Goal: Task Accomplishment & Management: Complete application form

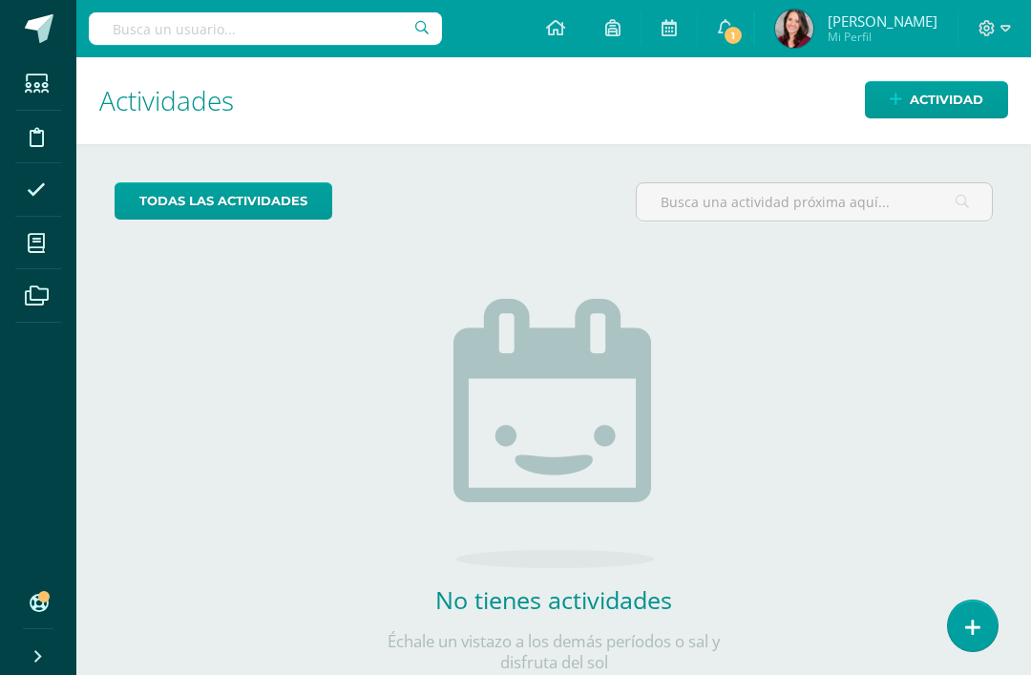
click at [53, 235] on span at bounding box center [36, 242] width 43 height 43
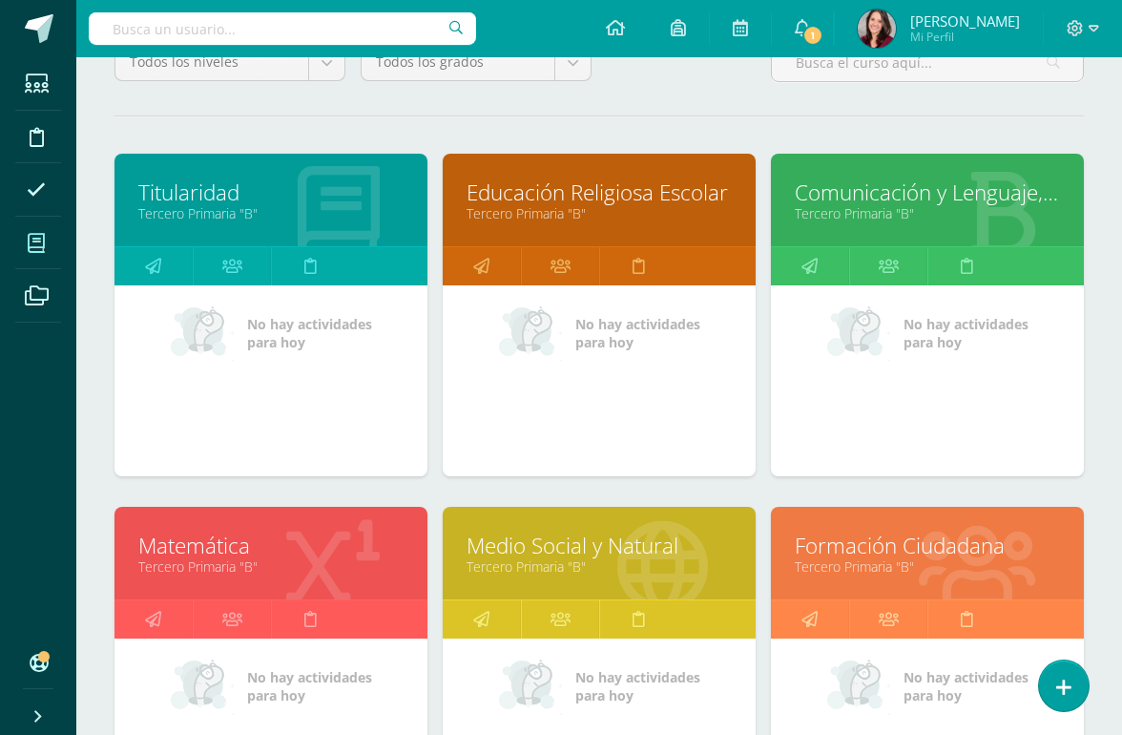
scroll to position [202, 0]
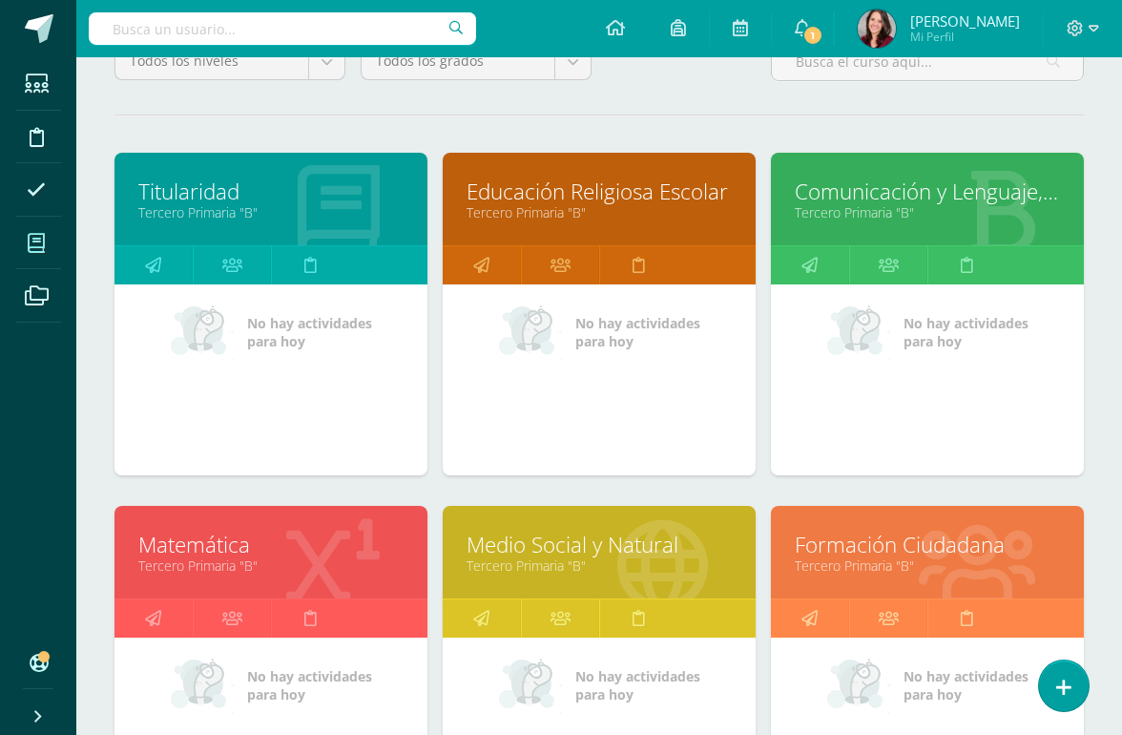
click at [232, 557] on link "Matemática" at bounding box center [270, 545] width 265 height 30
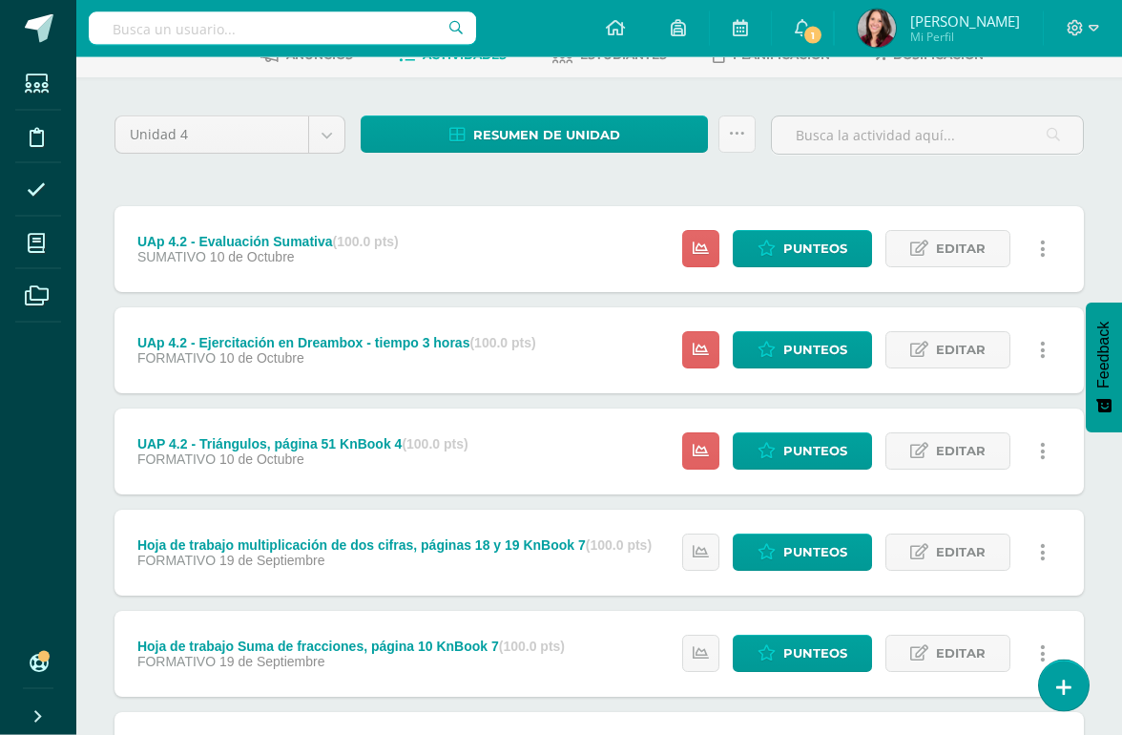
scroll to position [113, 0]
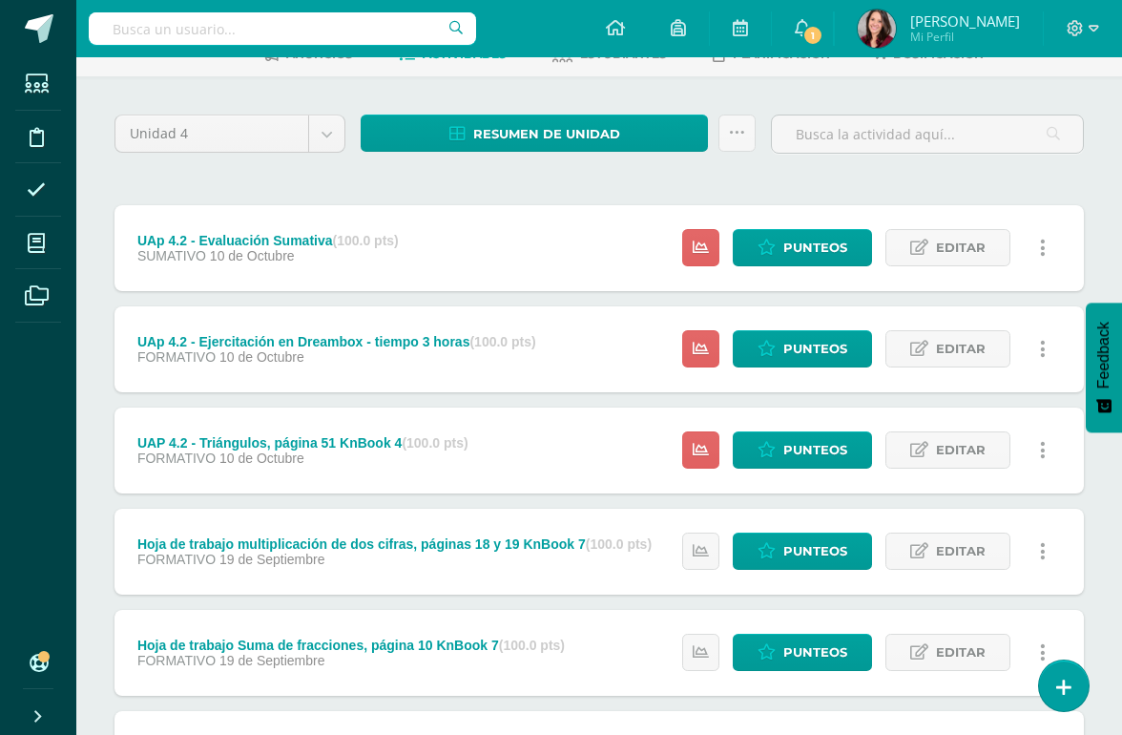
click at [816, 440] on span "Punteos" at bounding box center [815, 449] width 64 height 35
click at [784, 432] on span "Punteos" at bounding box center [815, 449] width 64 height 35
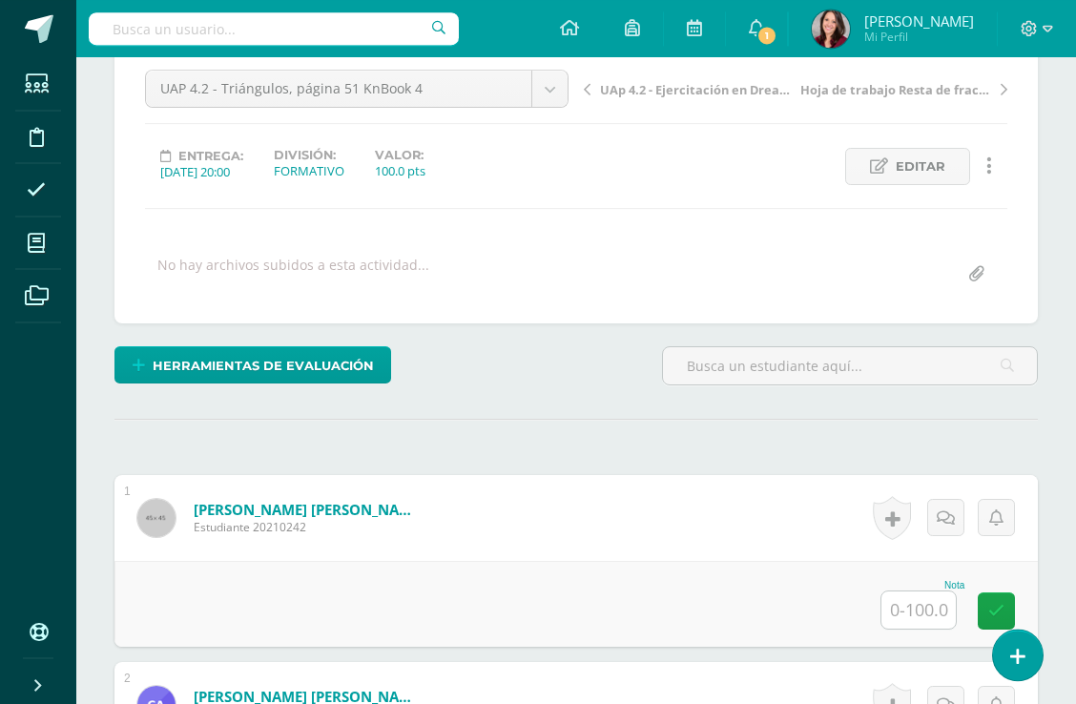
scroll to position [230, 0]
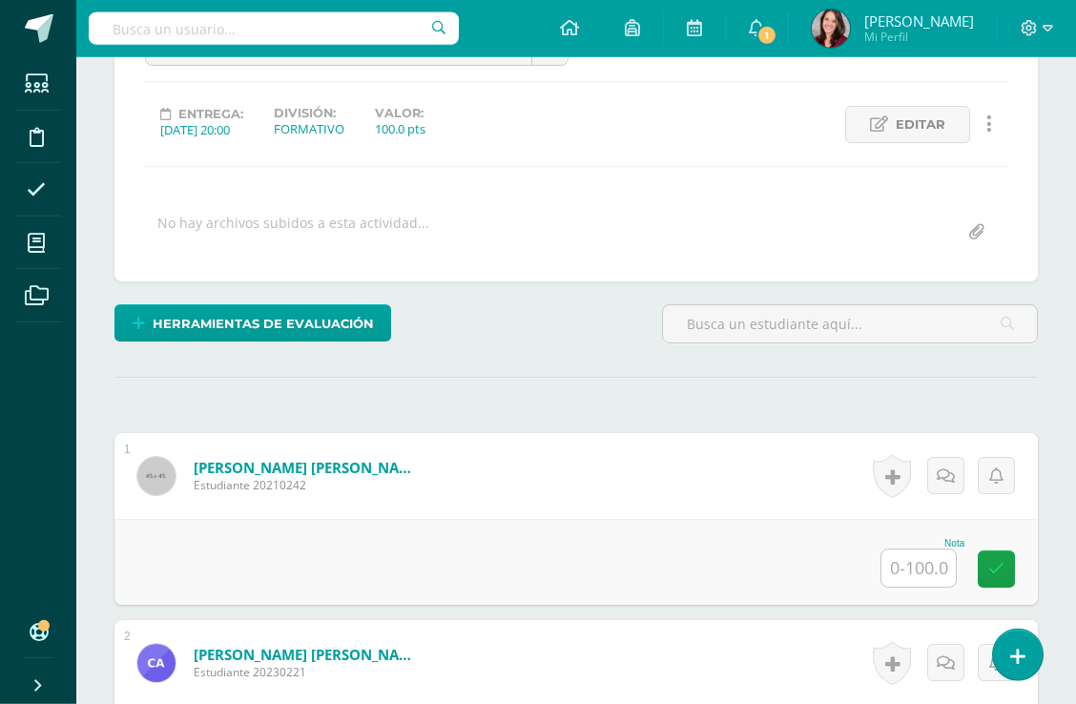
click at [919, 569] on input "text" at bounding box center [919, 568] width 74 height 37
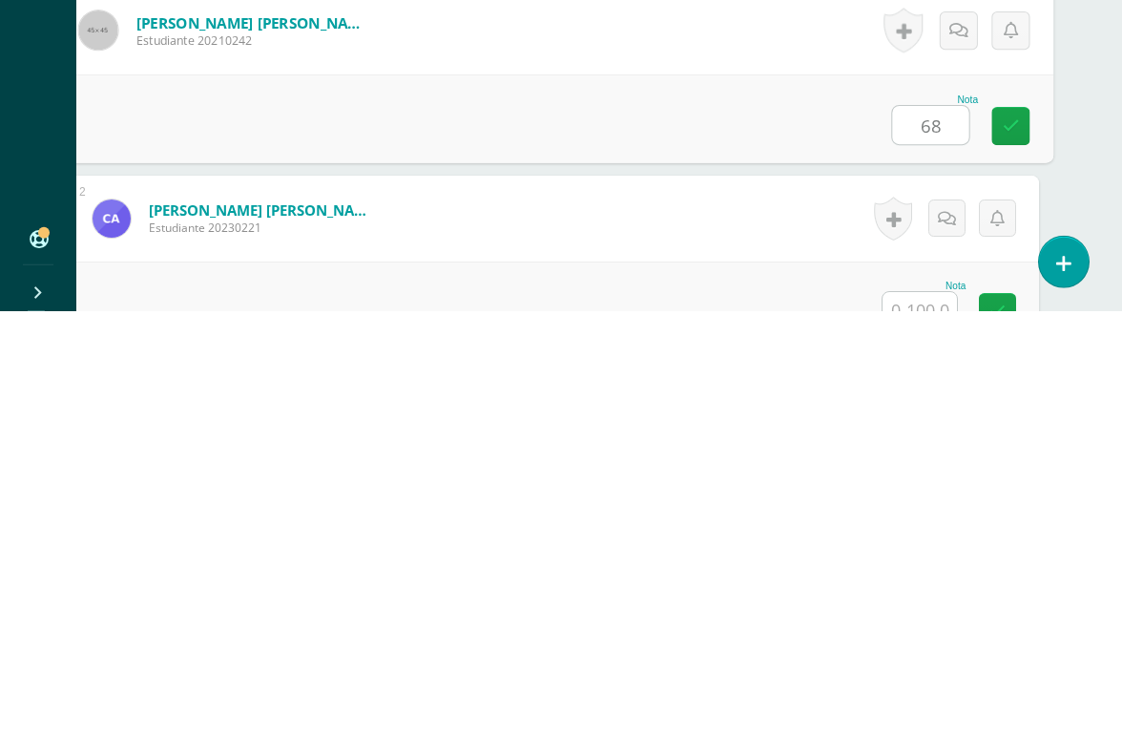
scroll to position [282, 45]
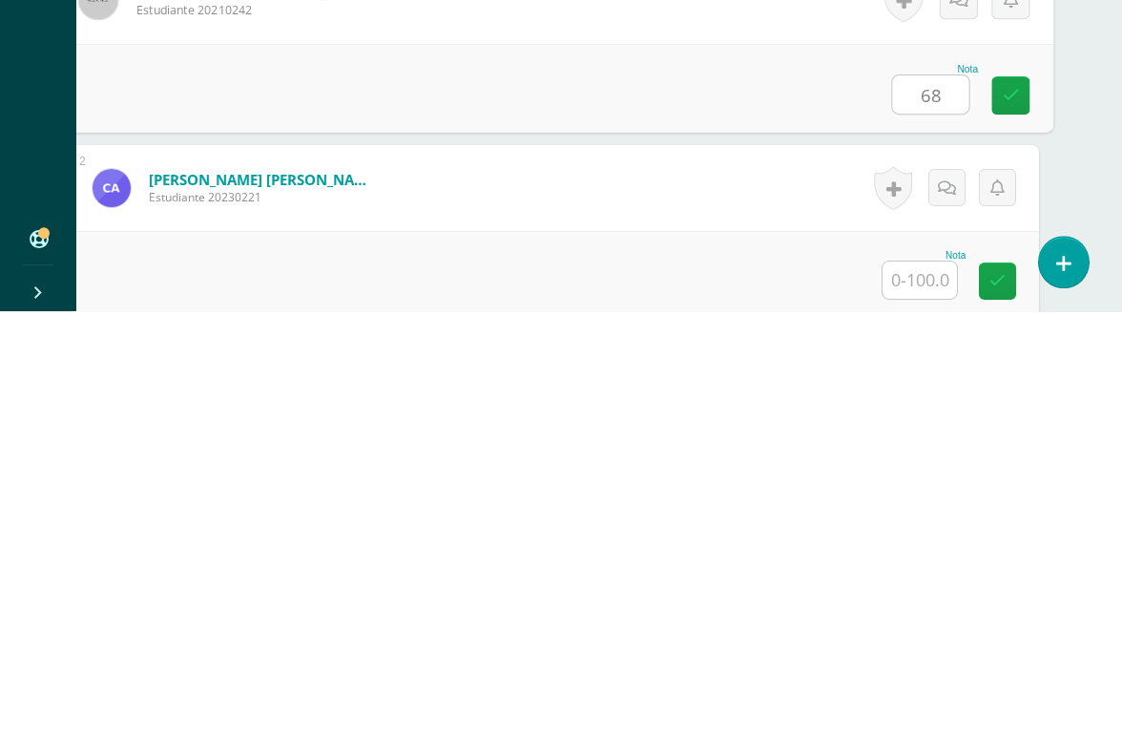
type input "68"
click at [920, 674] on input "text" at bounding box center [920, 703] width 74 height 37
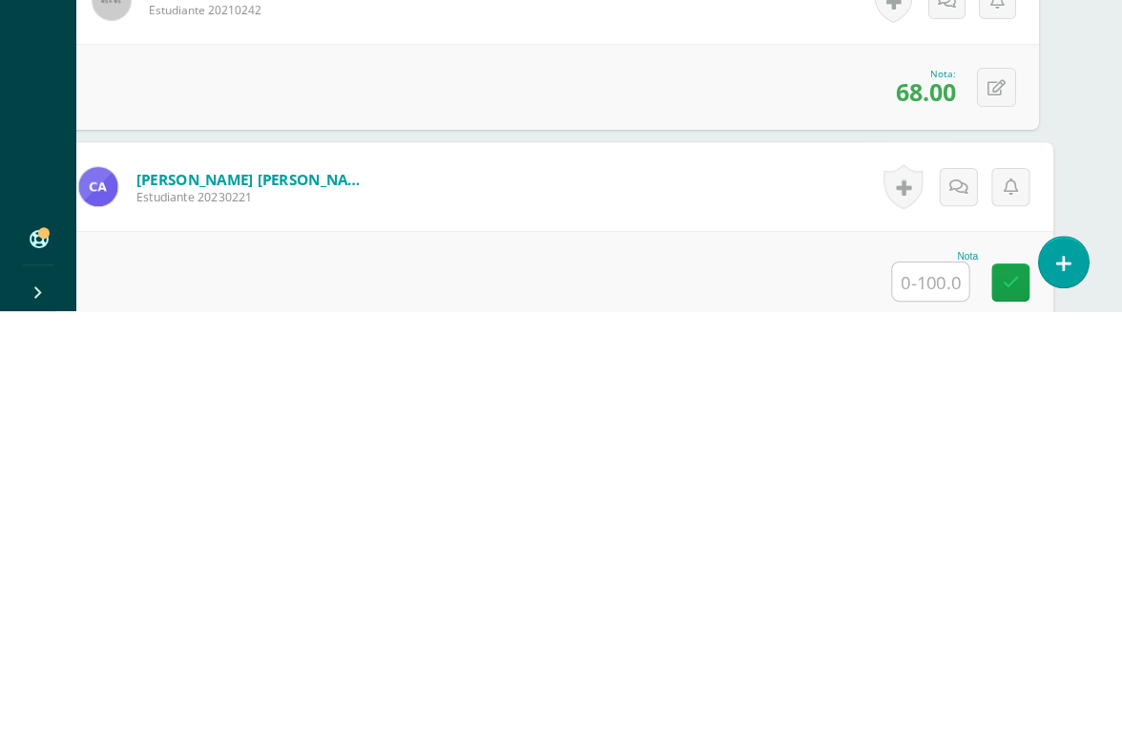
scroll to position [282, 45]
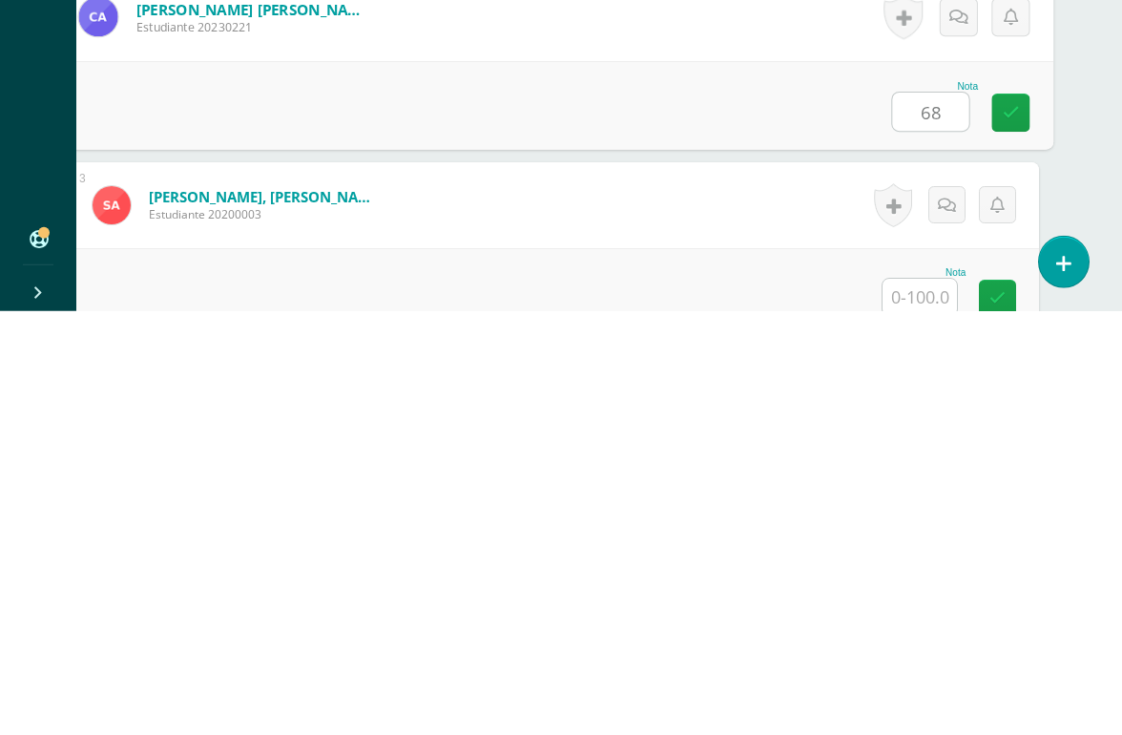
type input "68"
click at [918, 674] on div "Nota" at bounding box center [924, 696] width 84 height 10
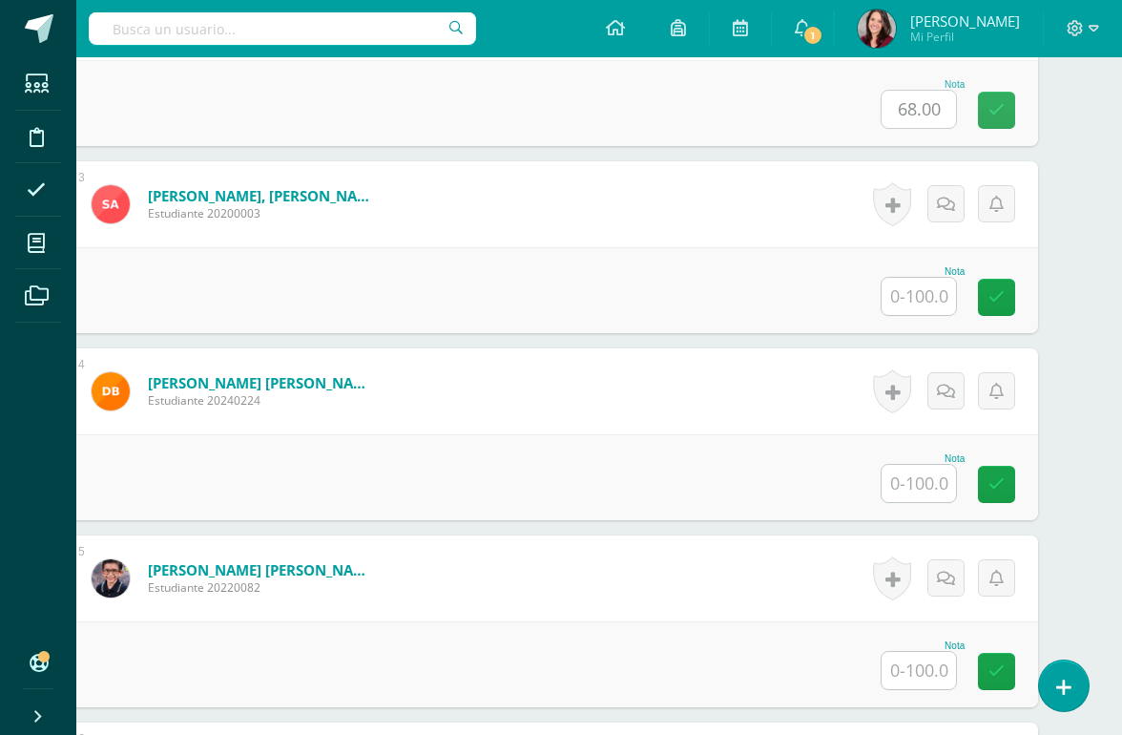
click at [926, 293] on input "text" at bounding box center [919, 296] width 74 height 37
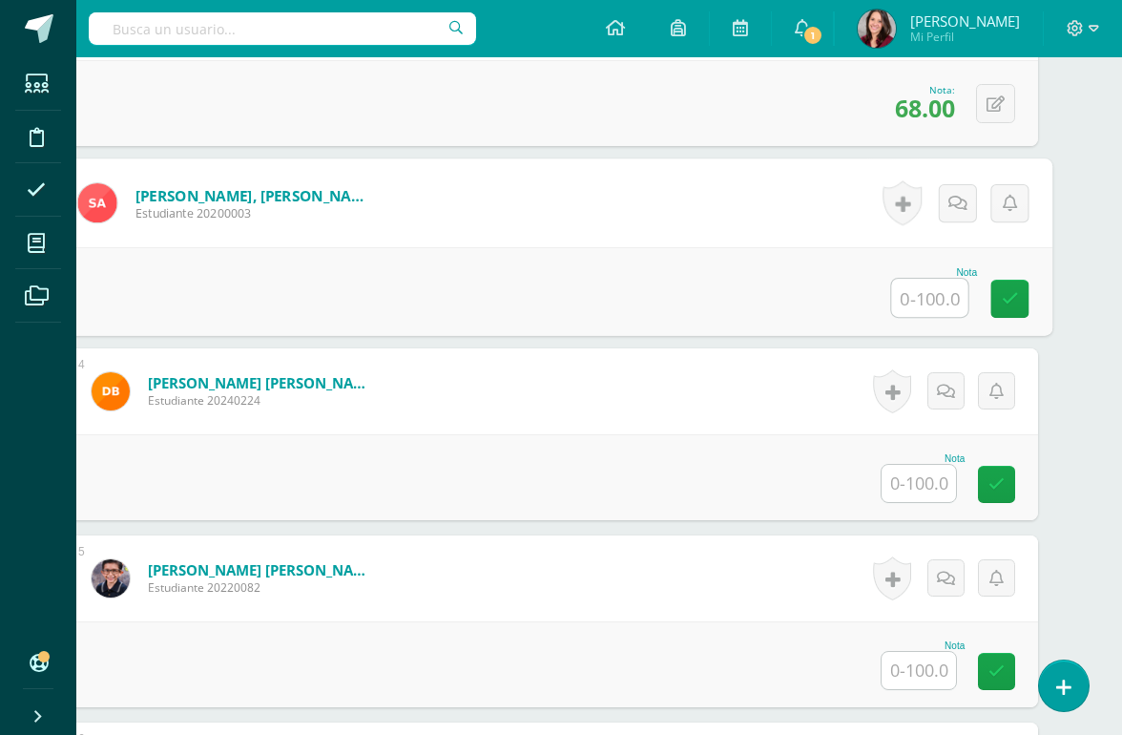
scroll to position [875, 45]
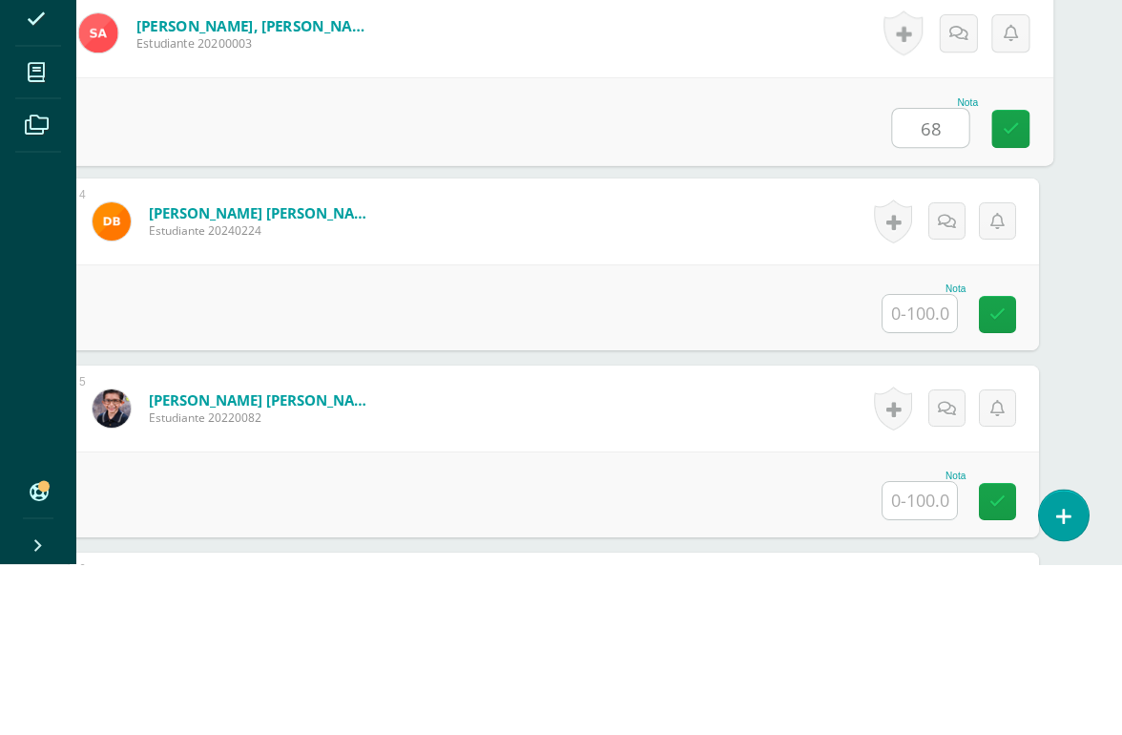
type input "68"
click at [910, 466] on input "text" at bounding box center [920, 484] width 74 height 37
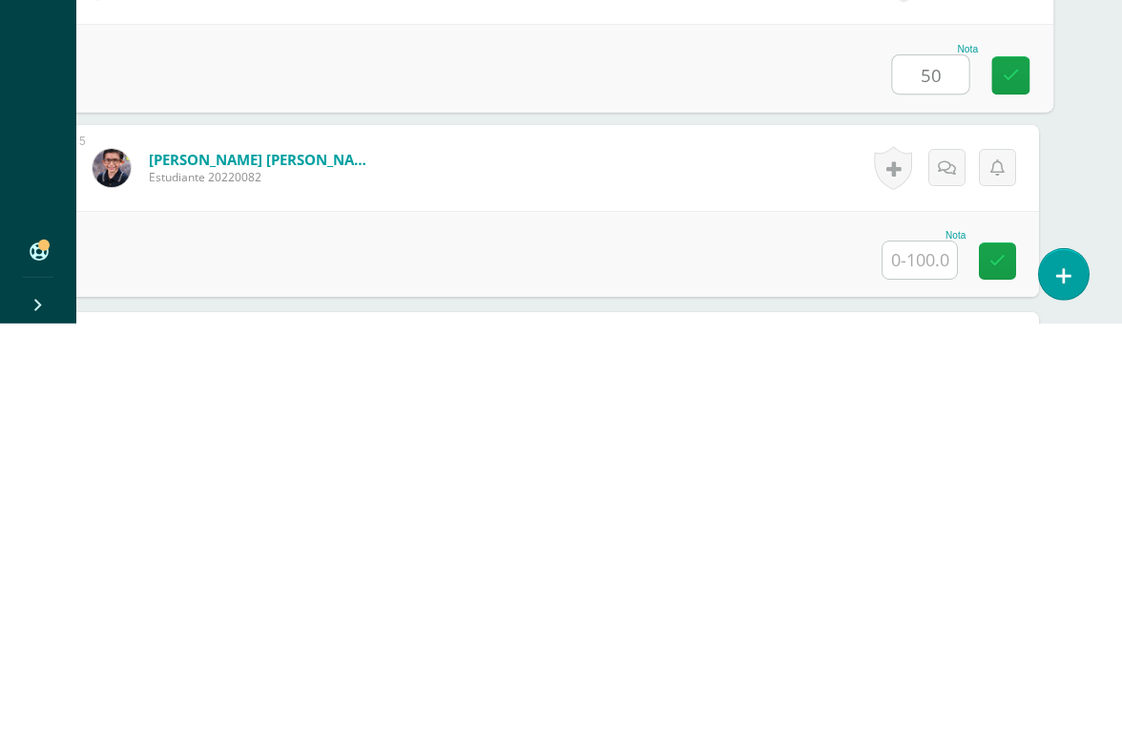
type input "50"
click at [920, 653] on input "text" at bounding box center [920, 671] width 74 height 37
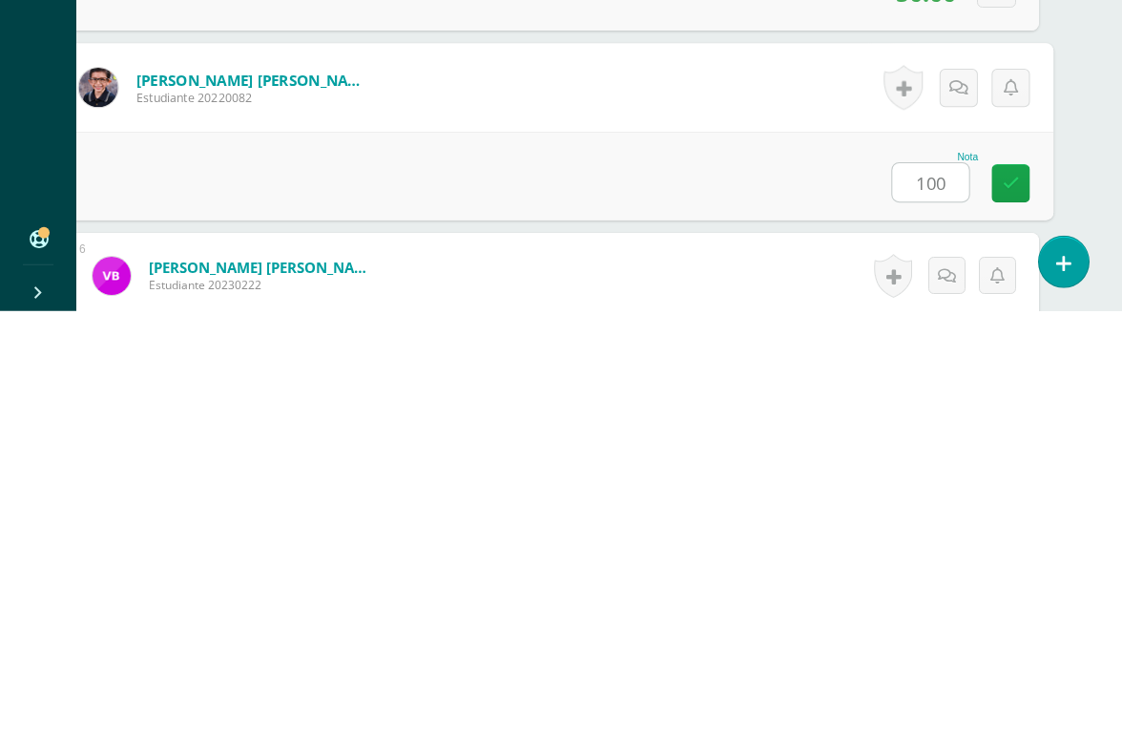
scroll to position [1036, 45]
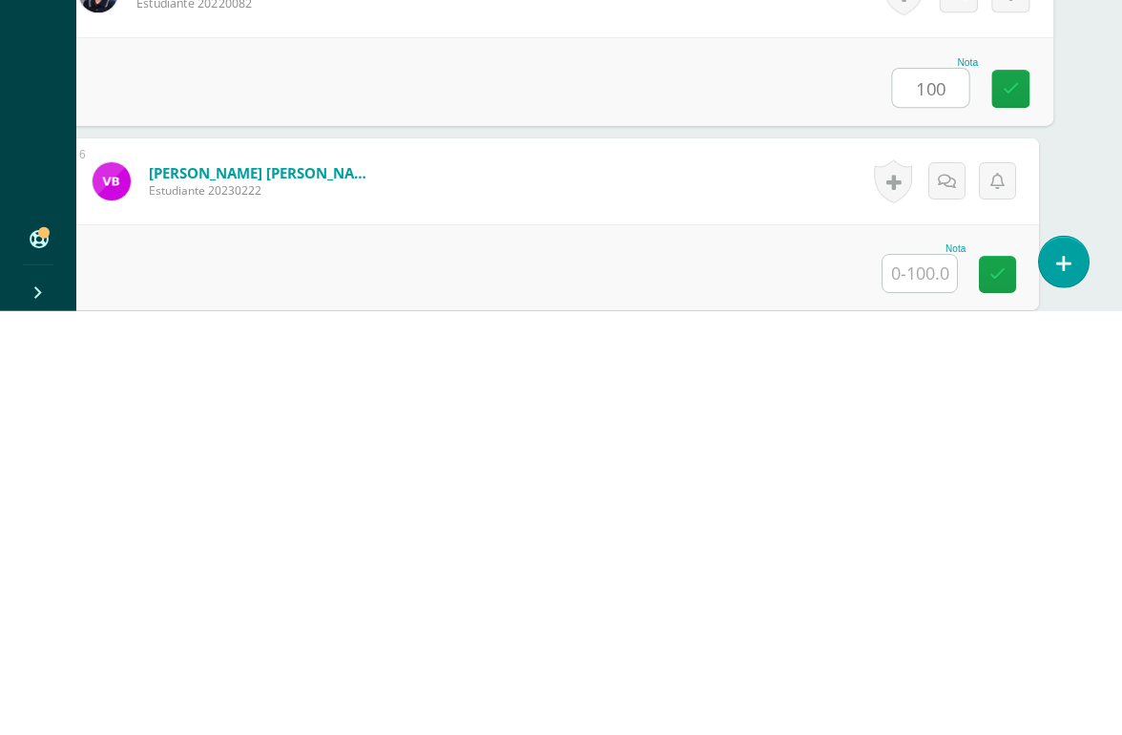
type input "100"
click at [923, 674] on input "text" at bounding box center [920, 696] width 74 height 37
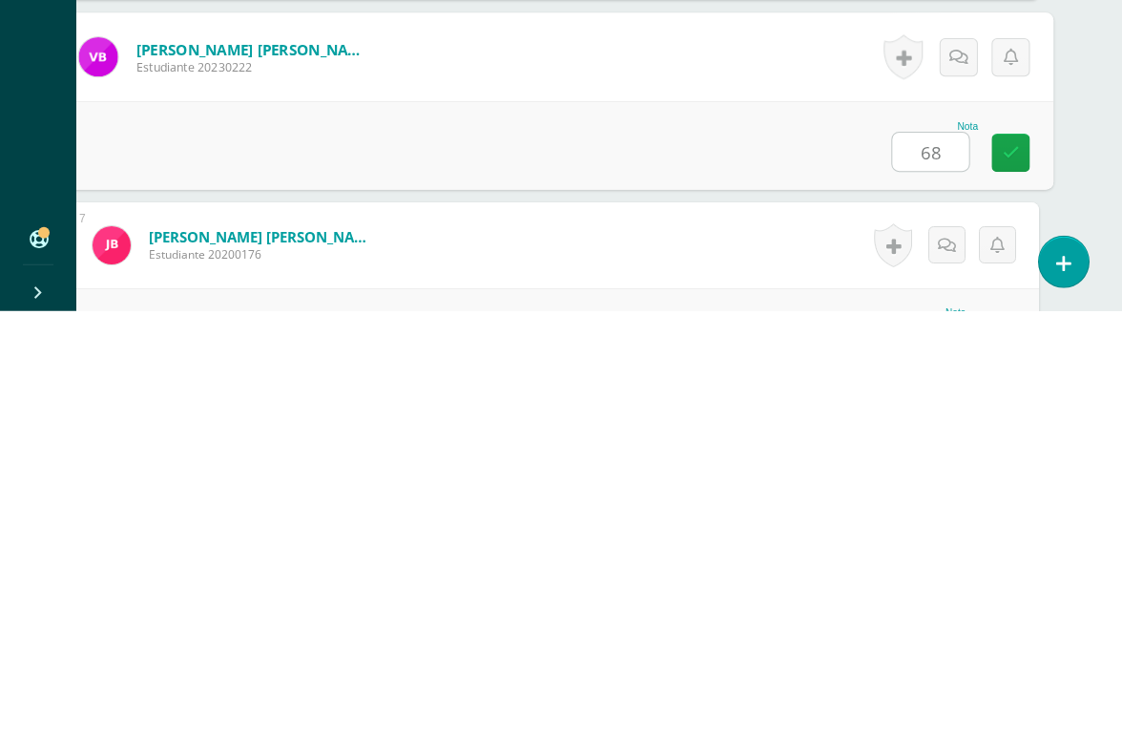
type input "68"
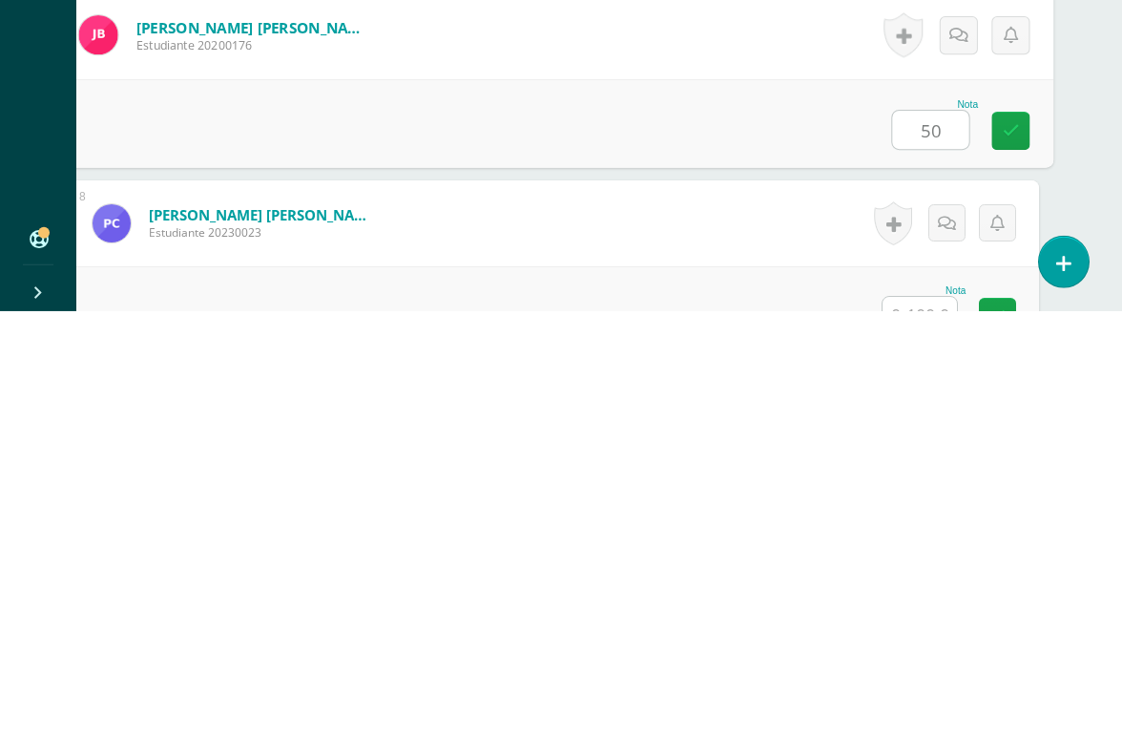
scroll to position [1404, 45]
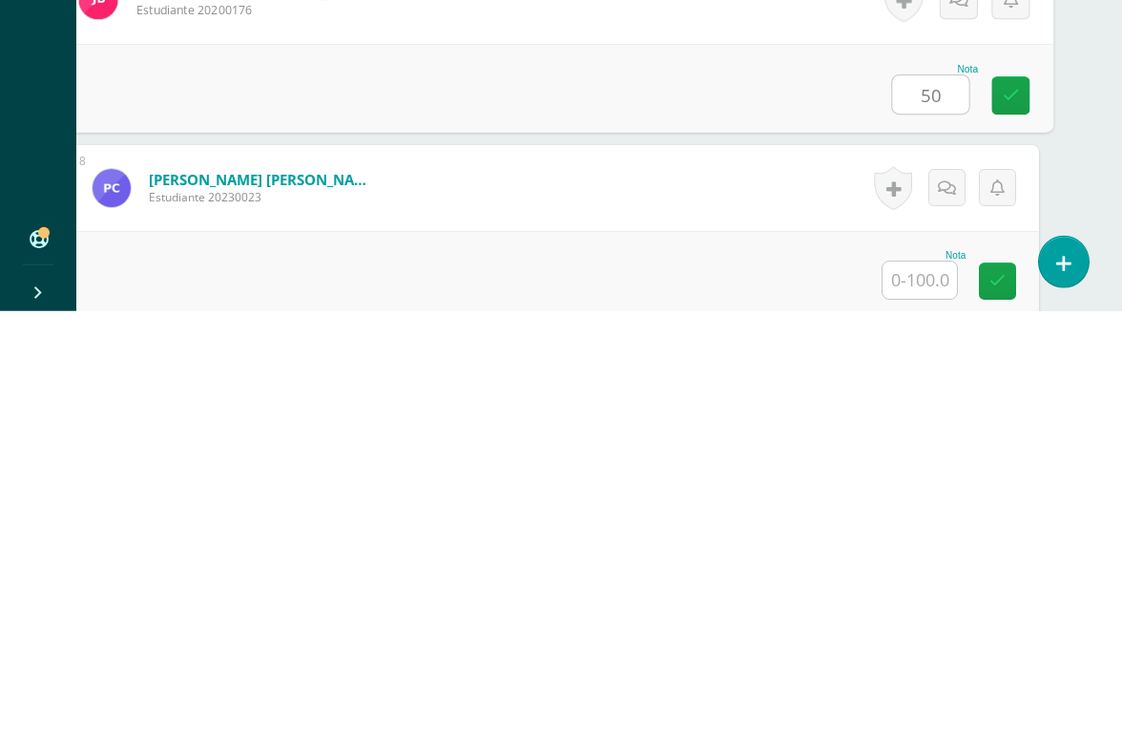
type input "50"
click at [910, 674] on input "text" at bounding box center [920, 703] width 74 height 37
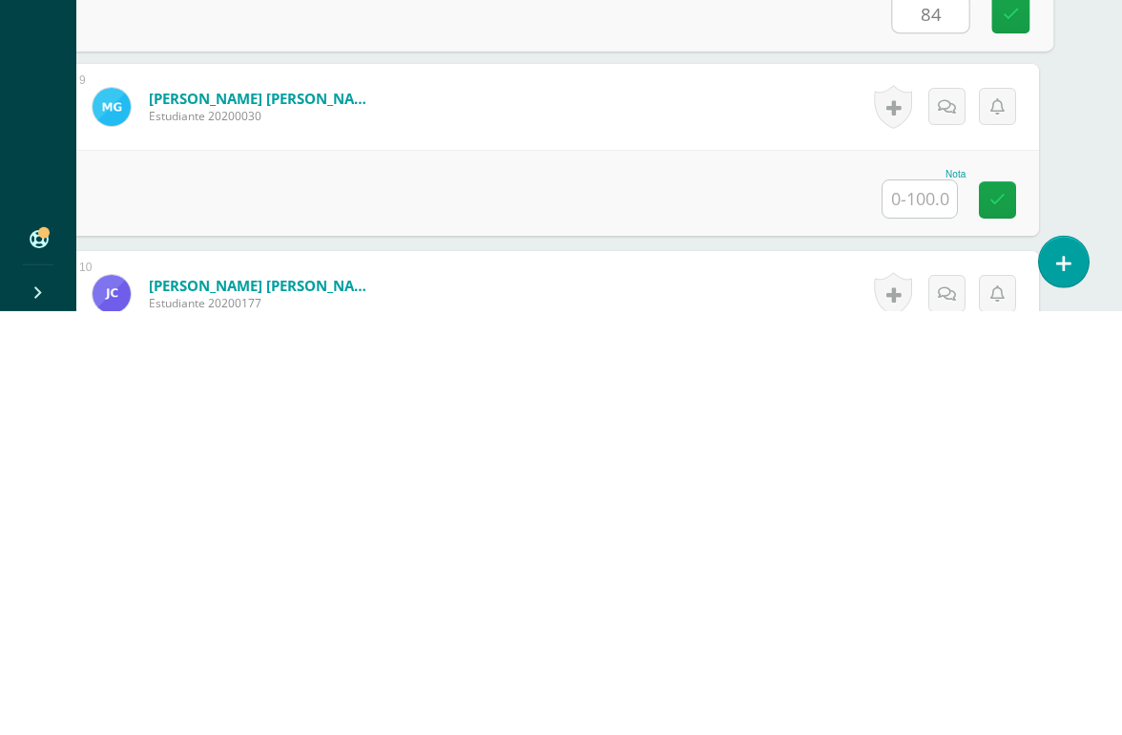
scroll to position [1688, 45]
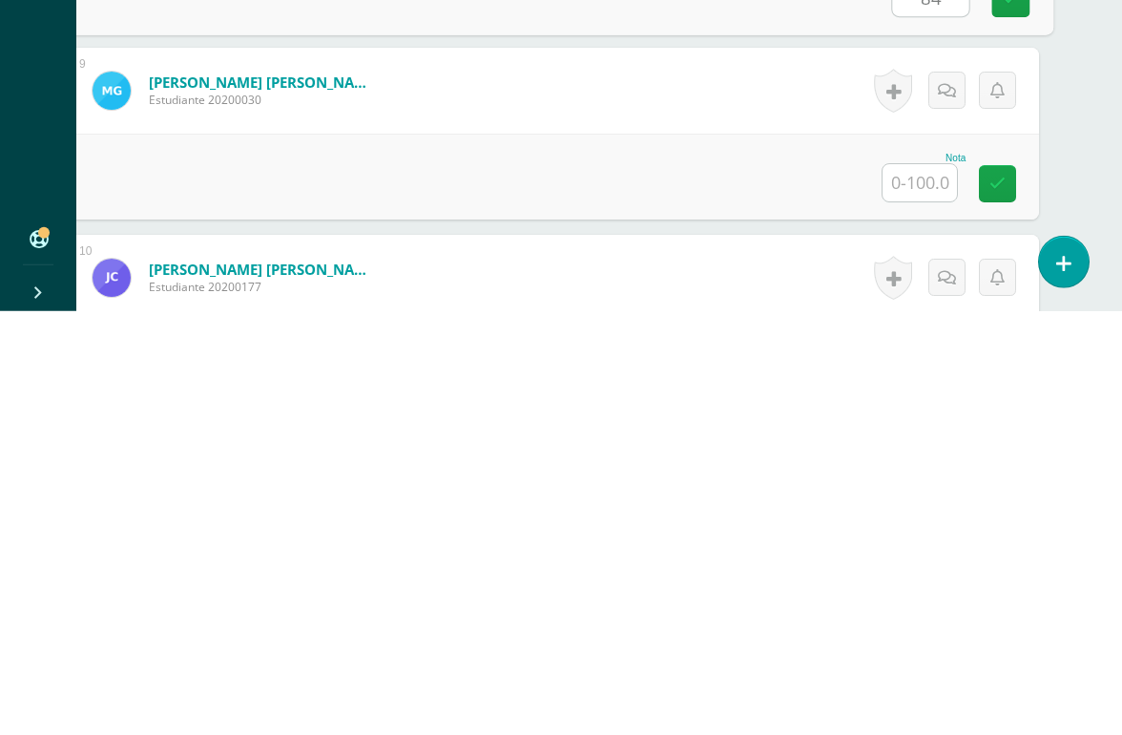
type input "84"
click at [917, 588] on input "text" at bounding box center [920, 606] width 74 height 37
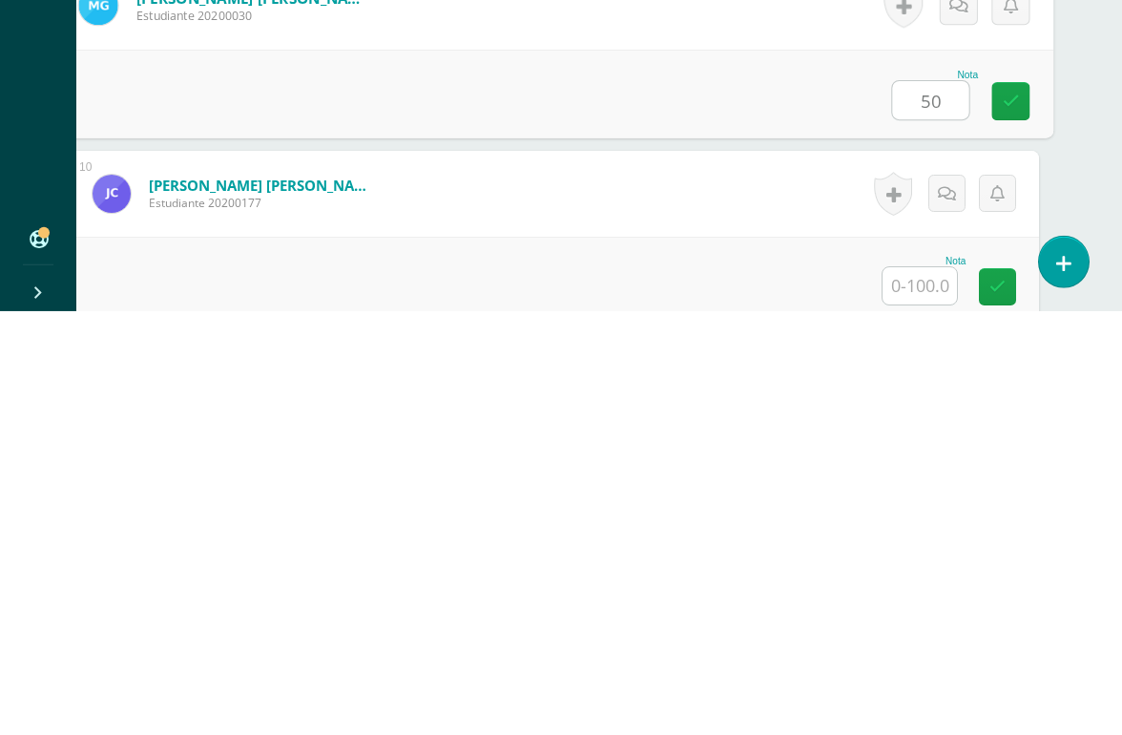
scroll to position [1822, 45]
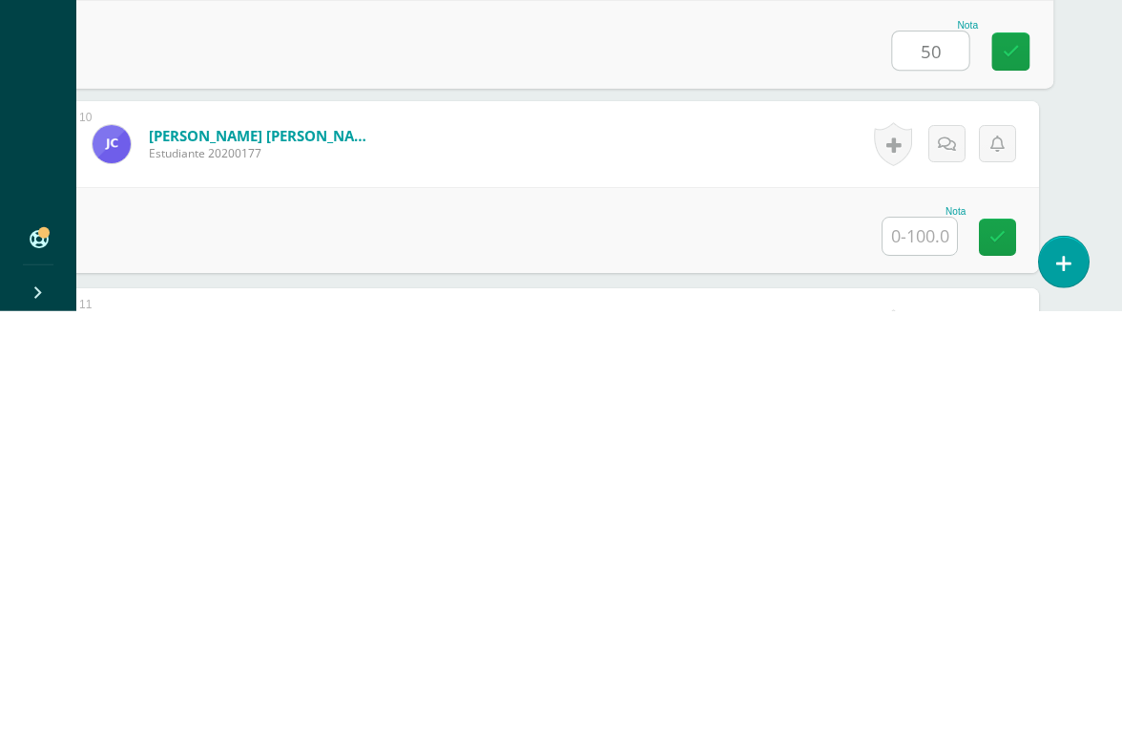
type input "50"
click at [924, 641] on input "text" at bounding box center [920, 659] width 74 height 37
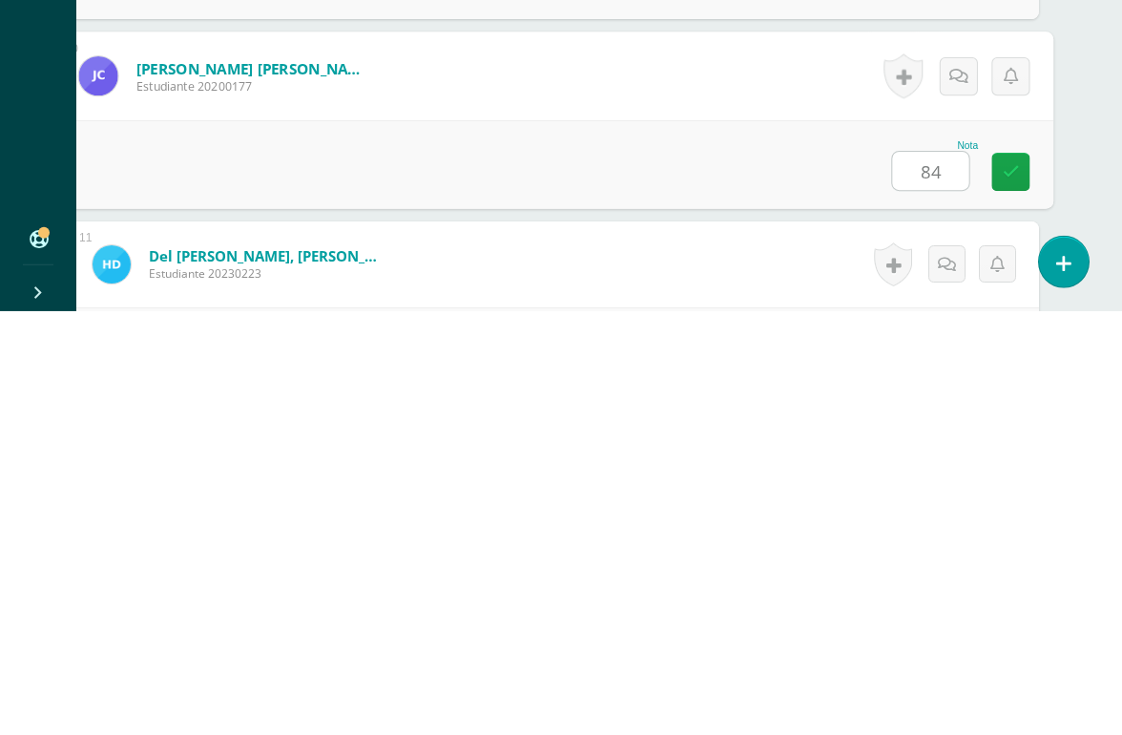
scroll to position [1976, 45]
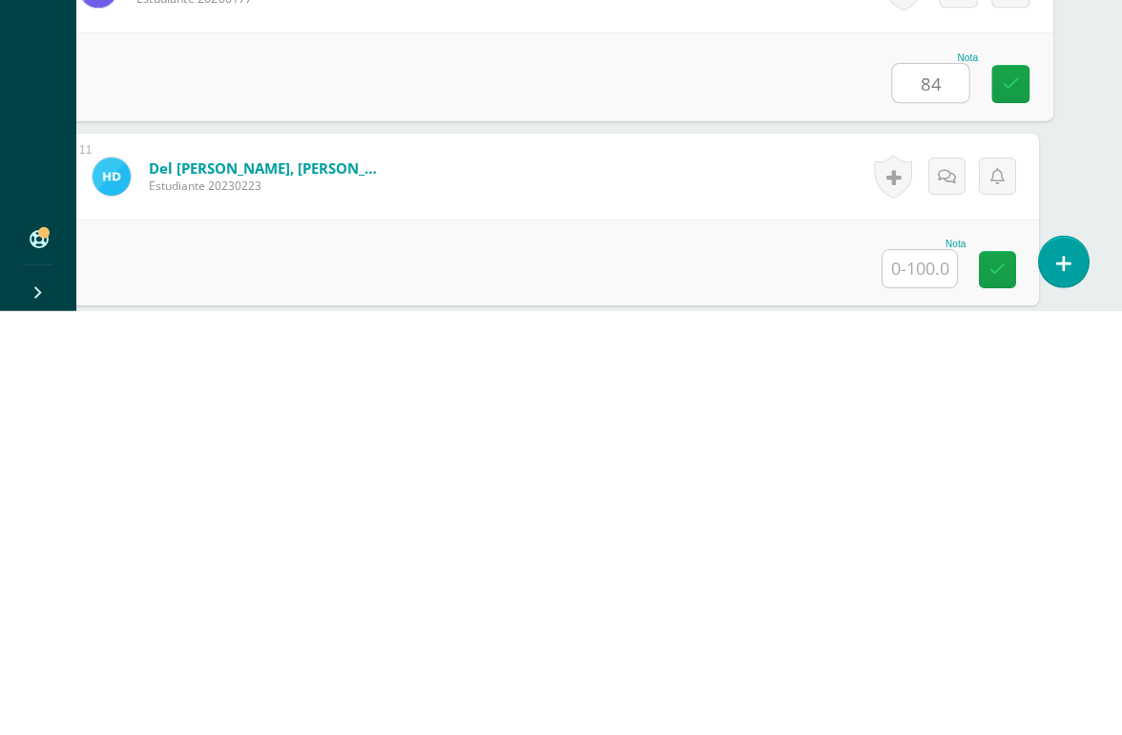
type input "84"
click at [903, 674] on input "text" at bounding box center [920, 692] width 74 height 37
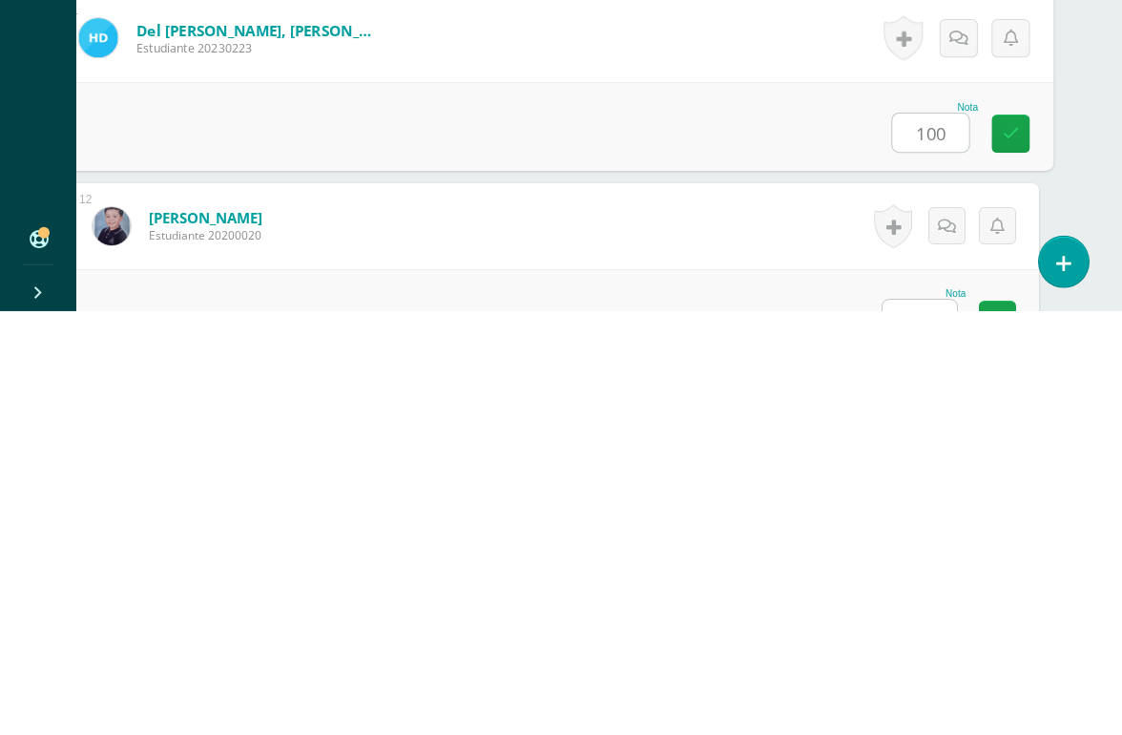
scroll to position [2144, 45]
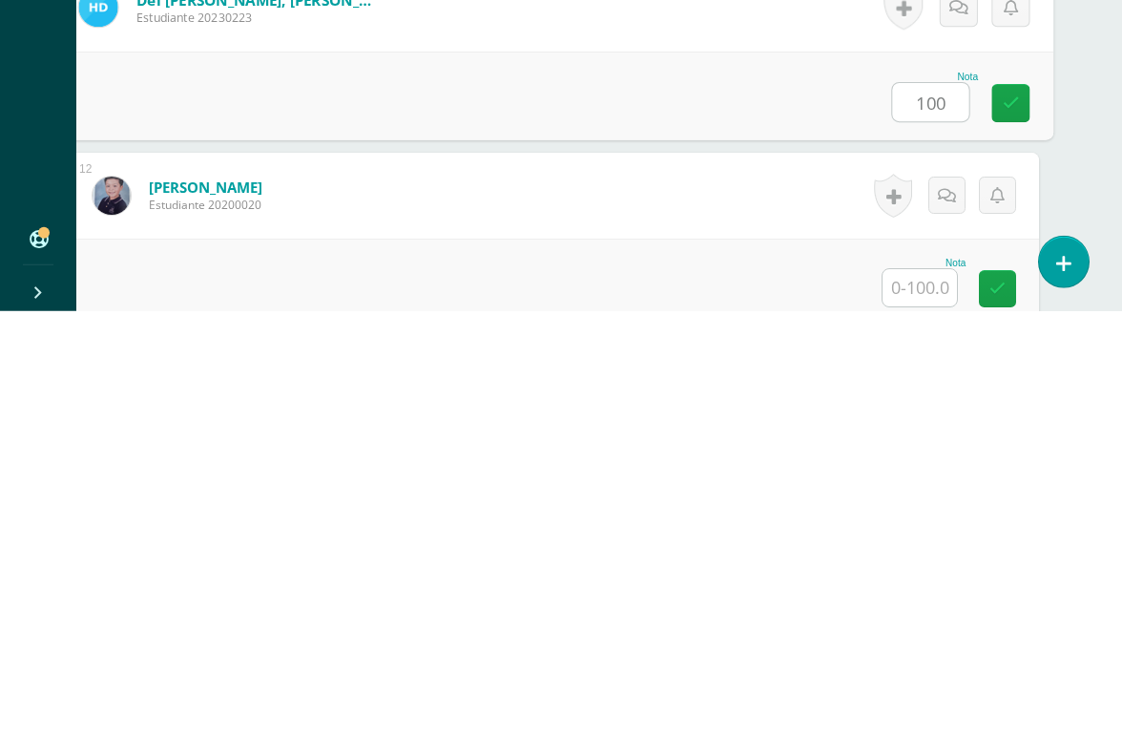
type input "100"
click at [913, 674] on input "text" at bounding box center [920, 711] width 74 height 37
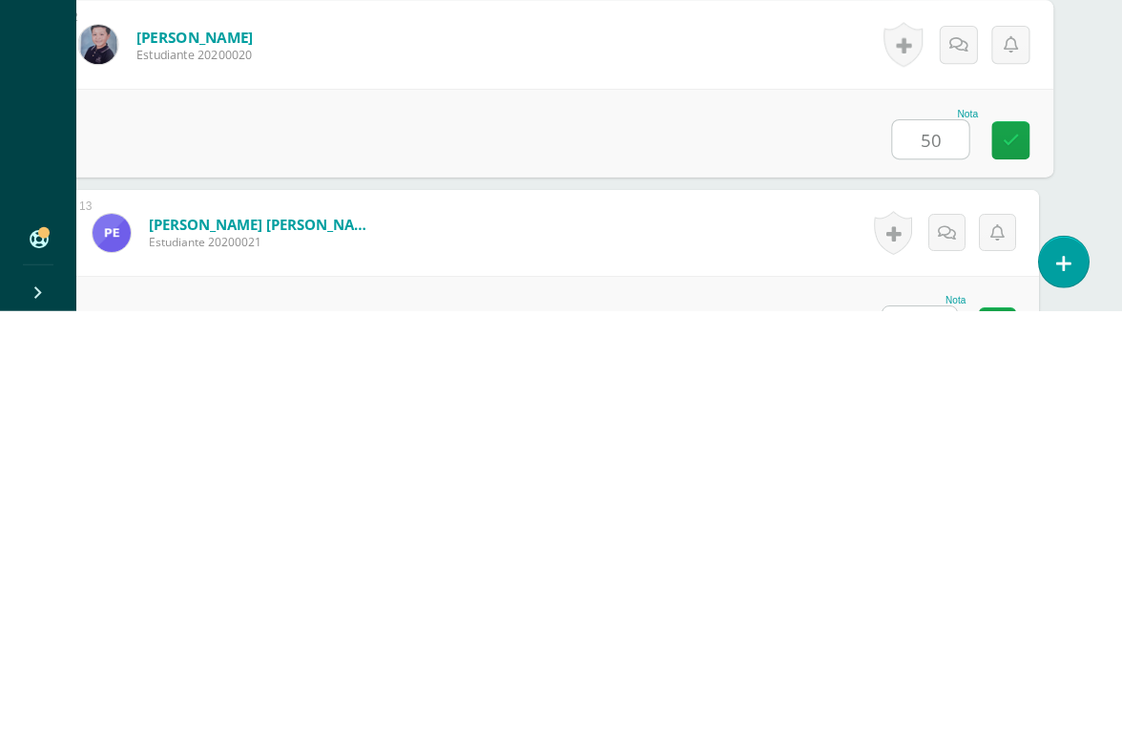
type input "50"
click at [914, 674] on div "Nota" at bounding box center [924, 724] width 84 height 10
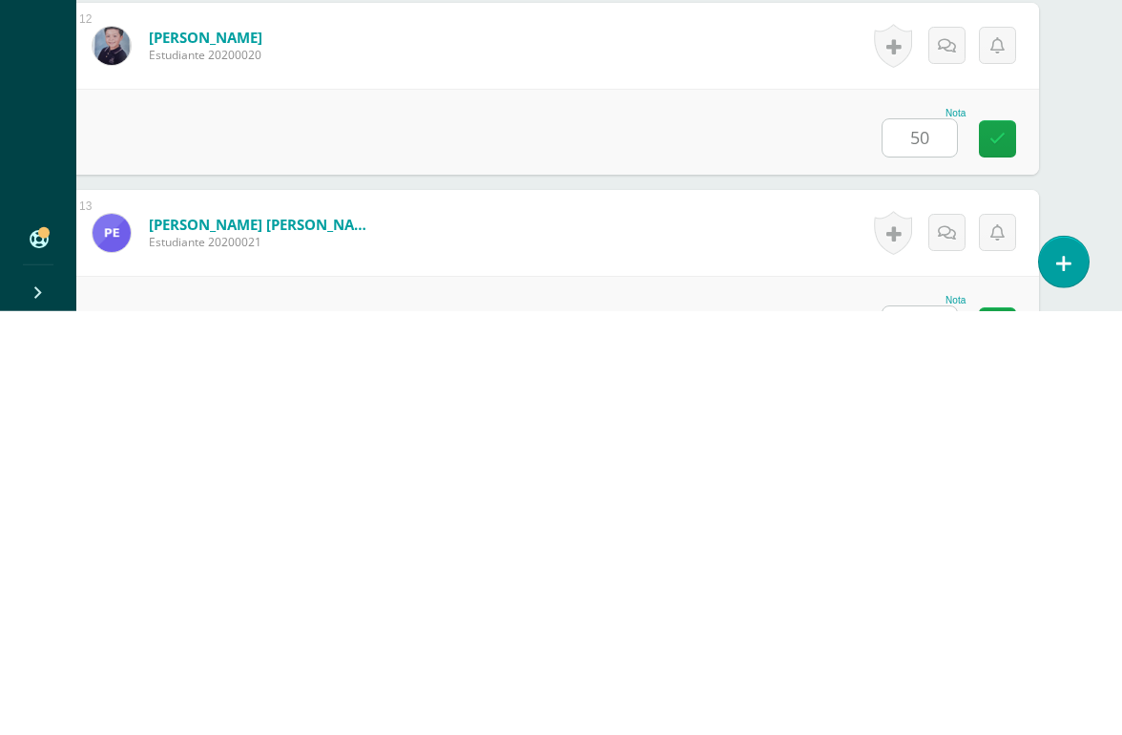
click at [924, 674] on input "text" at bounding box center [920, 748] width 74 height 37
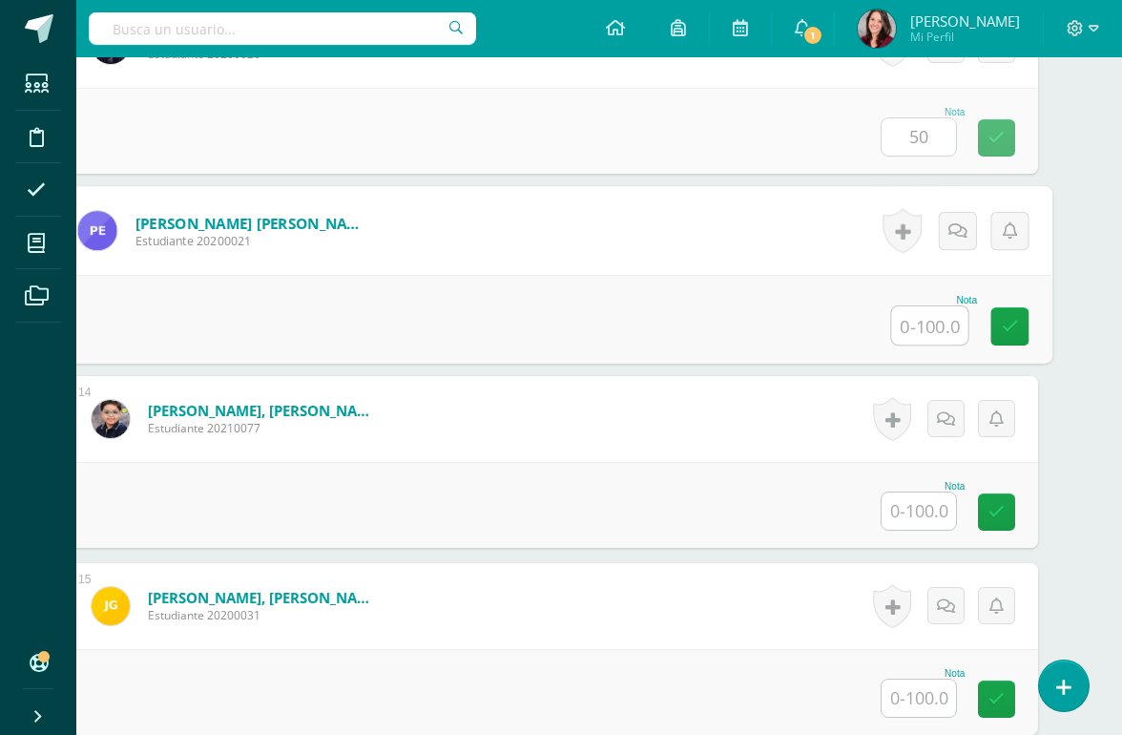
scroll to position [2718, 45]
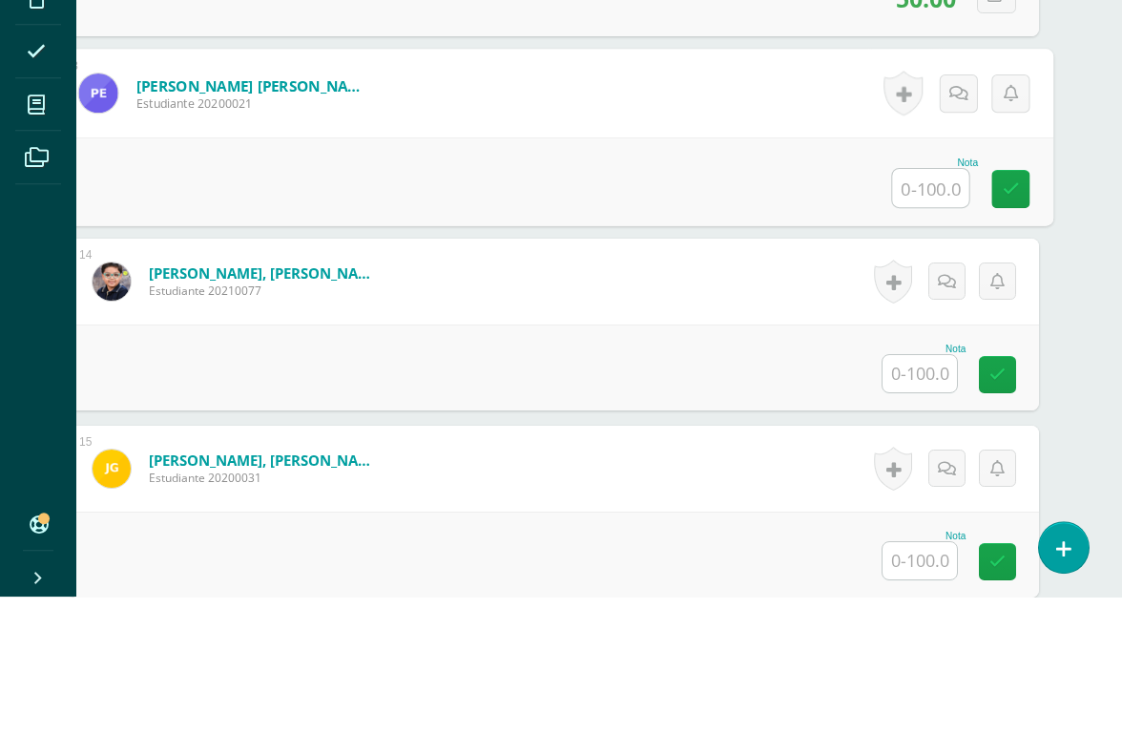
type input "4"
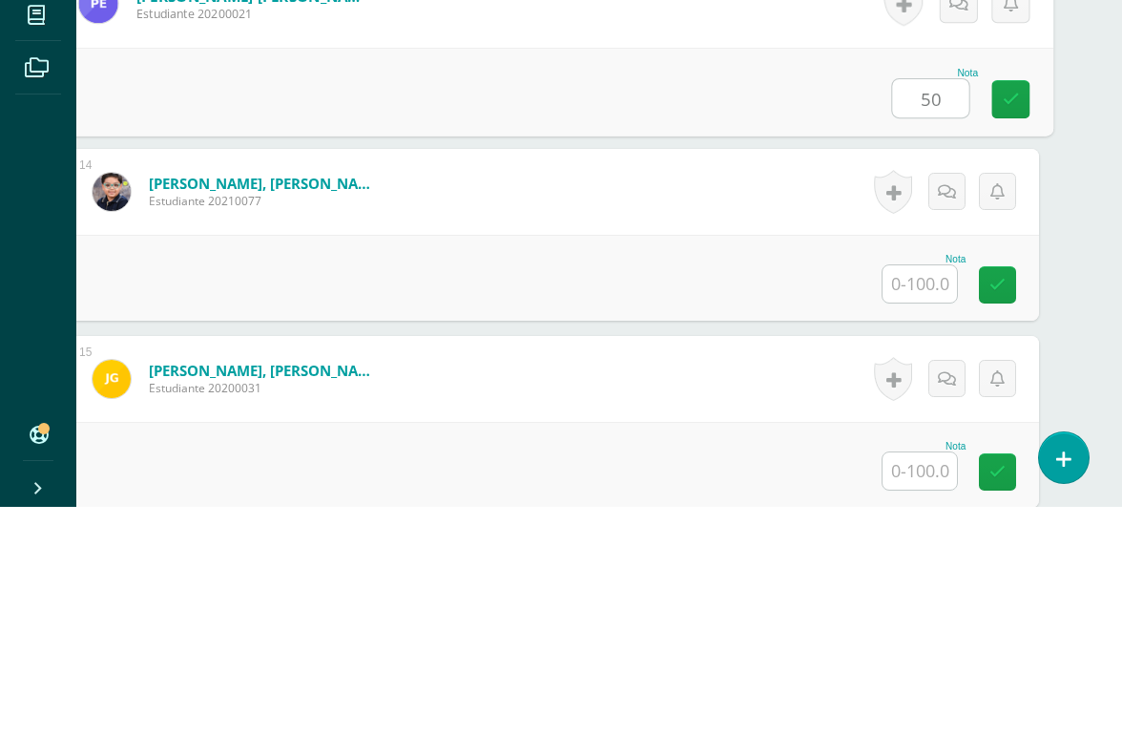
type input "50"
click at [929, 493] on input "text" at bounding box center [920, 511] width 74 height 37
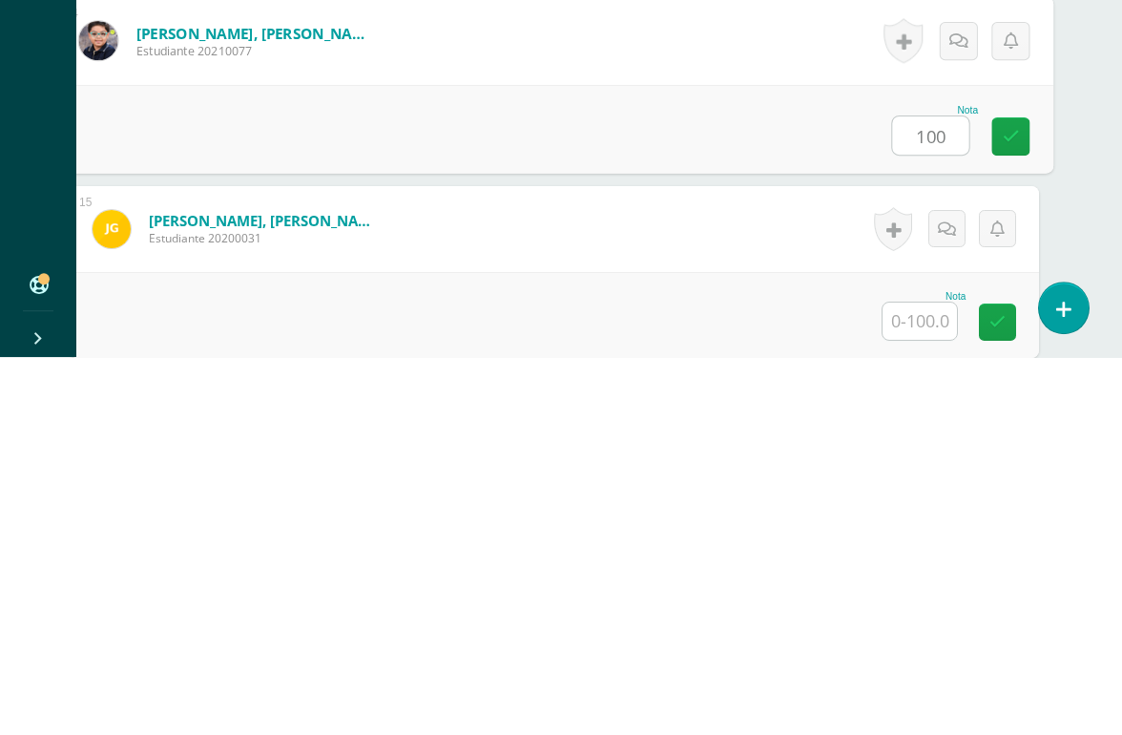
type input "100"
click at [923, 674] on input "text" at bounding box center [920, 698] width 74 height 37
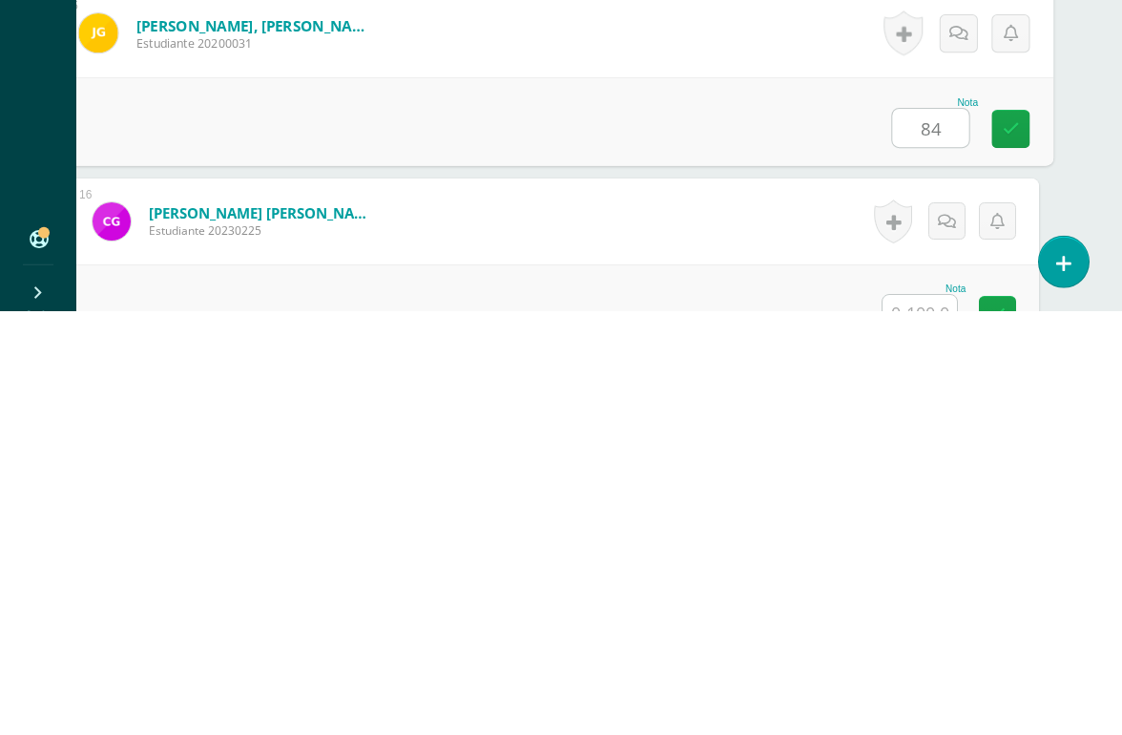
scroll to position [2913, 45]
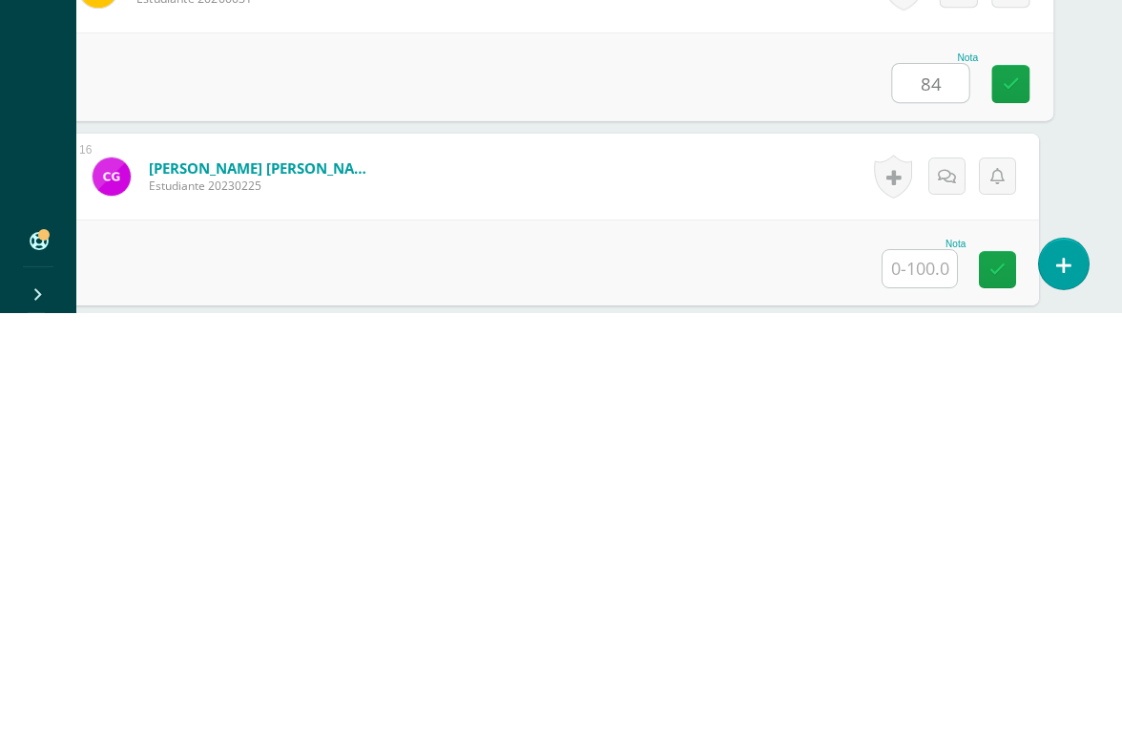
type input "84"
click at [906, 672] on input "text" at bounding box center [920, 690] width 74 height 37
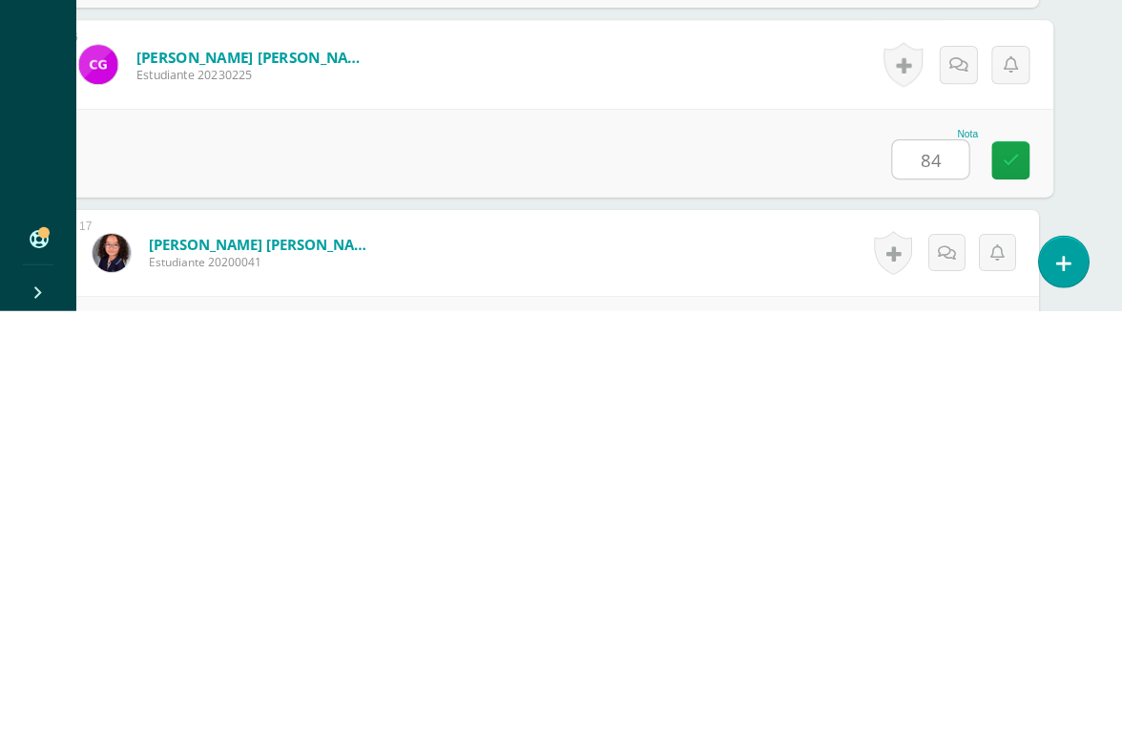
type input "84"
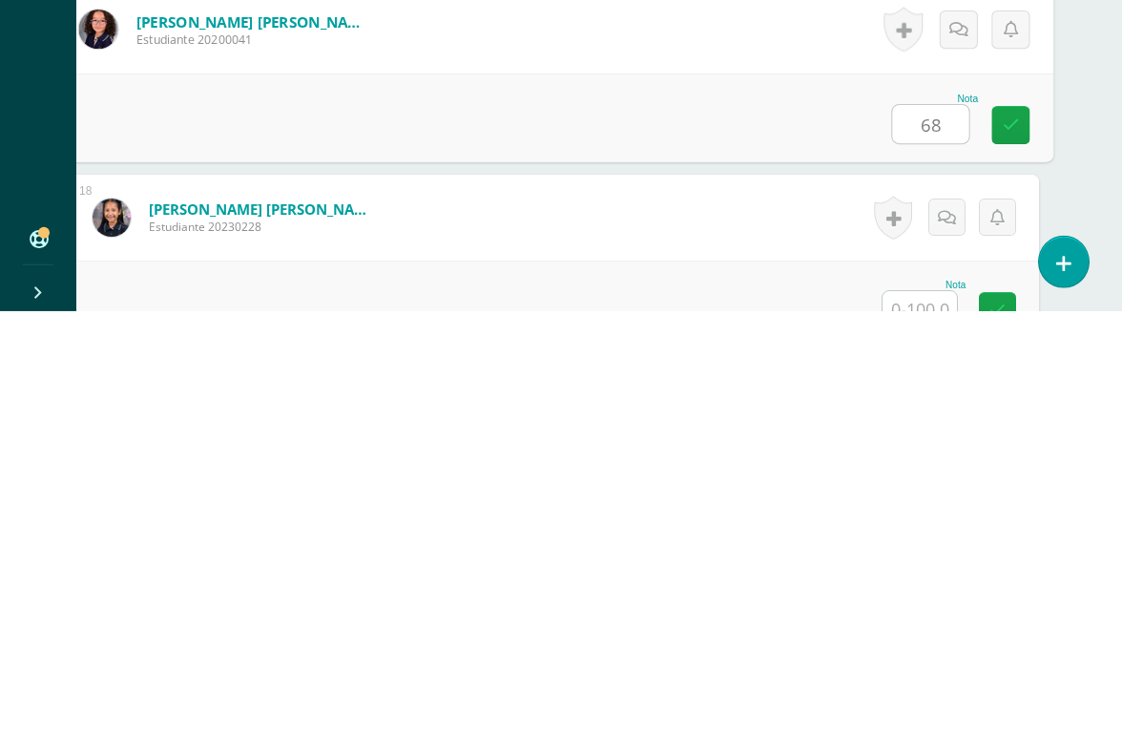
scroll to position [3299, 45]
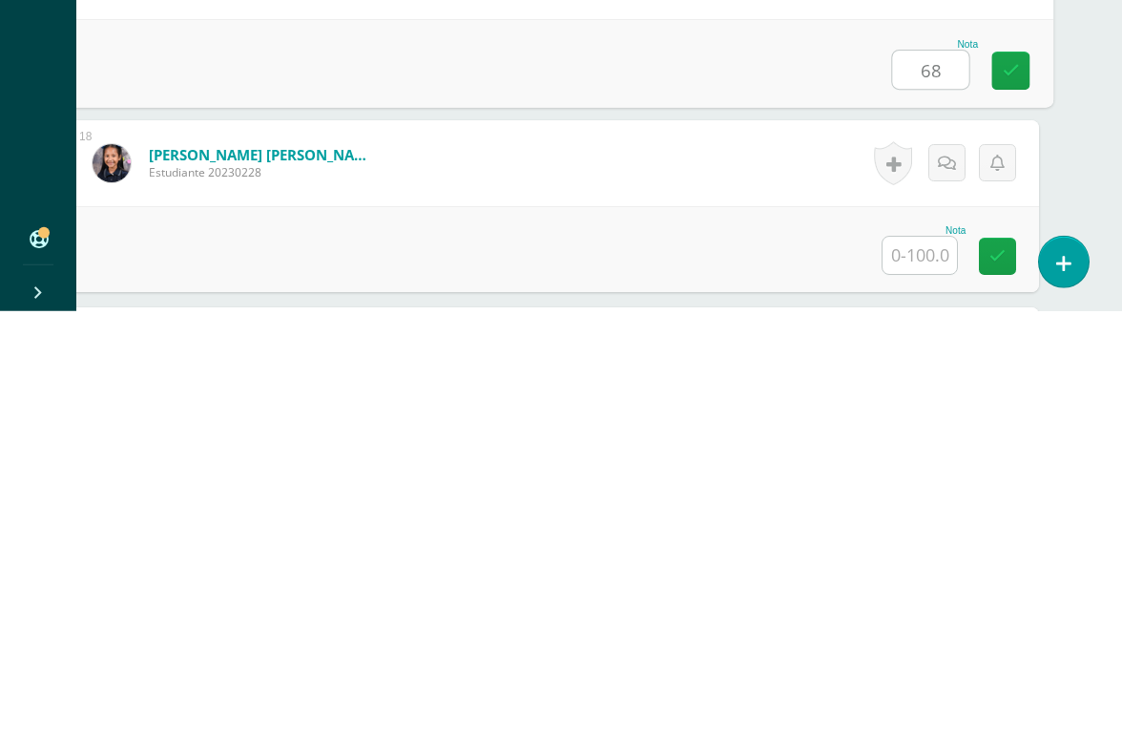
type input "68"
click at [921, 660] on input "text" at bounding box center [920, 678] width 74 height 37
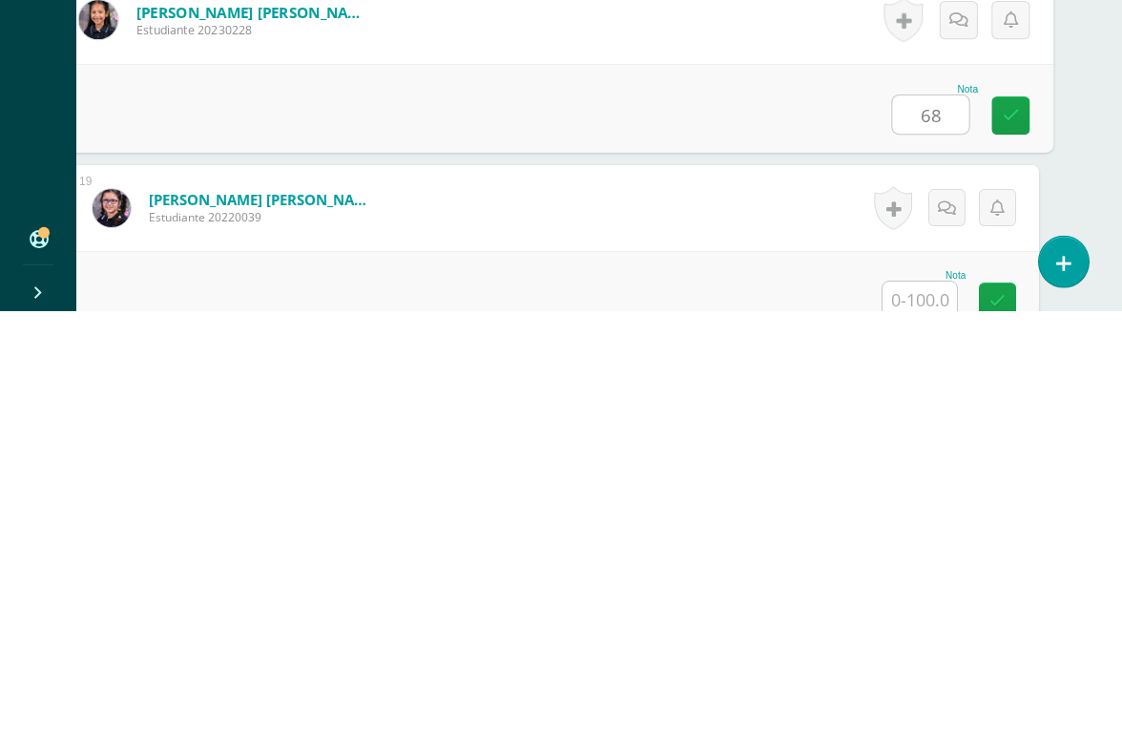
scroll to position [3446, 45]
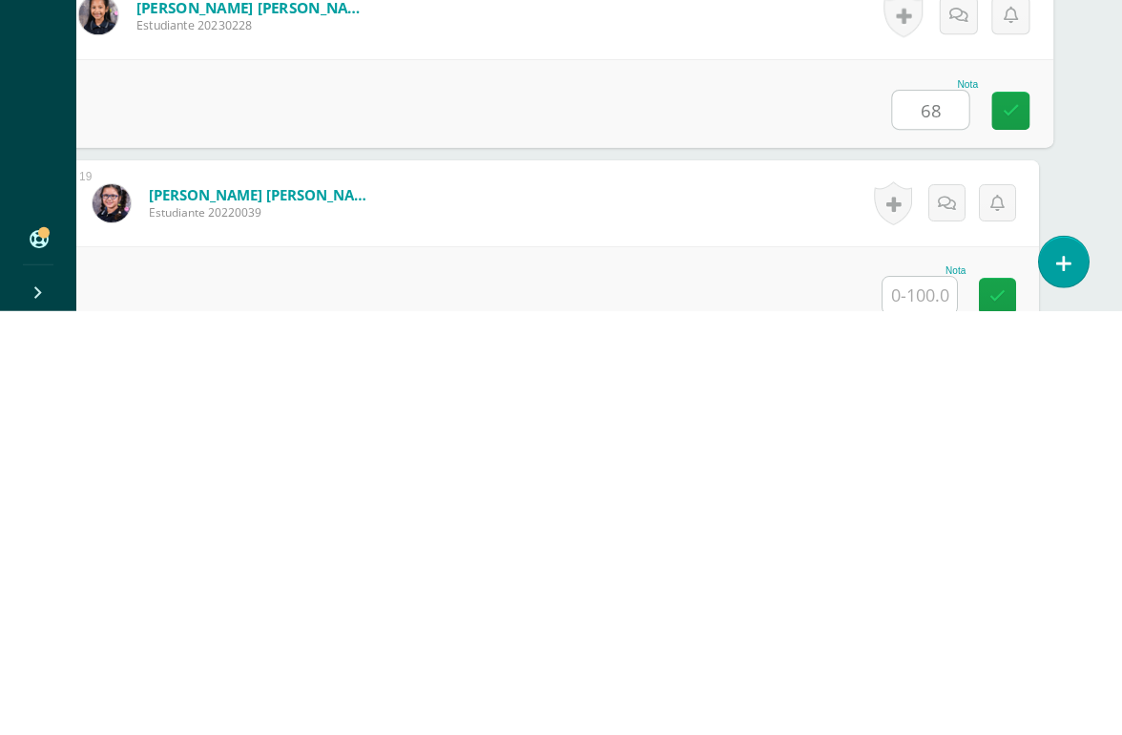
type input "68"
click at [899, 674] on input "text" at bounding box center [920, 718] width 74 height 37
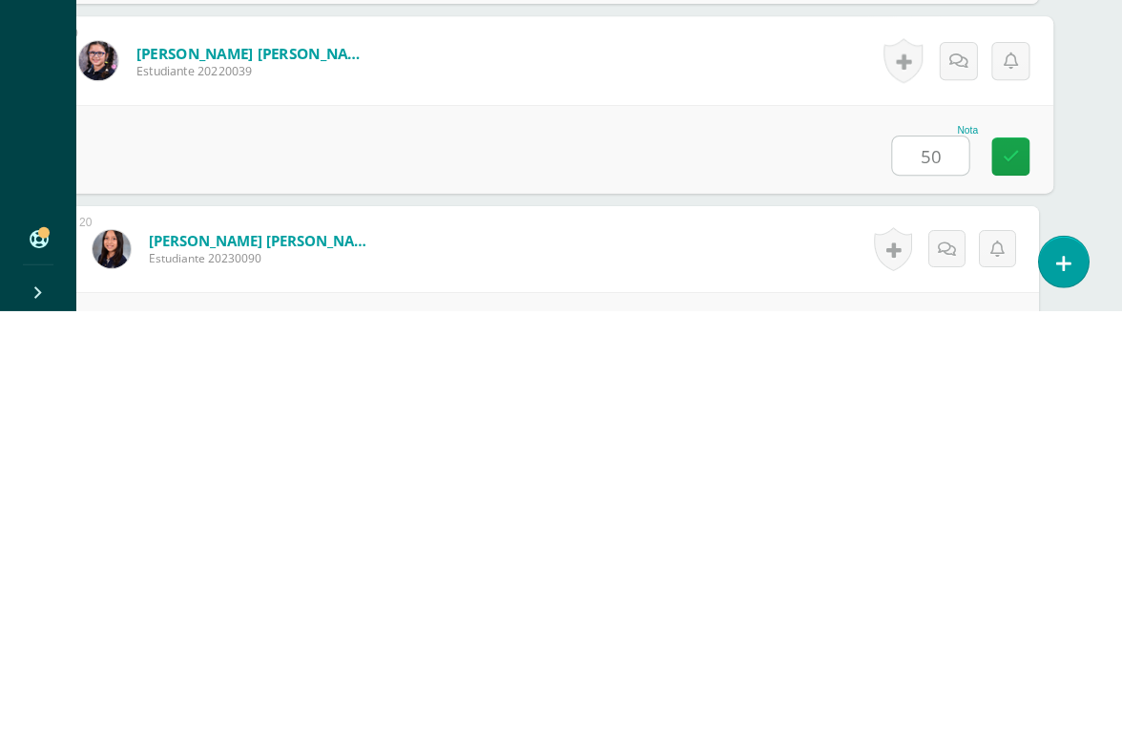
type input "50"
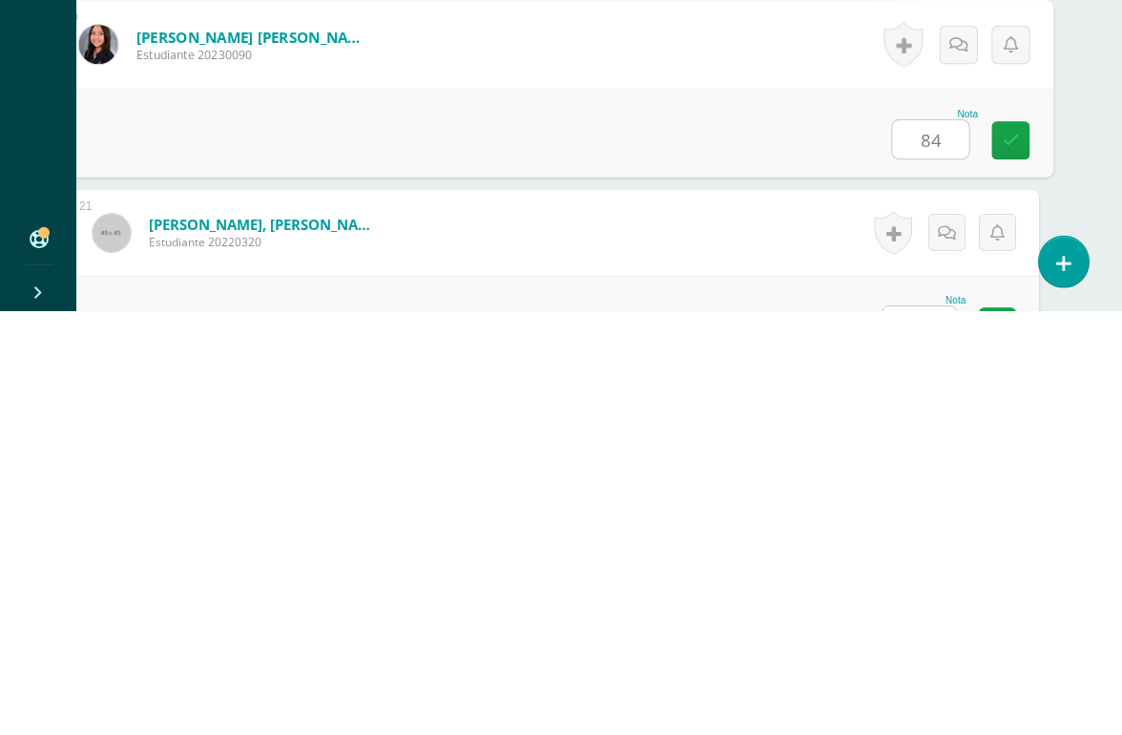
scroll to position [3858, 45]
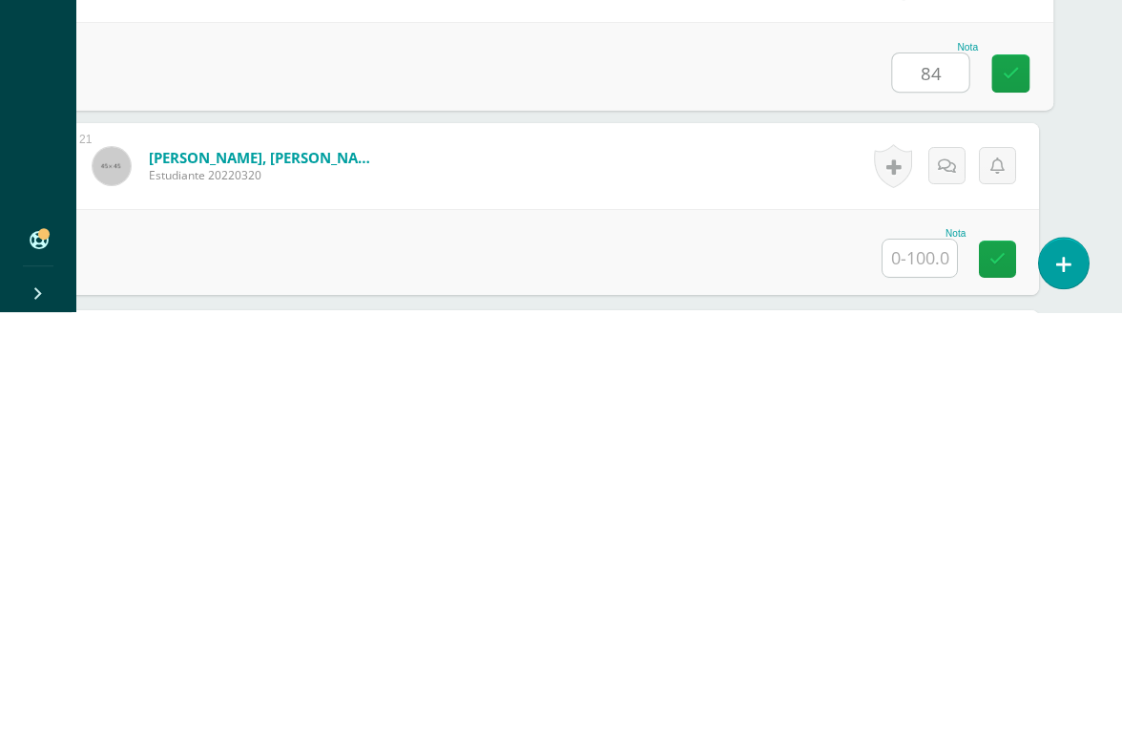
type input "84"
click at [906, 662] on input "text" at bounding box center [920, 680] width 74 height 37
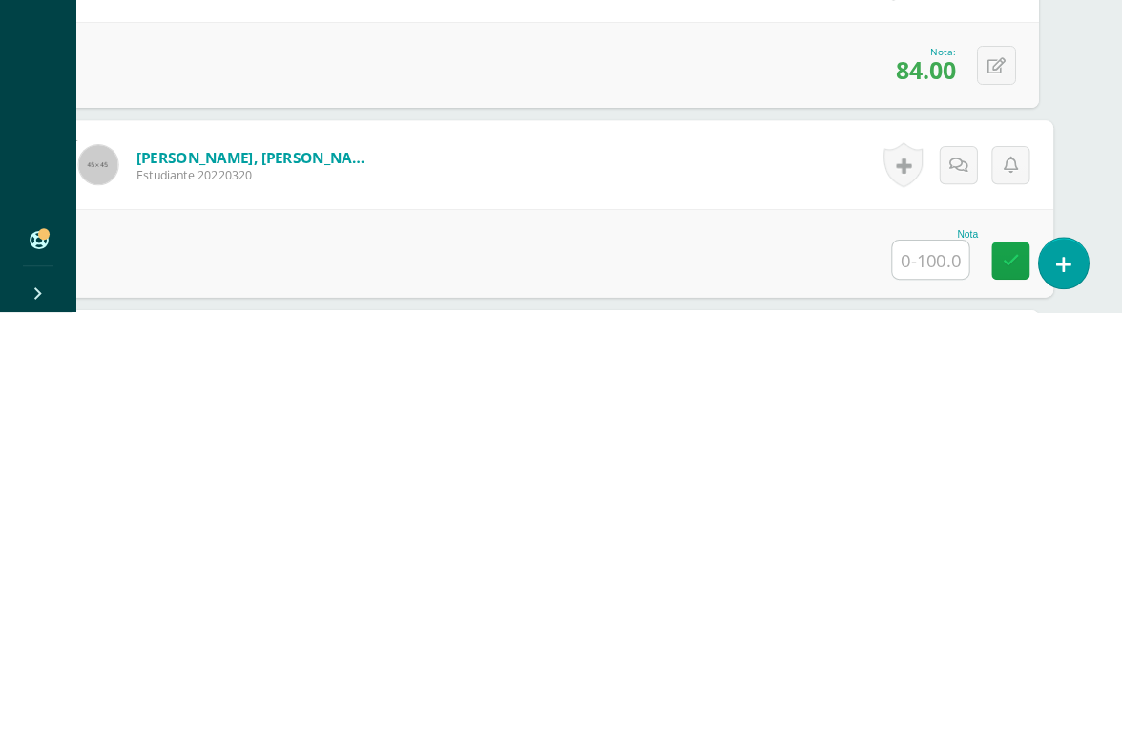
type input "1"
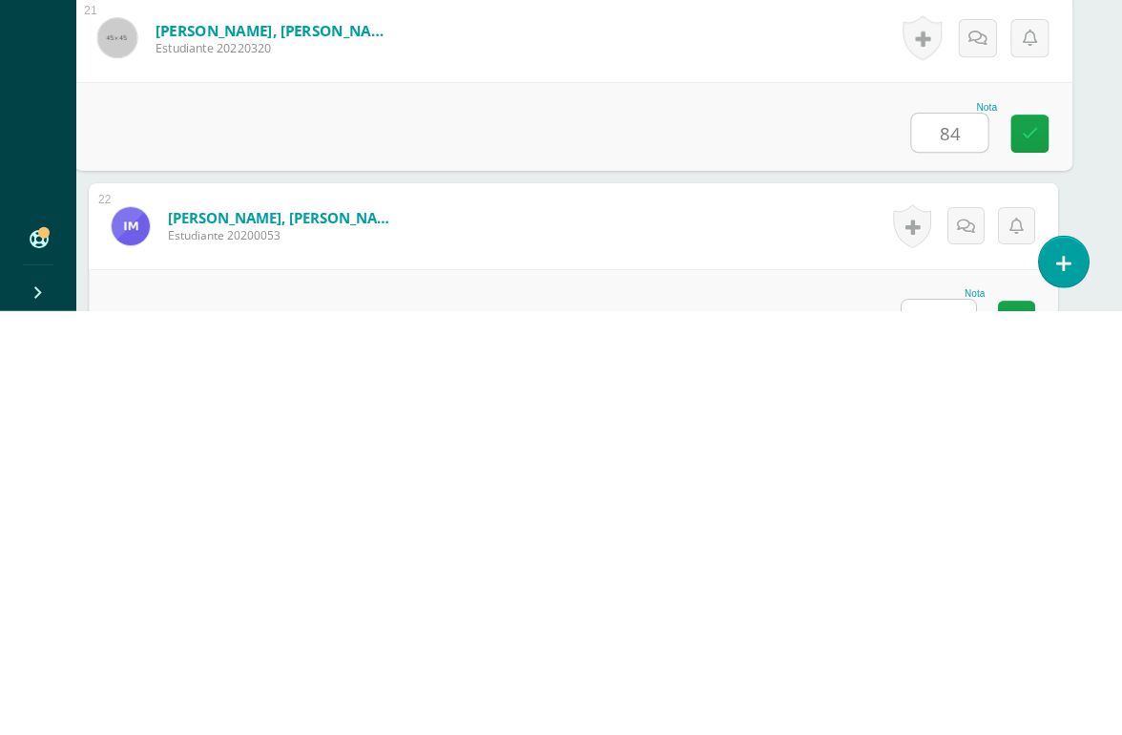
type input "84"
click at [934, 674] on input "text" at bounding box center [939, 741] width 74 height 37
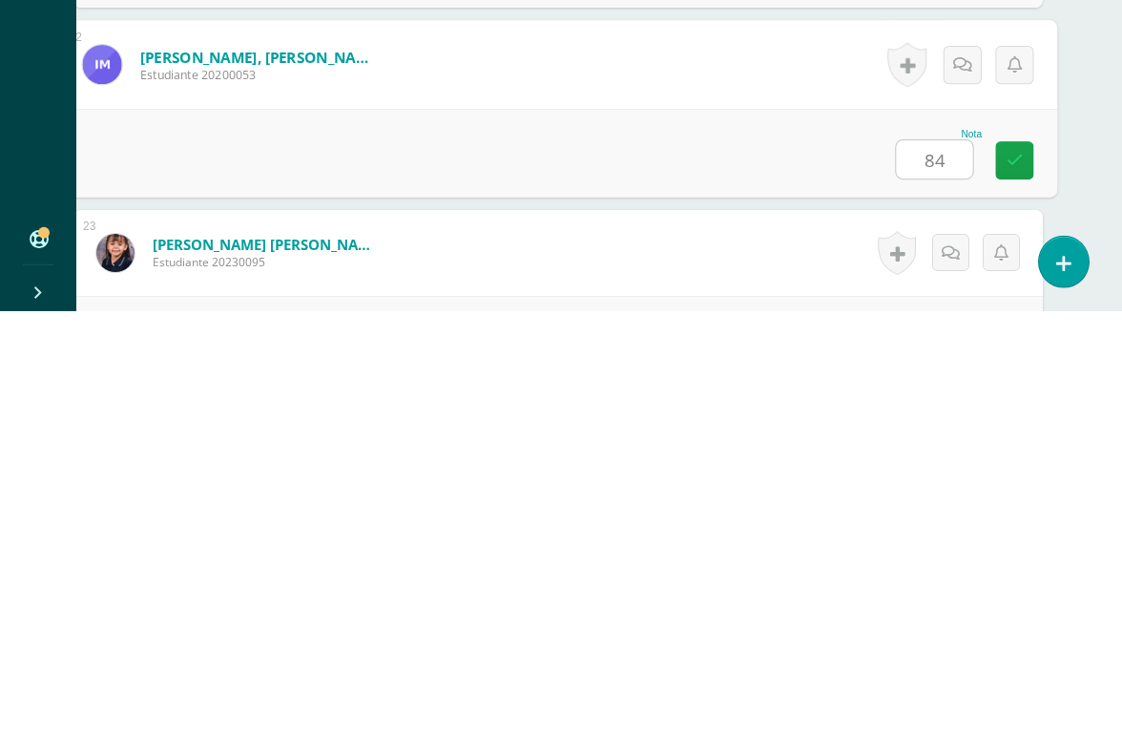
scroll to position [4260, 28]
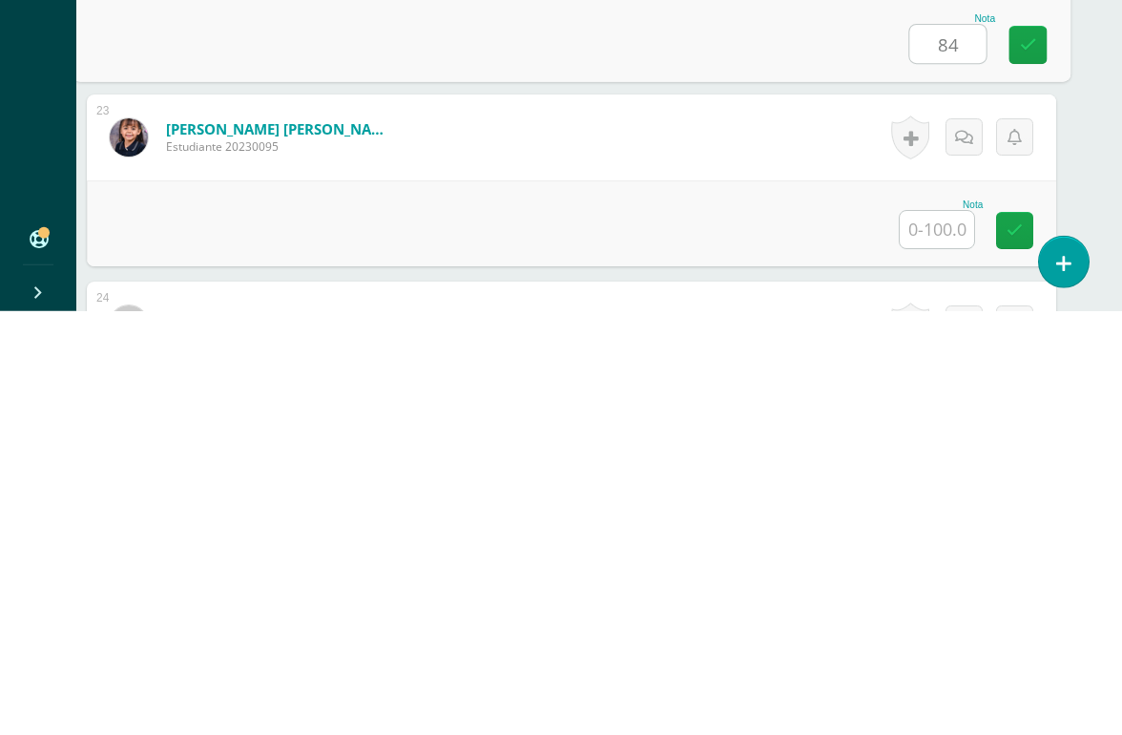
type input "84"
click at [941, 635] on input "text" at bounding box center [937, 653] width 74 height 37
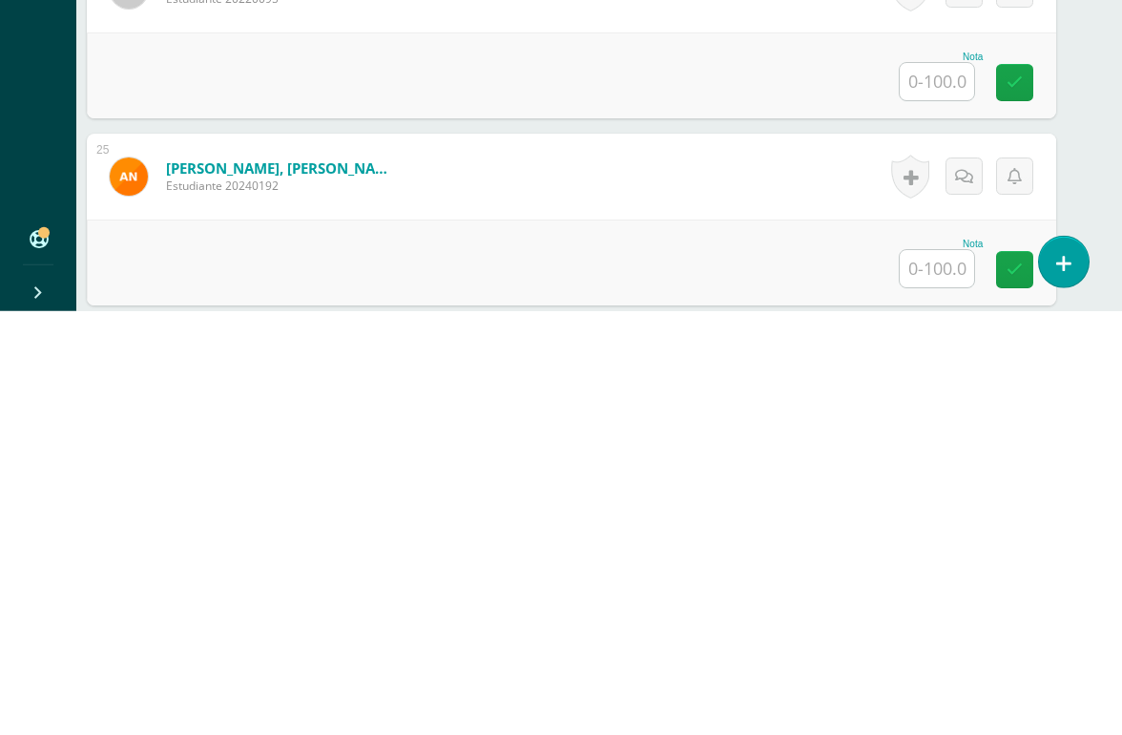
scroll to position [4608, 28]
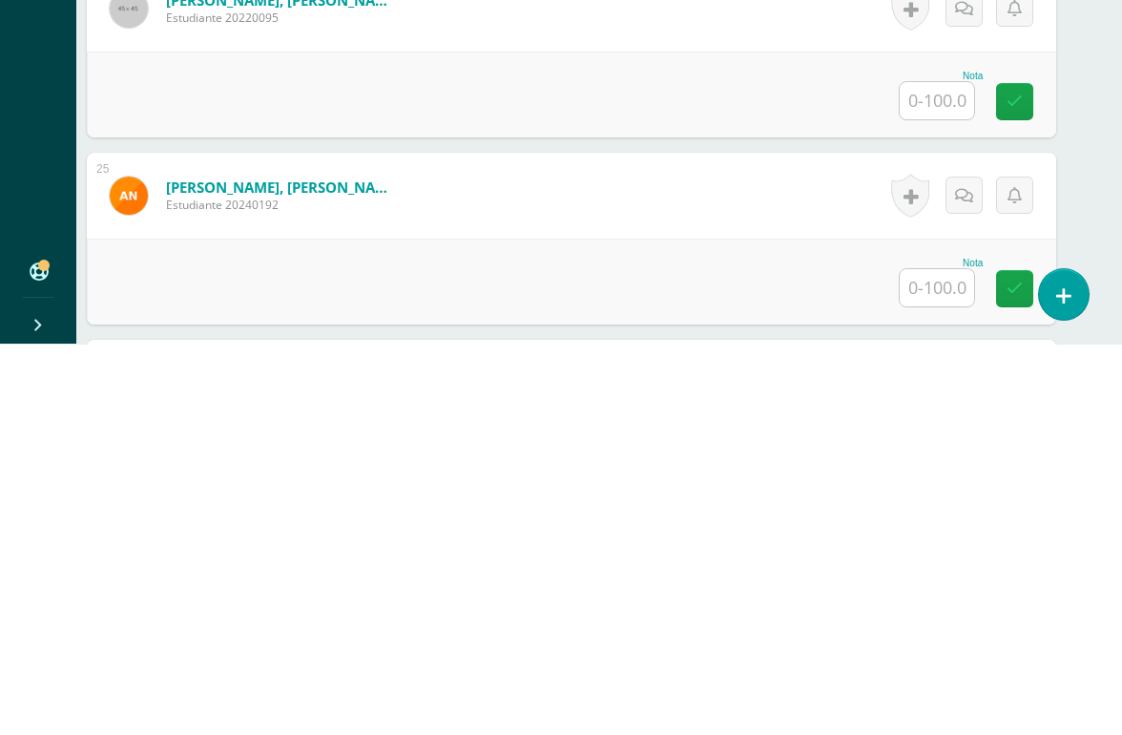
type input "100"
click at [948, 473] on input "text" at bounding box center [937, 491] width 74 height 37
type input "68"
click at [920, 660] on input "text" at bounding box center [937, 678] width 74 height 37
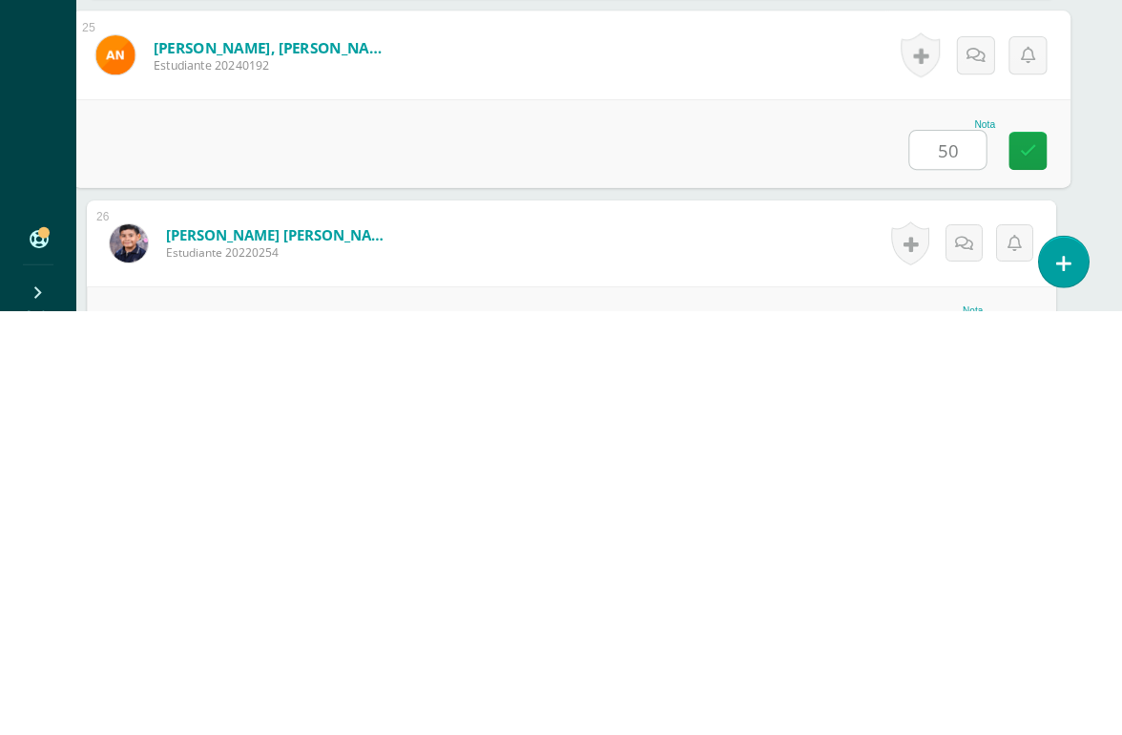
type input "50"
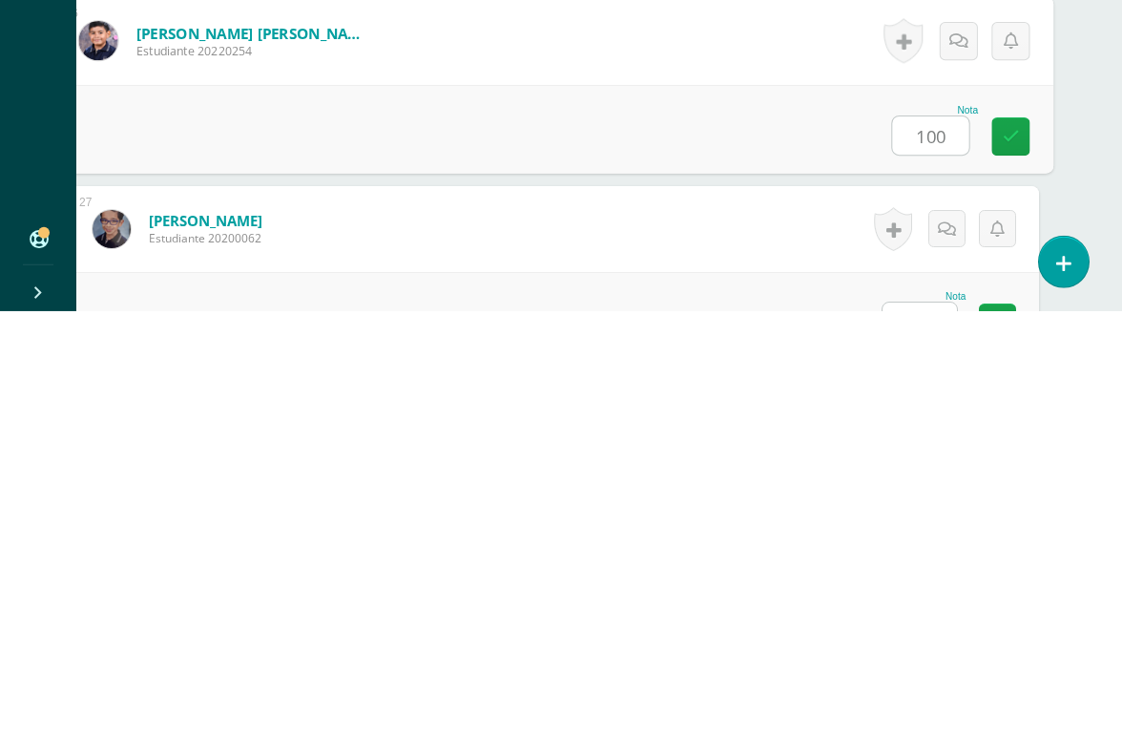
scroll to position [4941, 45]
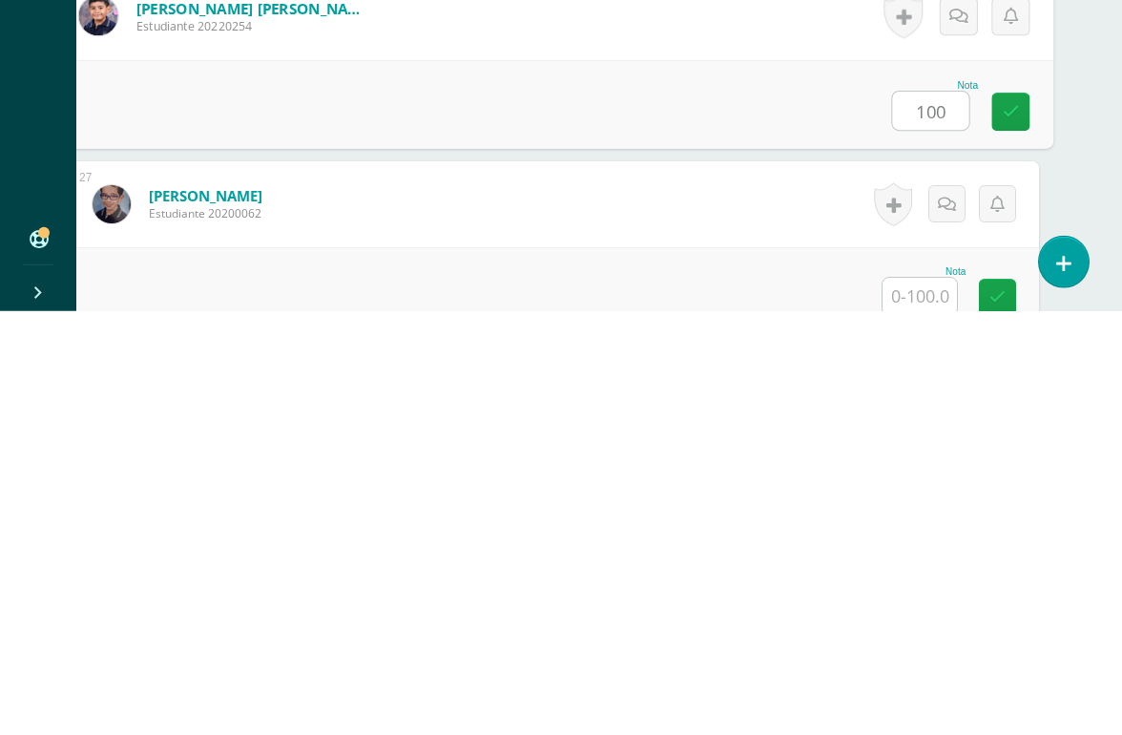
type input "100"
click at [924, 674] on input "text" at bounding box center [920, 719] width 74 height 37
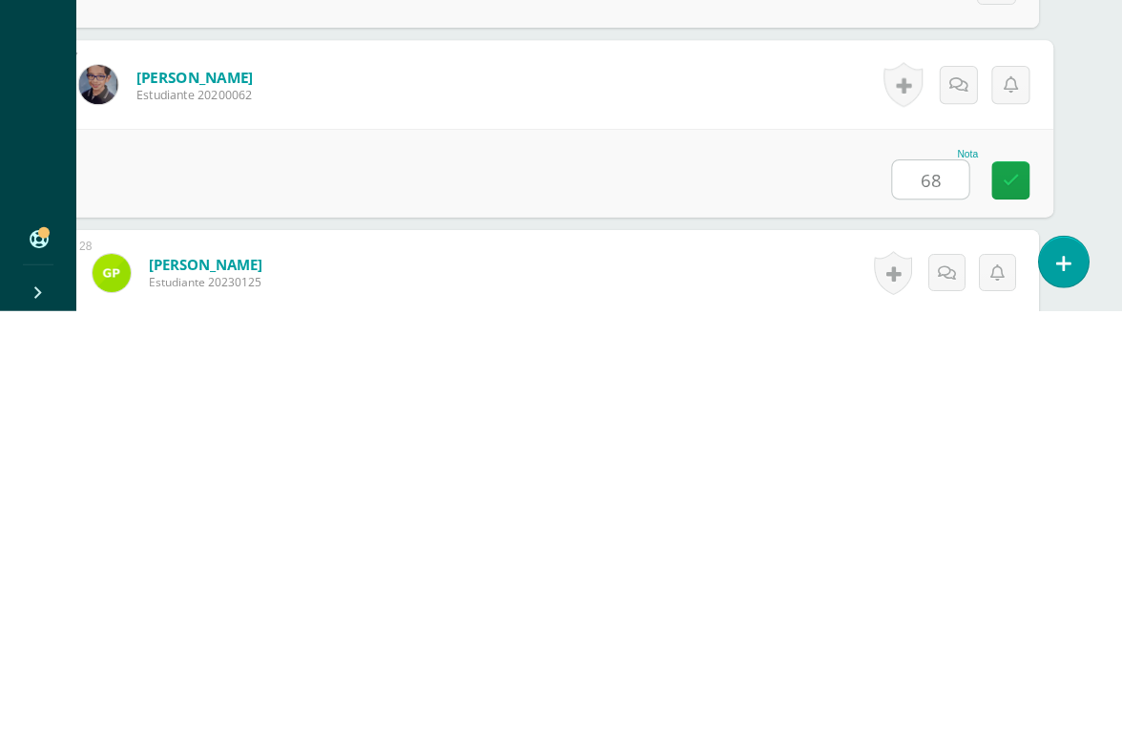
type input "68"
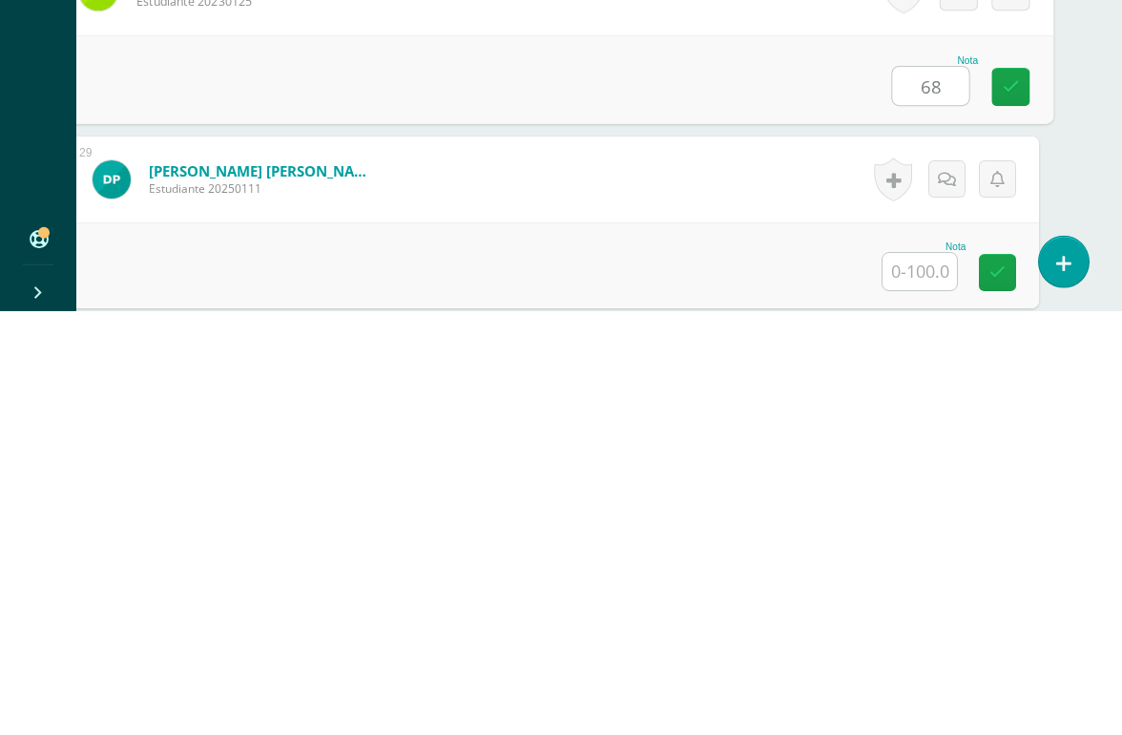
scroll to position [5342, 45]
type input "68"
click at [909, 674] on input "text" at bounding box center [920, 693] width 74 height 37
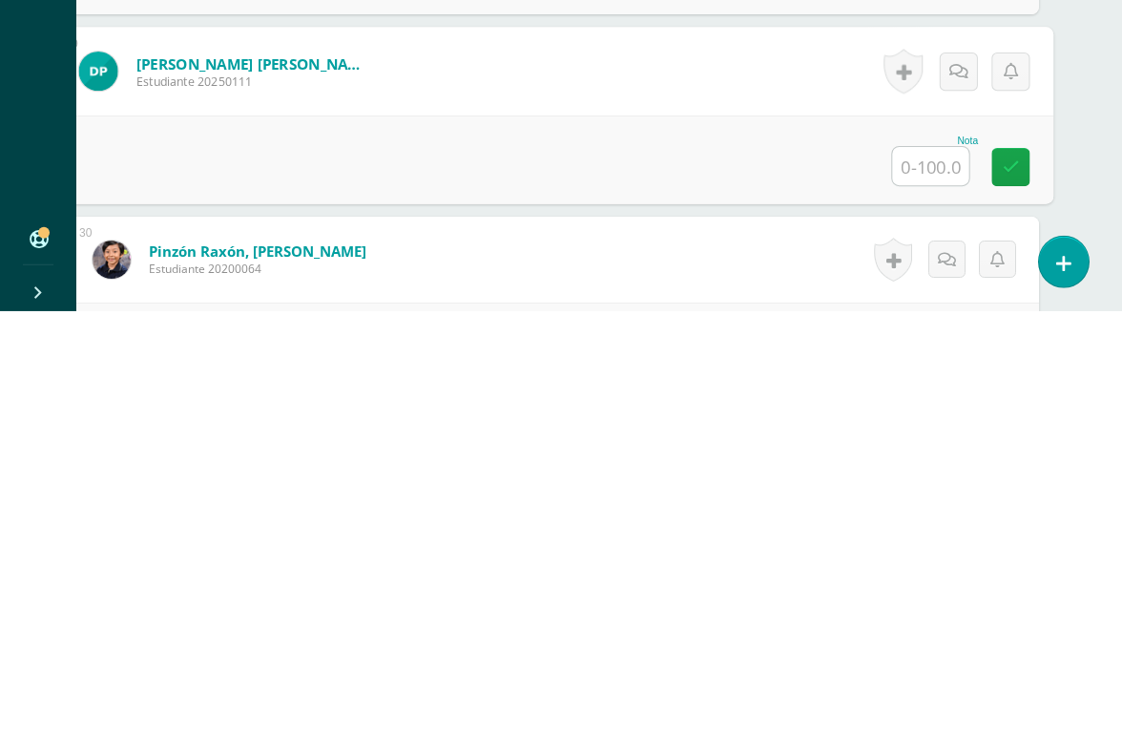
scroll to position [5448, 45]
type input "100"
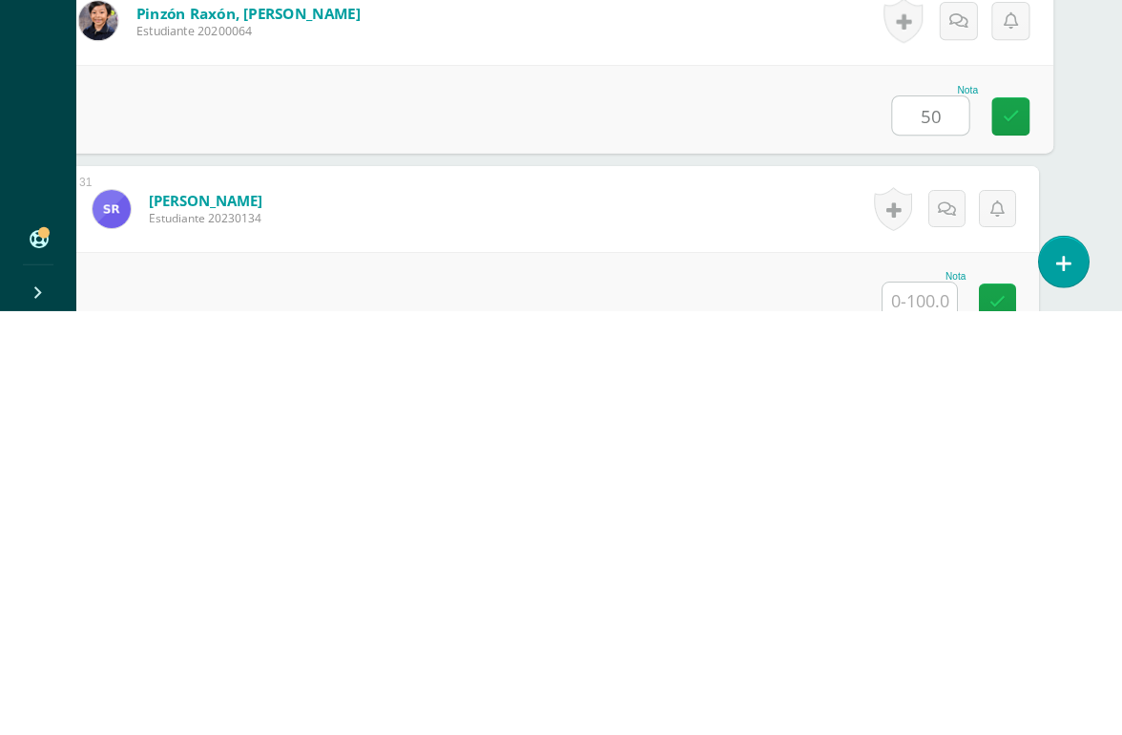
scroll to position [5767, 45]
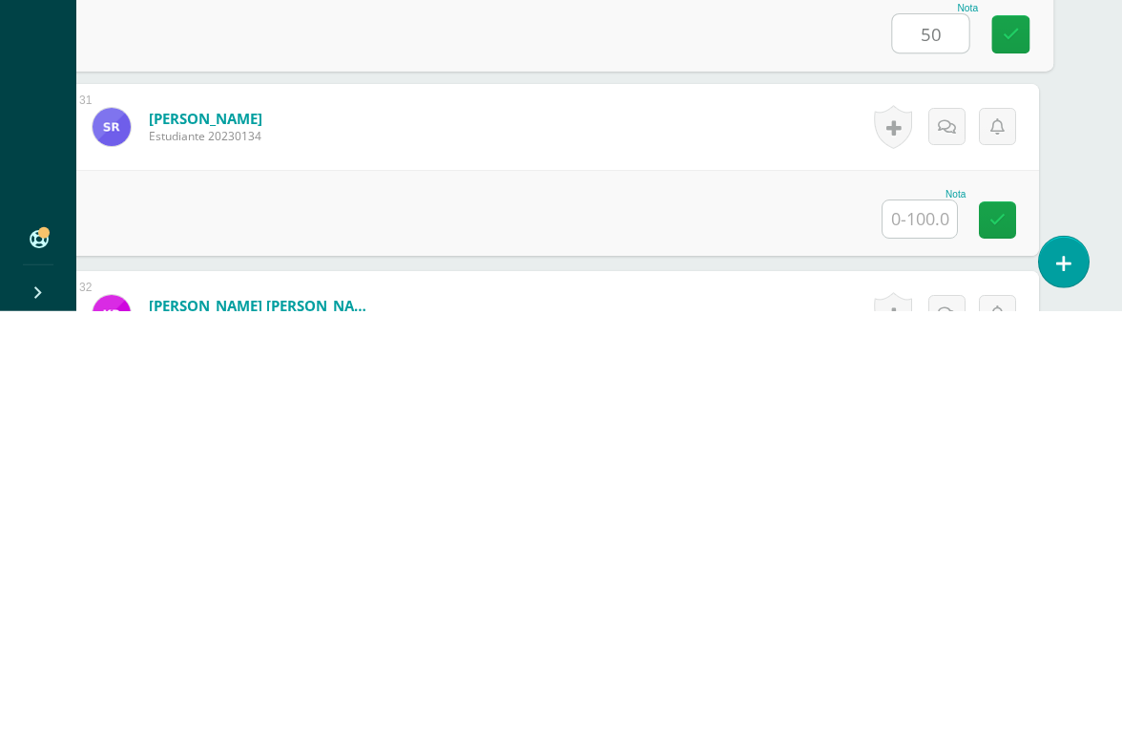
type input "50"
click at [911, 624] on input "text" at bounding box center [920, 642] width 74 height 37
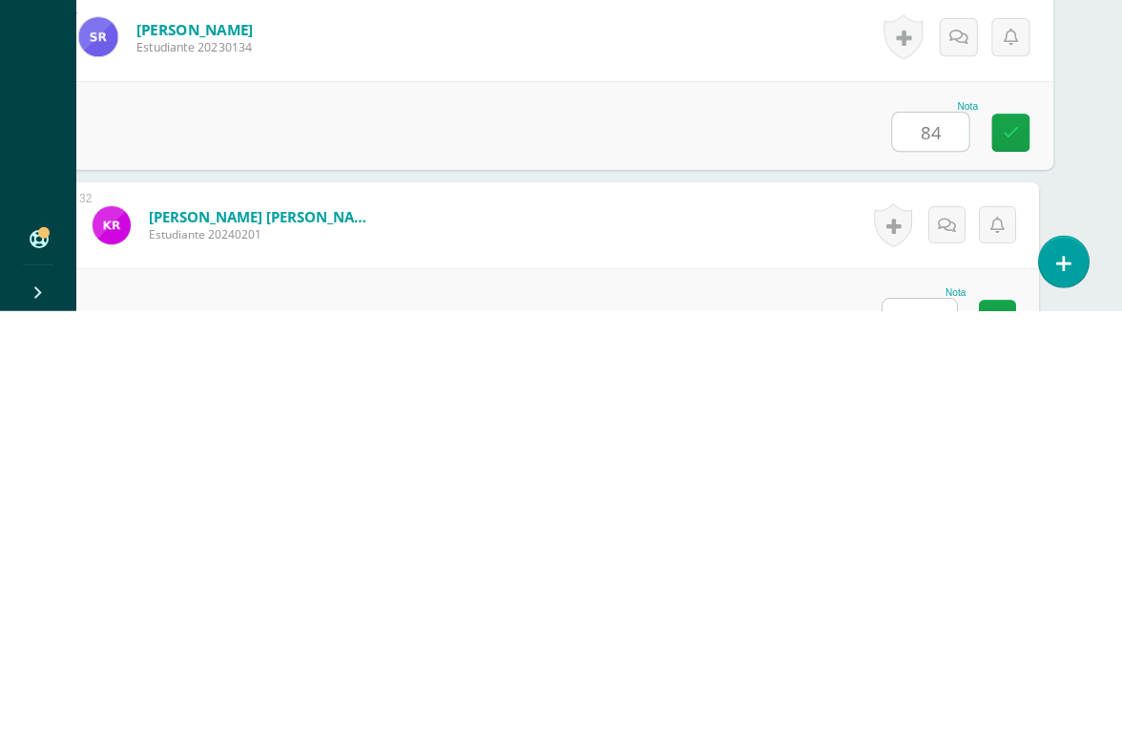
type input "84"
click at [894, 674] on input "text" at bounding box center [920, 740] width 74 height 37
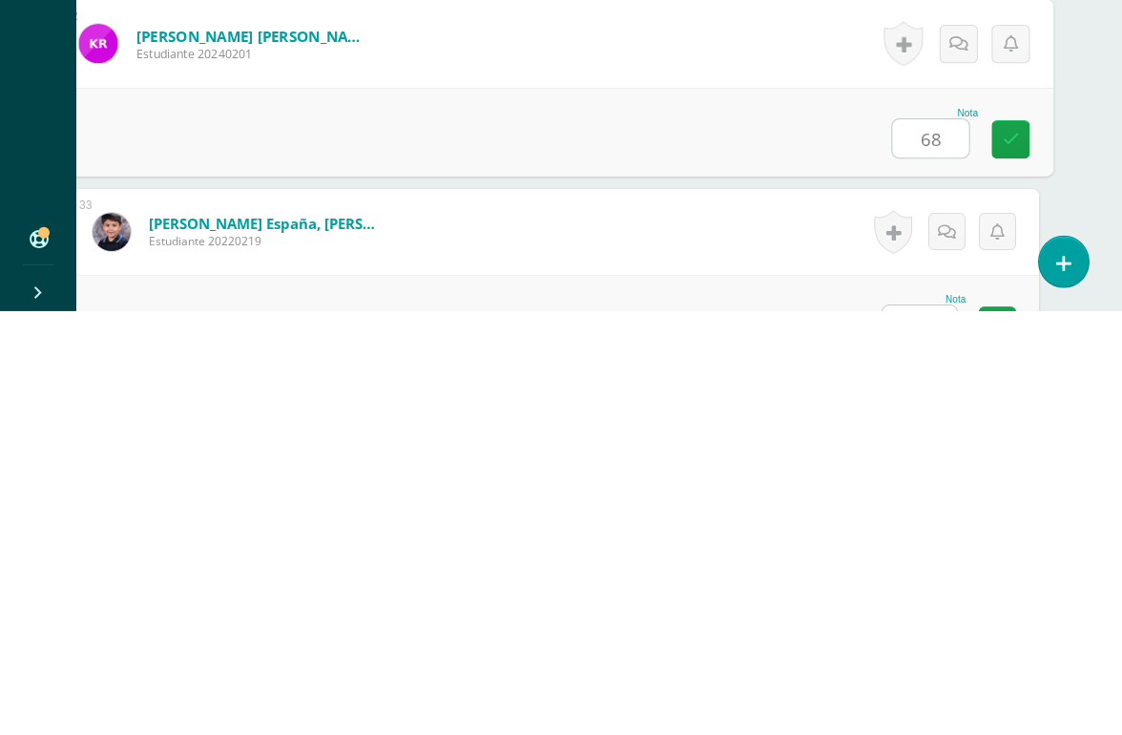
scroll to position [6068, 45]
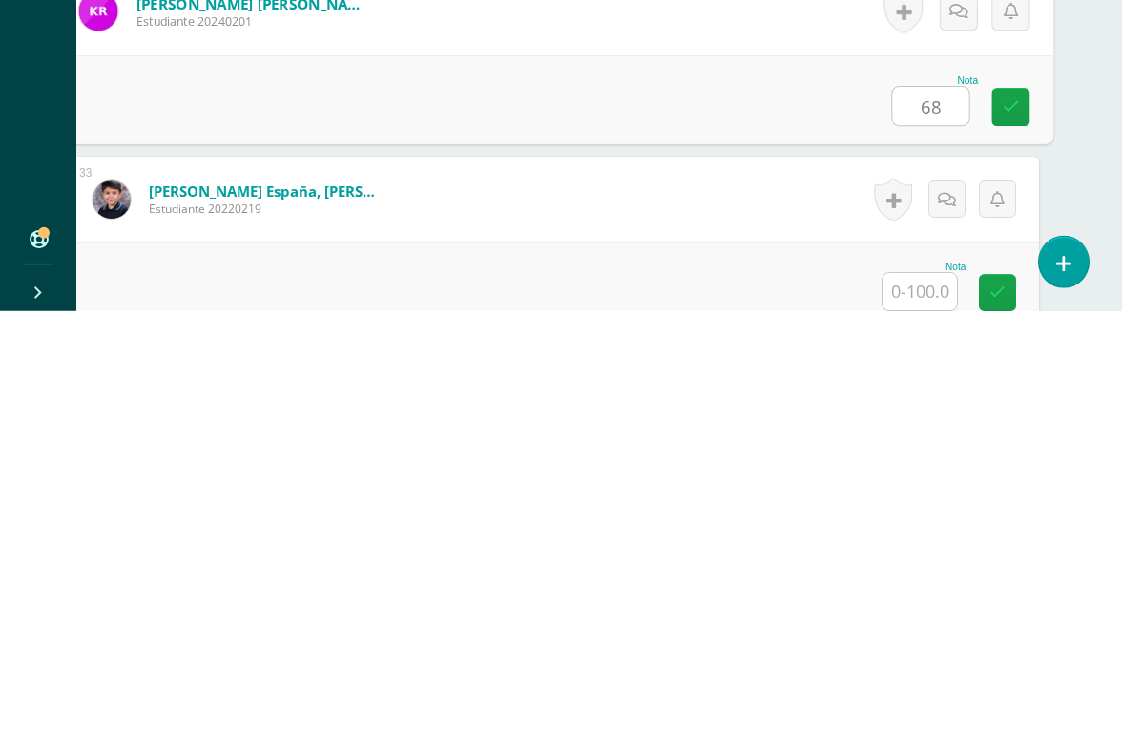
type input "68"
click at [906, 674] on input "text" at bounding box center [920, 715] width 74 height 37
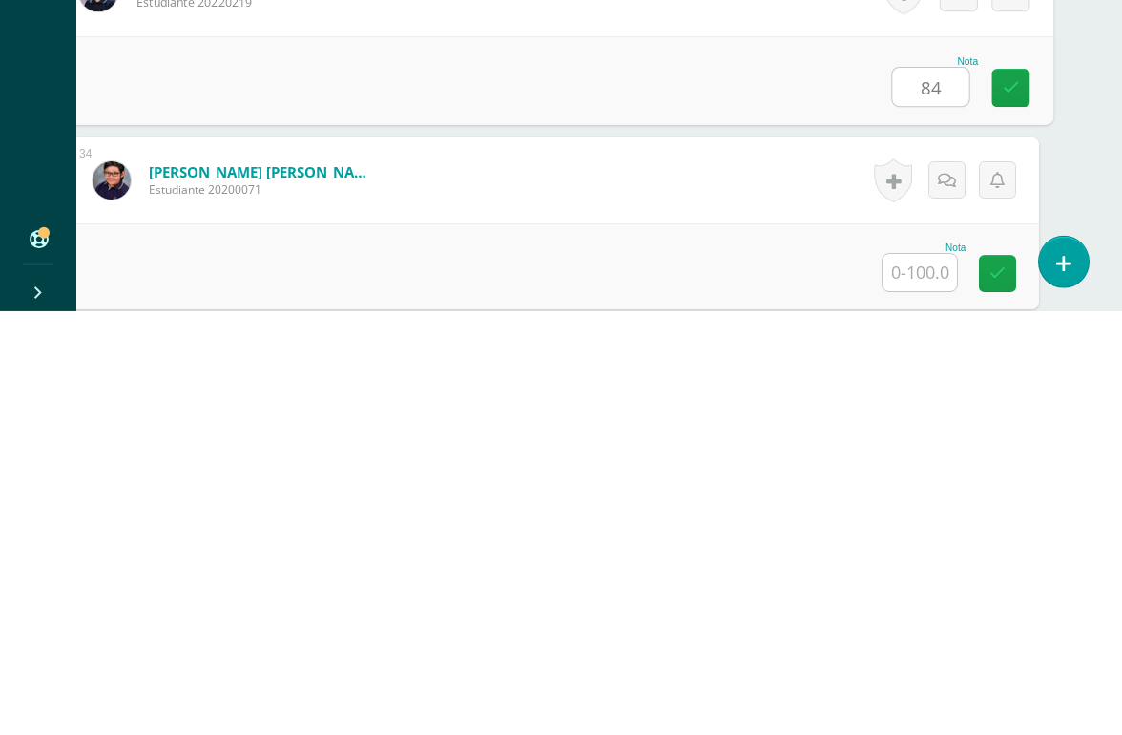
scroll to position [6285, 45]
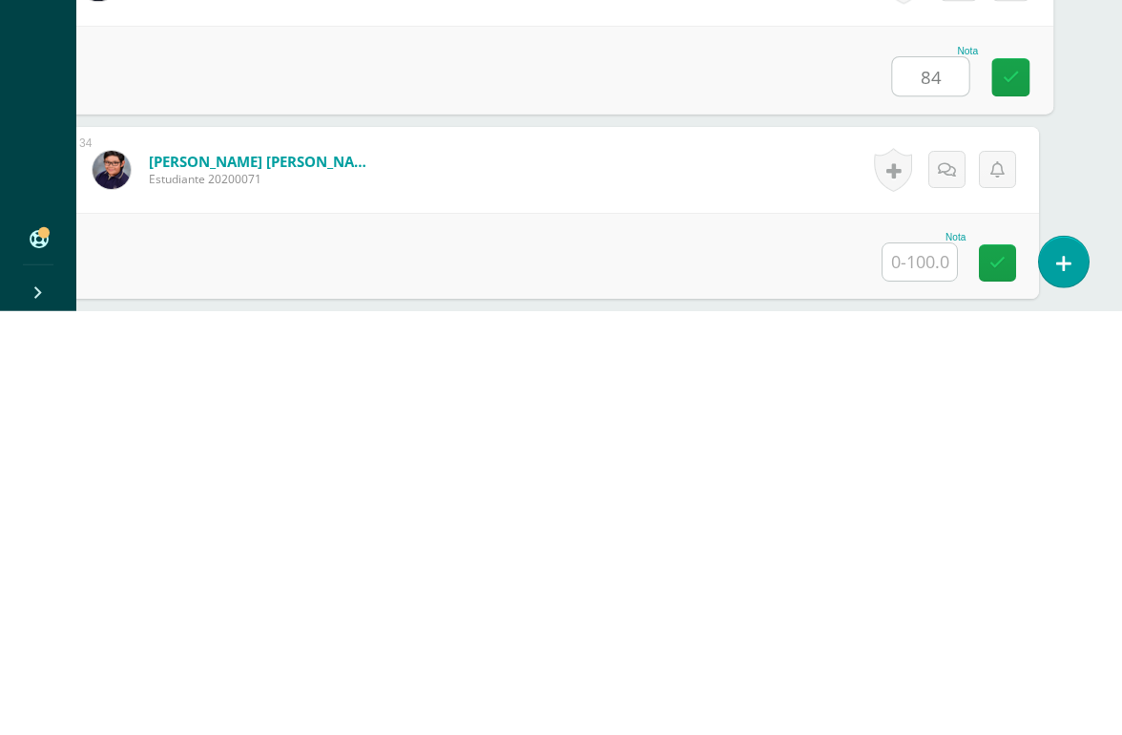
type input "84"
click at [920, 667] on input "text" at bounding box center [920, 685] width 74 height 37
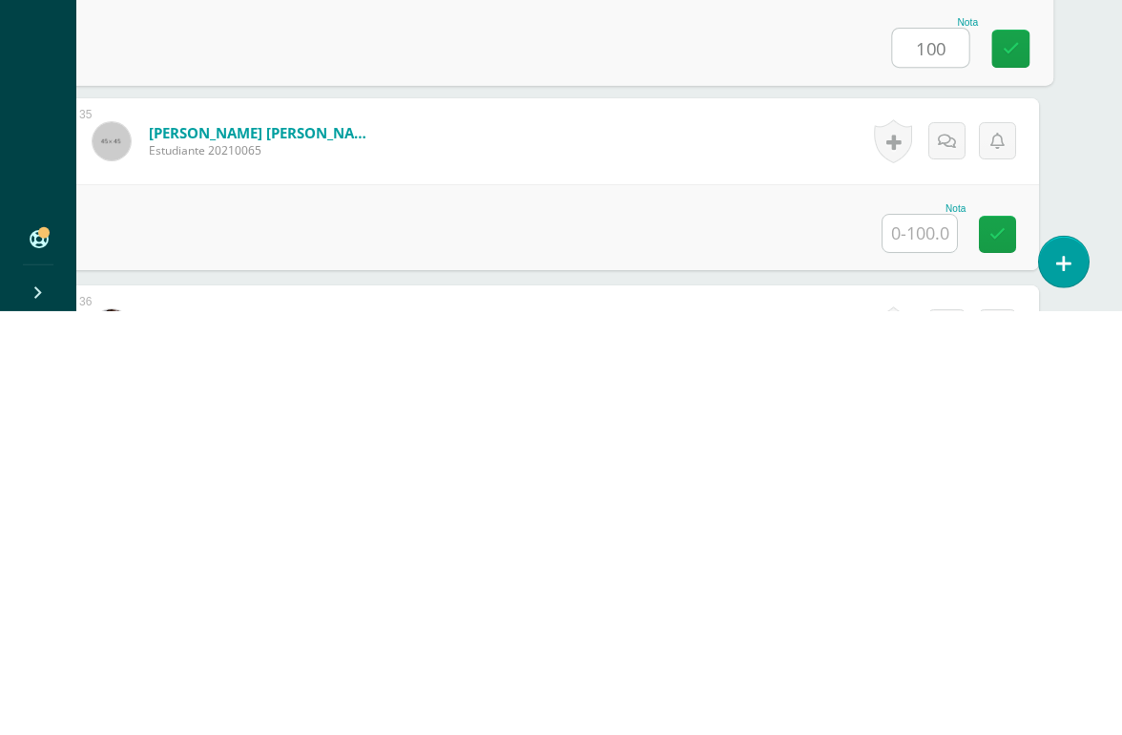
scroll to position [6507, 45]
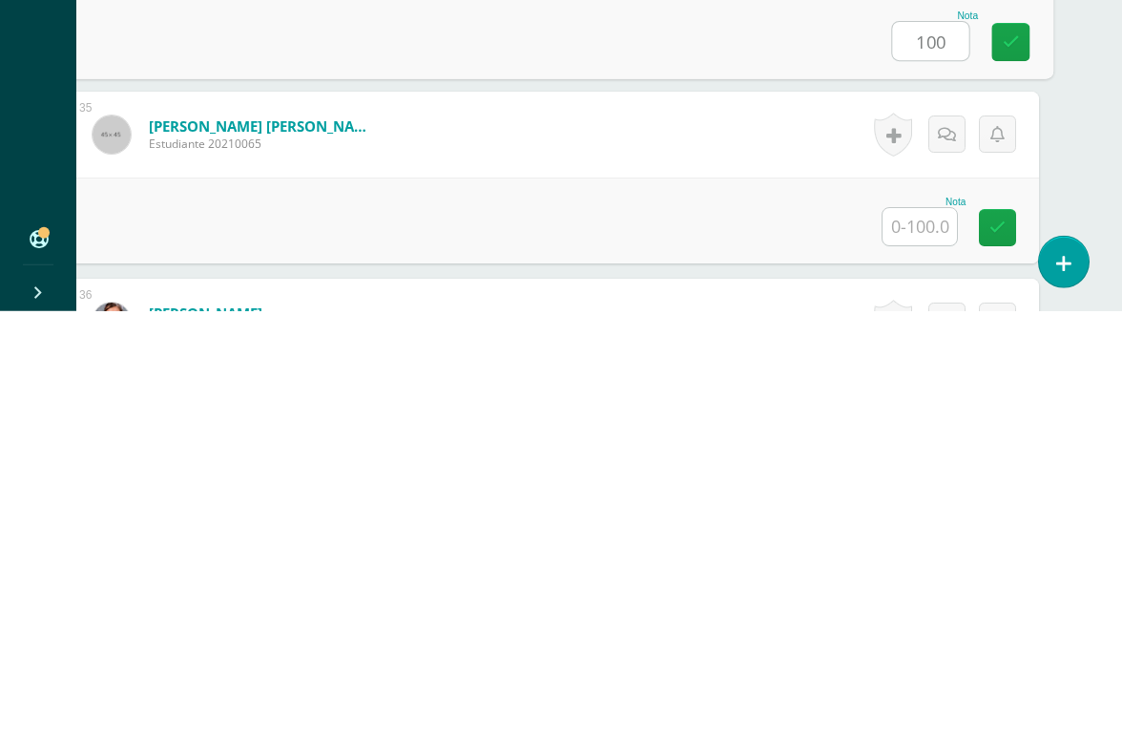
type input "100"
click at [920, 632] on input "text" at bounding box center [920, 650] width 74 height 37
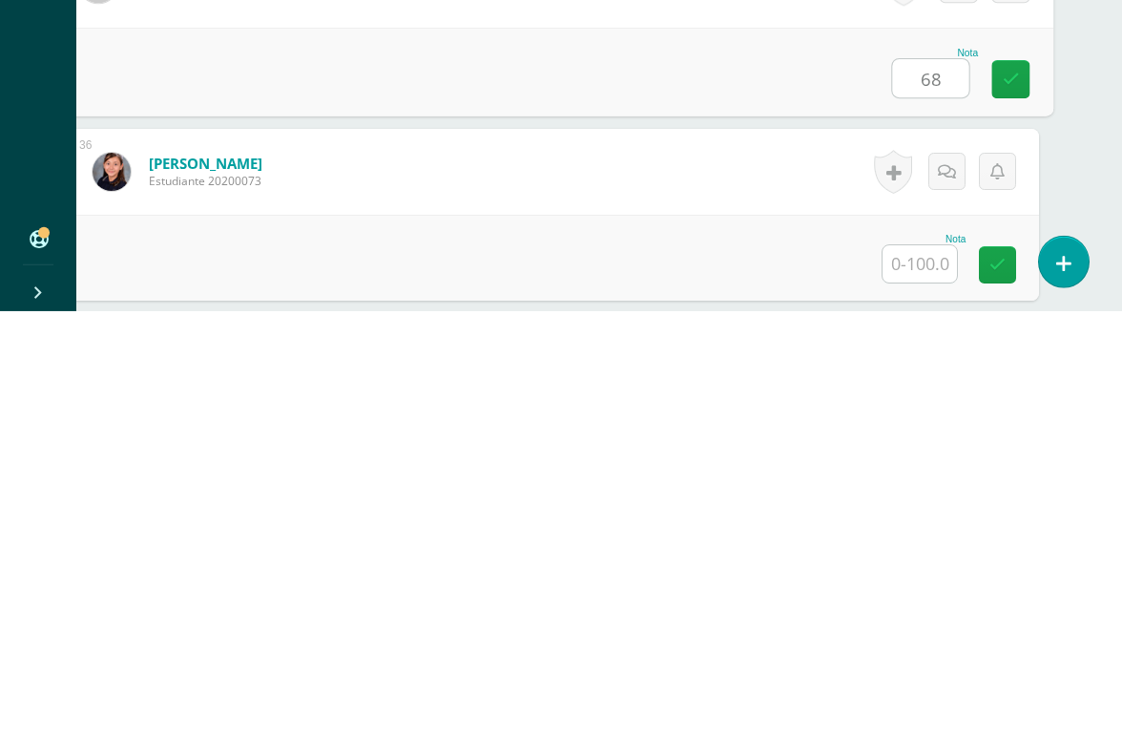
scroll to position [6659, 45]
type input "68"
click at [923, 667] on input "text" at bounding box center [920, 685] width 74 height 37
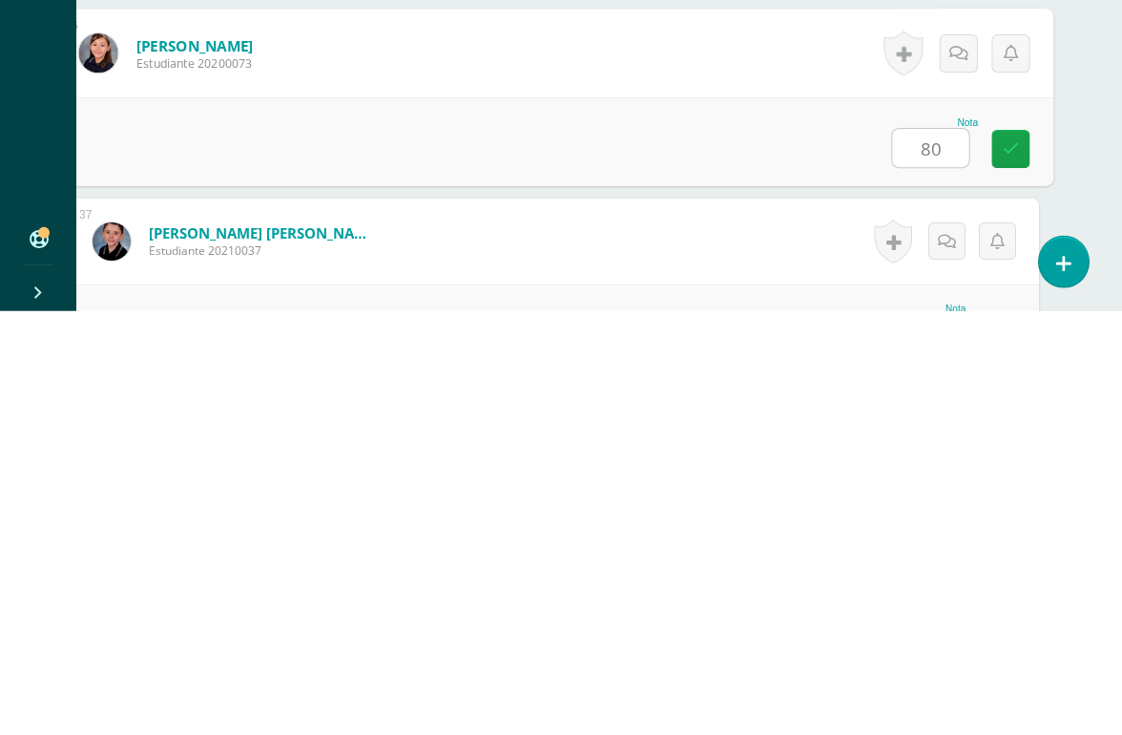
type input "80"
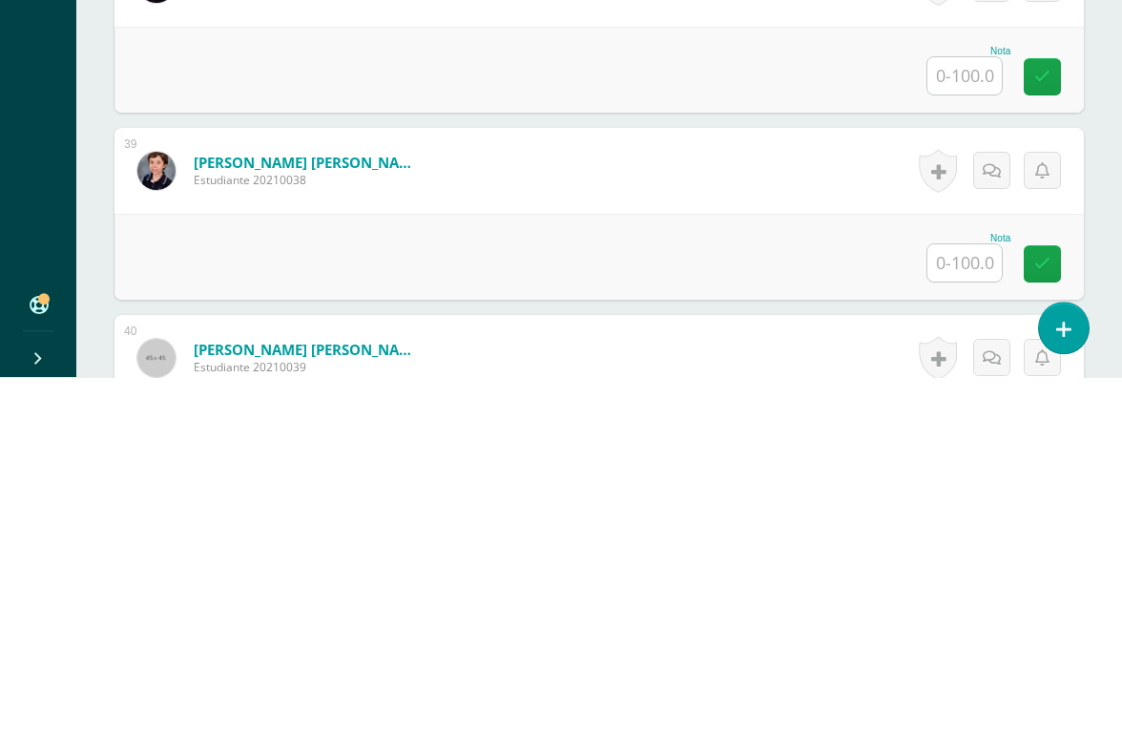
scroll to position [7285, 7]
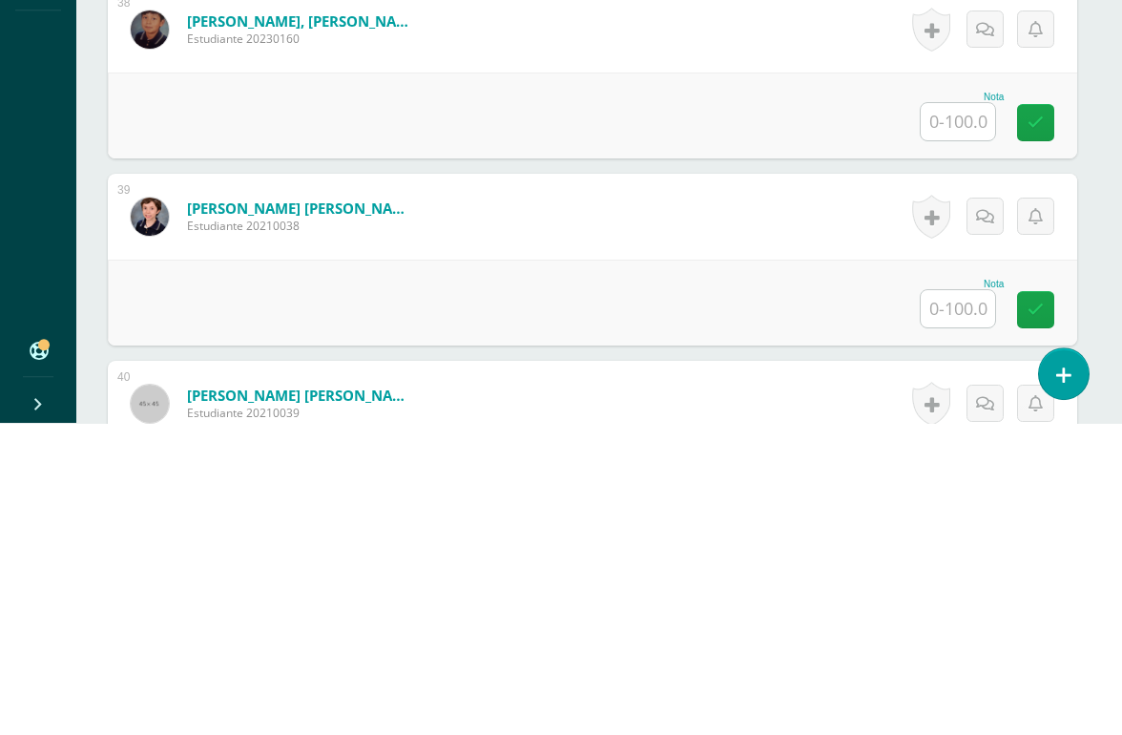
type input "50"
click at [967, 415] on input "text" at bounding box center [958, 433] width 74 height 37
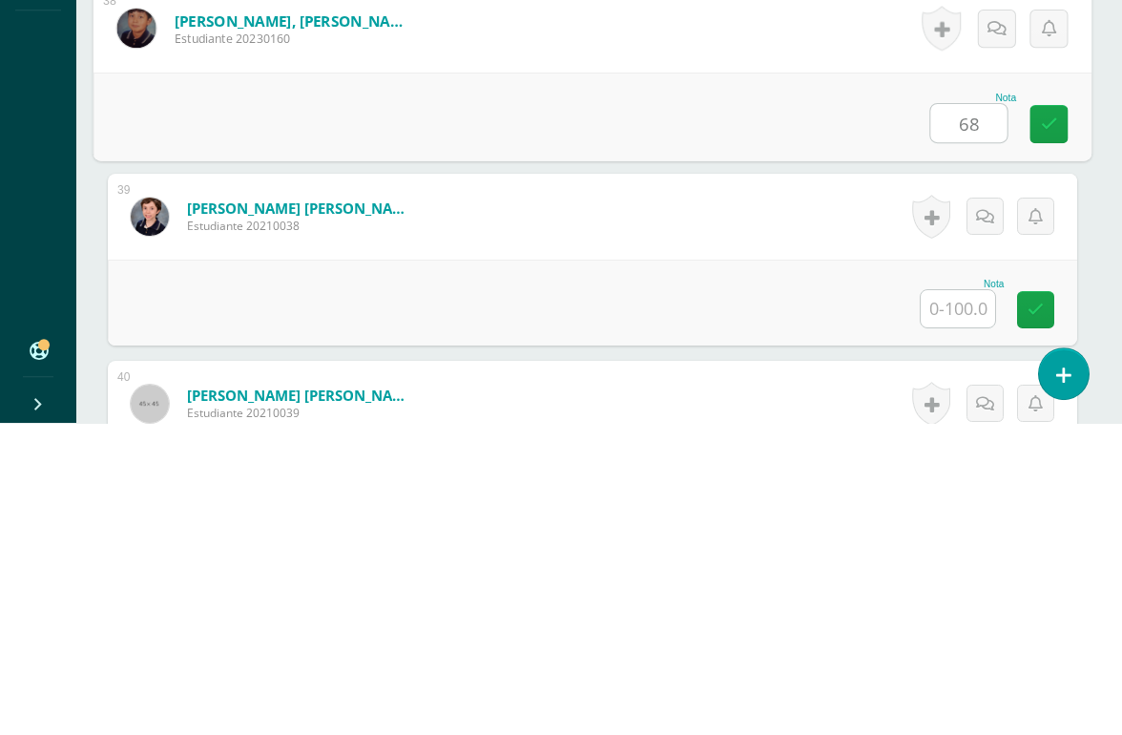
type input "68"
click at [966, 602] on input "text" at bounding box center [958, 620] width 74 height 37
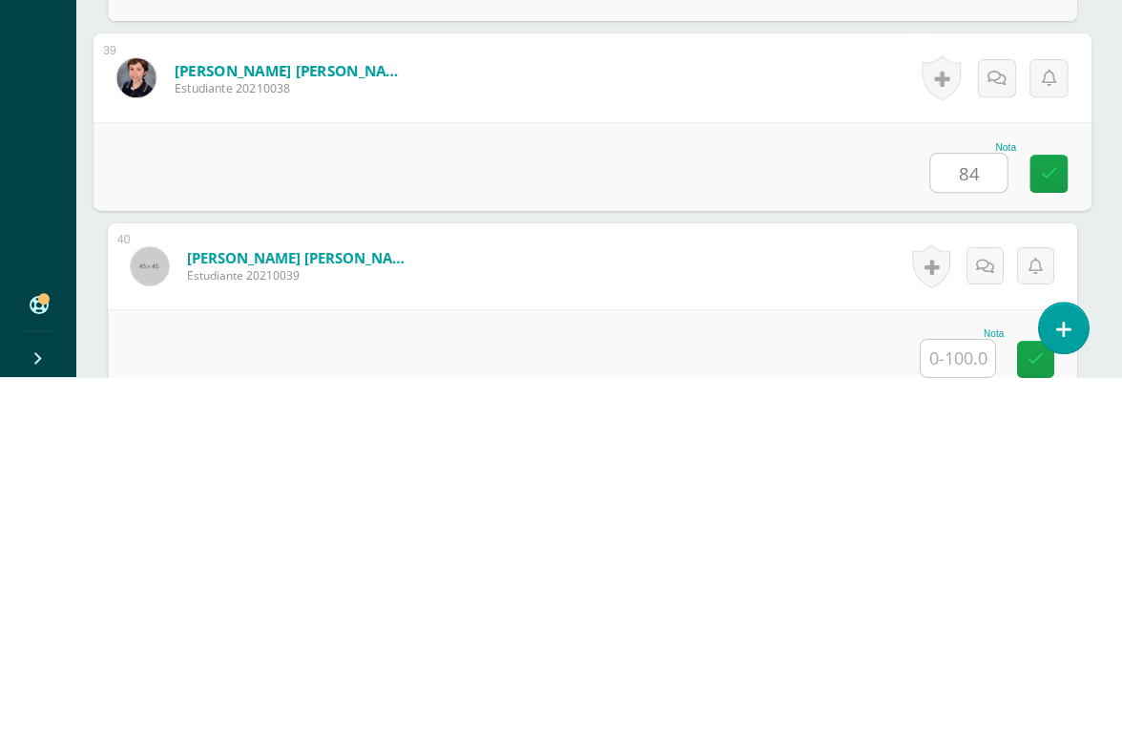
type input "84"
click at [957, 674] on input "text" at bounding box center [958, 716] width 74 height 37
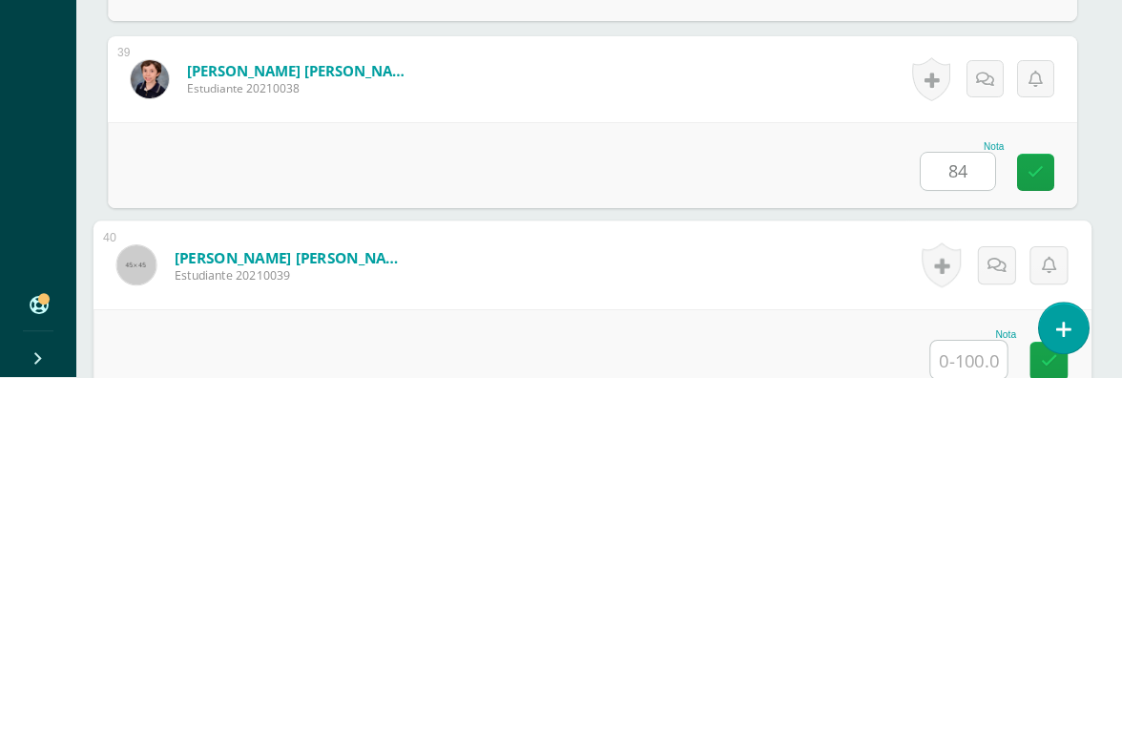
scroll to position [7548, 45]
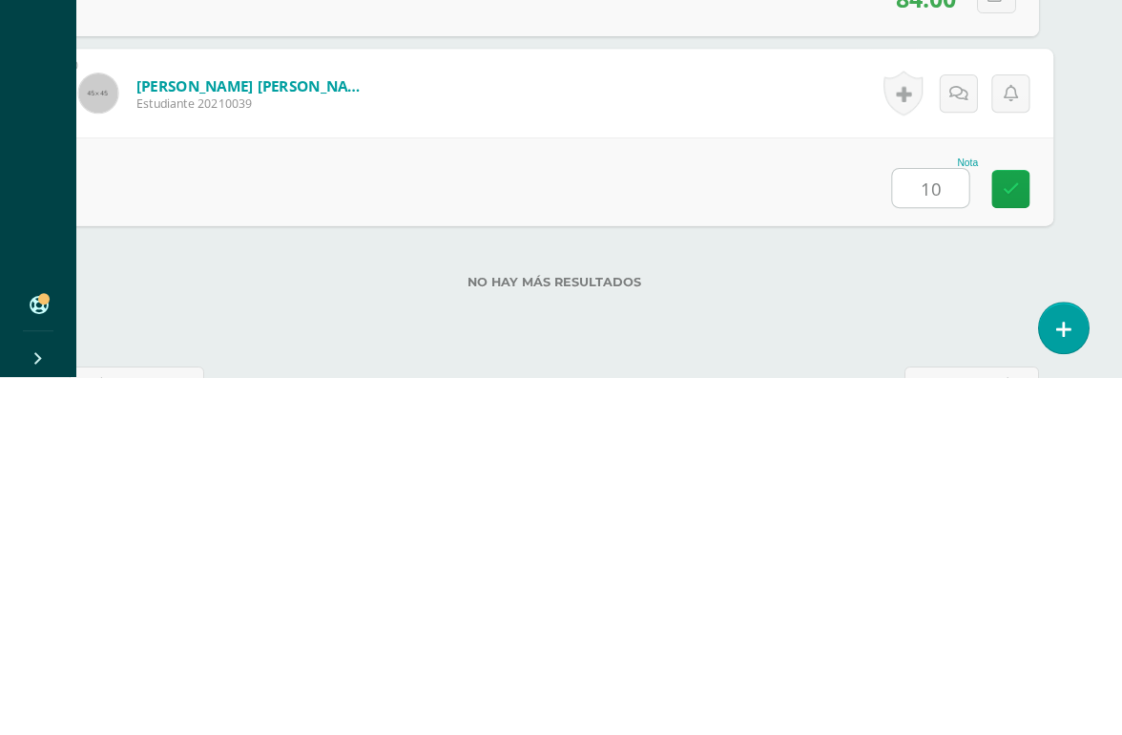
type input "100"
click at [1025, 528] on link at bounding box center [1011, 547] width 38 height 38
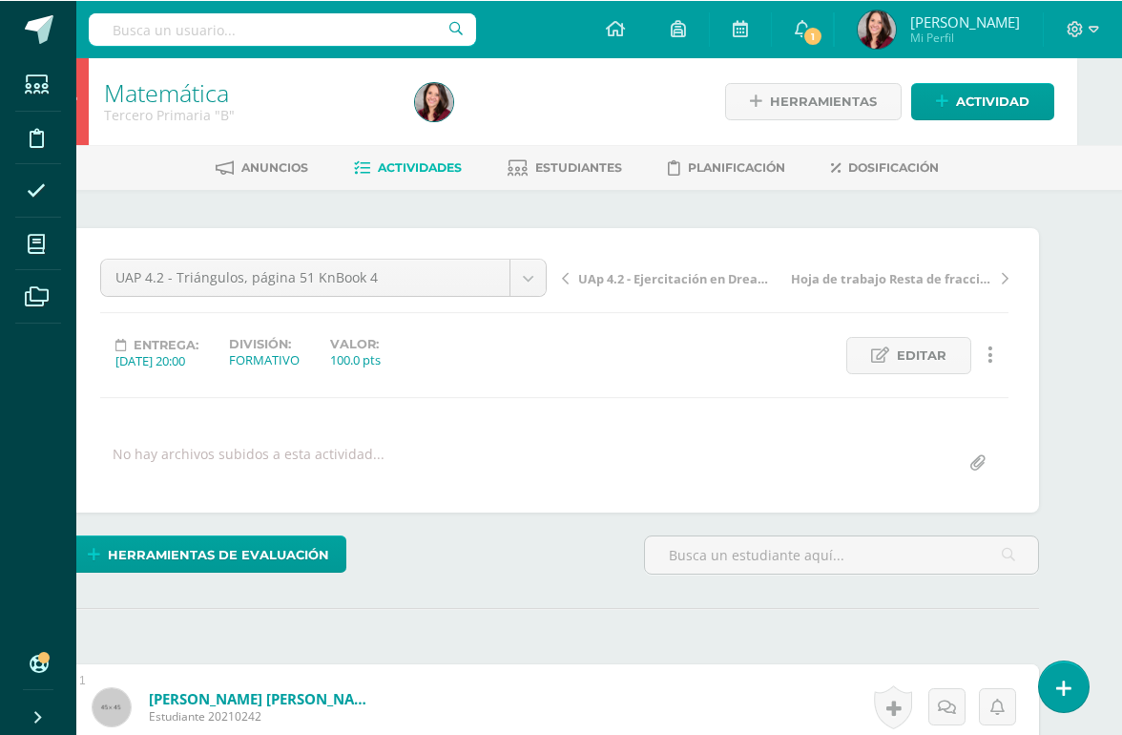
scroll to position [0, 46]
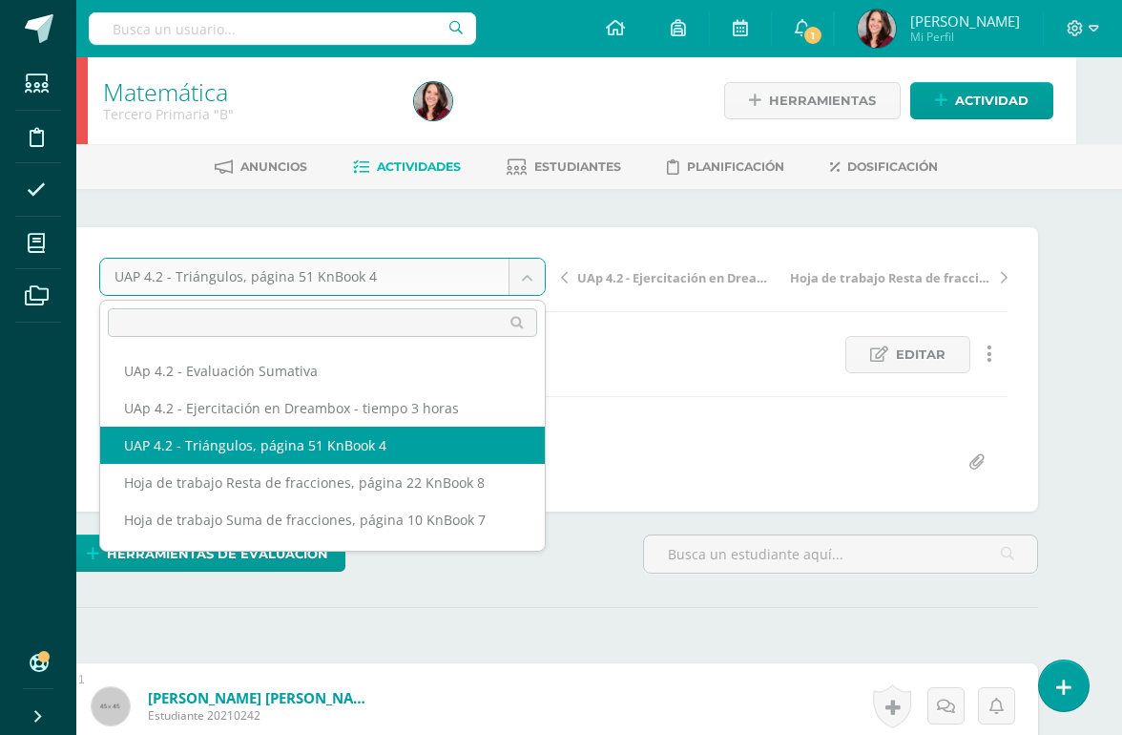
scroll to position [0, 0]
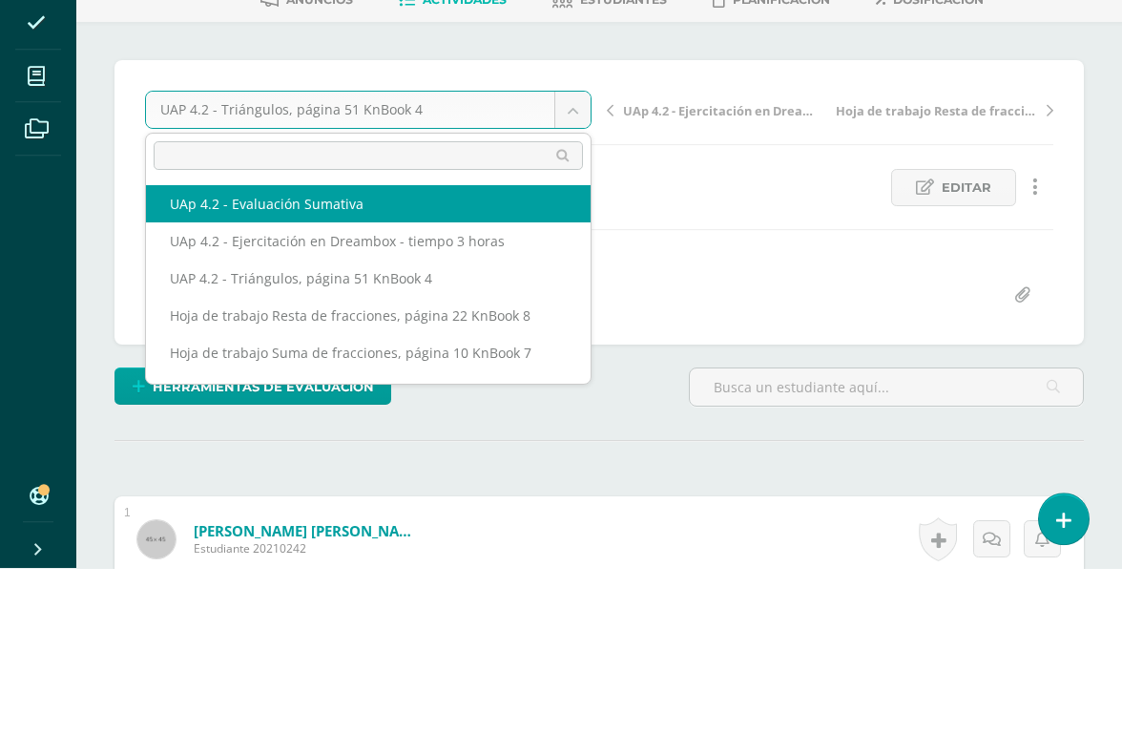
select select "/dashboard/teacher/grade-activity/227740/"
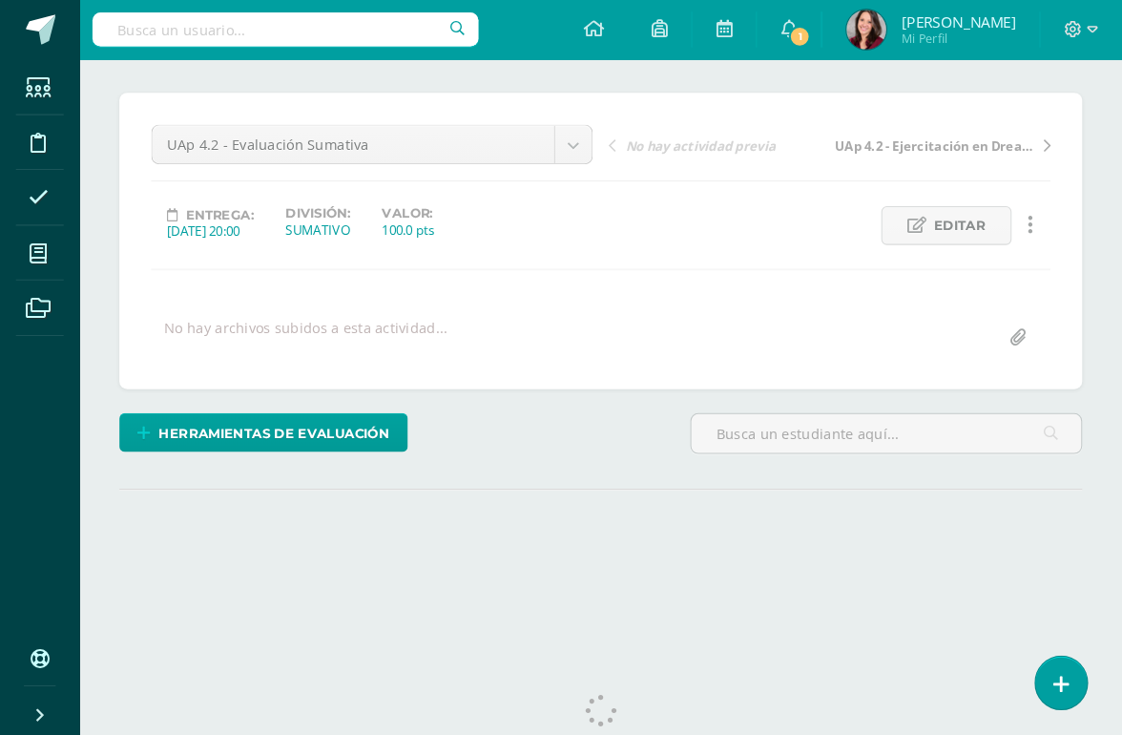
scroll to position [113, 0]
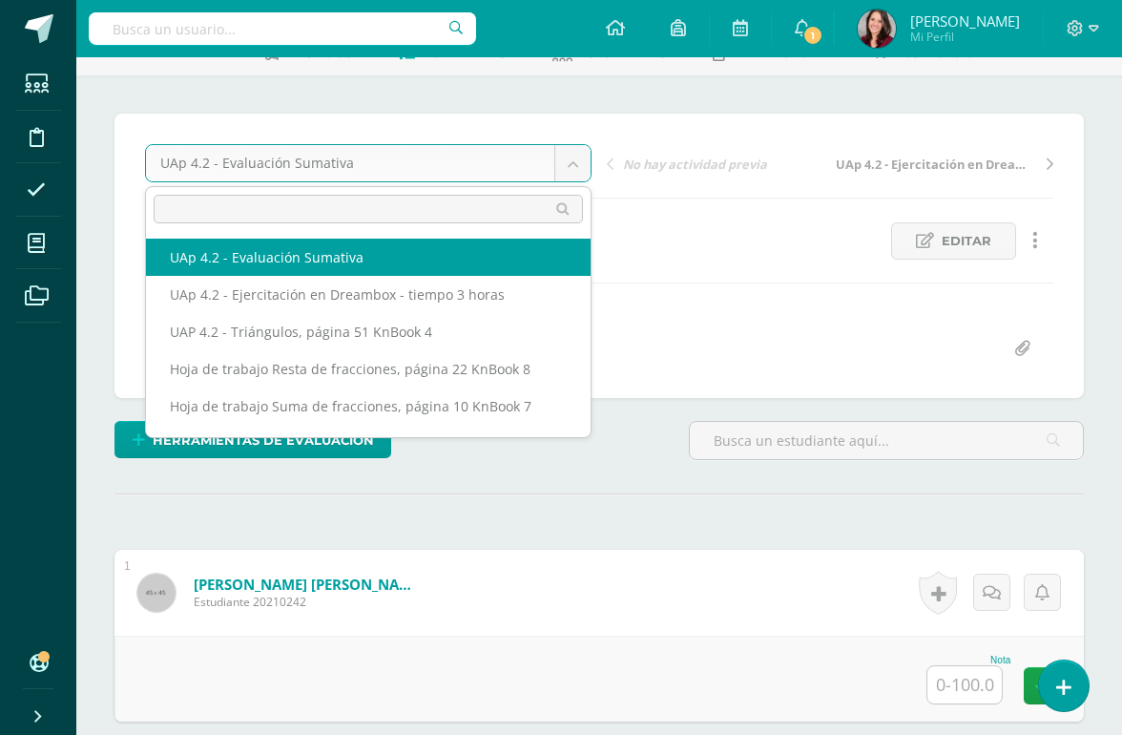
scroll to position [114, 0]
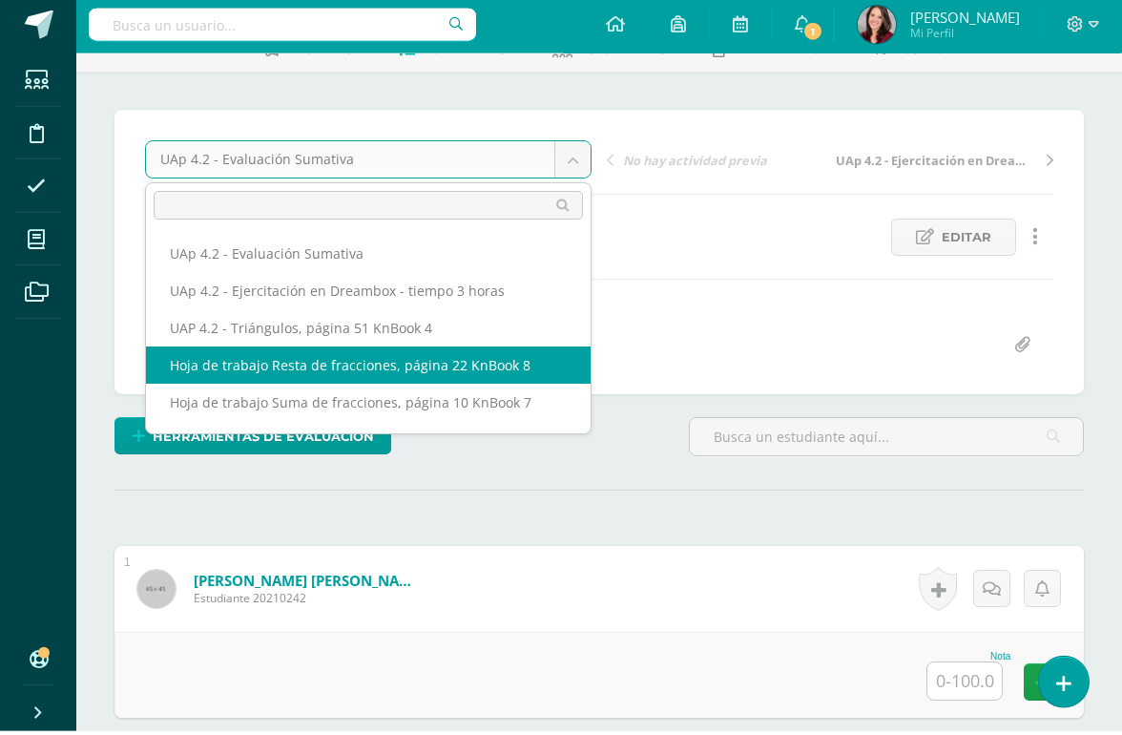
select select "/dashboard/teacher/grade-activity/226471/"
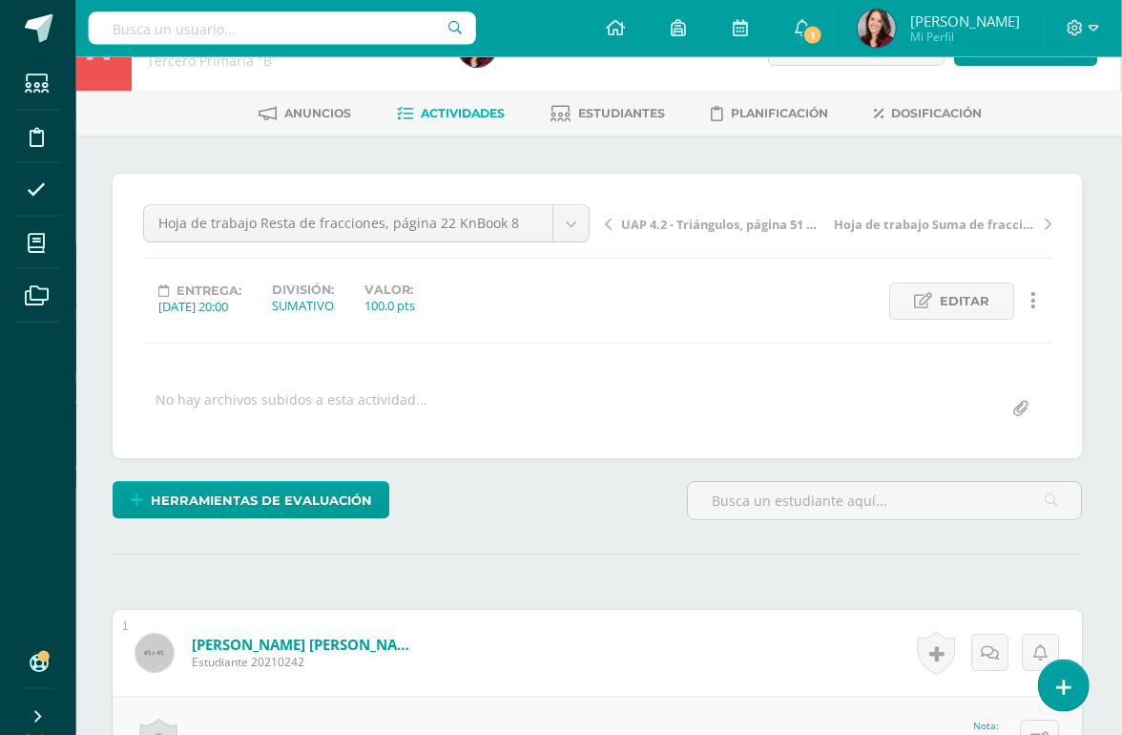
scroll to position [48, 3]
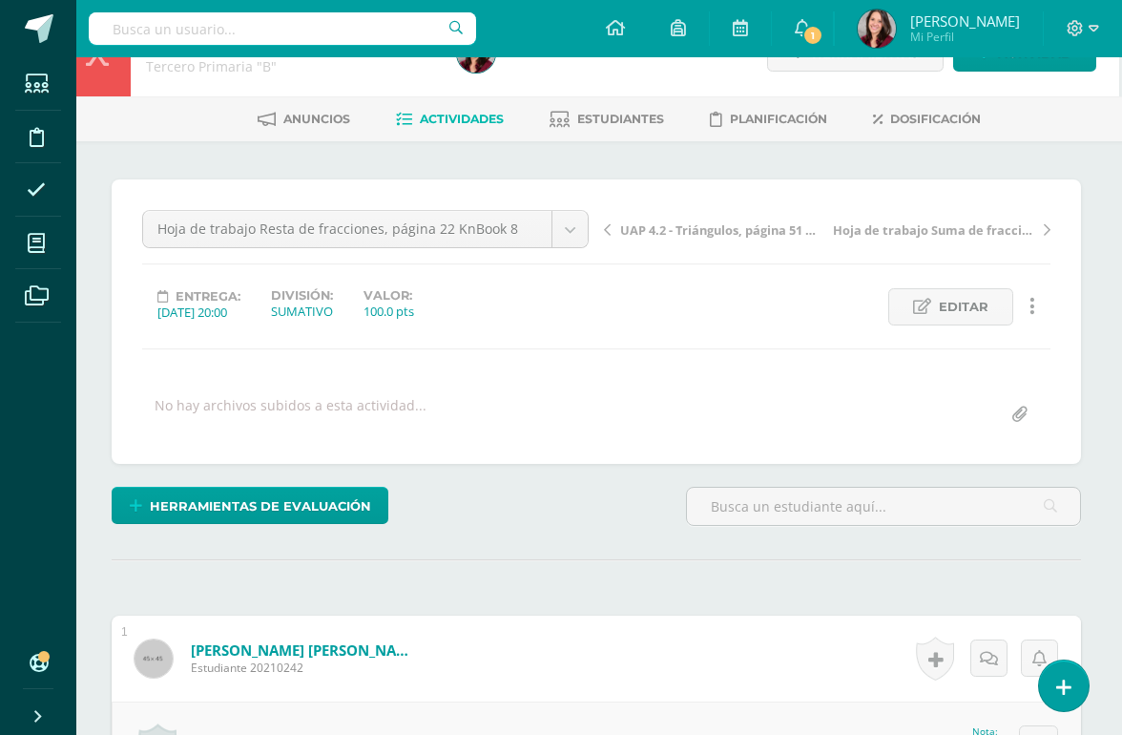
click at [957, 300] on span "Editar" at bounding box center [964, 306] width 50 height 35
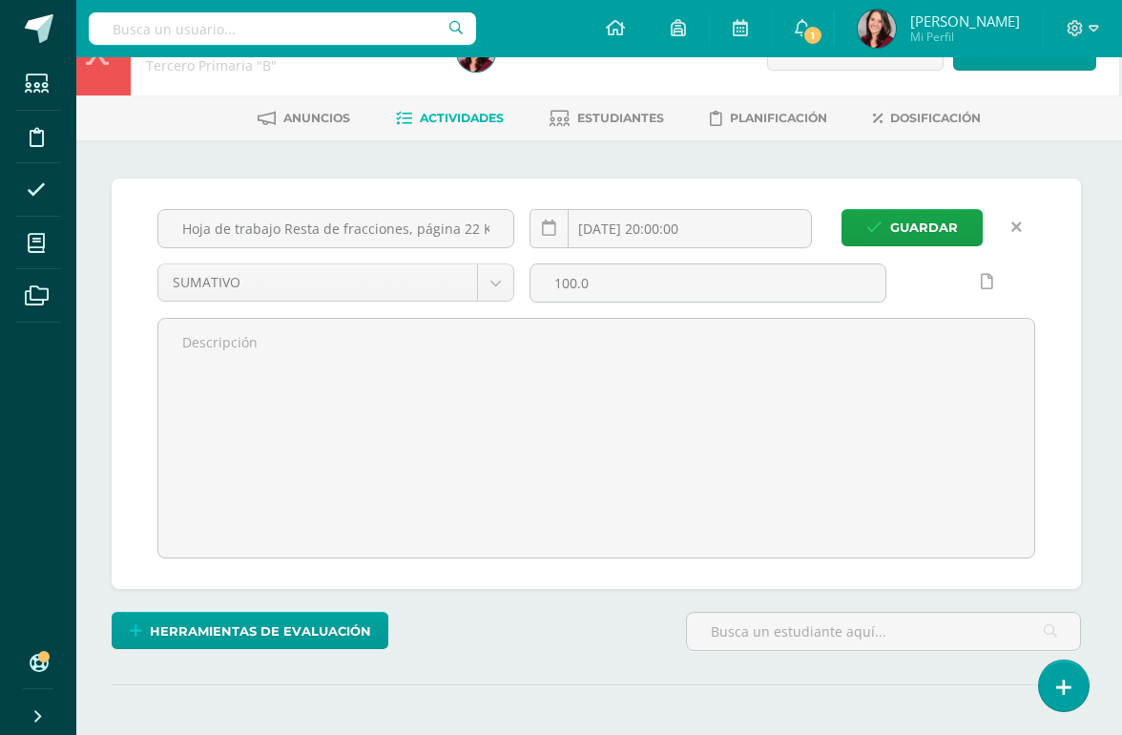
click at [362, 224] on input "Hoja de trabajo Resta de fracciones, página 22 KnBook 8" at bounding box center [335, 228] width 355 height 37
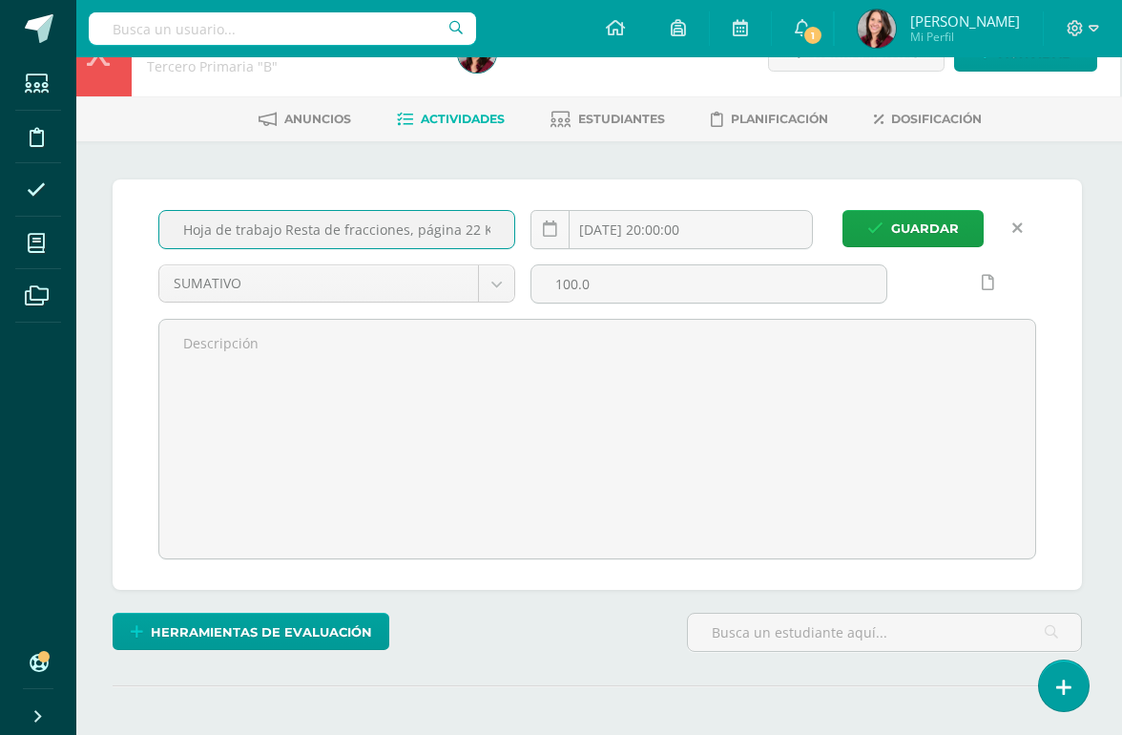
click at [327, 226] on input "Hoja de trabajo Resta de fracciones, página 22 KnBook 8" at bounding box center [336, 229] width 355 height 37
click at [326, 226] on input "Hoja de trabajo Resta de fracciones, página 22 KnBook 8" at bounding box center [336, 229] width 355 height 37
click at [329, 223] on input "Hoja de trabajo Resta de fracciones, página 22 KnBook 8" at bounding box center [336, 229] width 355 height 37
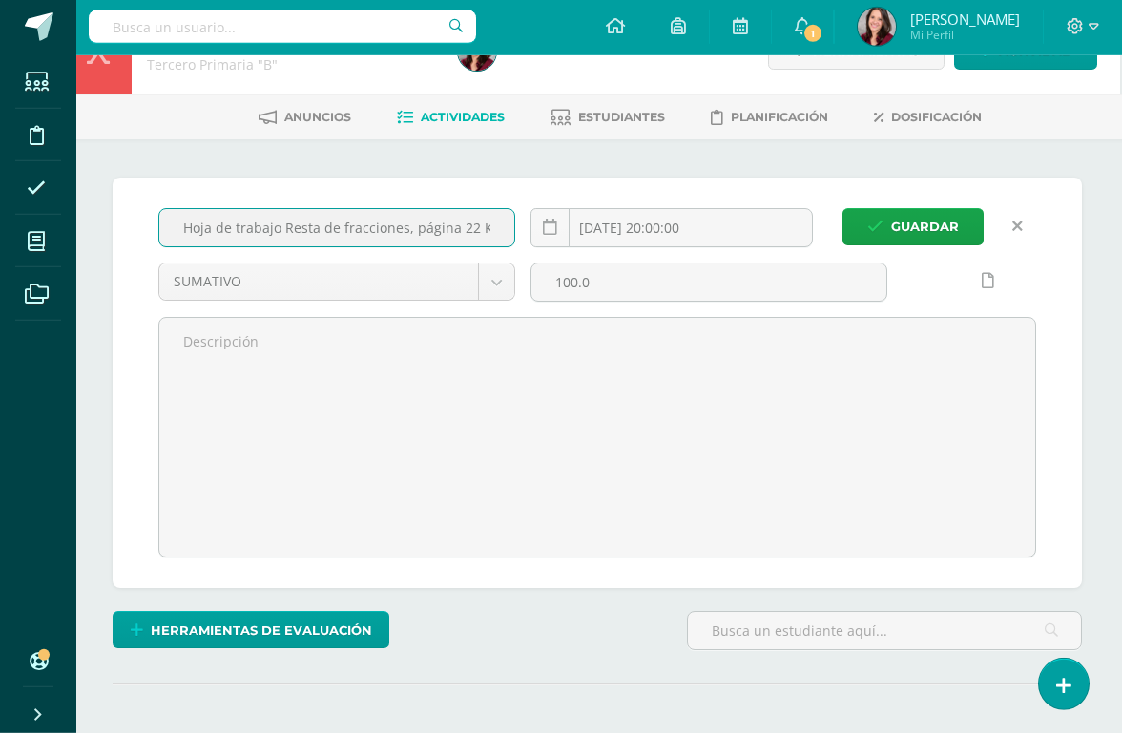
click at [301, 242] on input "Hoja de trabajo Resta de fracciones, página 22 KnBook 8" at bounding box center [336, 229] width 355 height 37
click at [232, 238] on input "Hoja de trabajo Resta de fracciones, página 22 KnBook 8" at bounding box center [337, 229] width 355 height 37
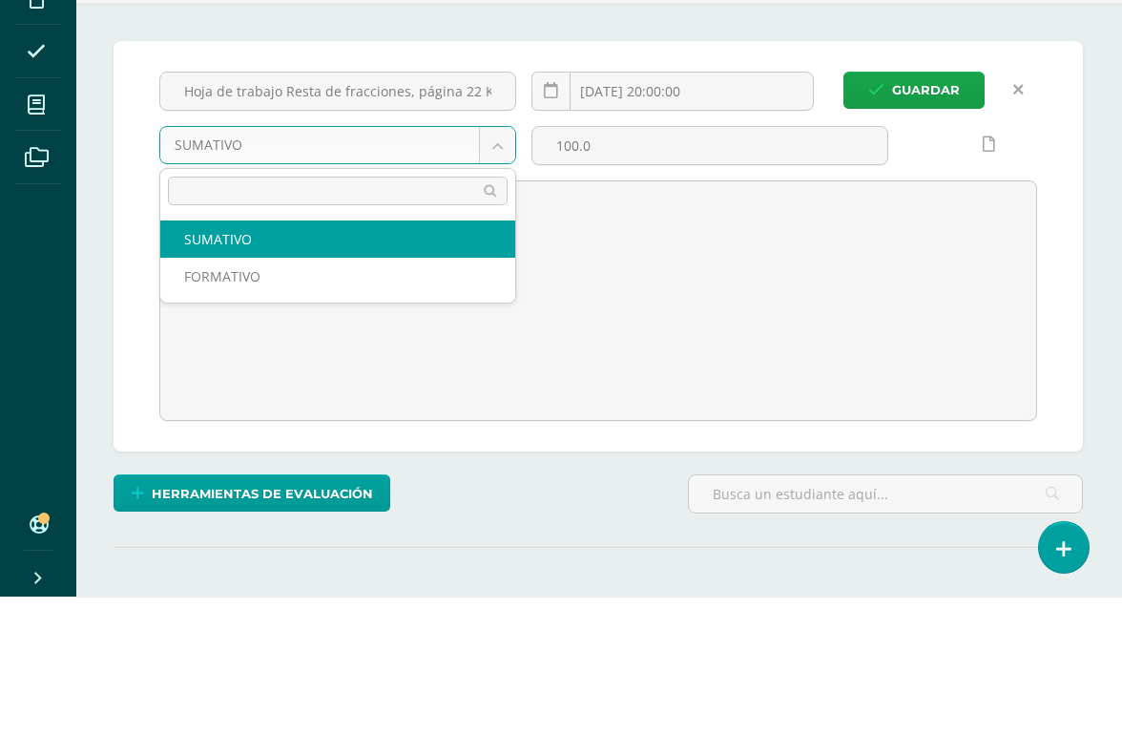
scroll to position [48, 0]
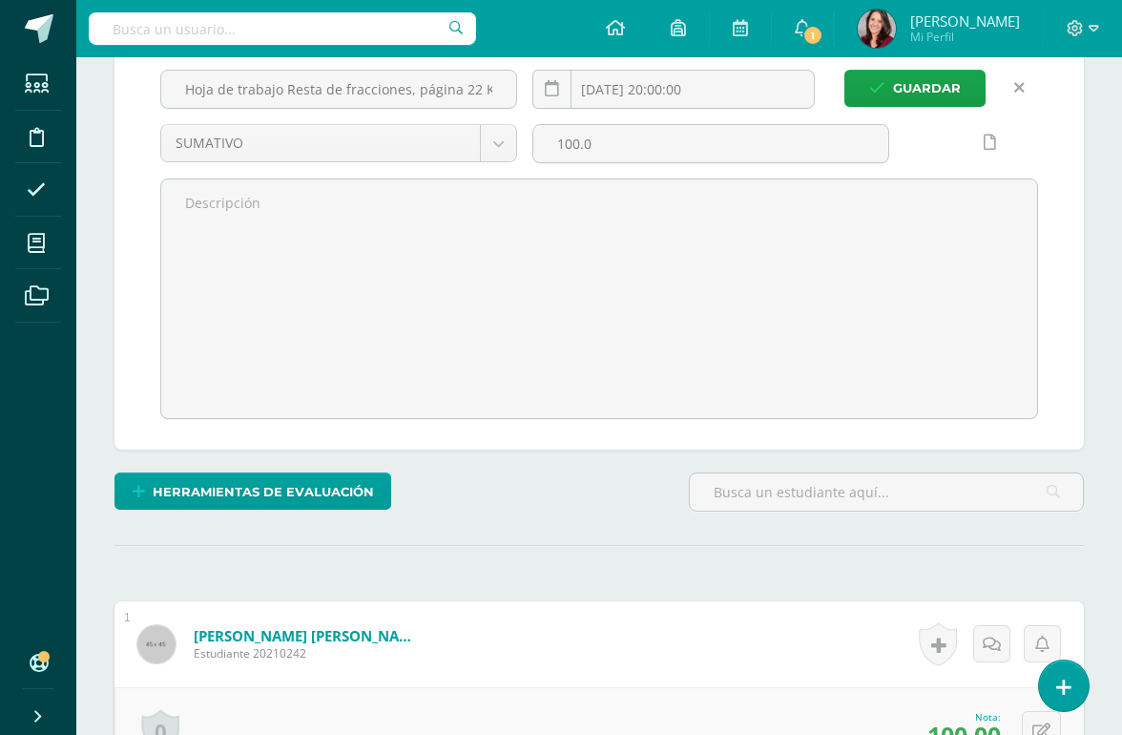
click at [295, 90] on input "Hoja de trabajo Resta de fracciones, página 22 KnBook 8" at bounding box center [338, 89] width 355 height 37
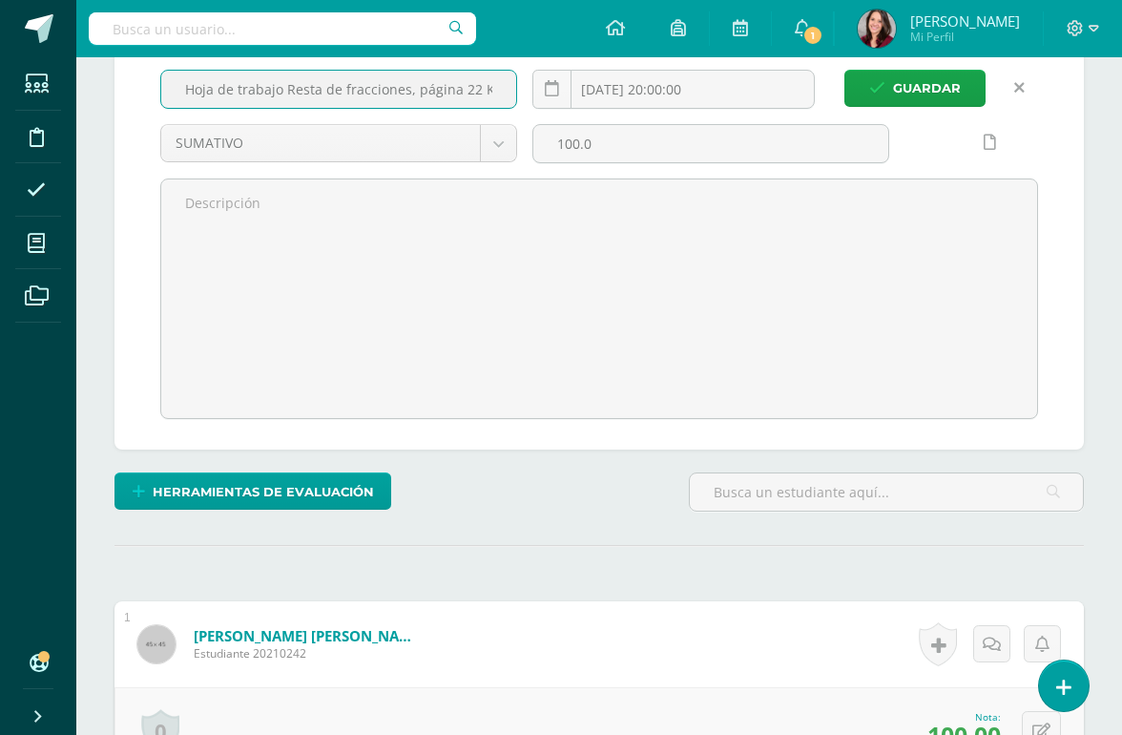
scroll to position [188, 0]
click at [202, 82] on input "Hoja de trabajo Resta de fracciones, página 22 KnBook 8" at bounding box center [338, 89] width 355 height 37
click at [179, 84] on input "Hoja de trabajo Resta de fracciones, página 22 KnBook 8" at bounding box center [338, 89] width 355 height 37
click at [179, 83] on input "Hoja de trabajo Resta de fracciones, página 22 KnBook 8" at bounding box center [338, 89] width 355 height 37
click at [180, 84] on input "Hoja de trabajo Resta de fracciones, página 22 KnBook 8" at bounding box center [338, 89] width 355 height 37
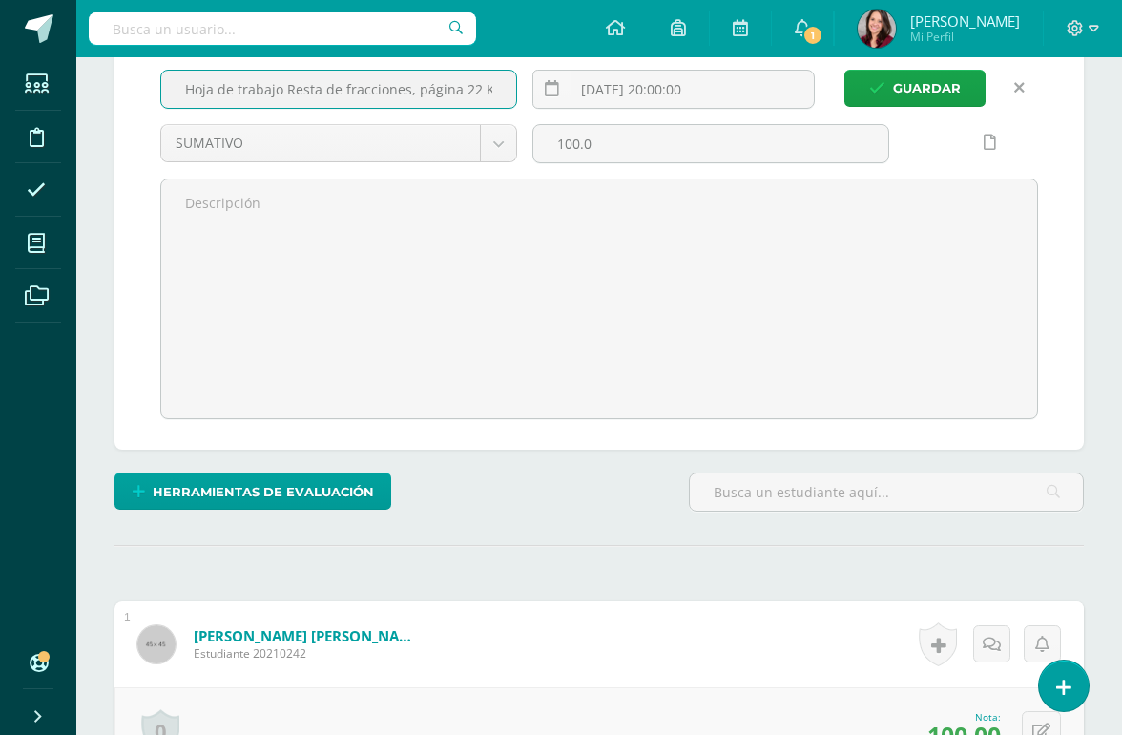
click at [180, 83] on input "Hoja de trabajo Resta de fracciones, página 22 KnBook 8" at bounding box center [338, 89] width 355 height 37
type input "UAp 4.1 - Evaluación Sumativa"
click at [914, 95] on span "Guardar" at bounding box center [927, 88] width 68 height 35
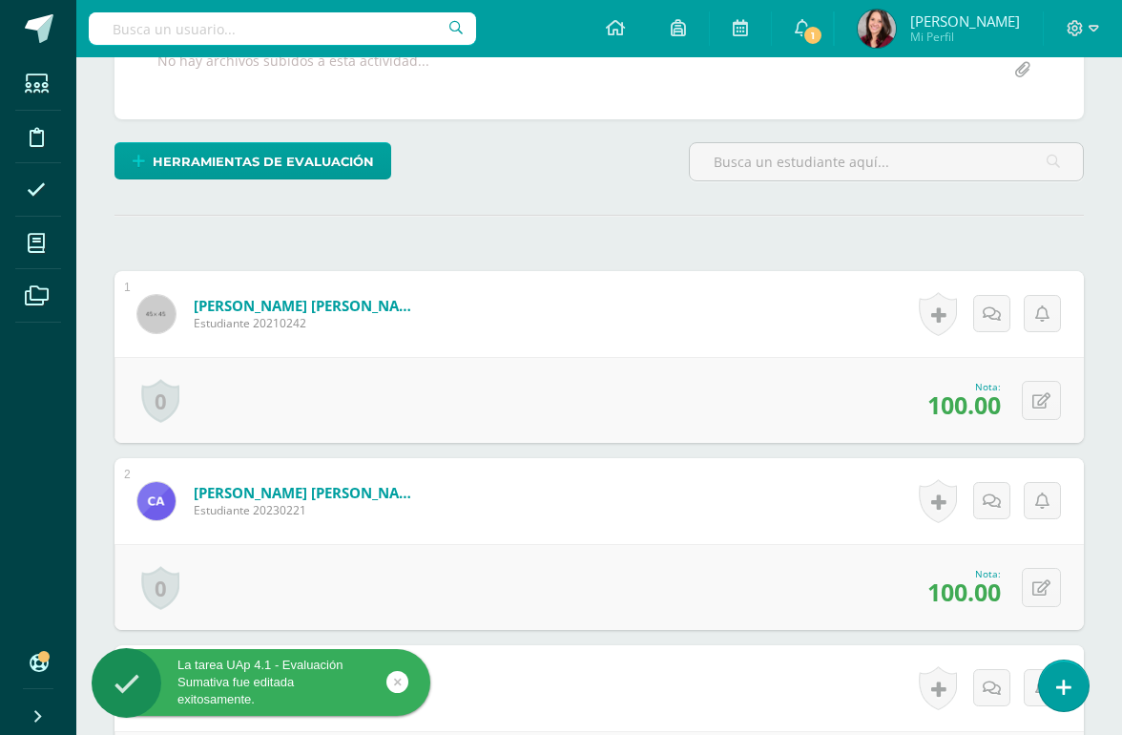
scroll to position [396, 0]
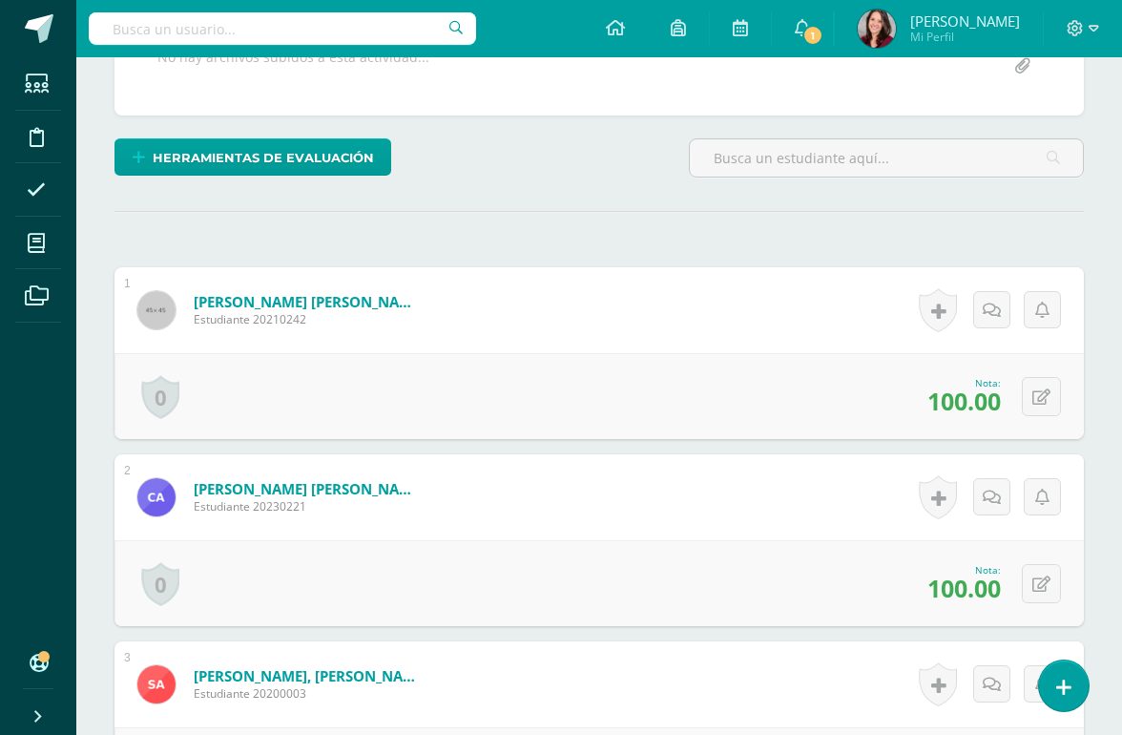
click at [226, 153] on span "Herramientas de evaluación" at bounding box center [263, 157] width 221 height 35
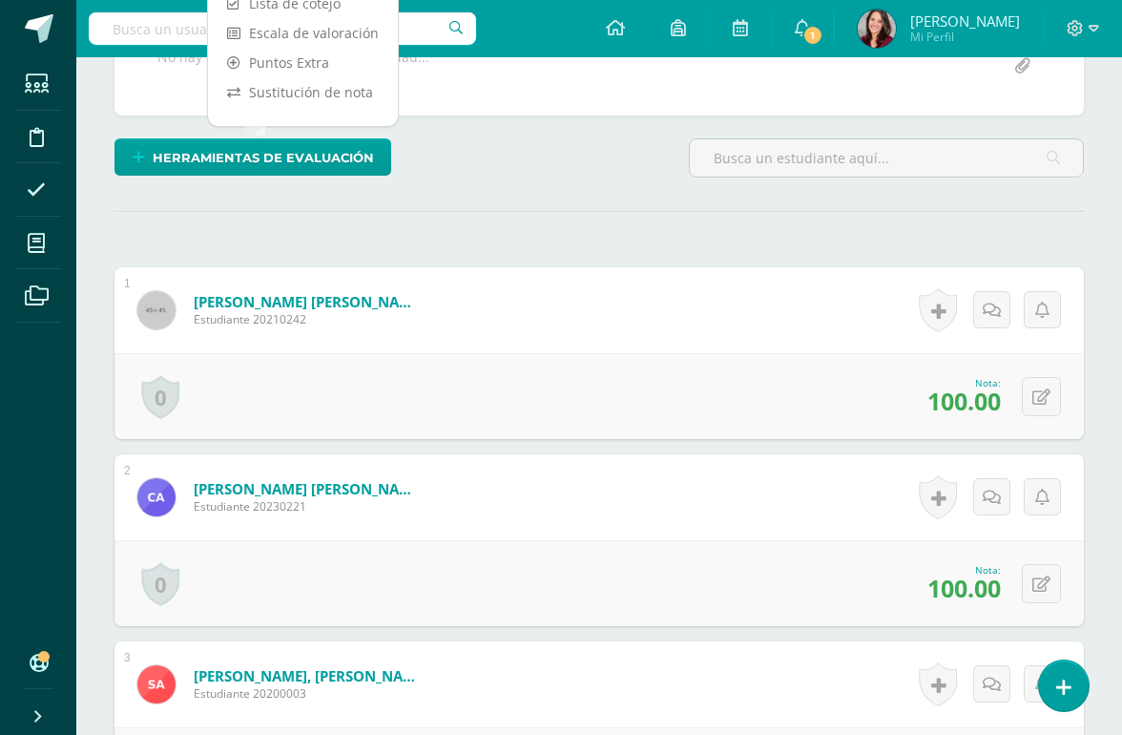
scroll to position [397, 0]
click at [312, 91] on link "Sustitución de nota" at bounding box center [303, 91] width 190 height 30
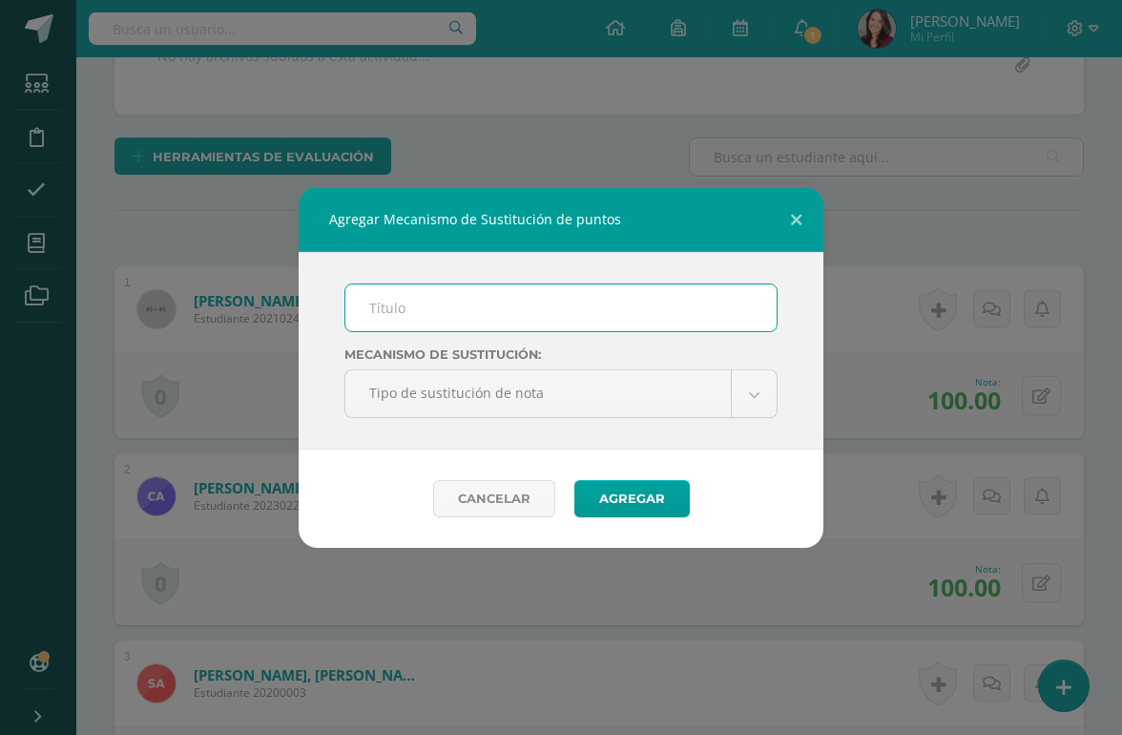
click at [440, 331] on input "text" at bounding box center [560, 307] width 431 height 47
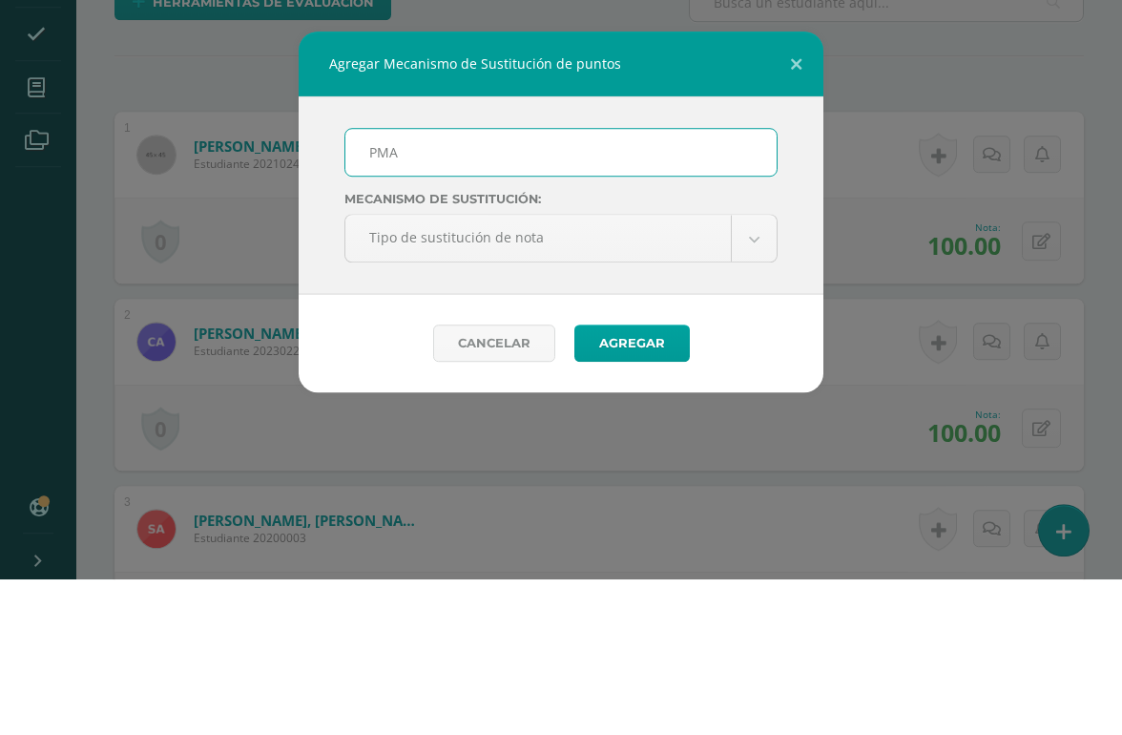
type input "PMA"
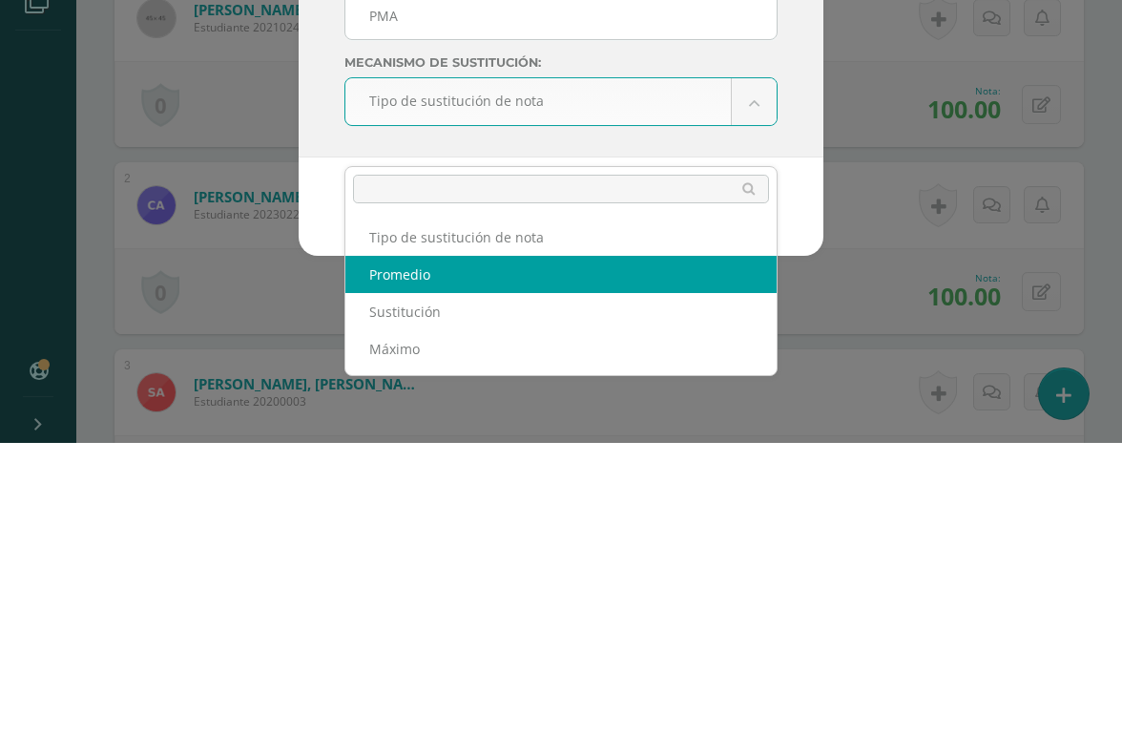
select select "average"
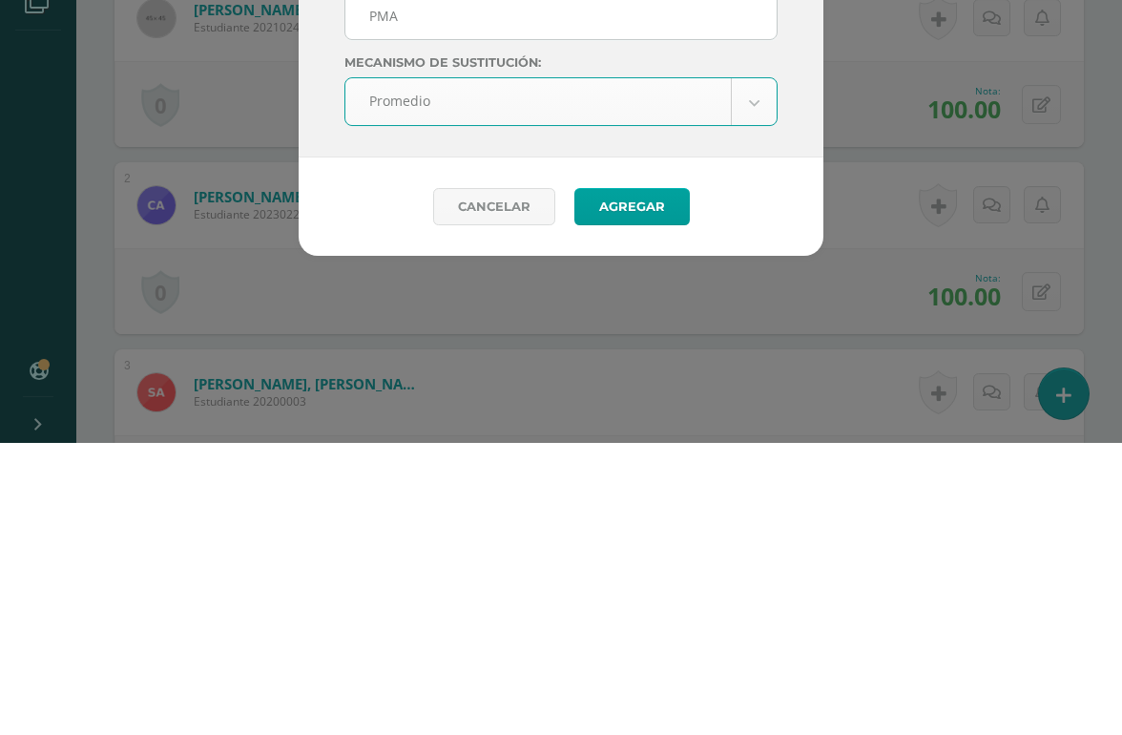
click at [658, 480] on button "Agregar" at bounding box center [631, 498] width 115 height 37
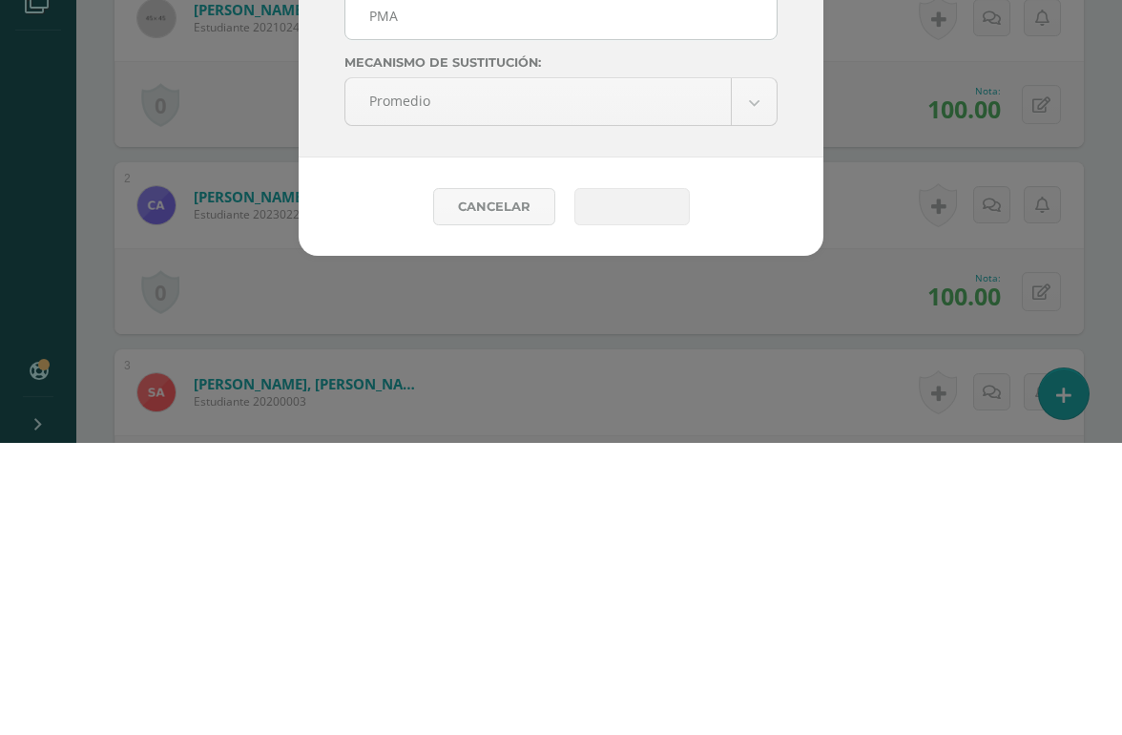
click at [629, 516] on button "Agregar" at bounding box center [631, 498] width 115 height 37
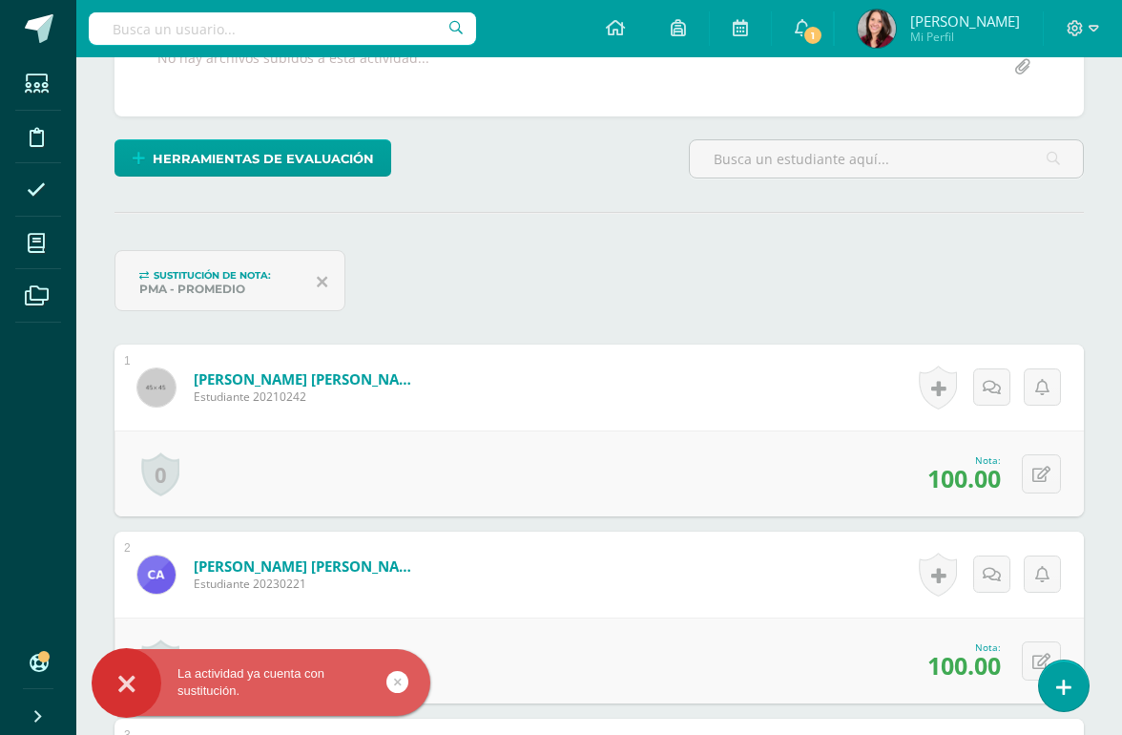
scroll to position [396, 0]
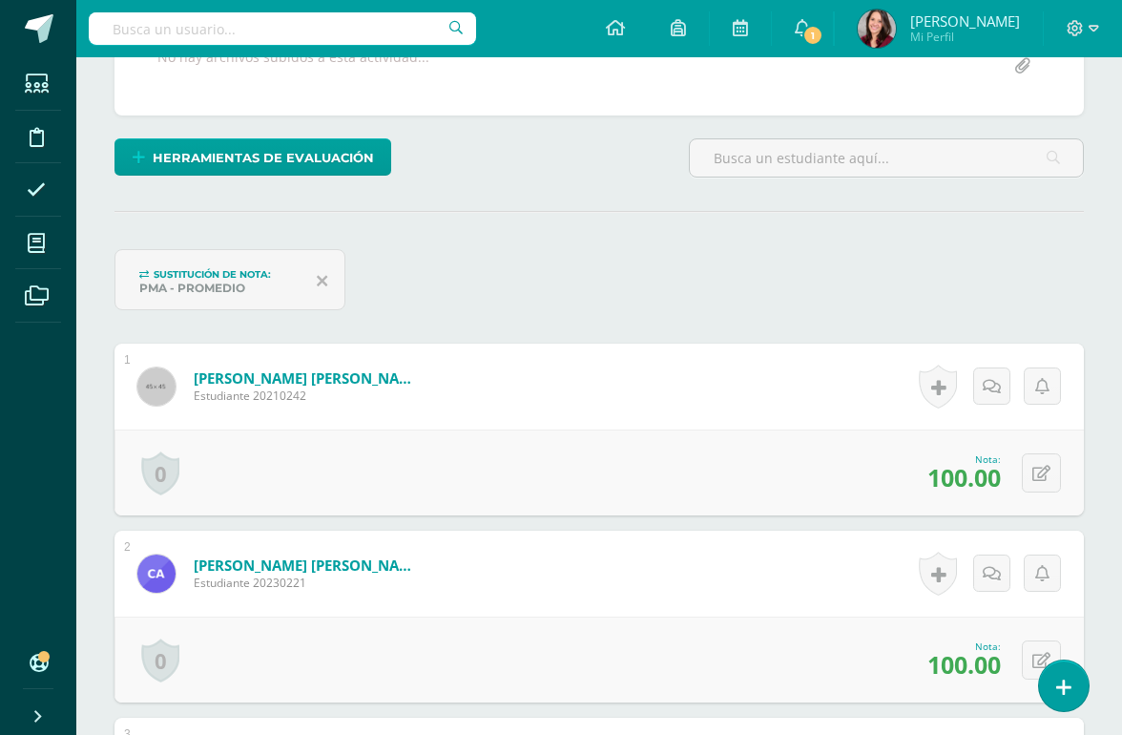
click at [1030, 482] on icon at bounding box center [1042, 474] width 18 height 16
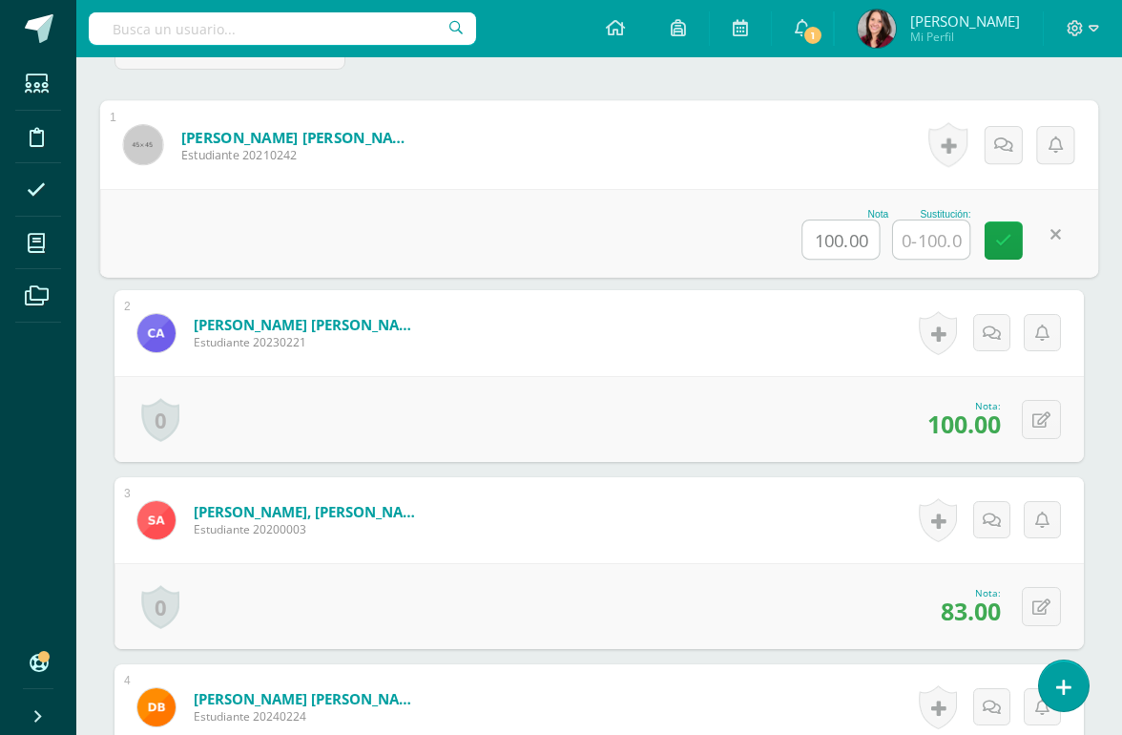
scroll to position [637, 0]
click at [1030, 610] on icon at bounding box center [1042, 606] width 18 height 16
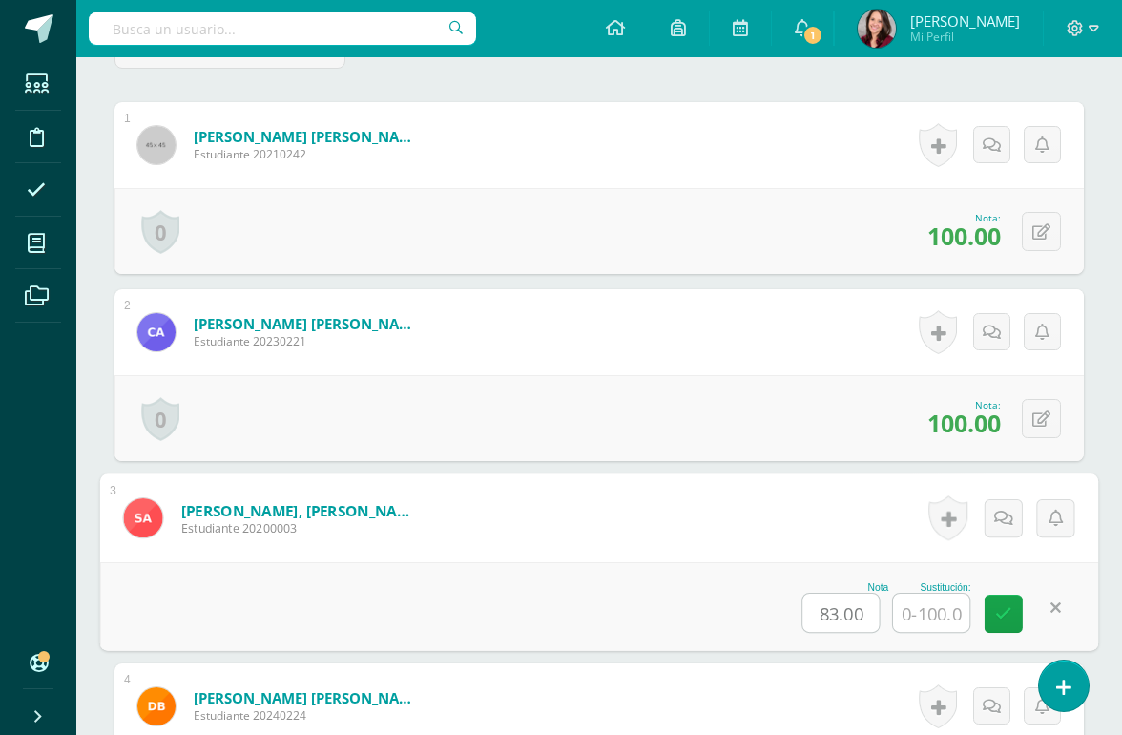
click at [826, 617] on input "83.00" at bounding box center [842, 613] width 76 height 38
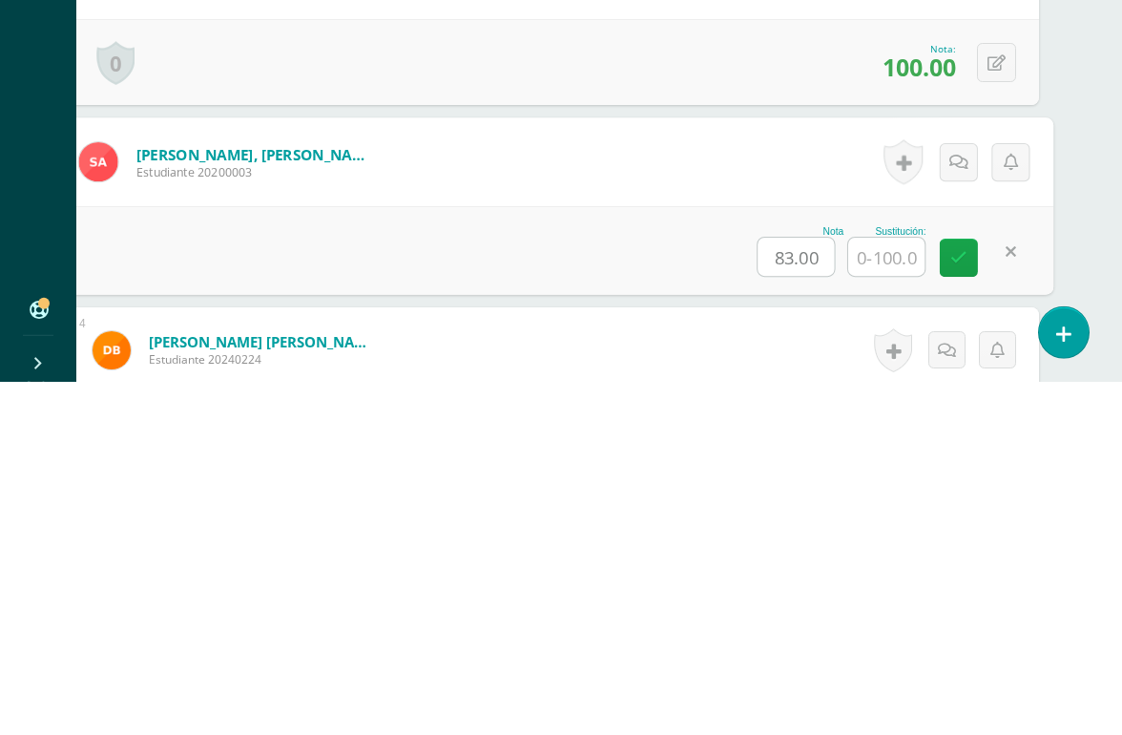
click at [797, 591] on input "83.00" at bounding box center [797, 610] width 76 height 38
type input "8"
type input "85"
click at [950, 592] on link at bounding box center [959, 611] width 38 height 38
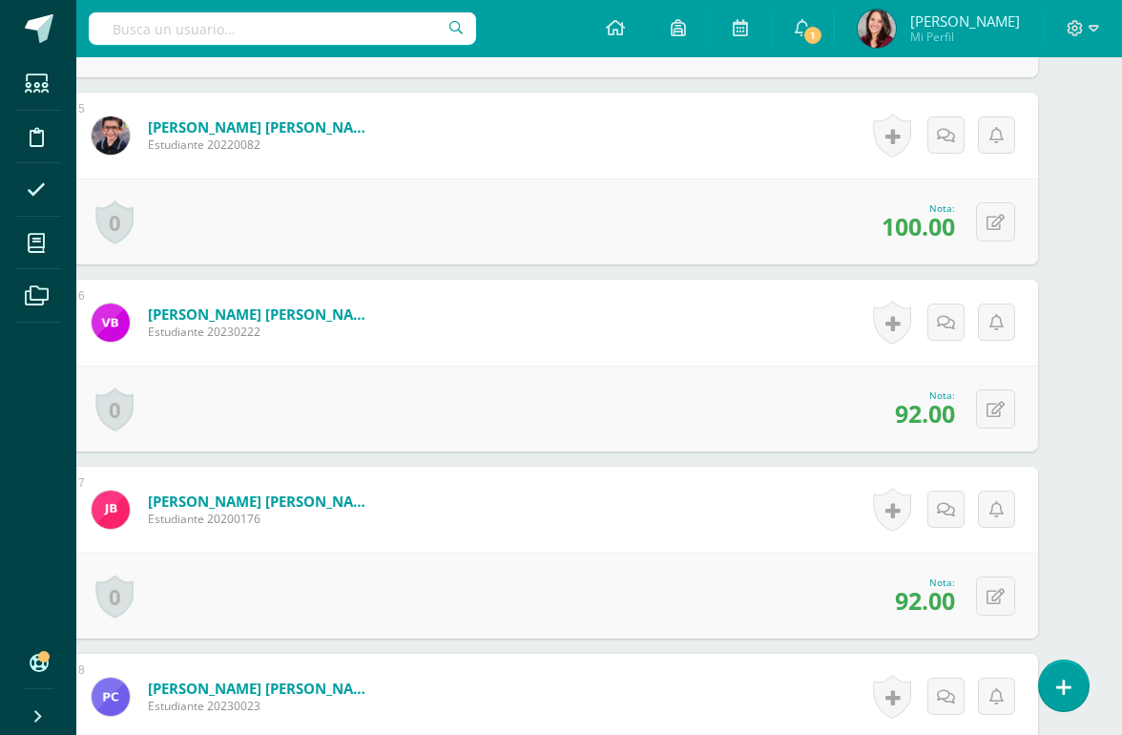
scroll to position [1396, 46]
click at [988, 412] on icon at bounding box center [996, 409] width 18 height 16
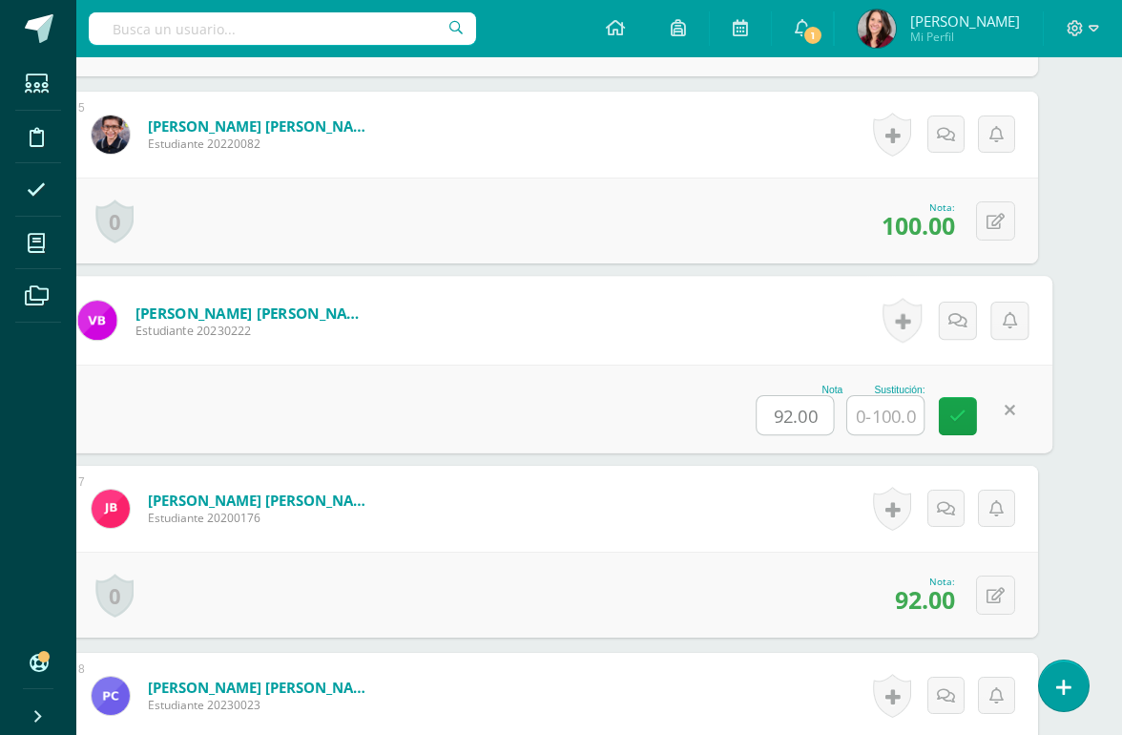
click at [869, 427] on input "text" at bounding box center [885, 415] width 76 height 38
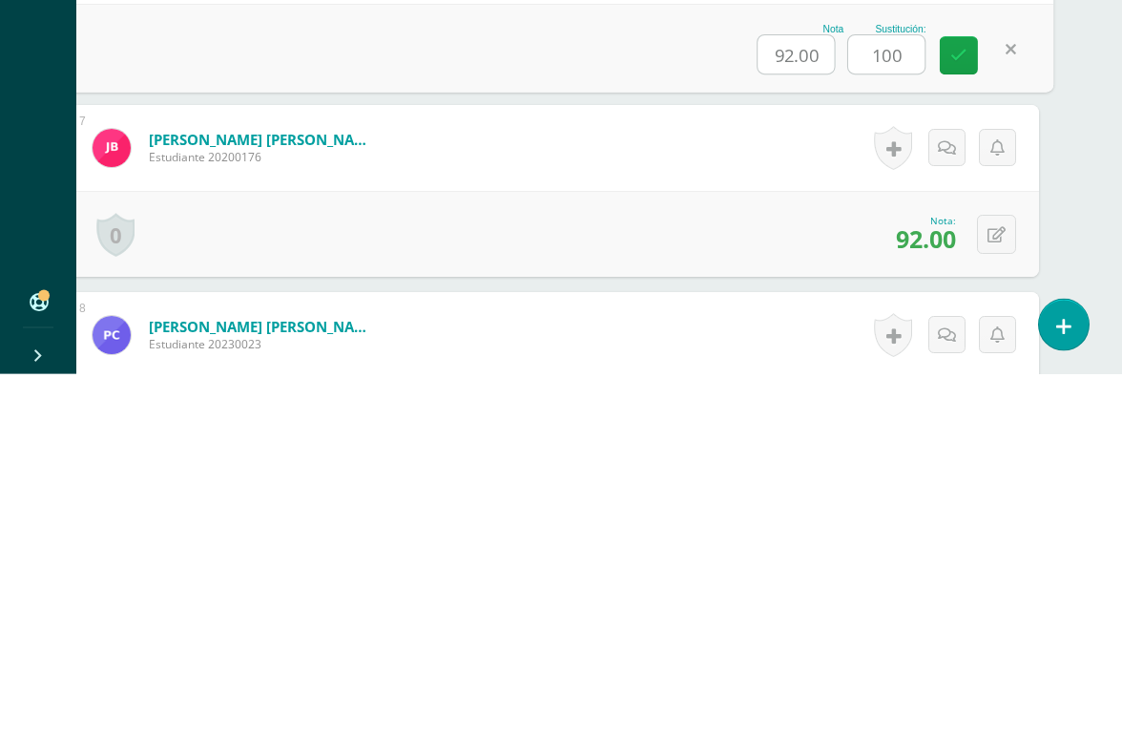
type input "100"
click at [999, 588] on icon at bounding box center [997, 596] width 18 height 16
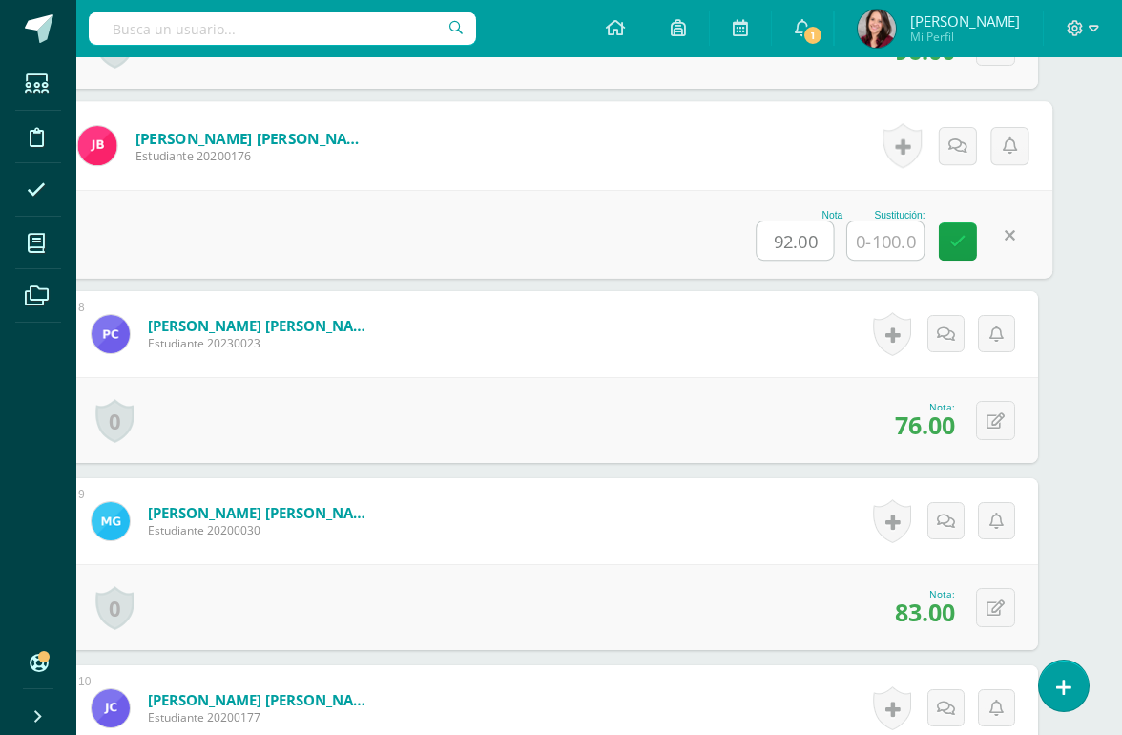
click at [1004, 435] on button at bounding box center [995, 420] width 39 height 39
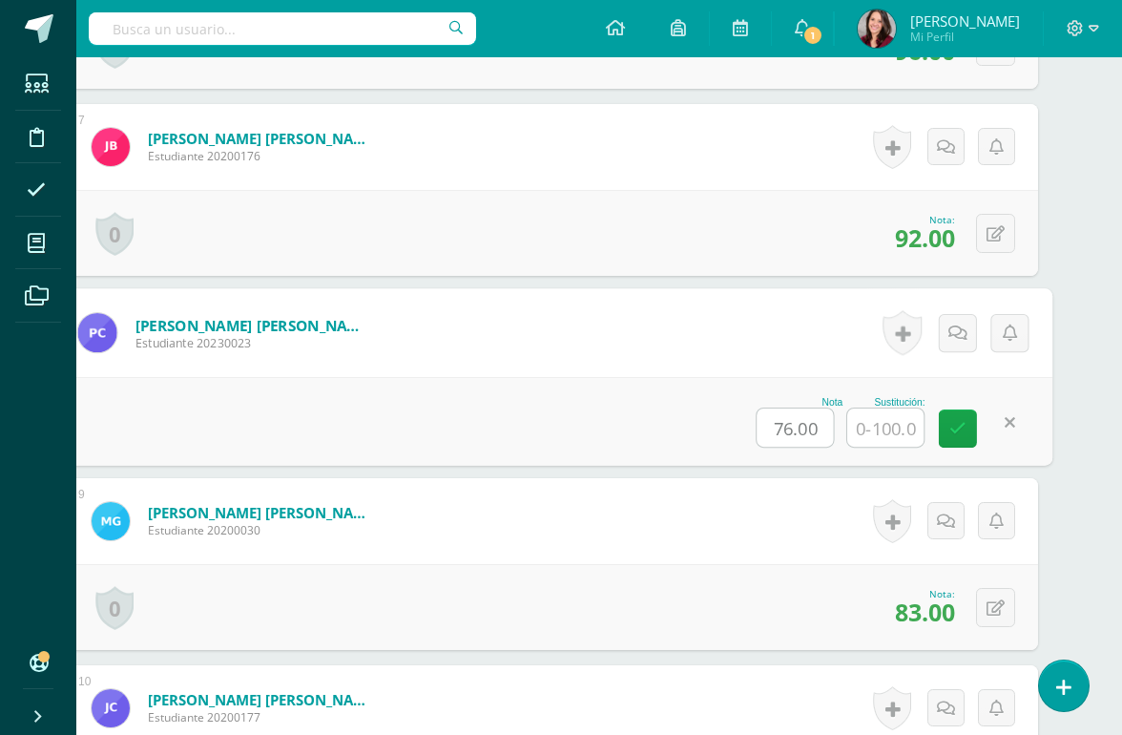
click at [887, 436] on input "text" at bounding box center [885, 427] width 76 height 38
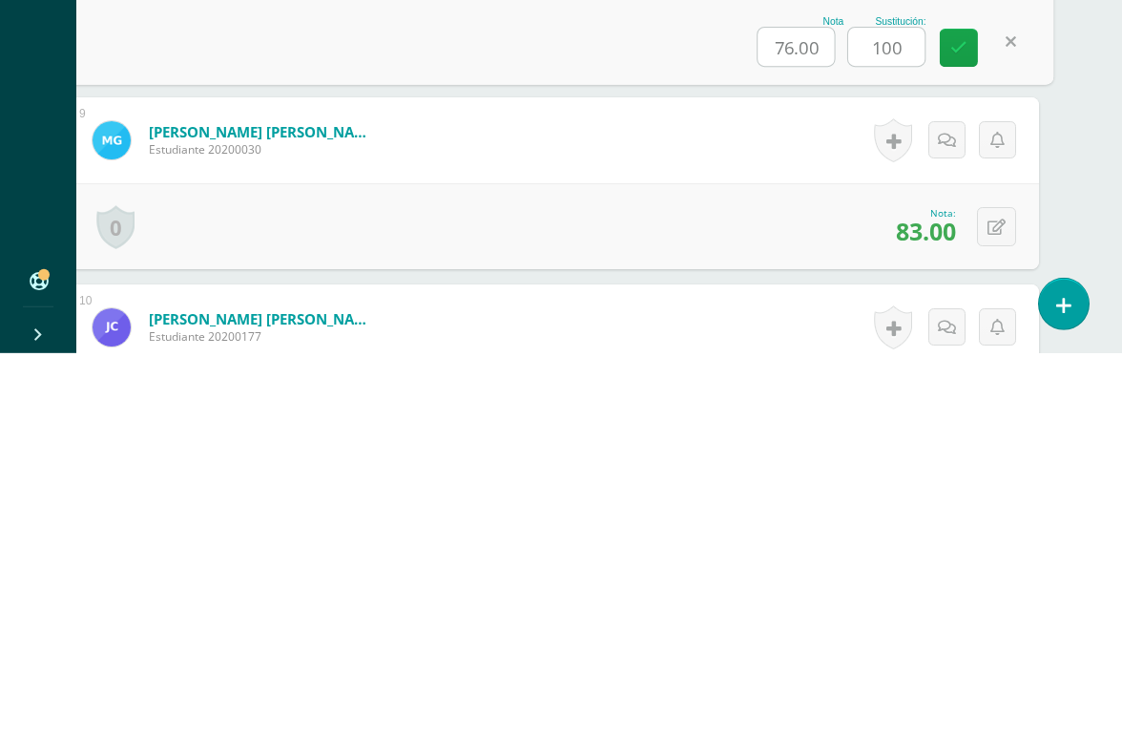
type input "100"
click at [993, 589] on button at bounding box center [996, 608] width 39 height 39
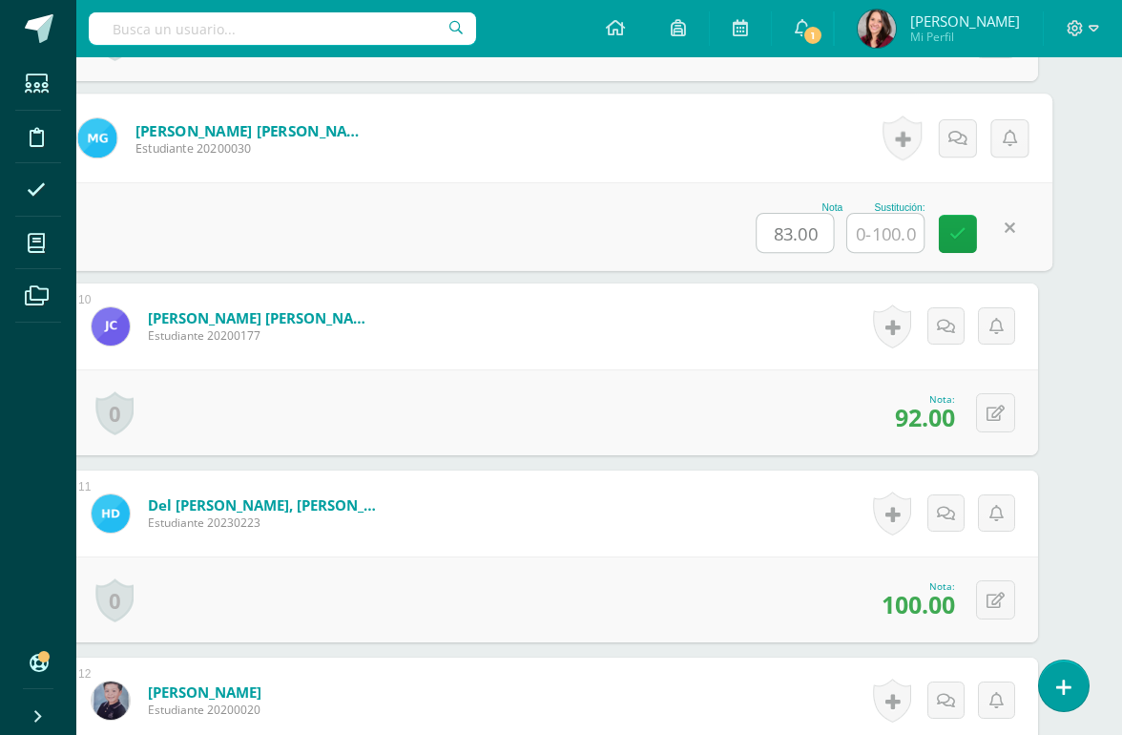
click at [866, 235] on input "text" at bounding box center [885, 233] width 76 height 38
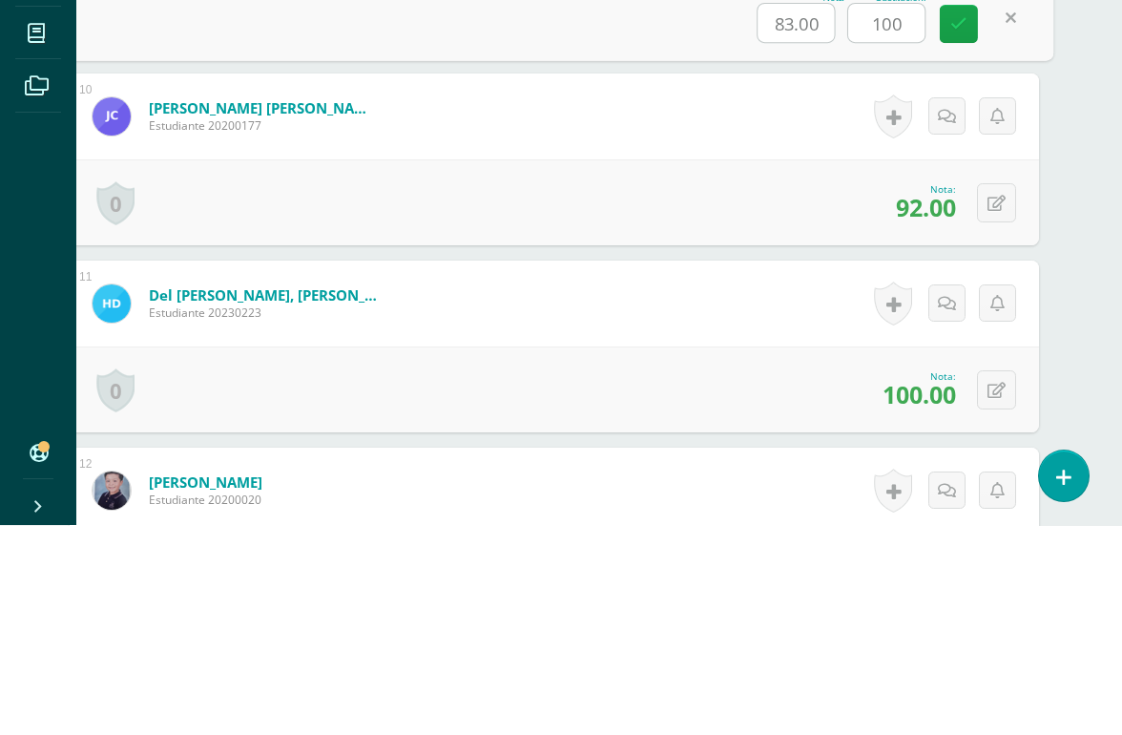
type input "100"
click at [991, 406] on icon at bounding box center [997, 414] width 18 height 16
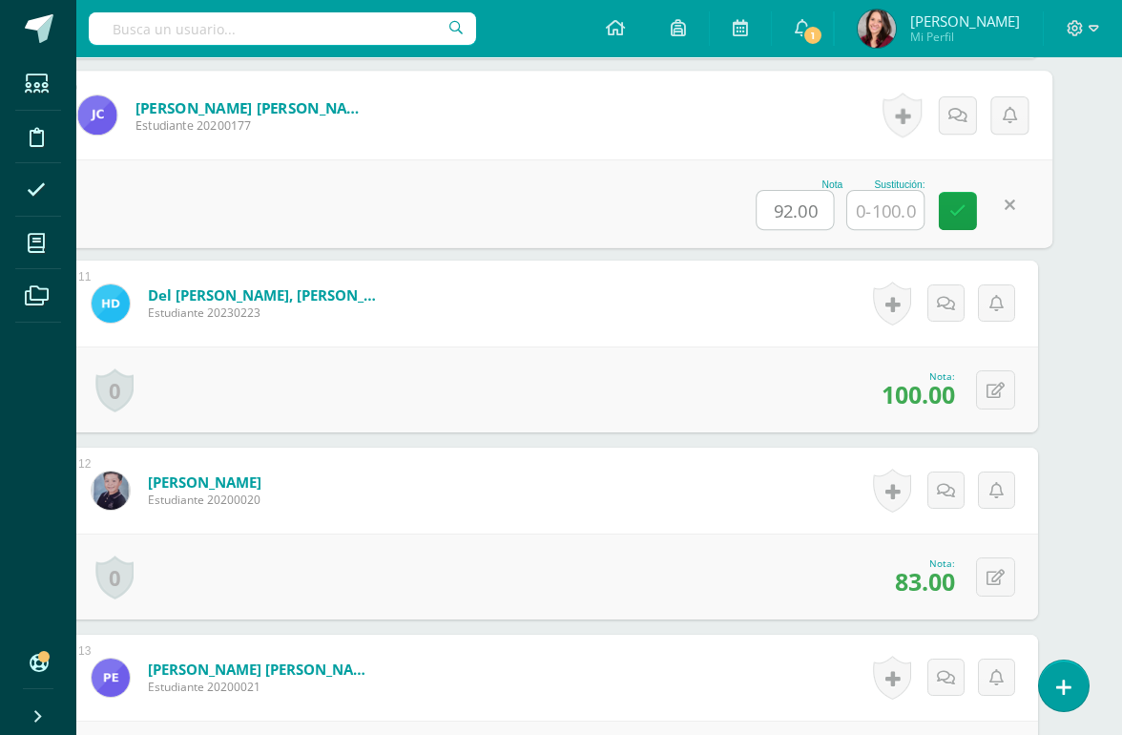
click at [878, 205] on input "text" at bounding box center [885, 210] width 76 height 38
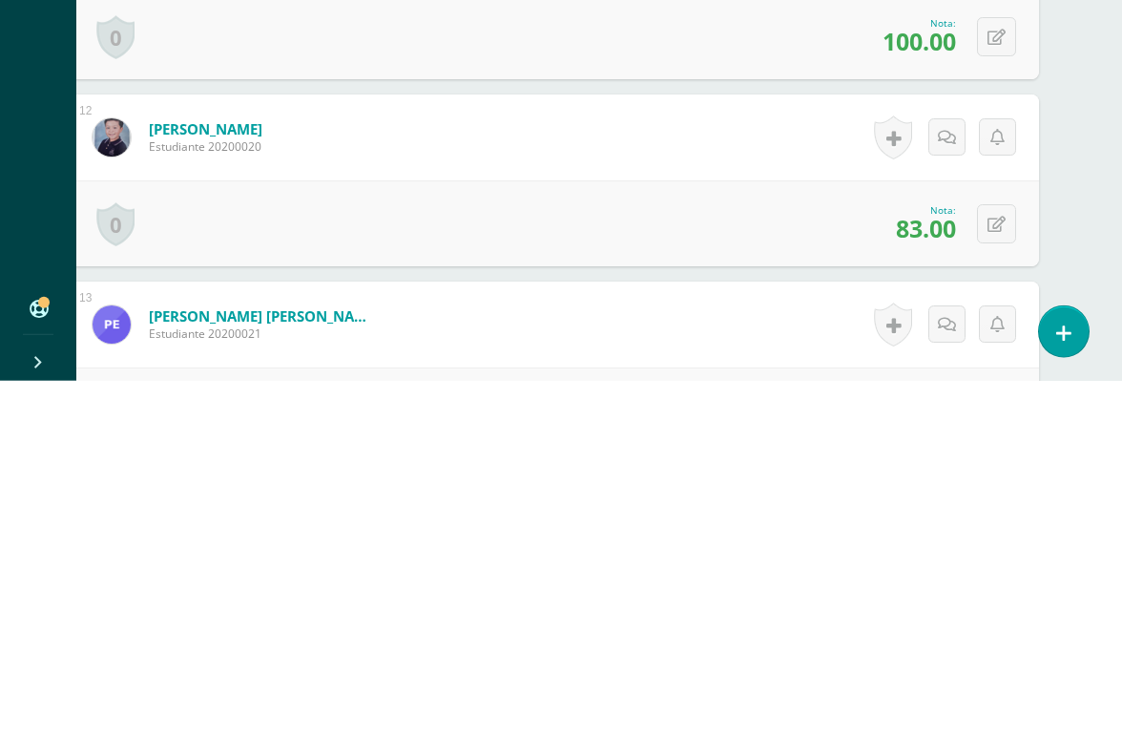
type input "100"
click at [990, 571] on icon at bounding box center [997, 579] width 18 height 16
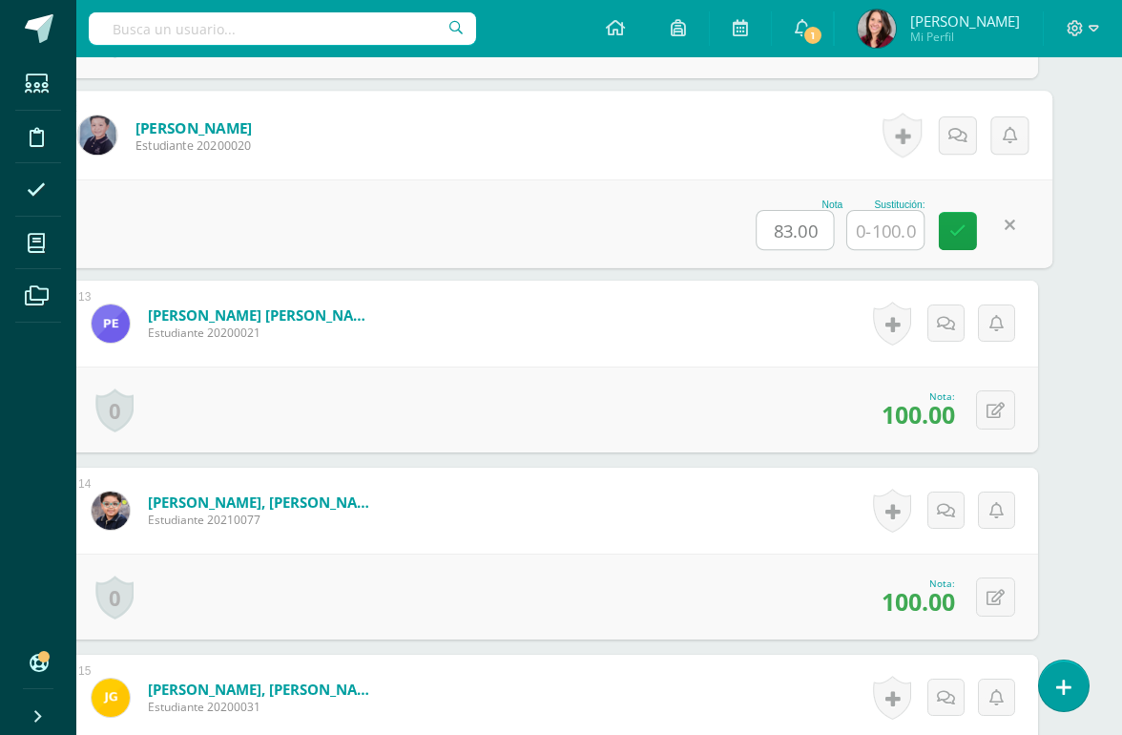
click at [887, 236] on input "text" at bounding box center [885, 230] width 76 height 38
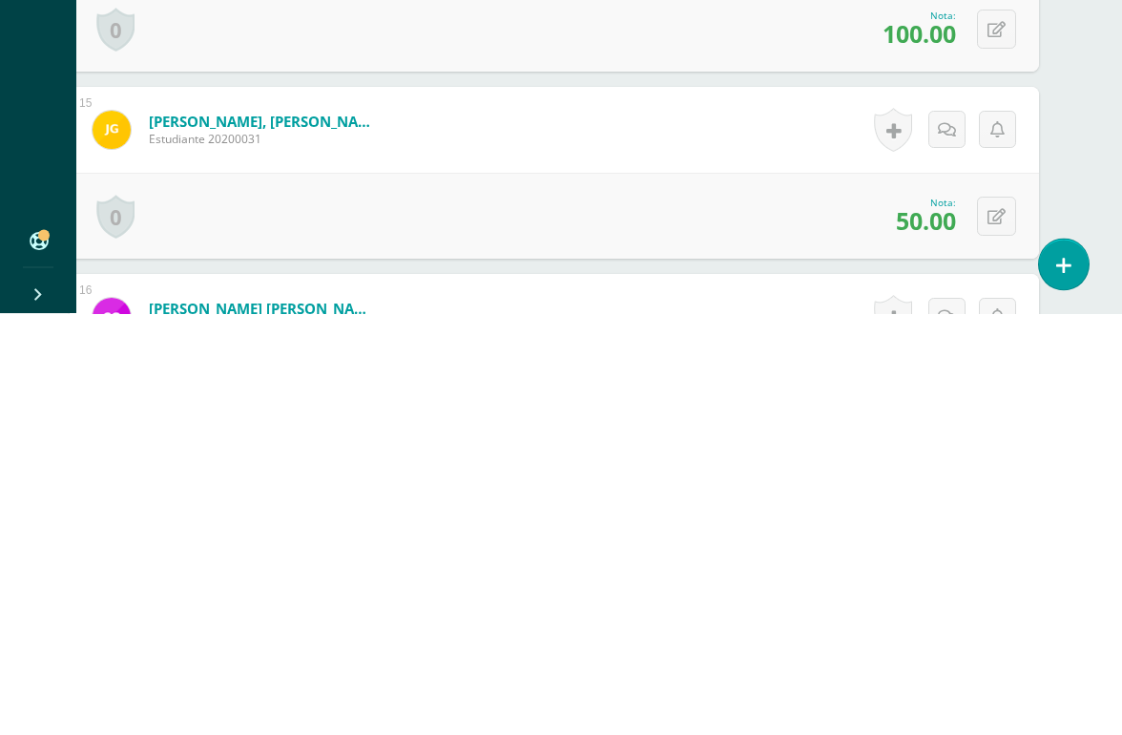
type input "100"
click at [992, 631] on icon at bounding box center [997, 639] width 18 height 16
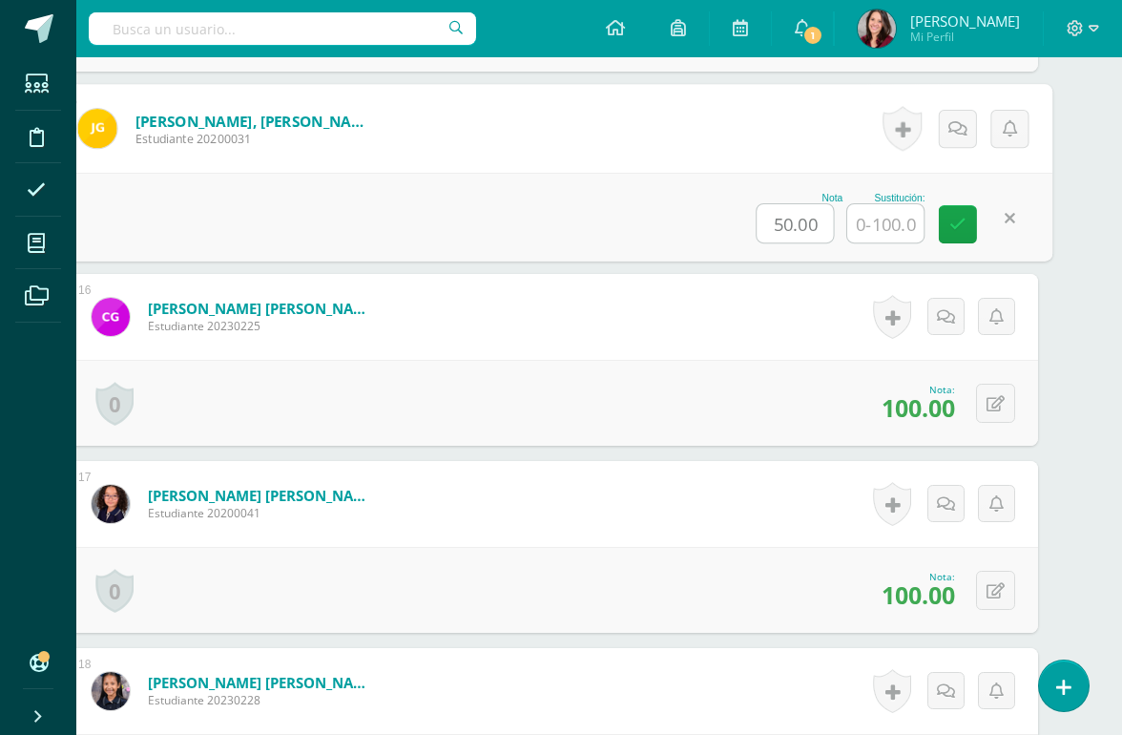
click at [894, 218] on input "text" at bounding box center [885, 223] width 76 height 38
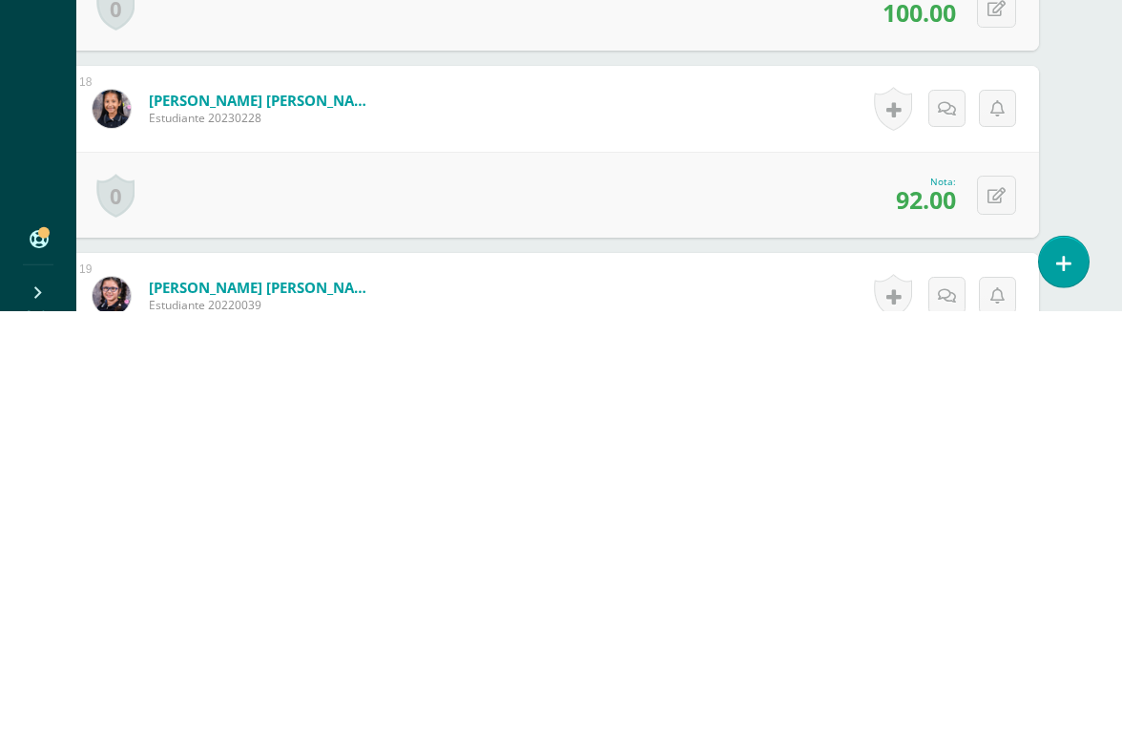
type input "100"
click at [1000, 612] on icon at bounding box center [997, 620] width 18 height 16
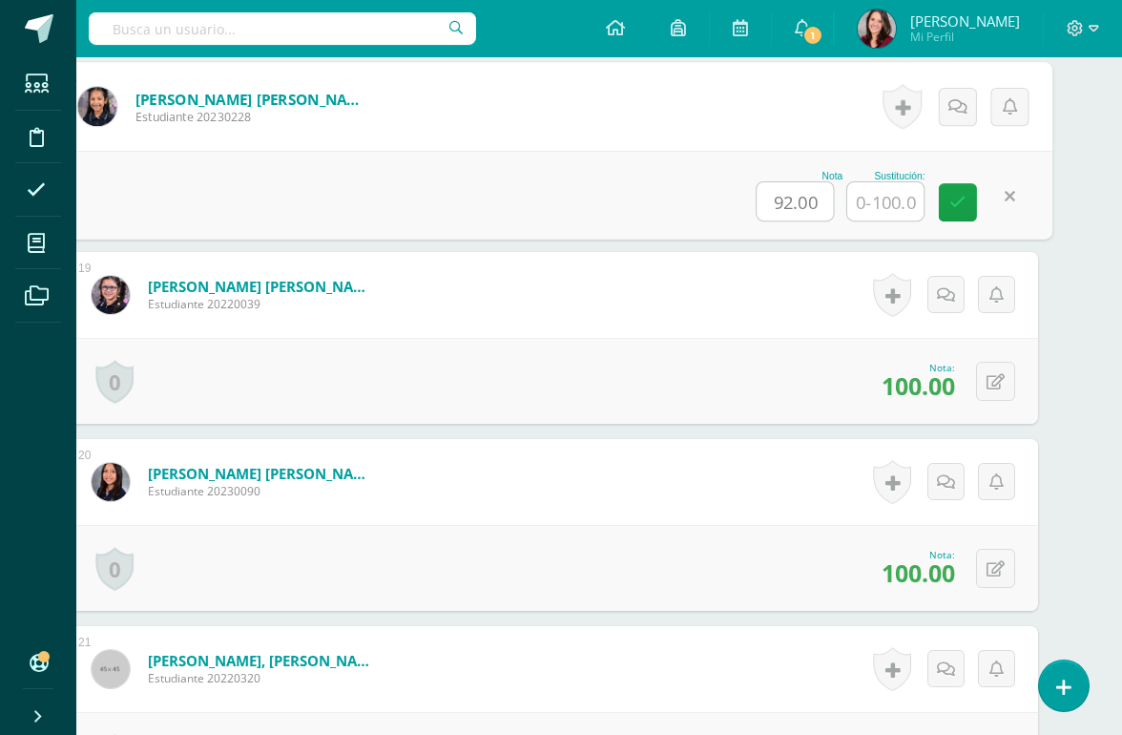
click at [883, 209] on input "text" at bounding box center [885, 201] width 76 height 38
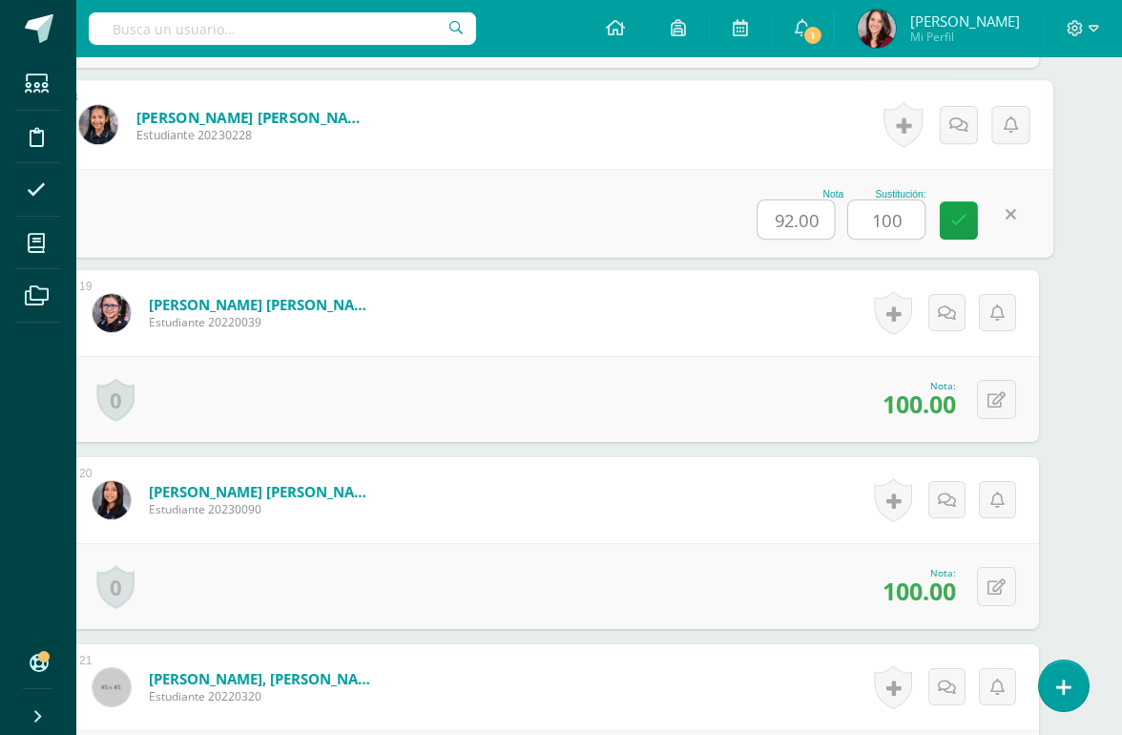
scroll to position [3835, 45]
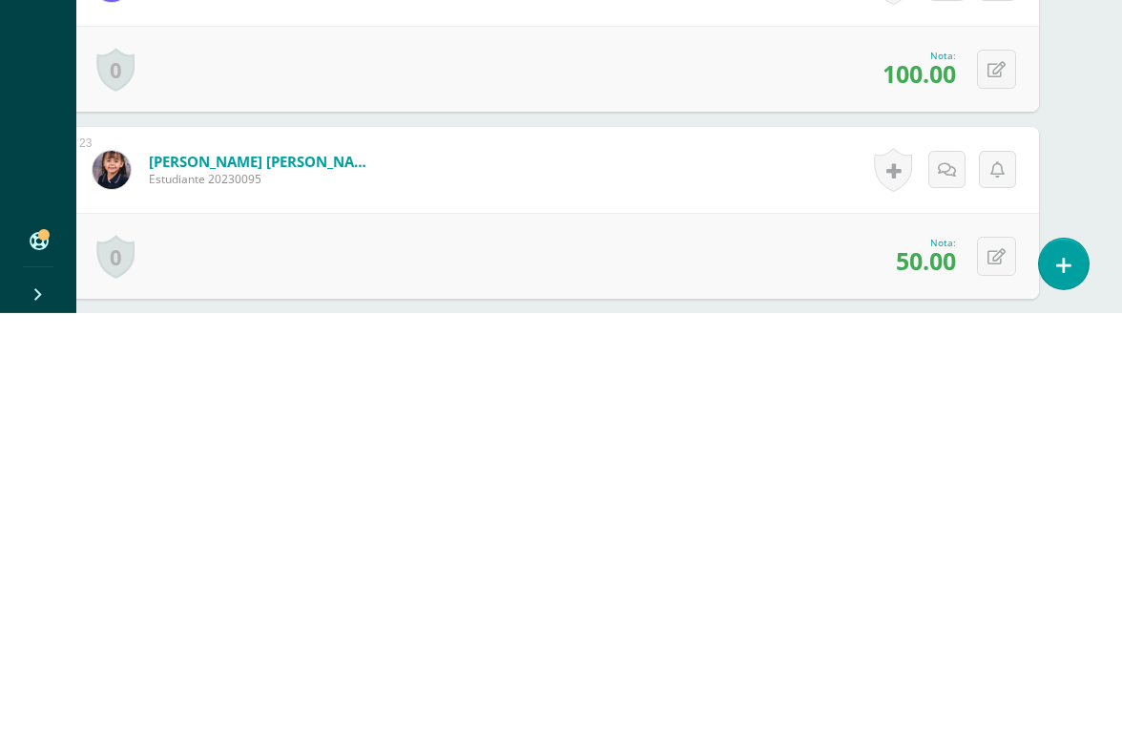
type input "100"
click at [986, 658] on button at bounding box center [996, 677] width 39 height 39
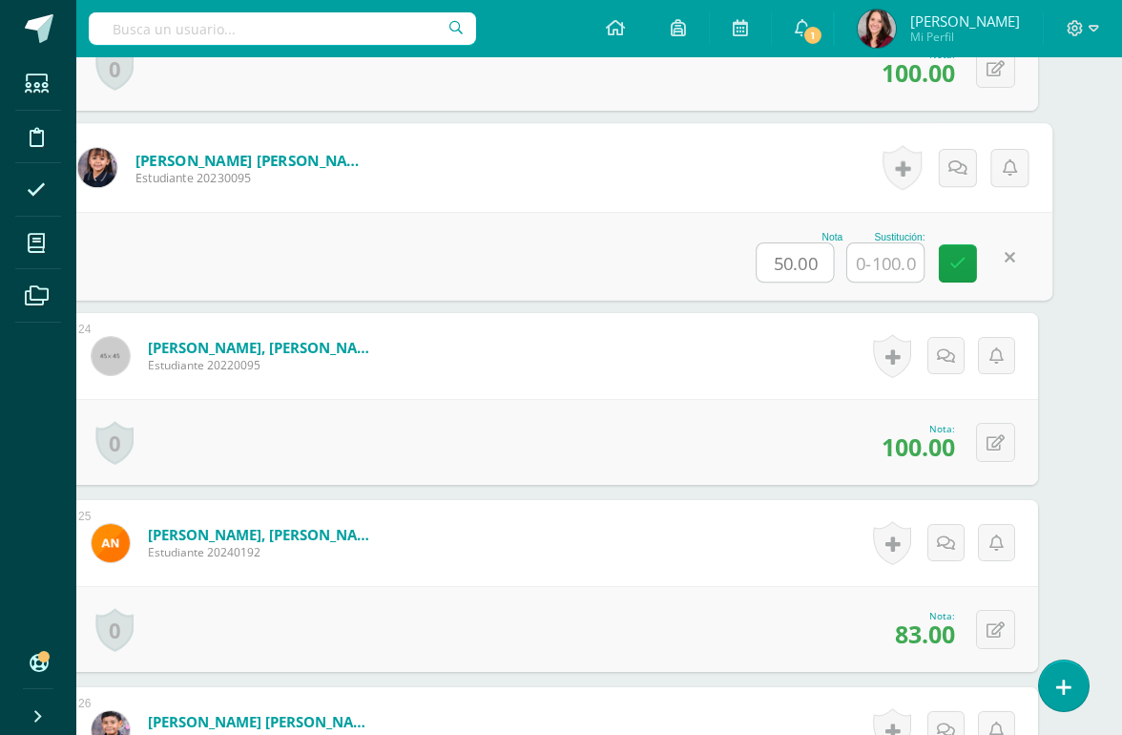
click at [892, 257] on input "text" at bounding box center [885, 262] width 76 height 38
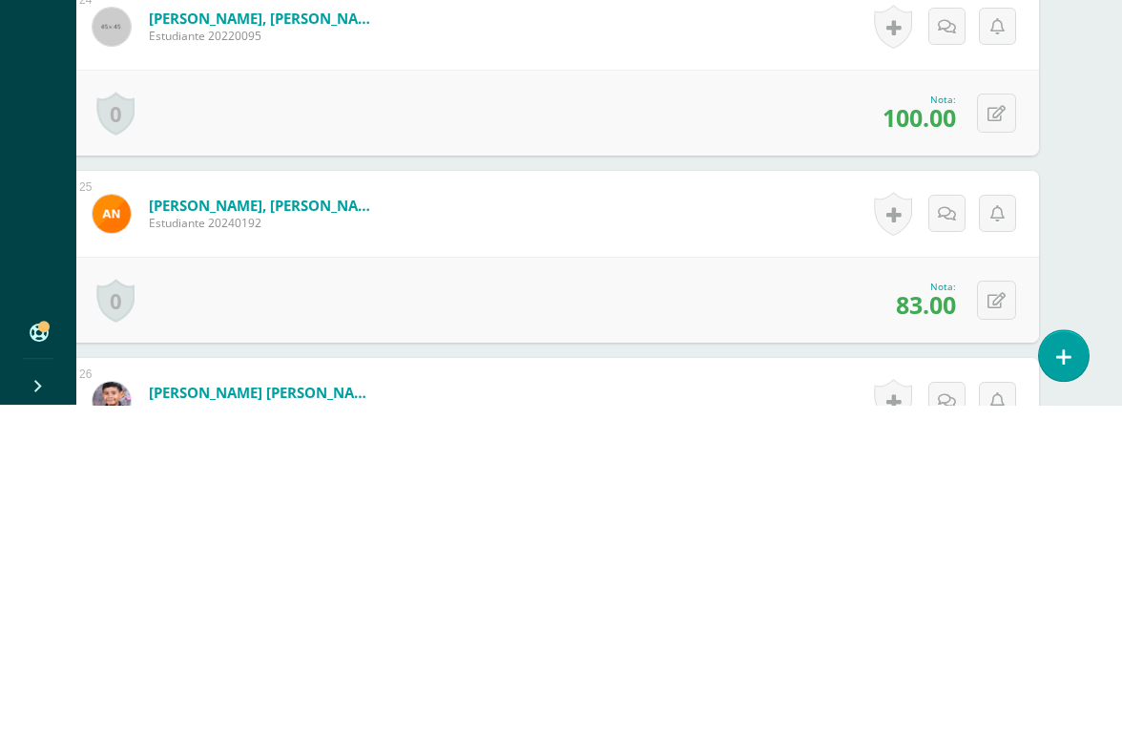
type input "90"
click at [997, 611] on button at bounding box center [996, 630] width 39 height 39
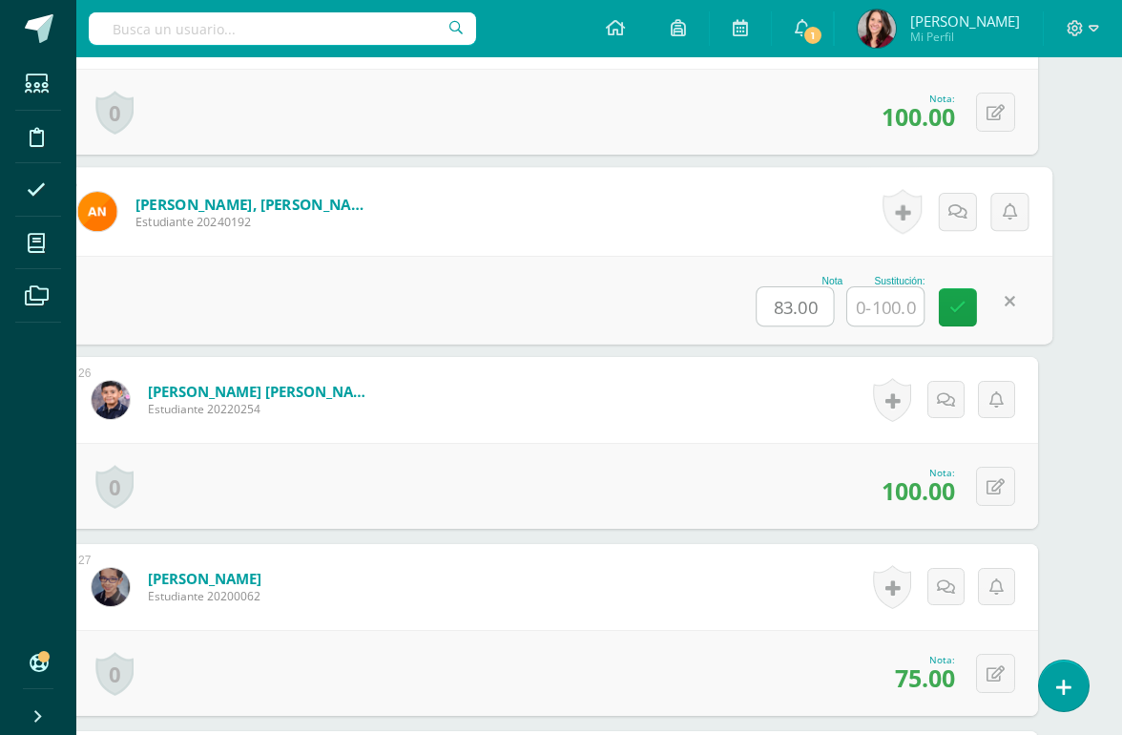
click at [881, 297] on input "text" at bounding box center [885, 306] width 76 height 38
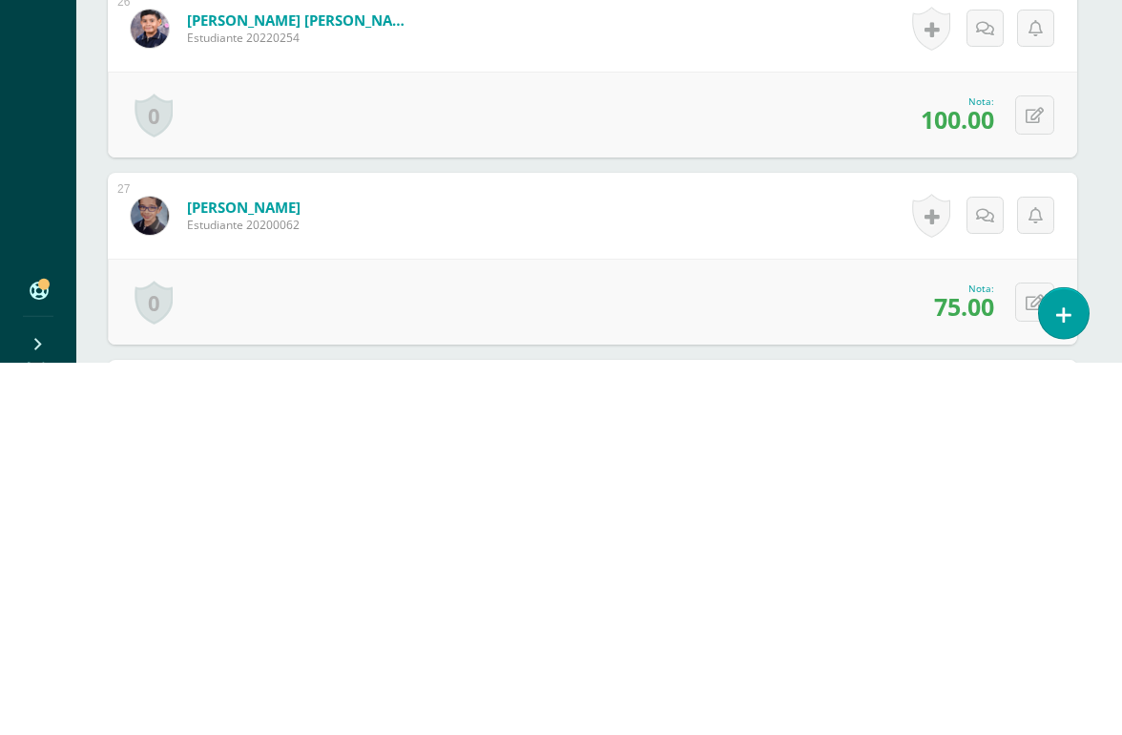
type input "100"
click at [1030, 667] on icon at bounding box center [1035, 675] width 18 height 16
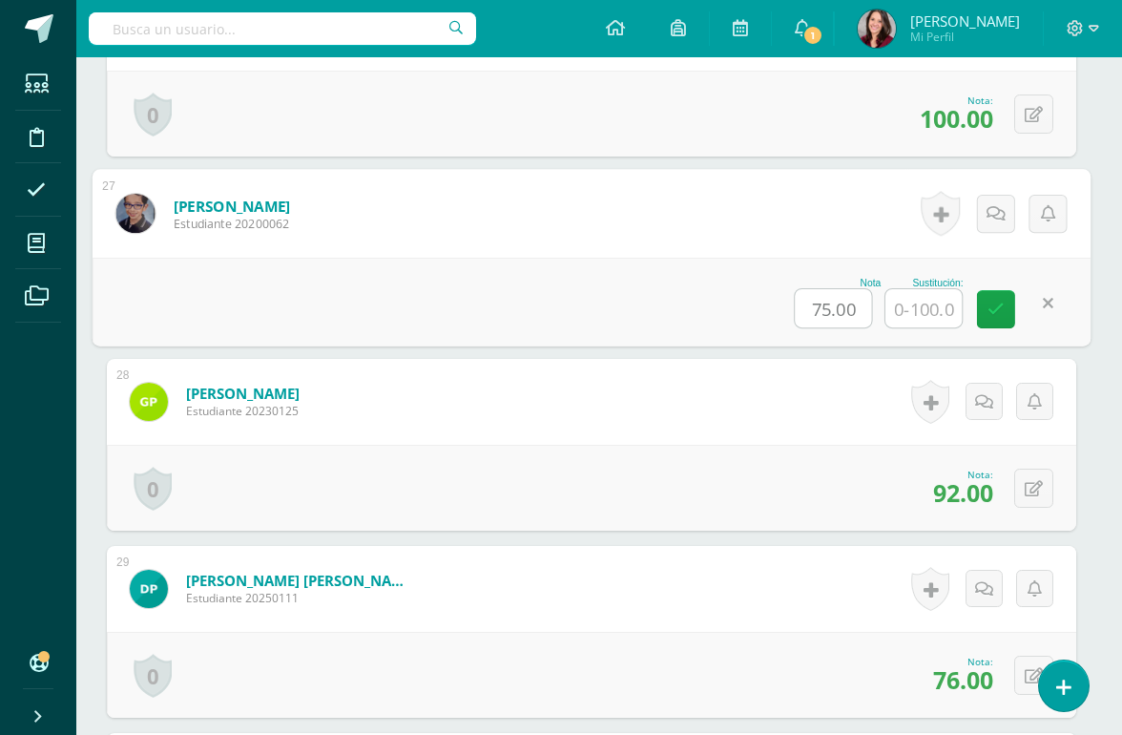
click at [912, 308] on input "text" at bounding box center [924, 308] width 76 height 38
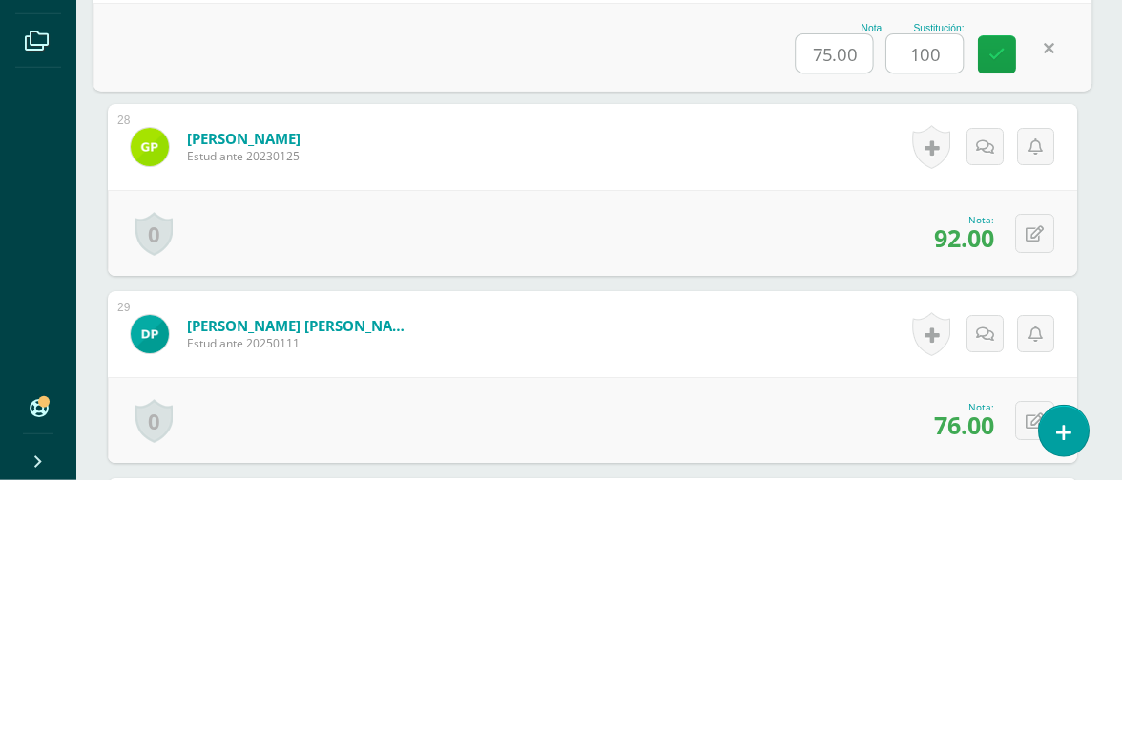
type input "100"
click at [1025, 469] on button at bounding box center [1034, 488] width 39 height 39
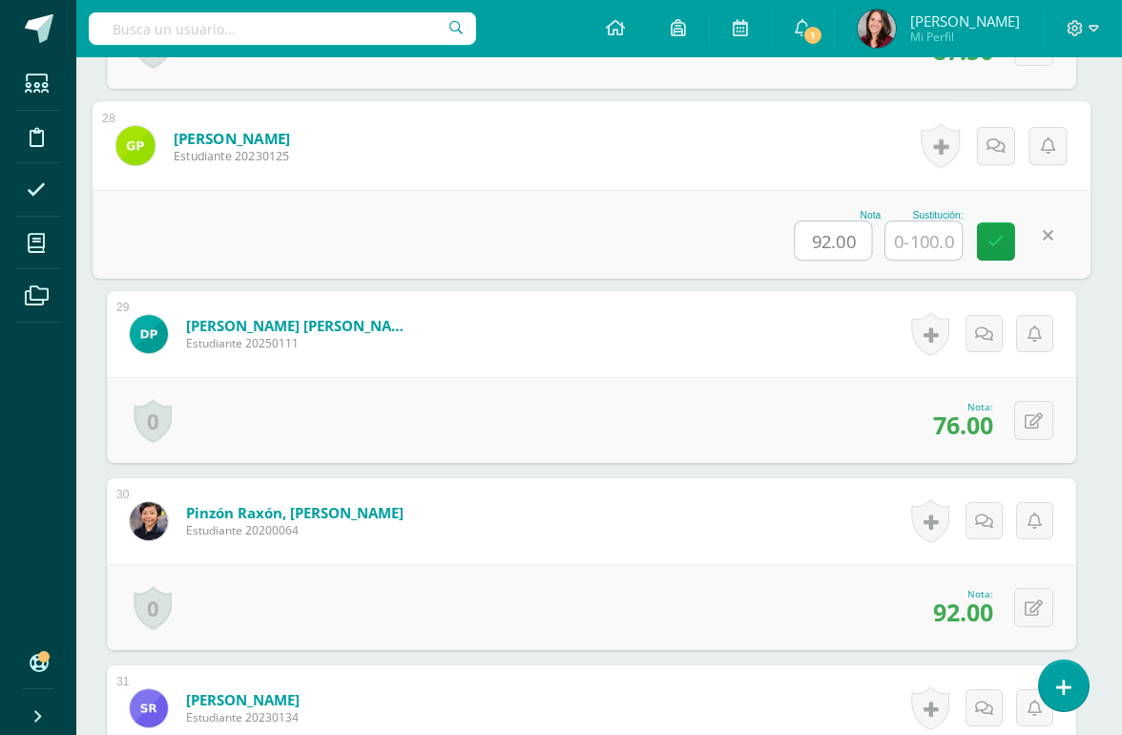
click at [931, 251] on input "text" at bounding box center [924, 240] width 76 height 38
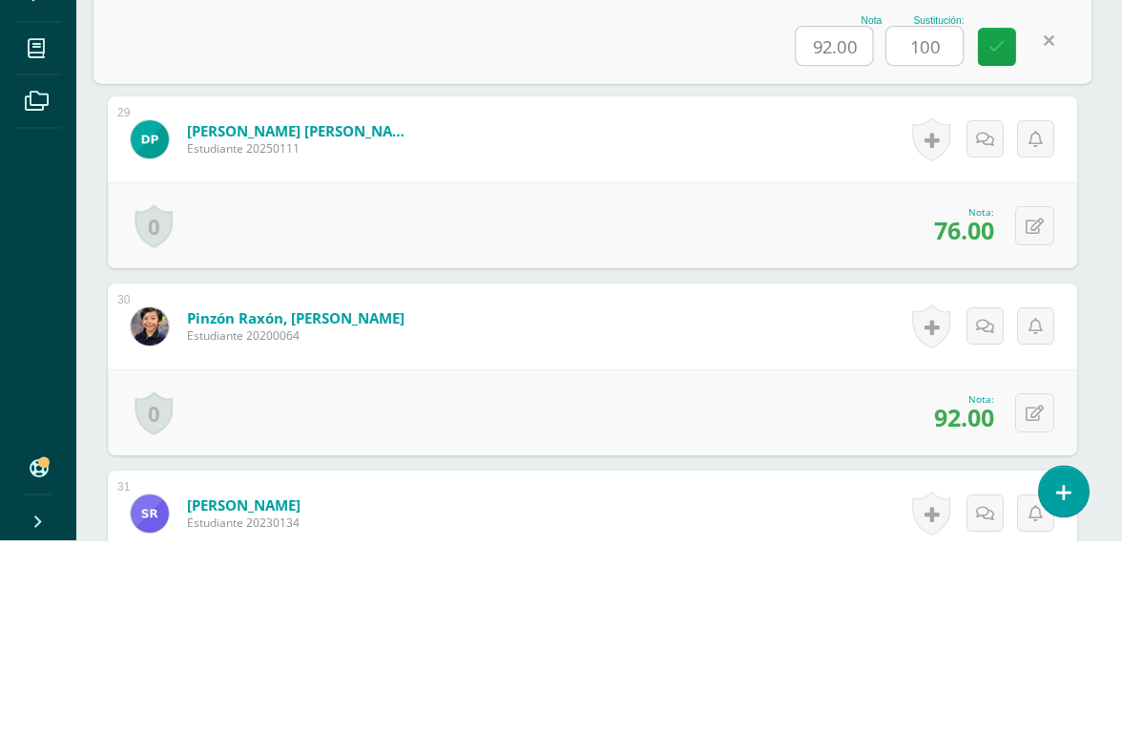
type input "100"
click at [1028, 401] on button at bounding box center [1034, 420] width 39 height 39
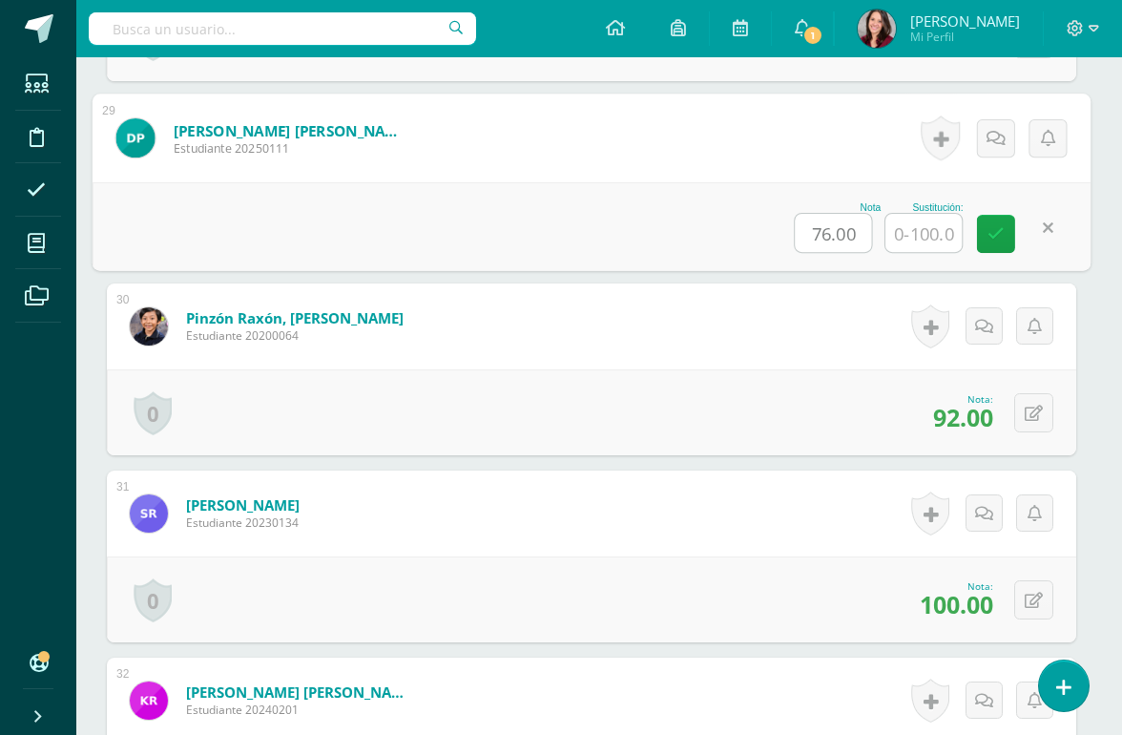
click at [918, 240] on input "text" at bounding box center [924, 233] width 76 height 38
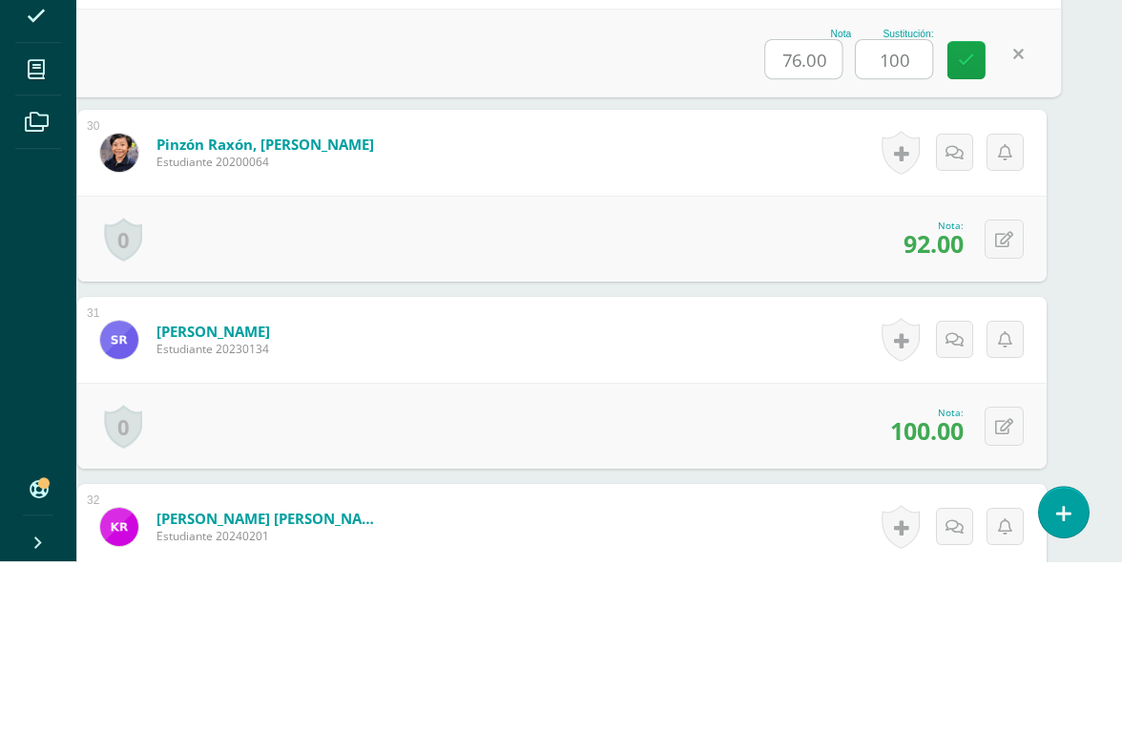
scroll to position [5880, 36]
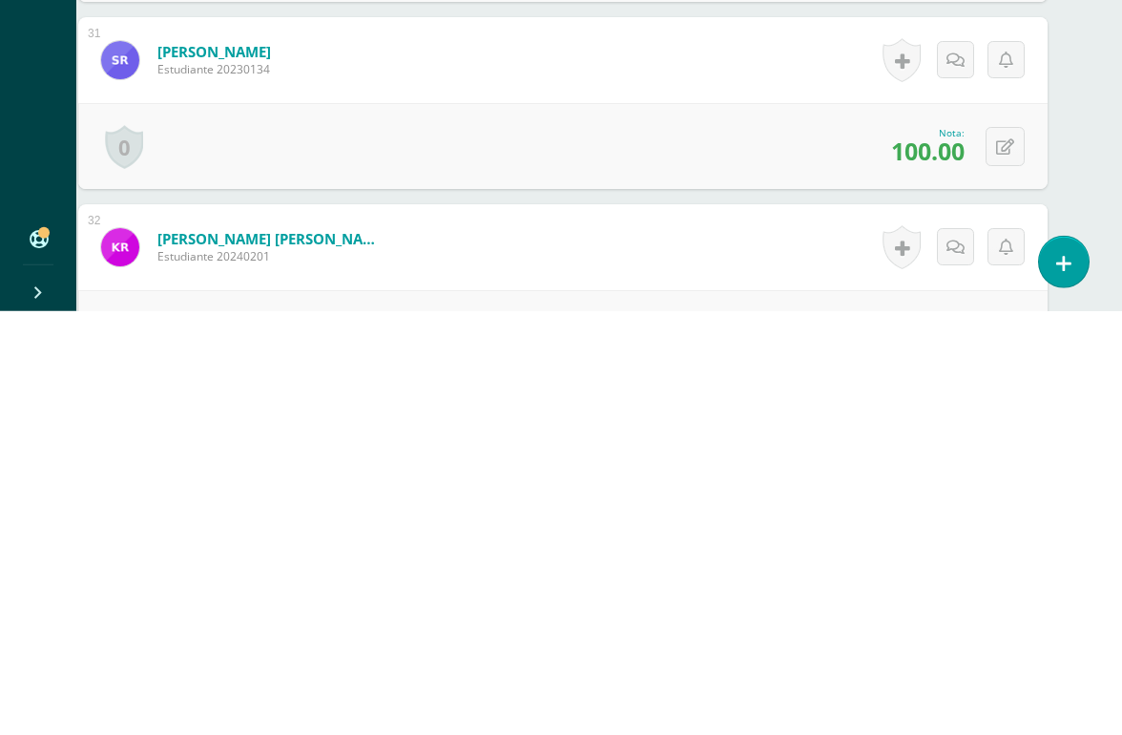
type input "100"
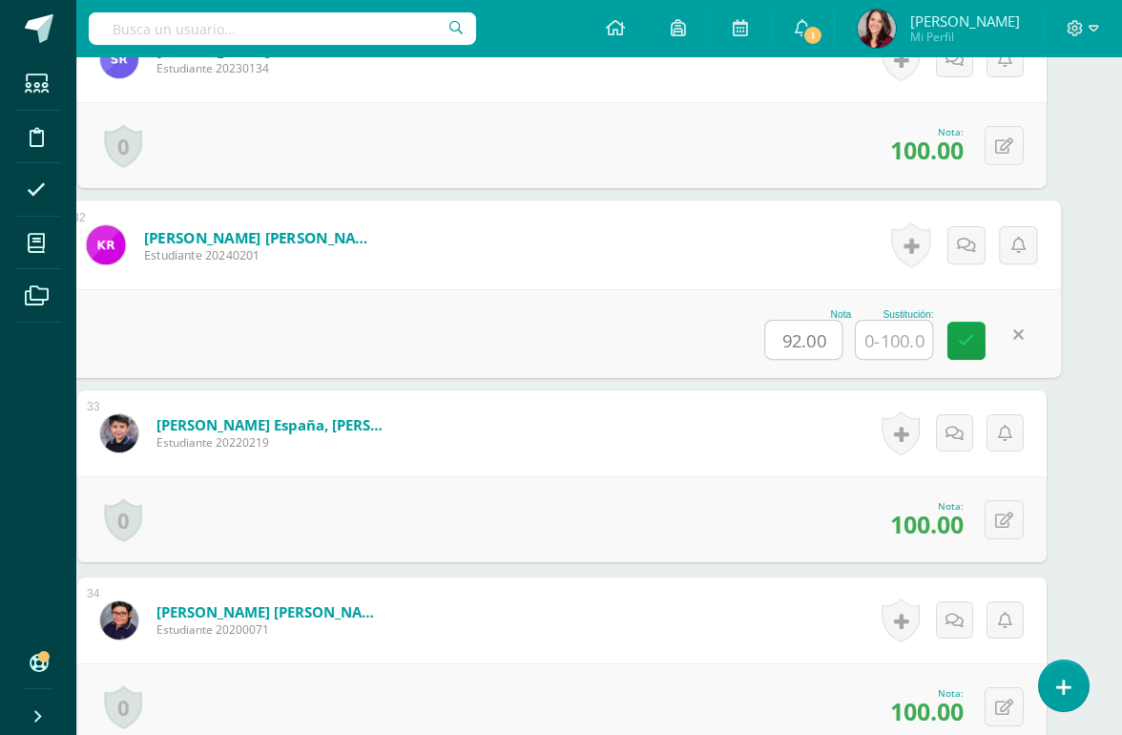
click at [876, 354] on input "text" at bounding box center [894, 340] width 76 height 38
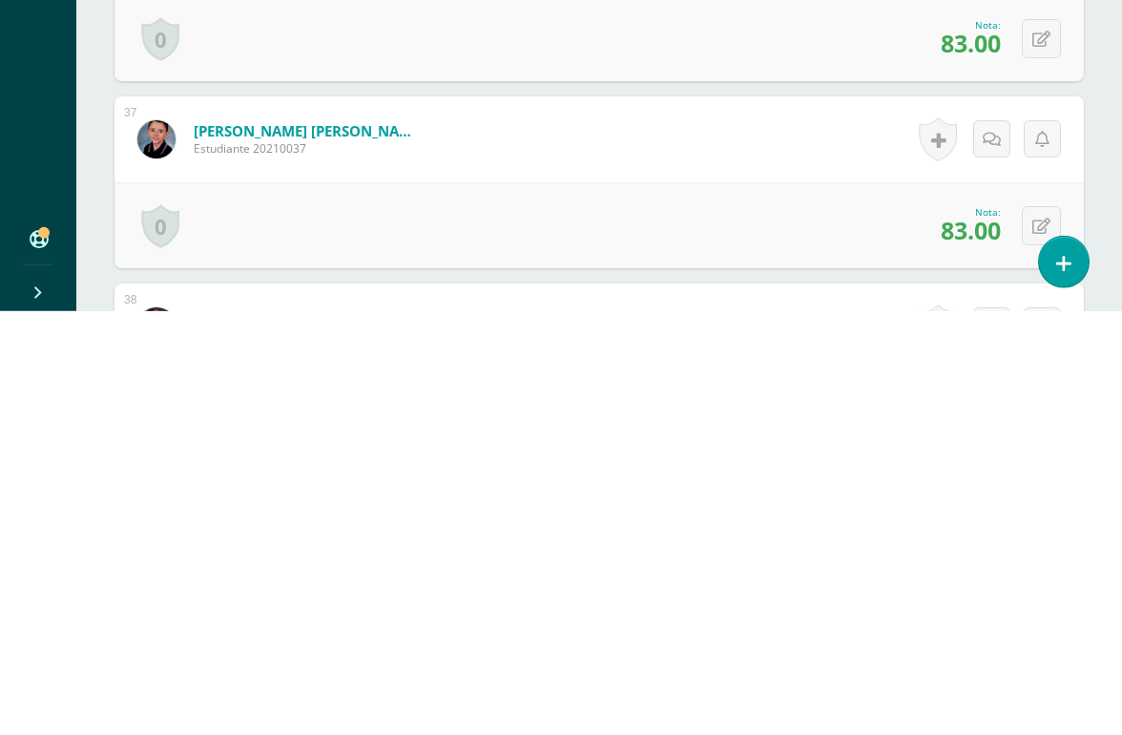
scroll to position [6968, 0]
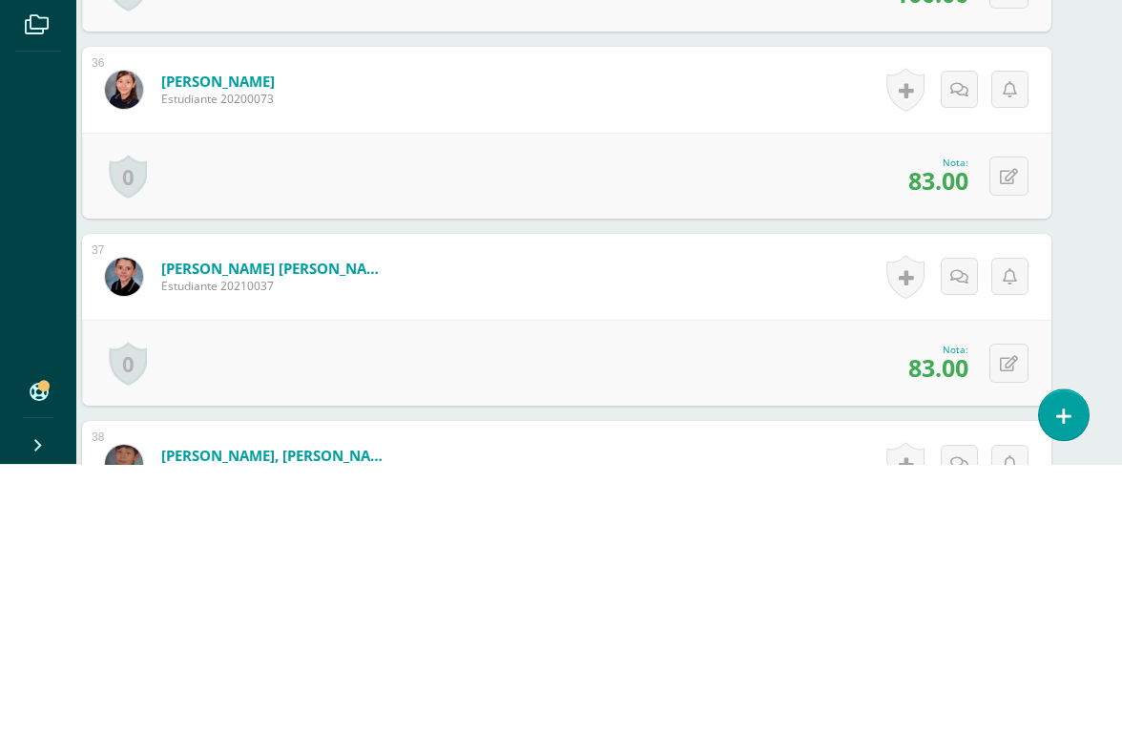
type input "100"
click at [993, 428] on button at bounding box center [1009, 447] width 39 height 39
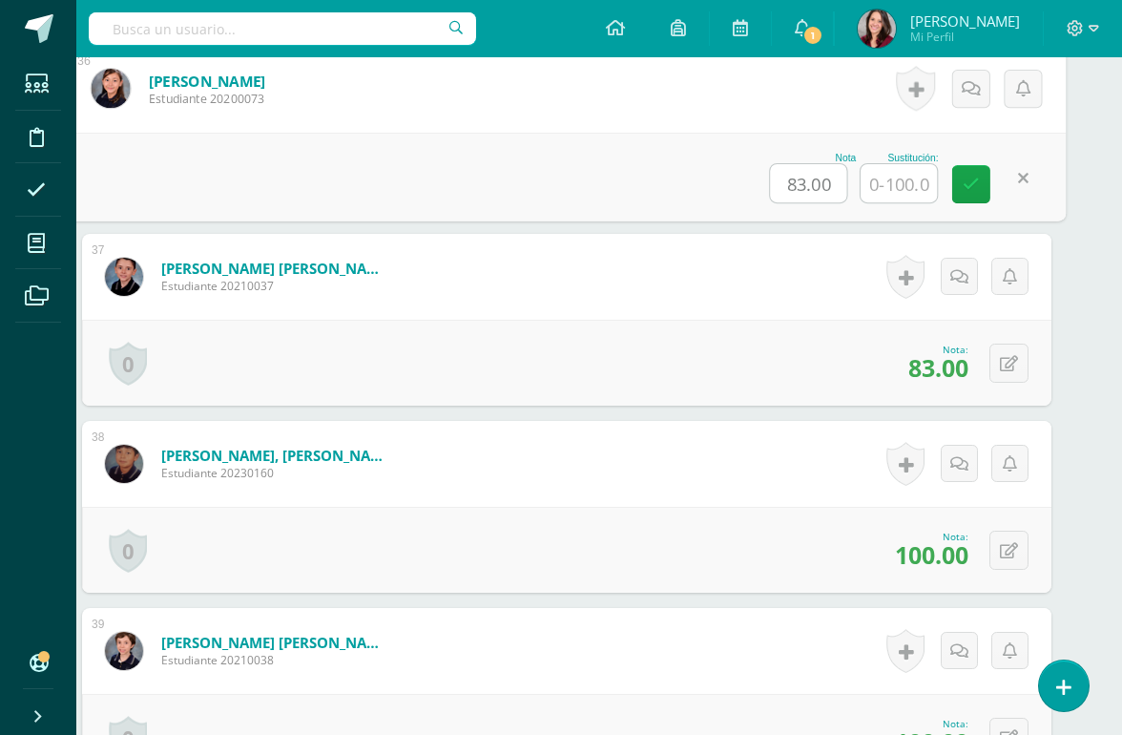
click at [892, 179] on input "text" at bounding box center [899, 183] width 76 height 38
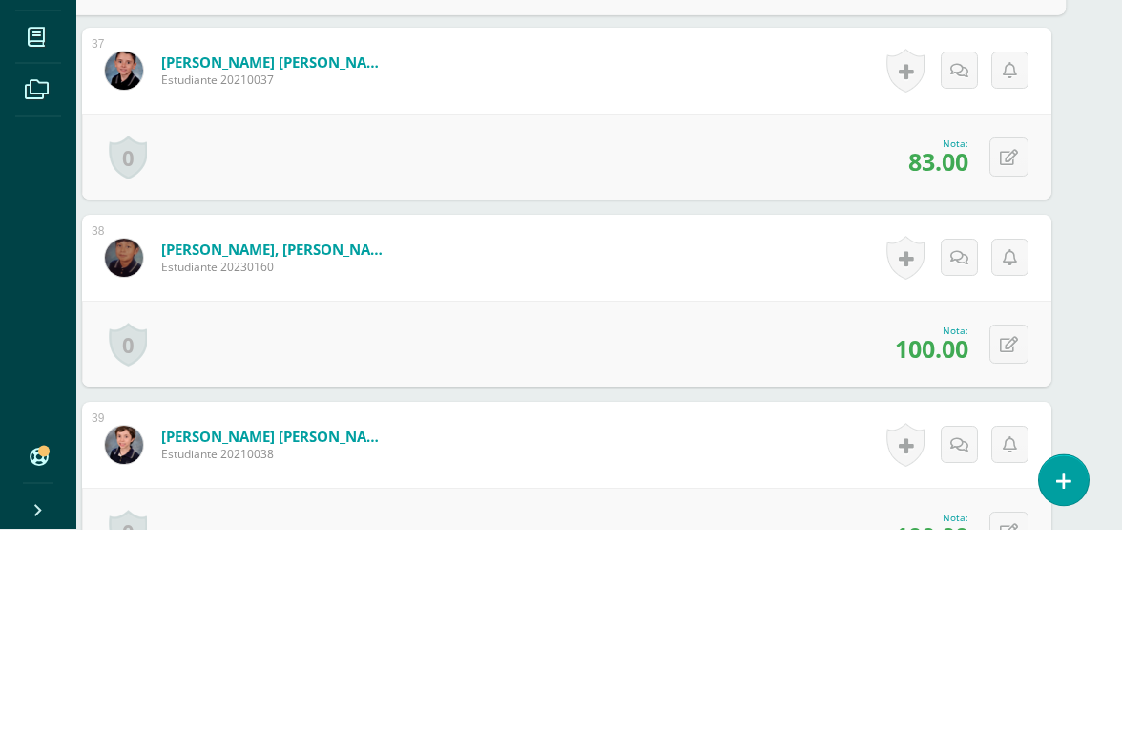
type input "100"
click at [994, 344] on button at bounding box center [1009, 363] width 39 height 39
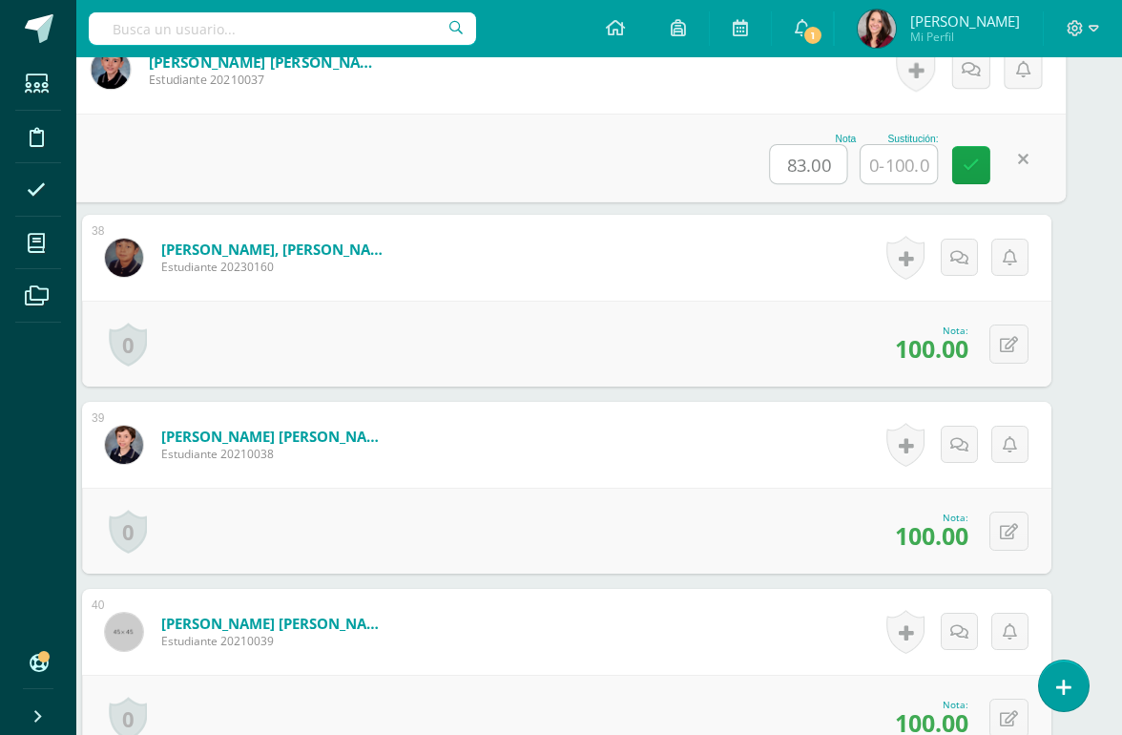
click at [894, 163] on input "text" at bounding box center [899, 164] width 76 height 38
type input "100"
click at [969, 171] on icon at bounding box center [971, 165] width 17 height 16
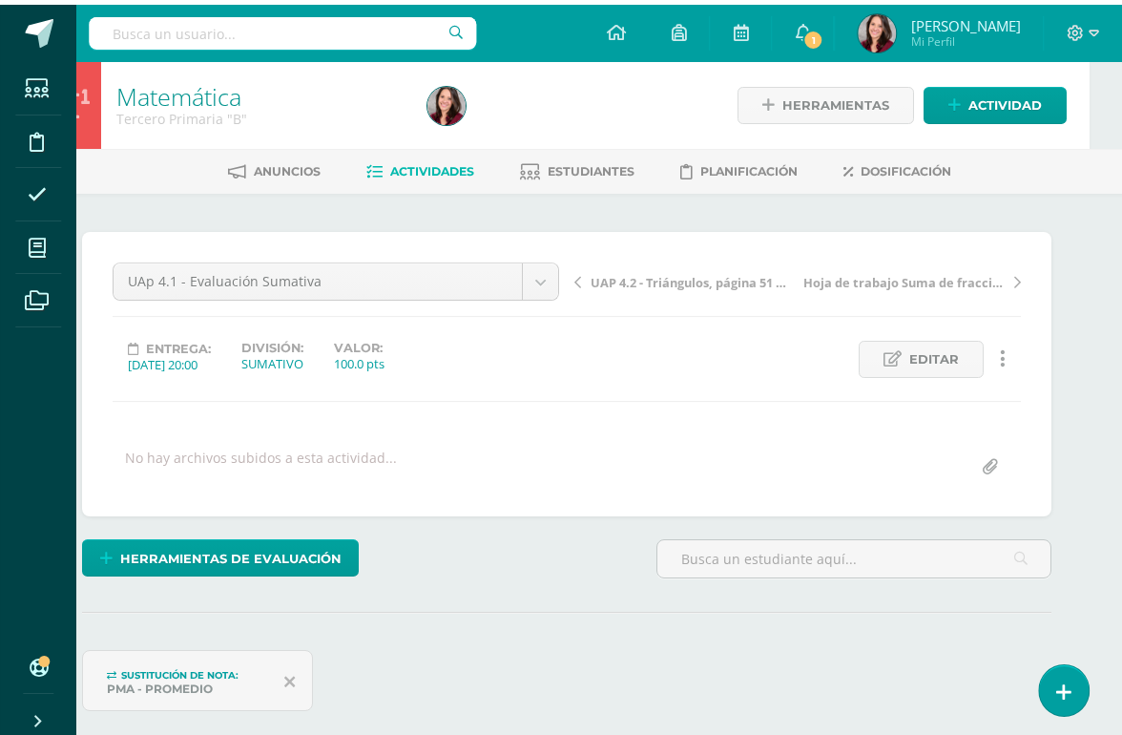
scroll to position [0, 32]
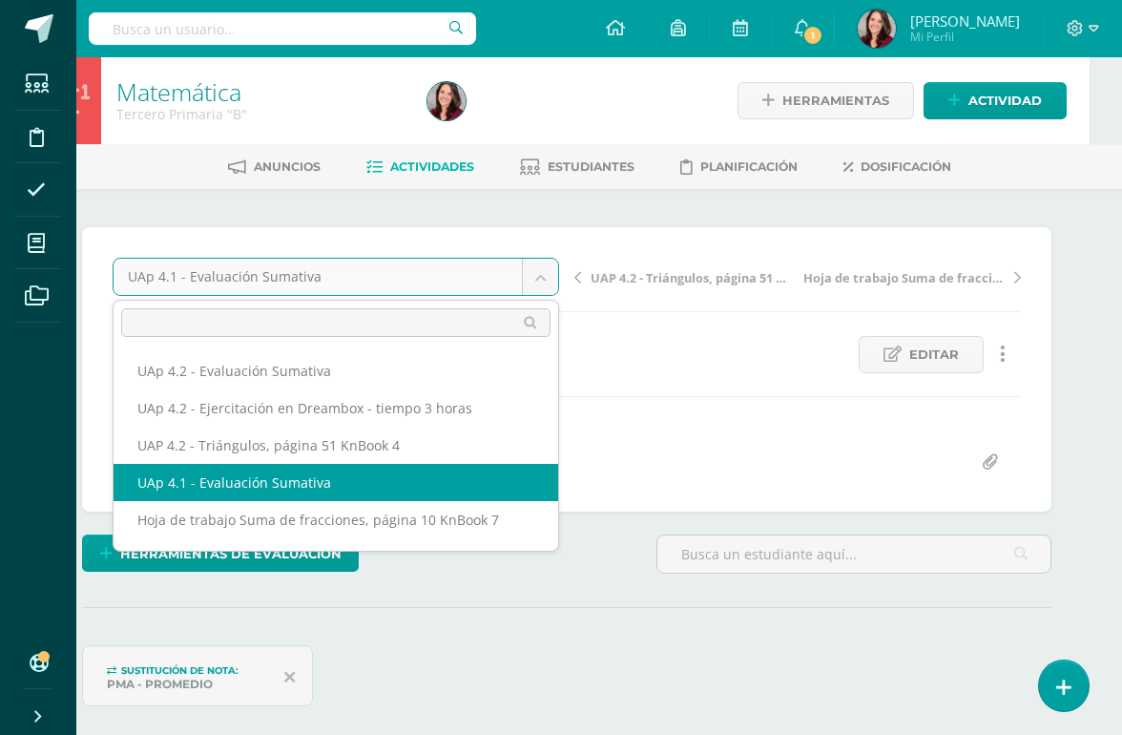
scroll to position [0, 0]
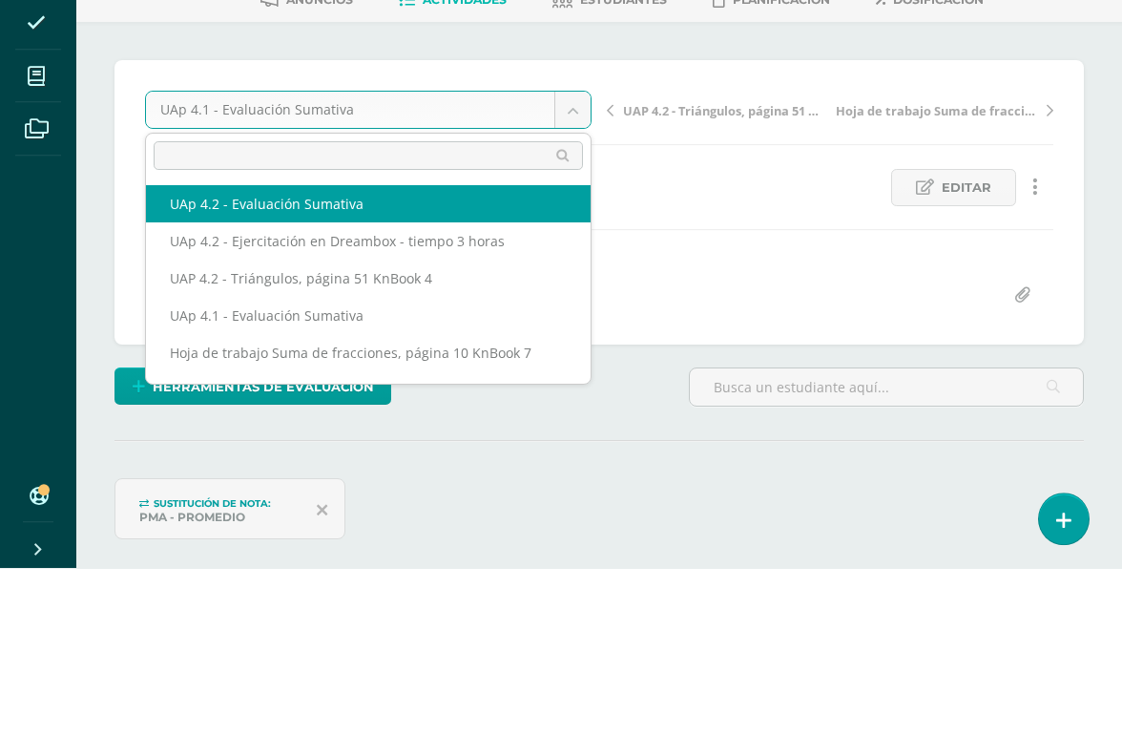
select select "/dashboard/teacher/grade-activity/227740/"
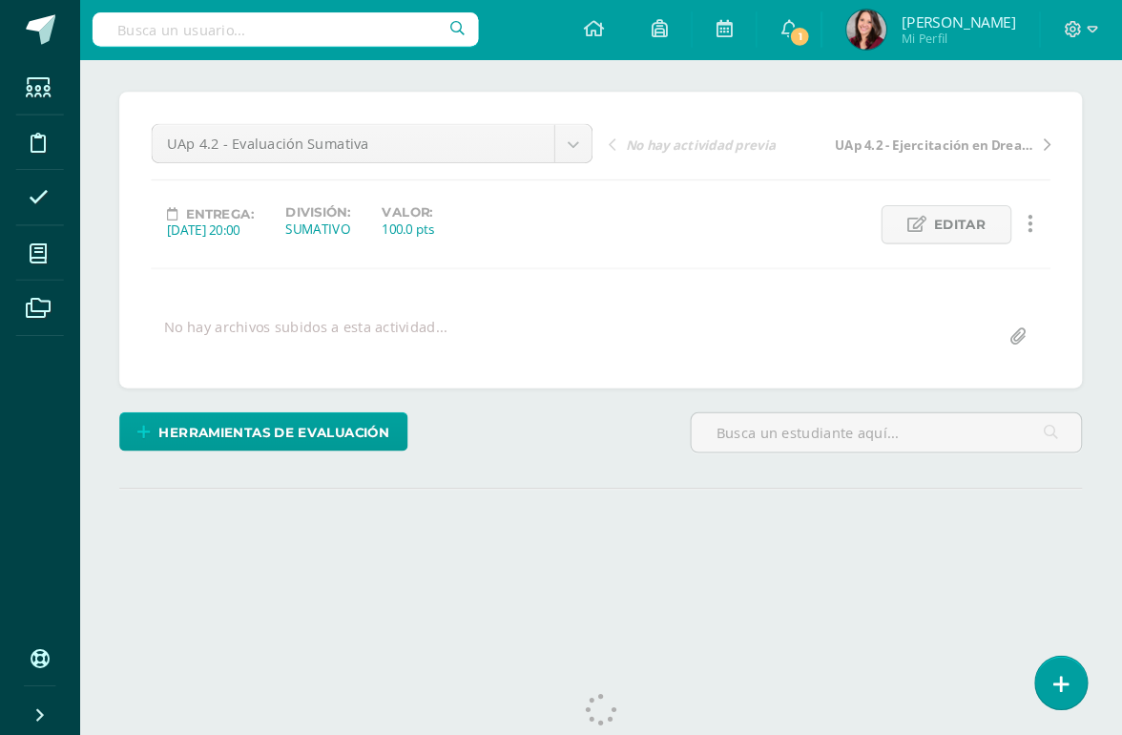
scroll to position [113, 0]
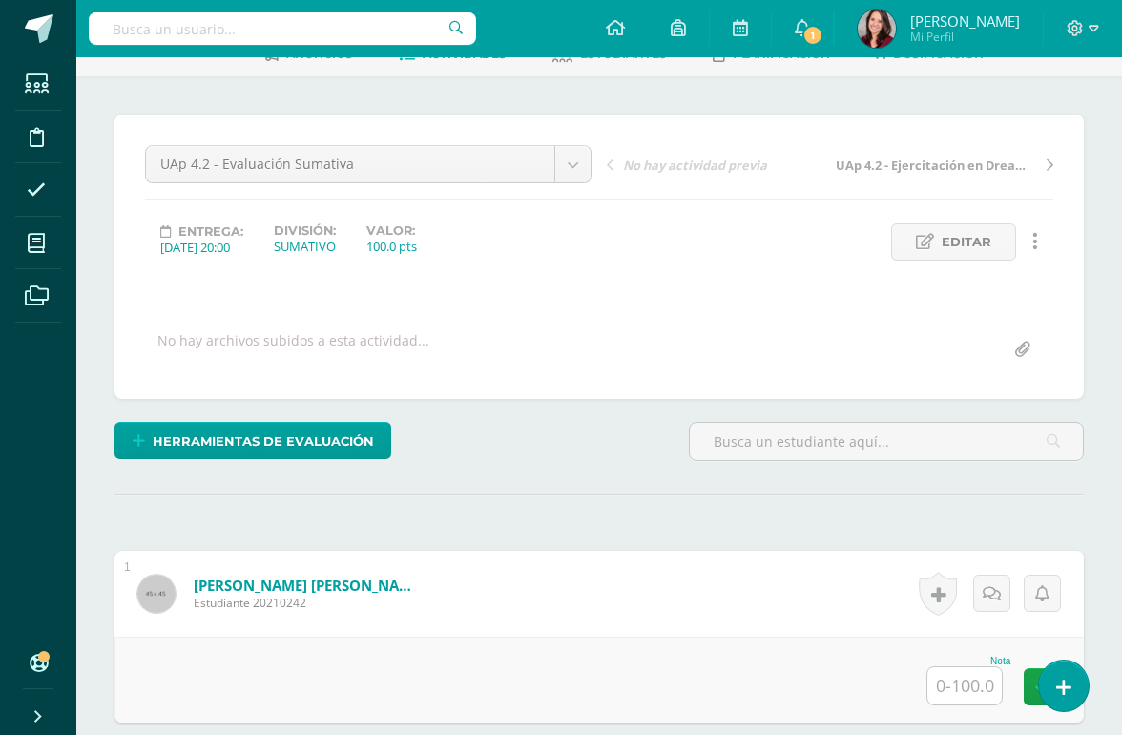
click at [304, 422] on link "Herramientas de evaluación" at bounding box center [253, 440] width 277 height 37
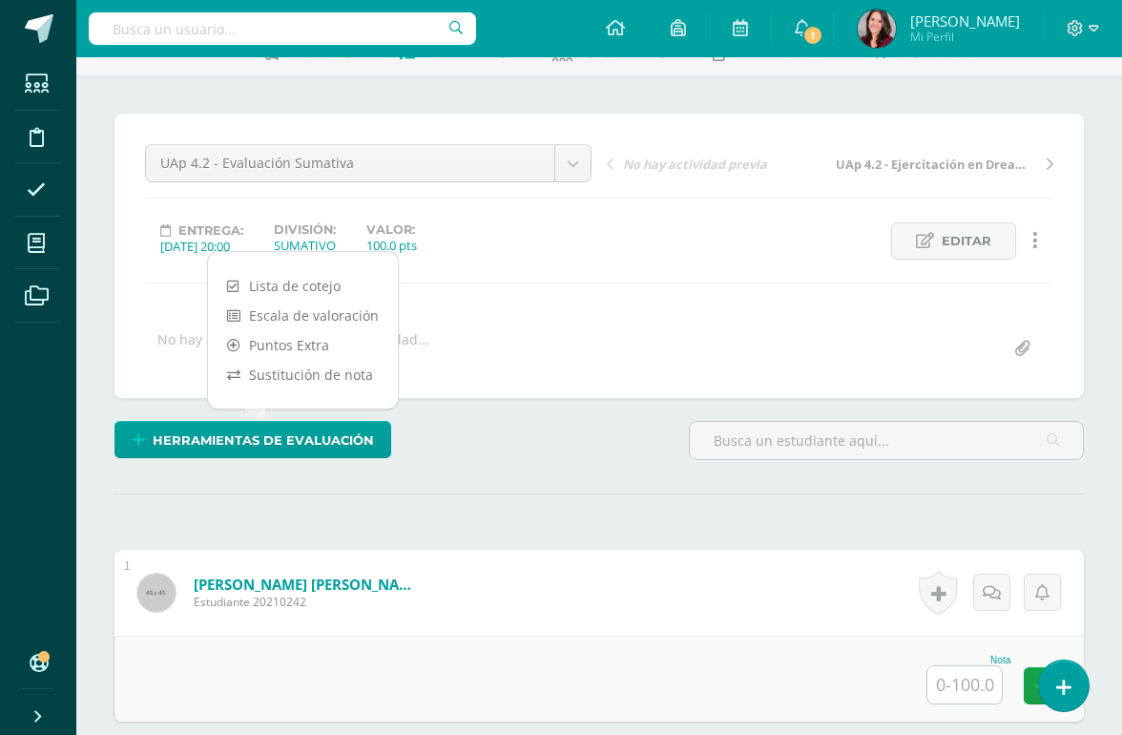
click at [331, 369] on link "Sustitución de nota" at bounding box center [303, 375] width 190 height 30
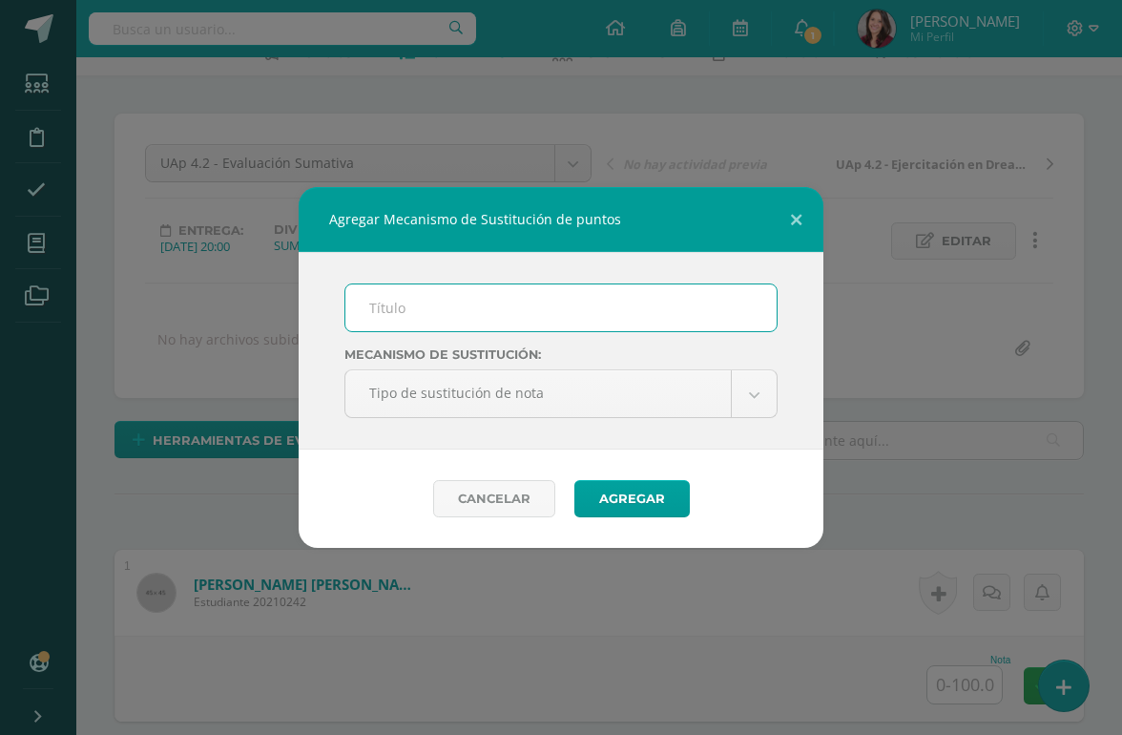
click at [442, 331] on input "text" at bounding box center [560, 307] width 431 height 47
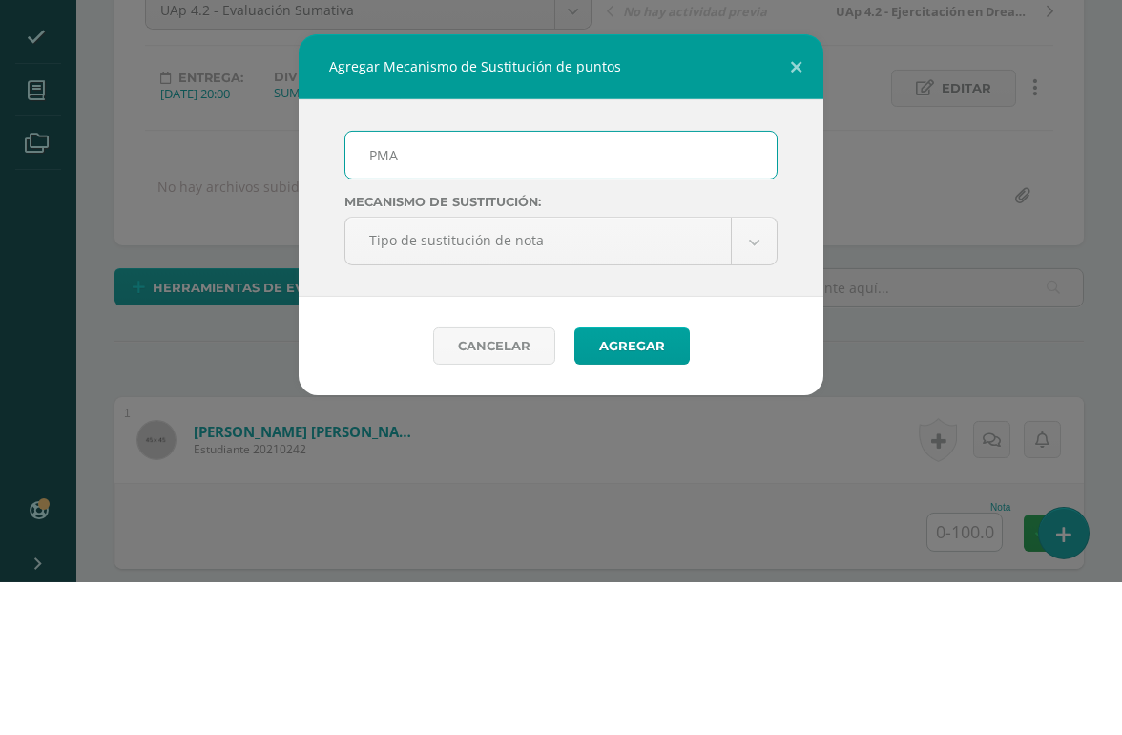
type input "PMA"
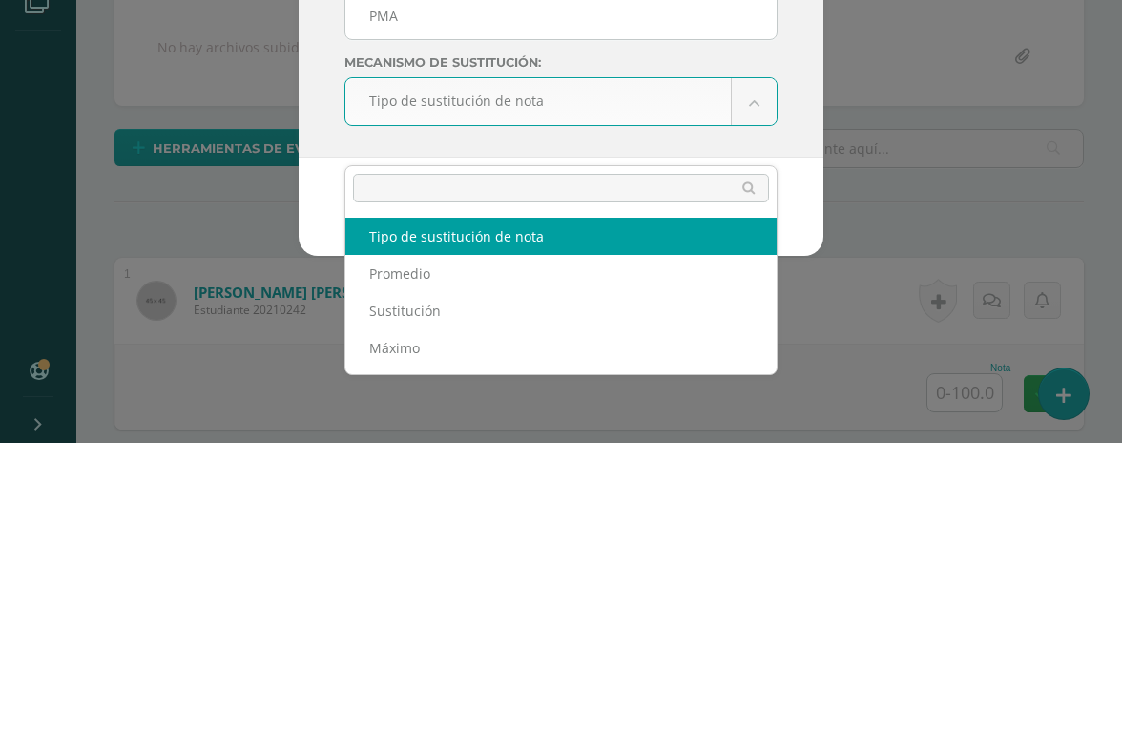
select select "average"
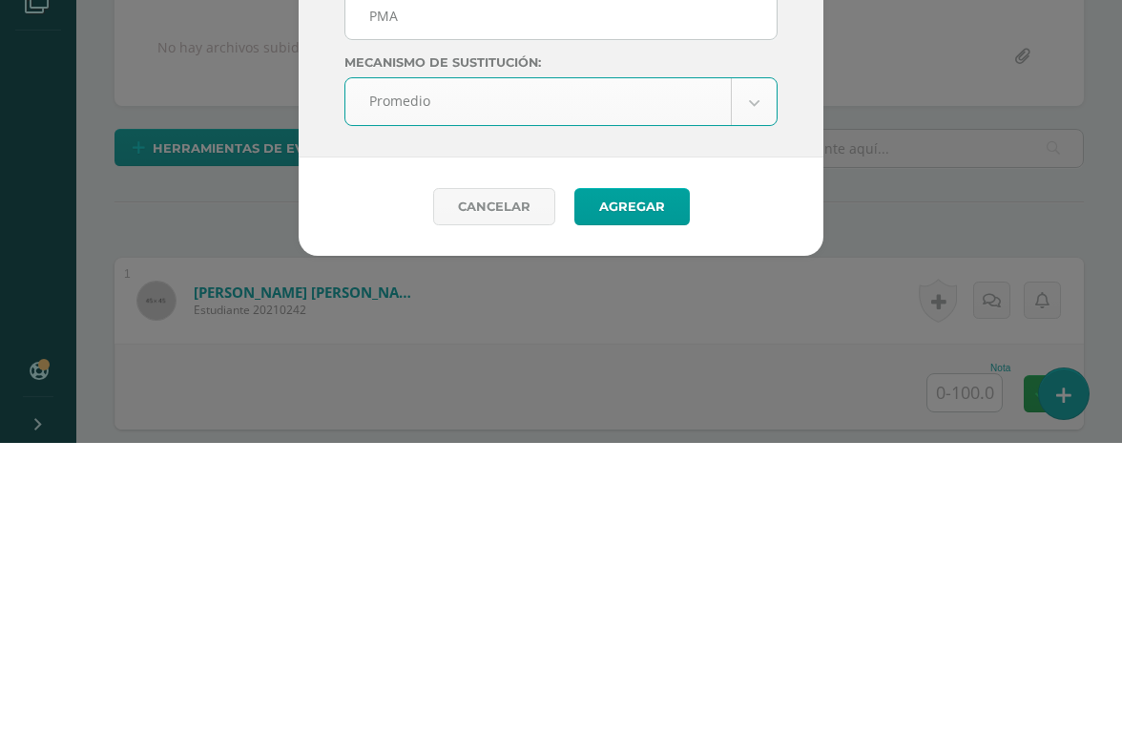
click at [628, 480] on button "Agregar" at bounding box center [631, 498] width 115 height 37
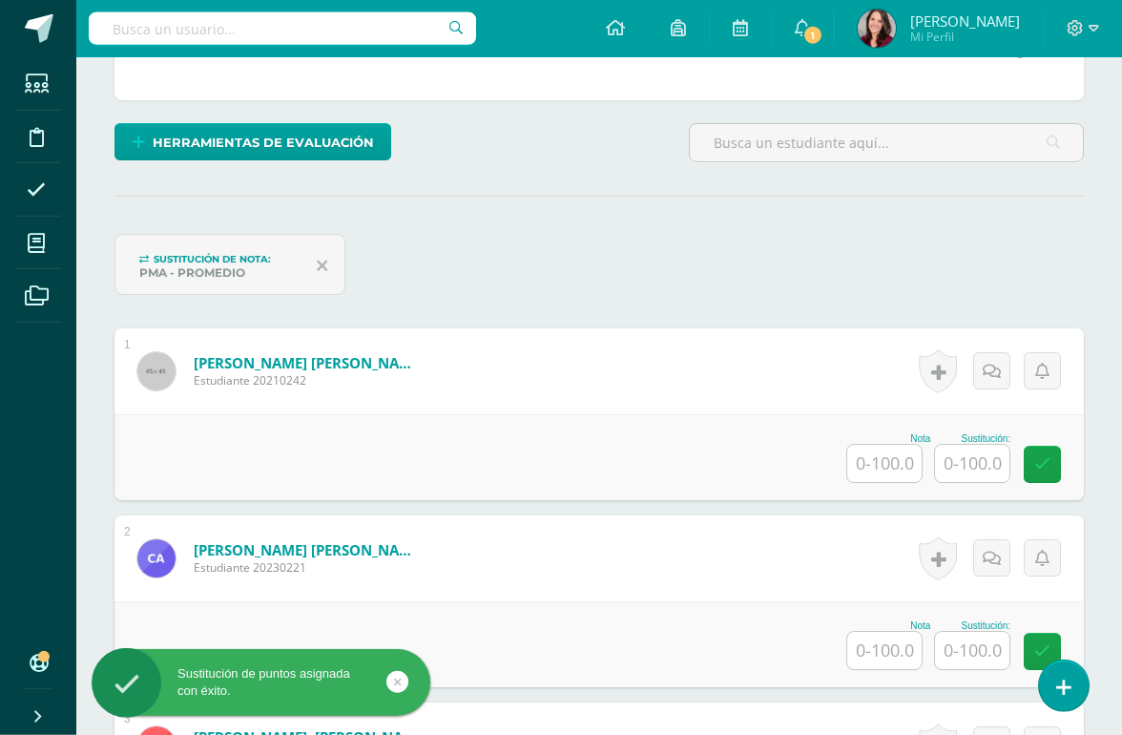
scroll to position [412, 0]
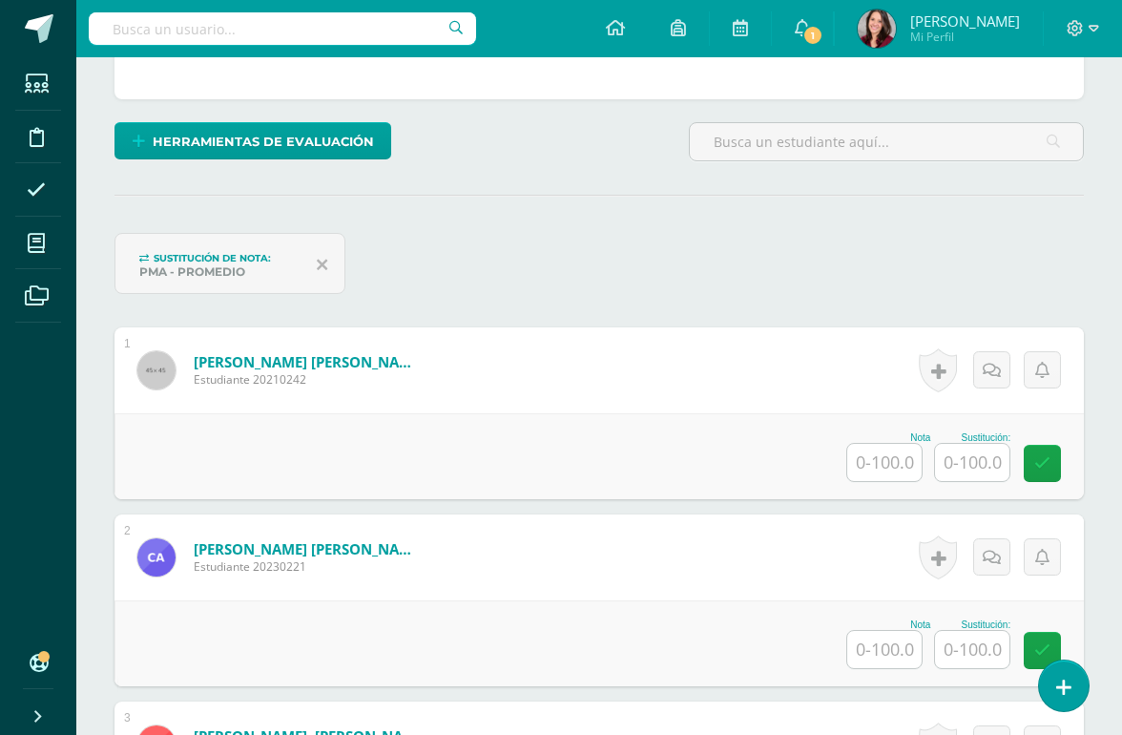
click at [881, 470] on input "text" at bounding box center [884, 462] width 74 height 37
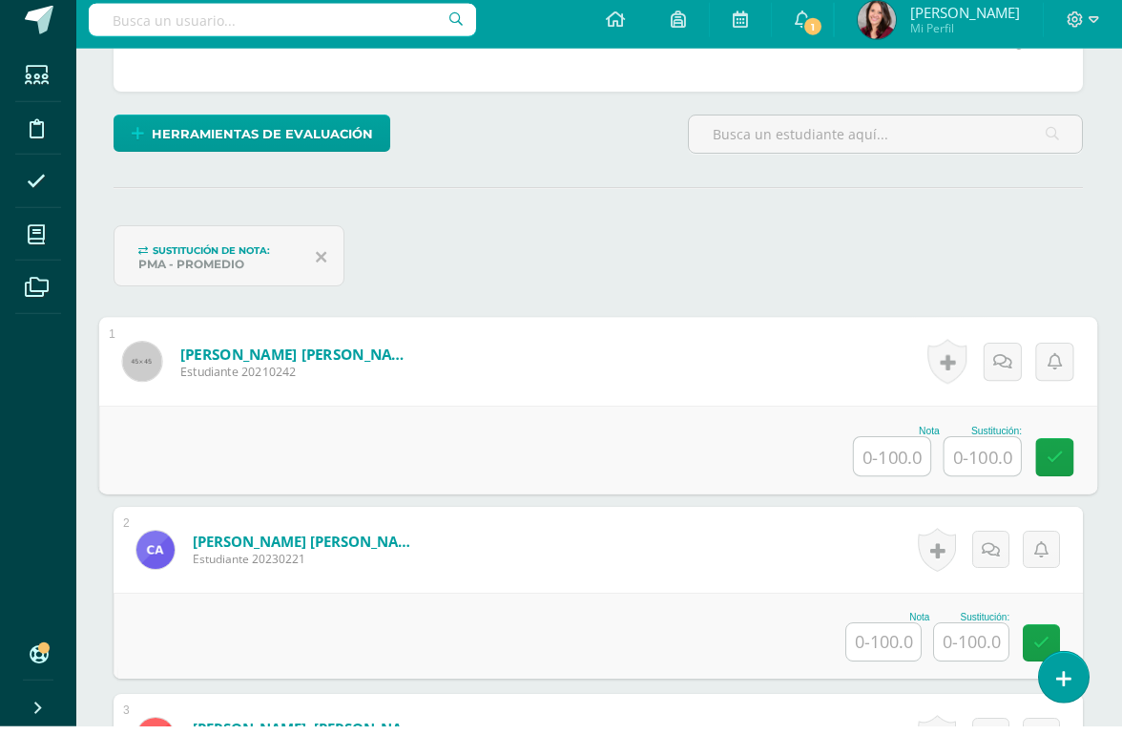
scroll to position [411, 45]
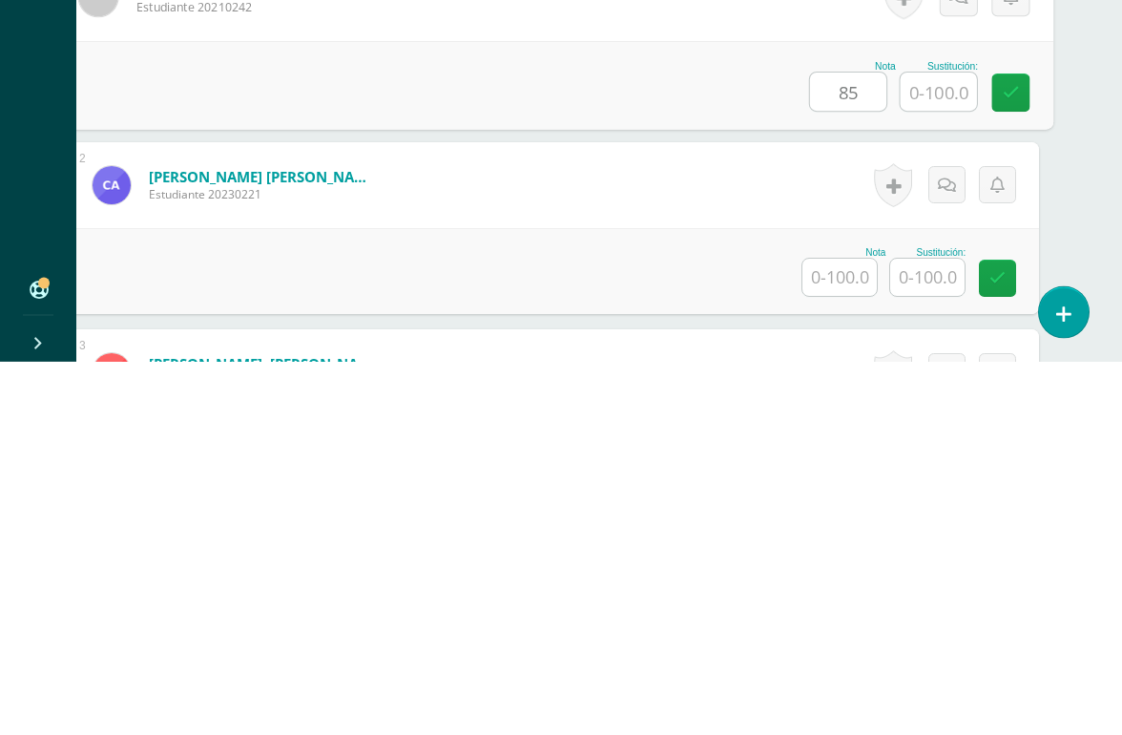
type input "85"
click at [820, 632] on input "text" at bounding box center [840, 650] width 74 height 37
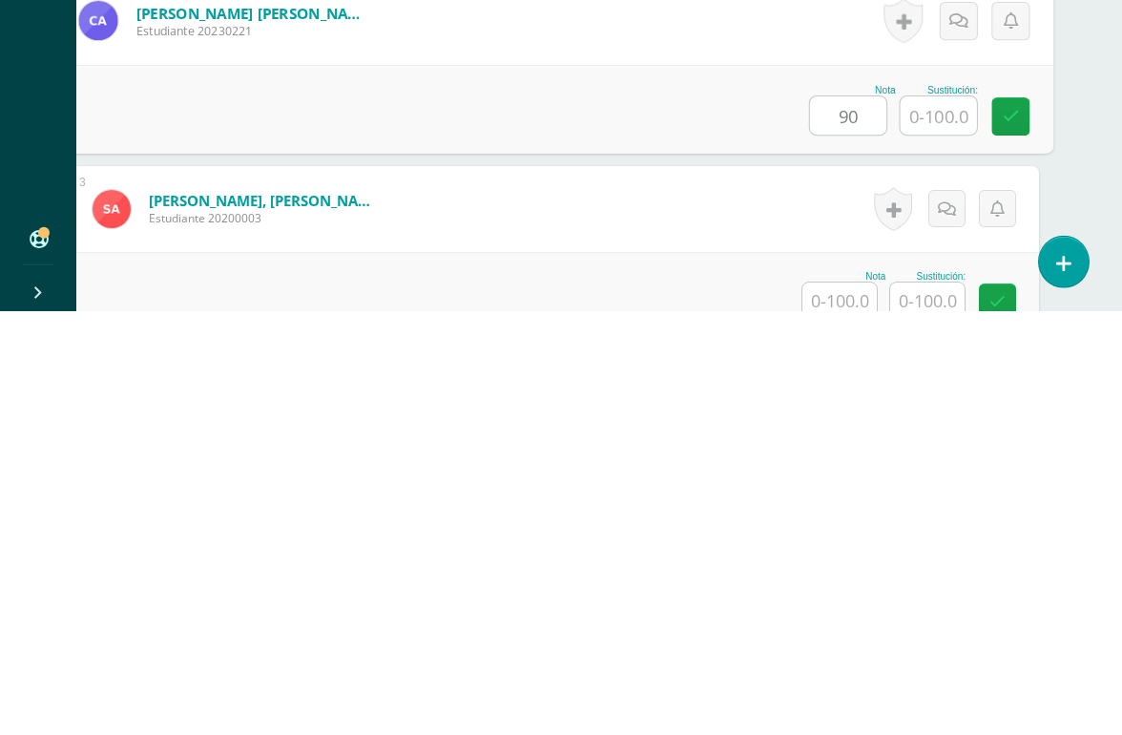
scroll to position [525, 45]
type input "90"
click at [829, 674] on input "text" at bounding box center [840, 723] width 74 height 37
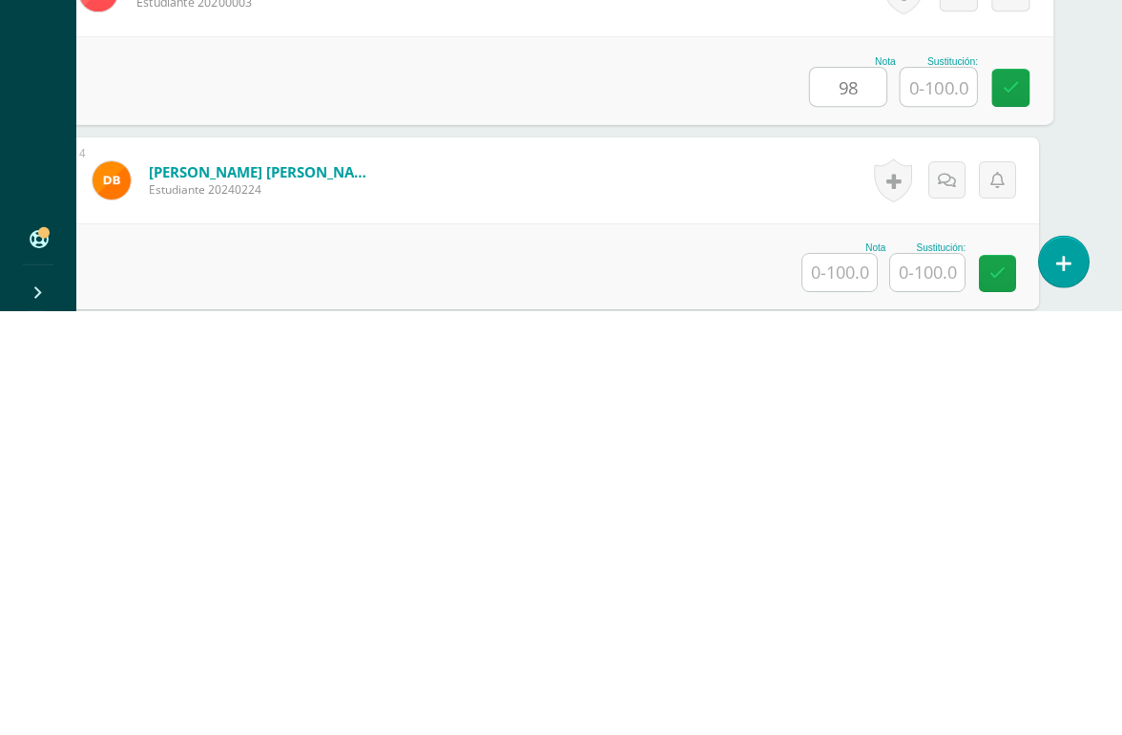
scroll to position [741, 45]
type input "98"
click at [840, 674] on input "text" at bounding box center [840, 695] width 74 height 37
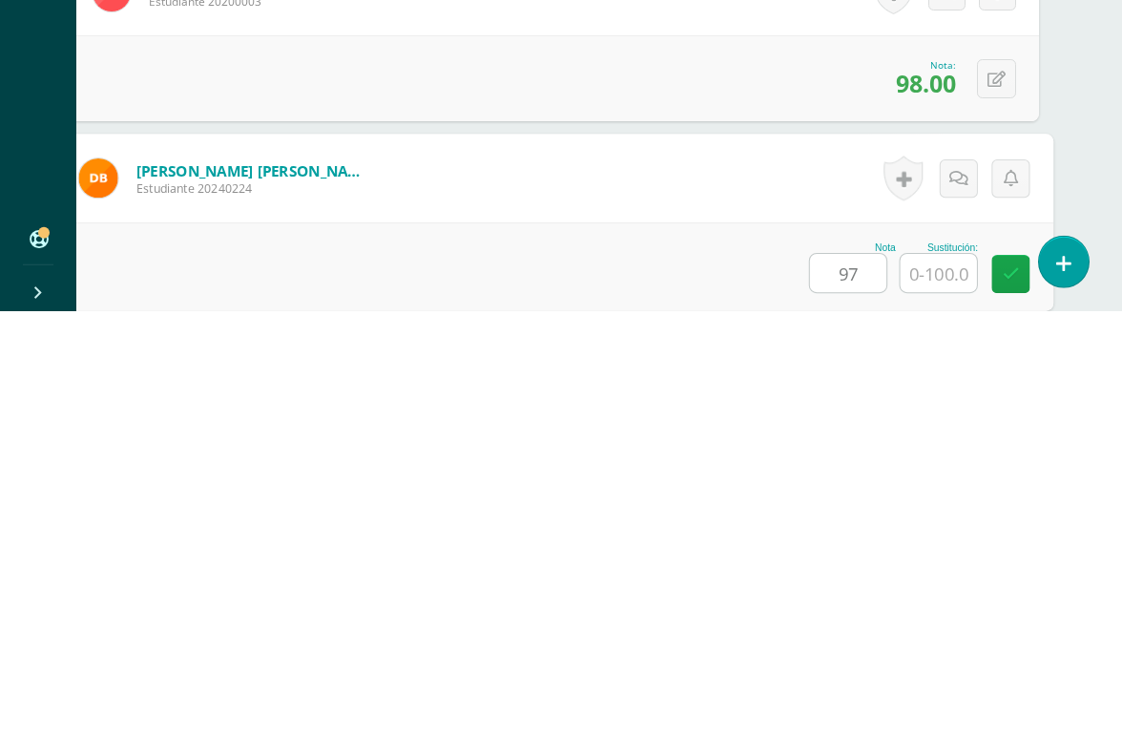
type input "97"
click at [935, 674] on input "text" at bounding box center [939, 697] width 76 height 38
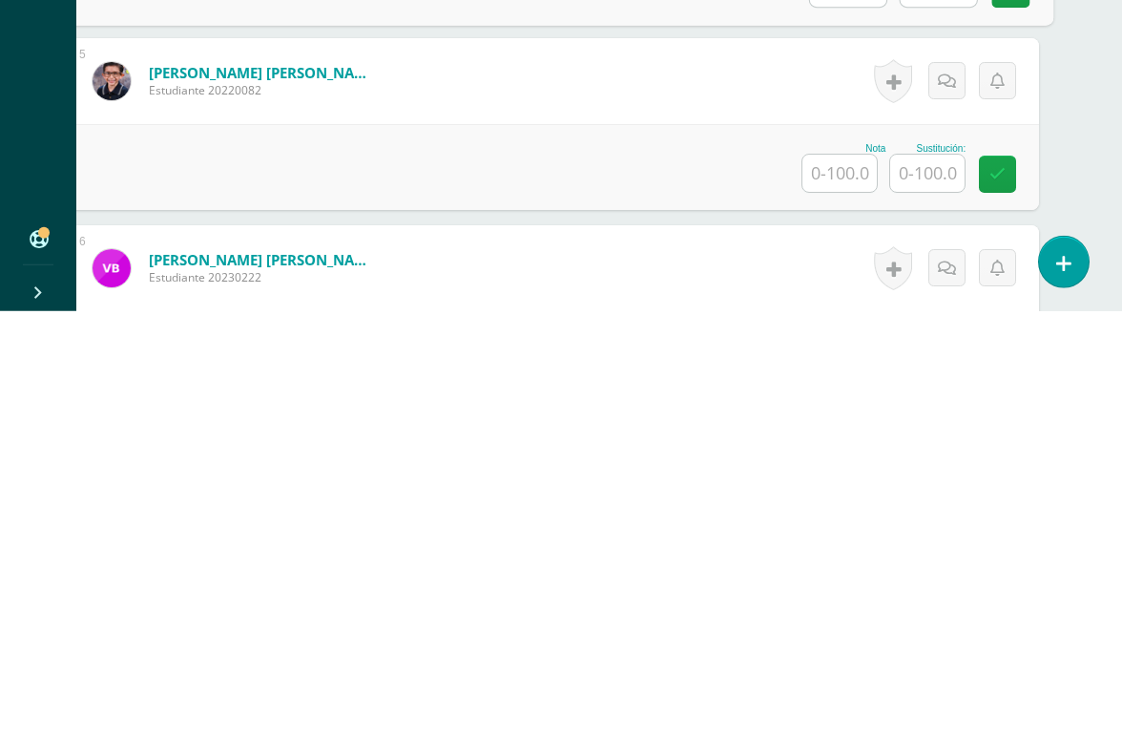
scroll to position [1033, 45]
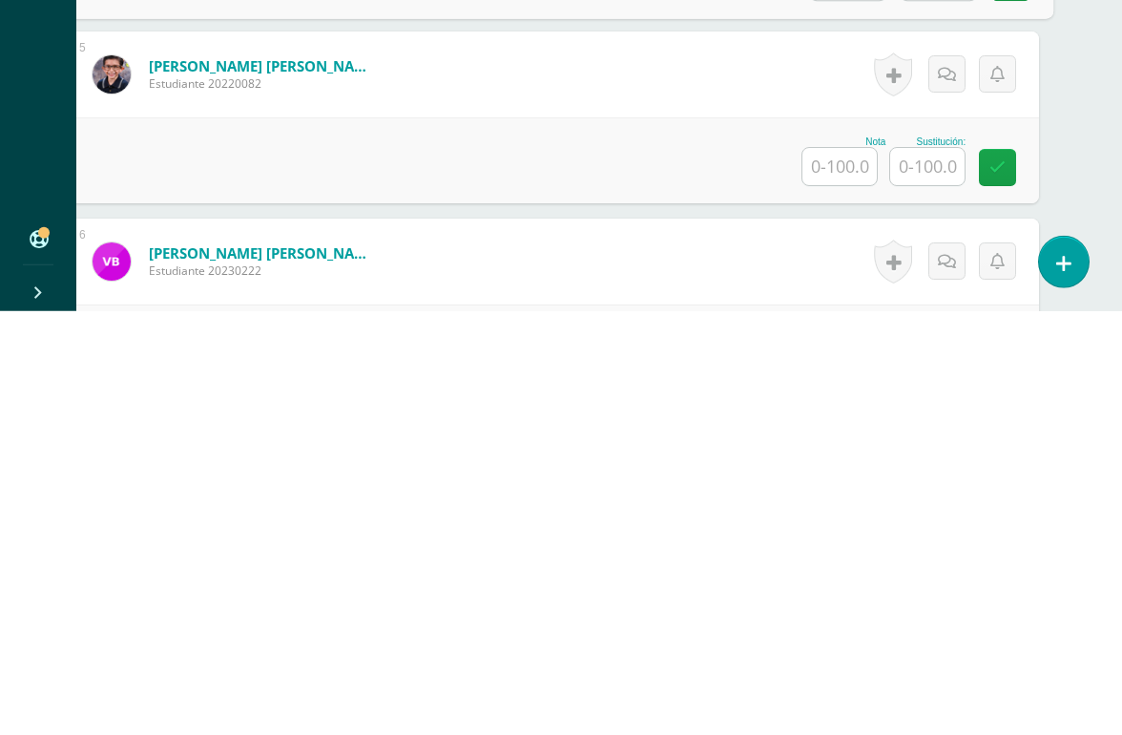
type input "98"
click at [834, 572] on input "text" at bounding box center [840, 590] width 74 height 37
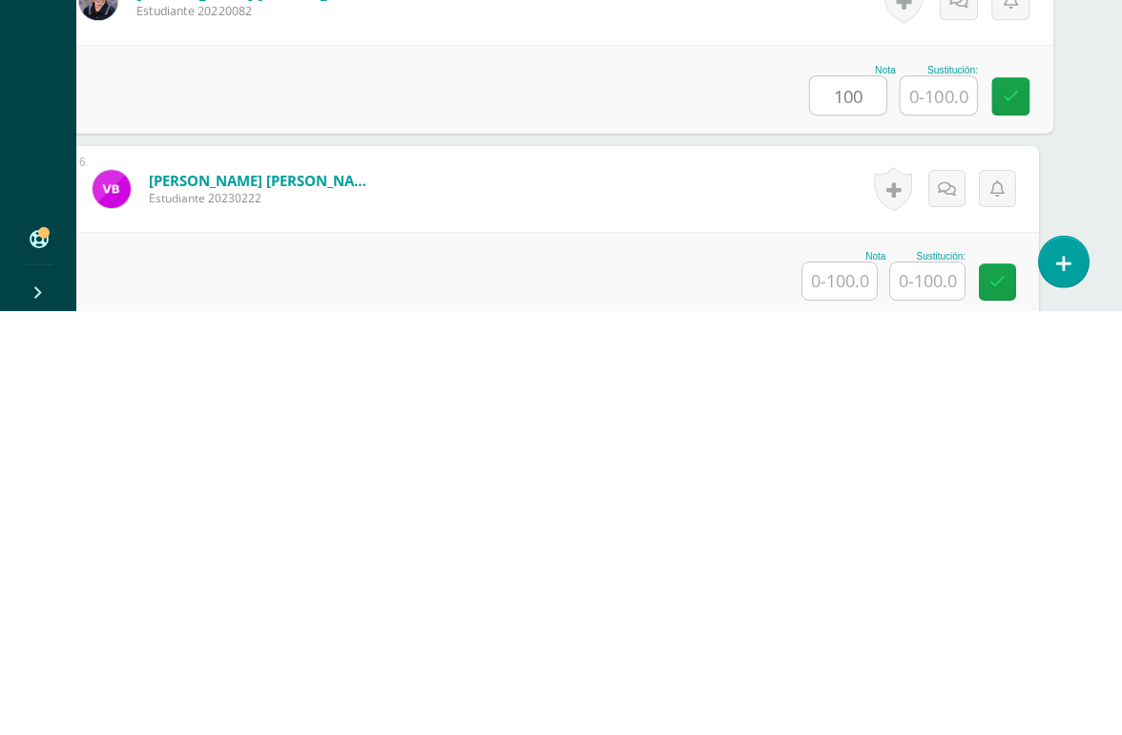
scroll to position [1110, 45]
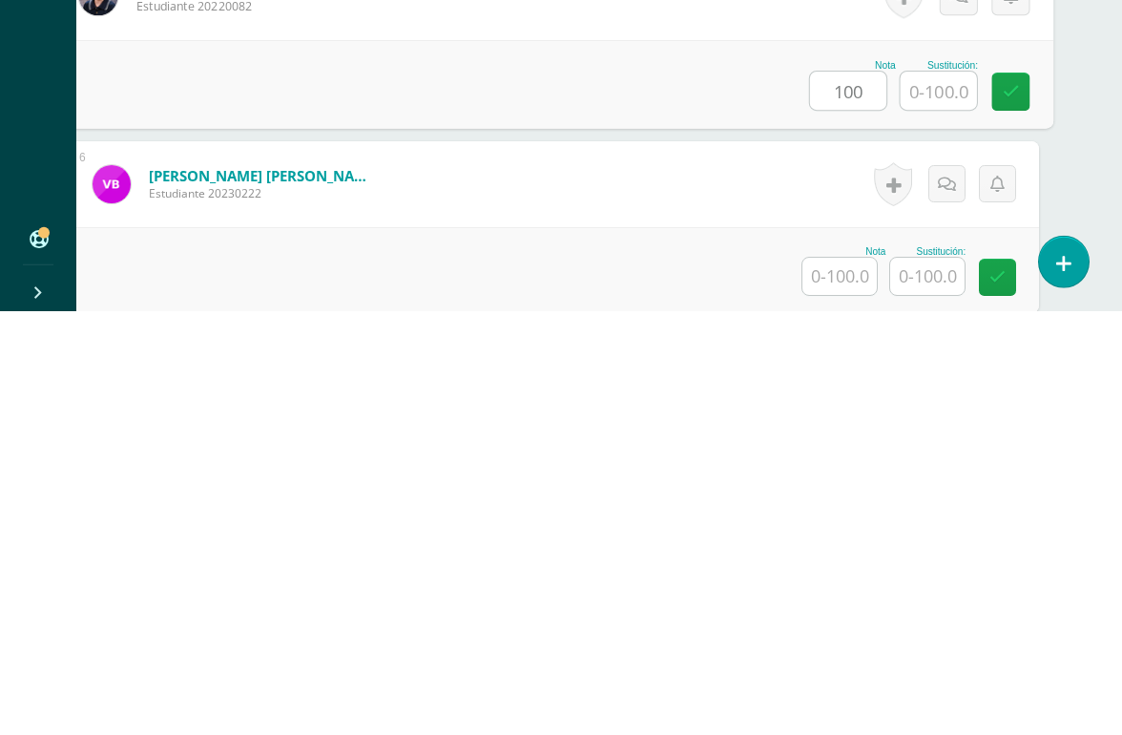
type input "100"
click at [818, 674] on input "text" at bounding box center [840, 699] width 74 height 37
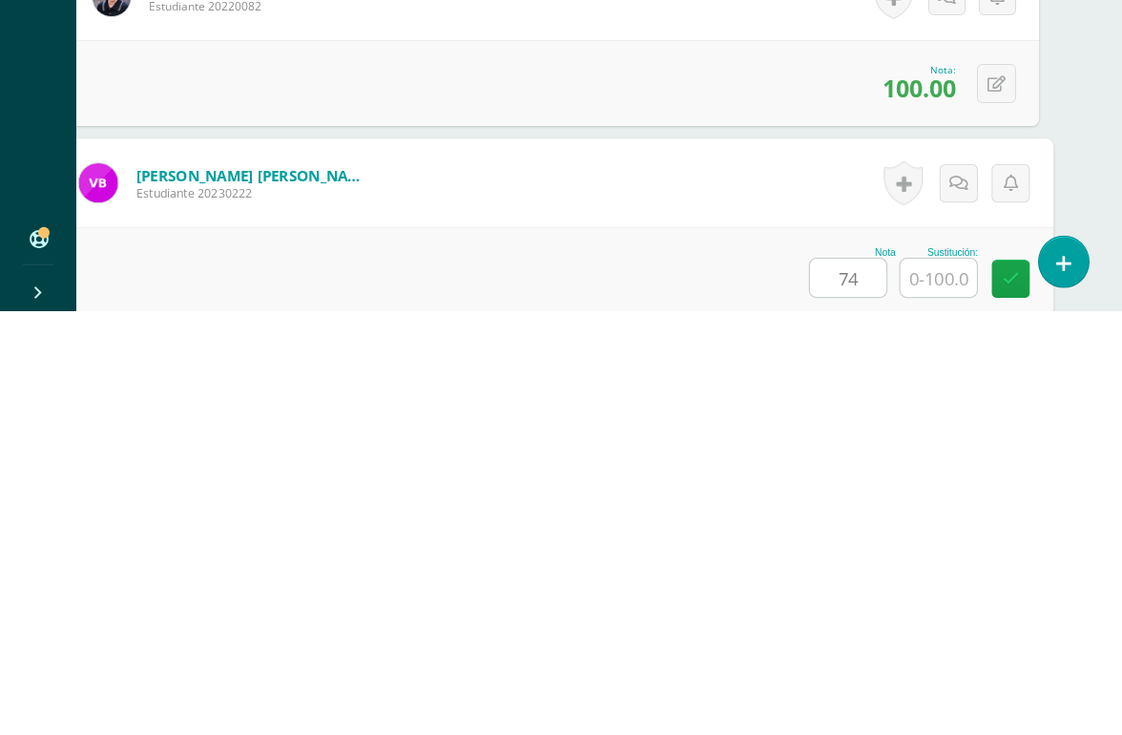
type input "74"
click at [926, 674] on input "text" at bounding box center [939, 701] width 76 height 38
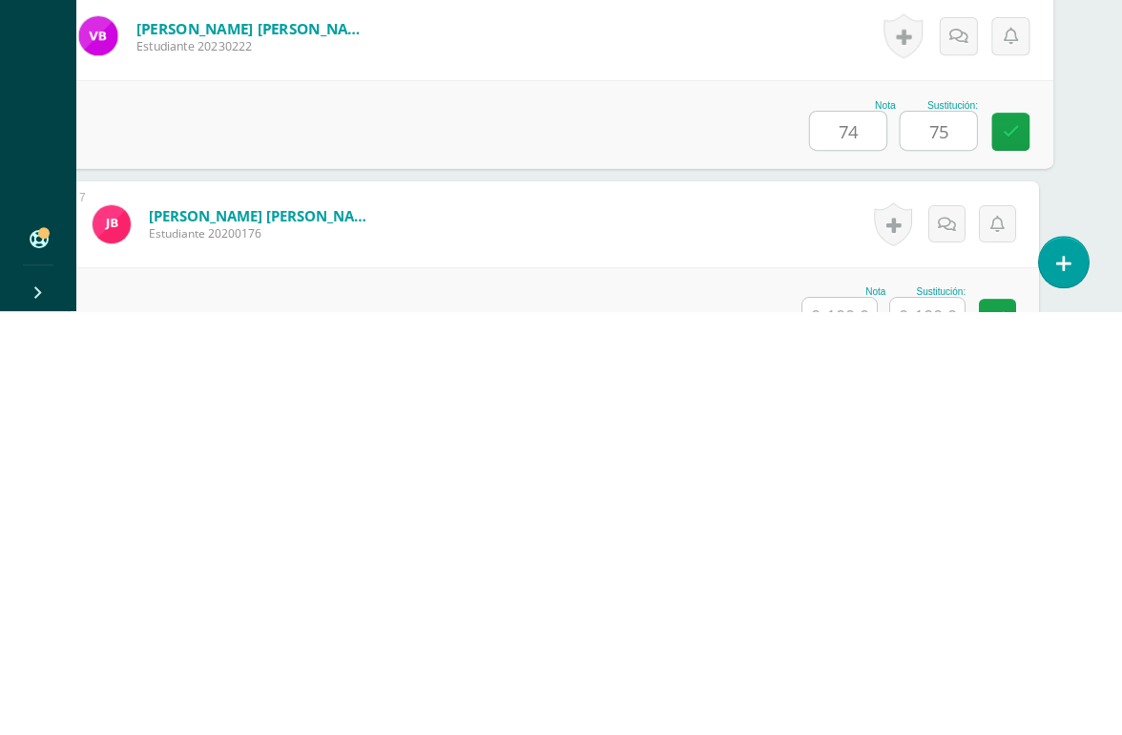
type input "75"
click at [845, 674] on input "text" at bounding box center [840, 739] width 74 height 37
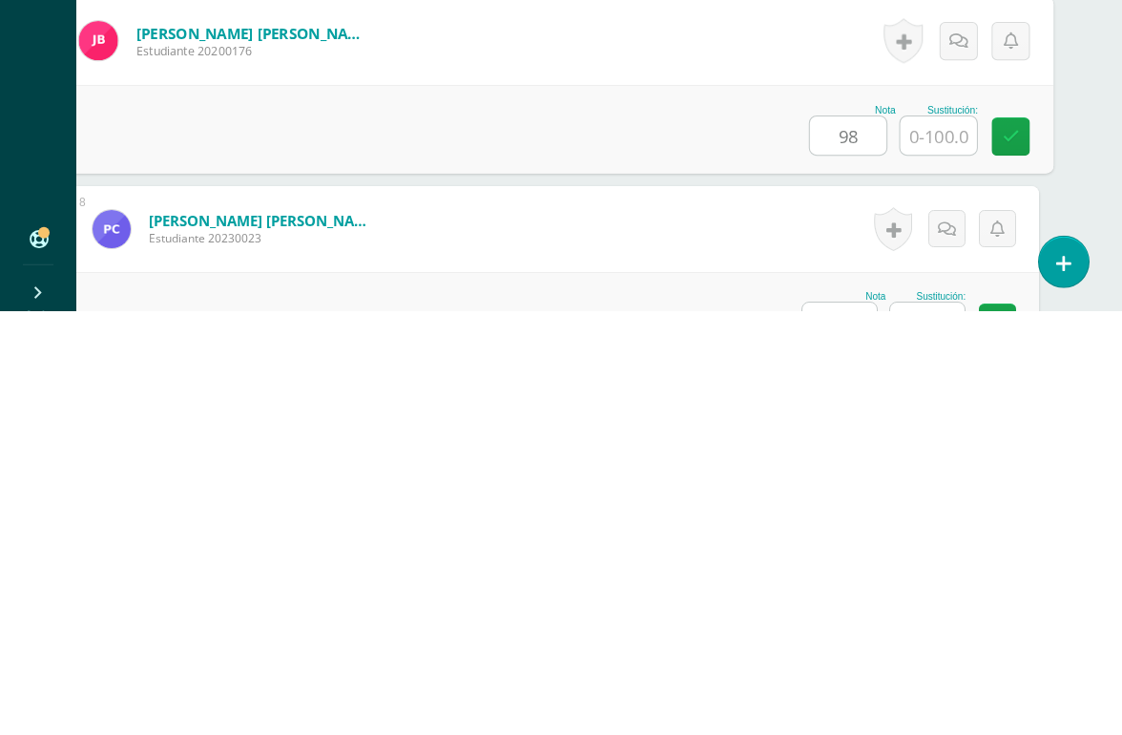
scroll to position [1482, 45]
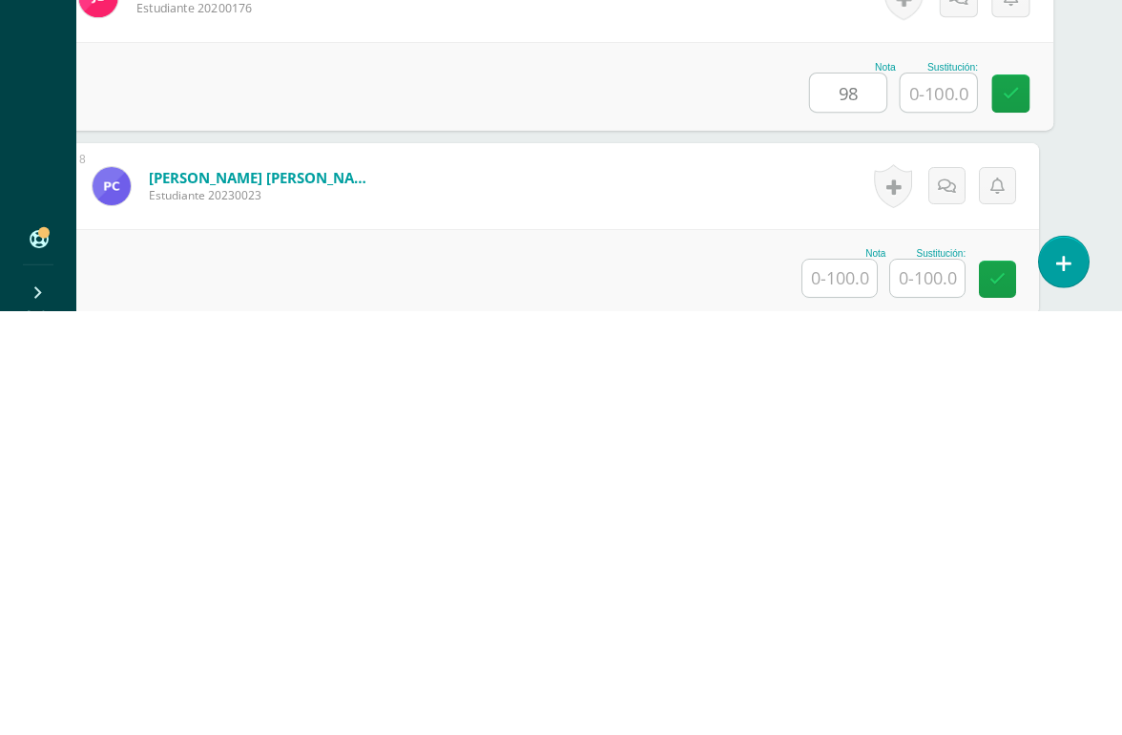
type input "98"
click at [820, 674] on input "text" at bounding box center [840, 701] width 74 height 37
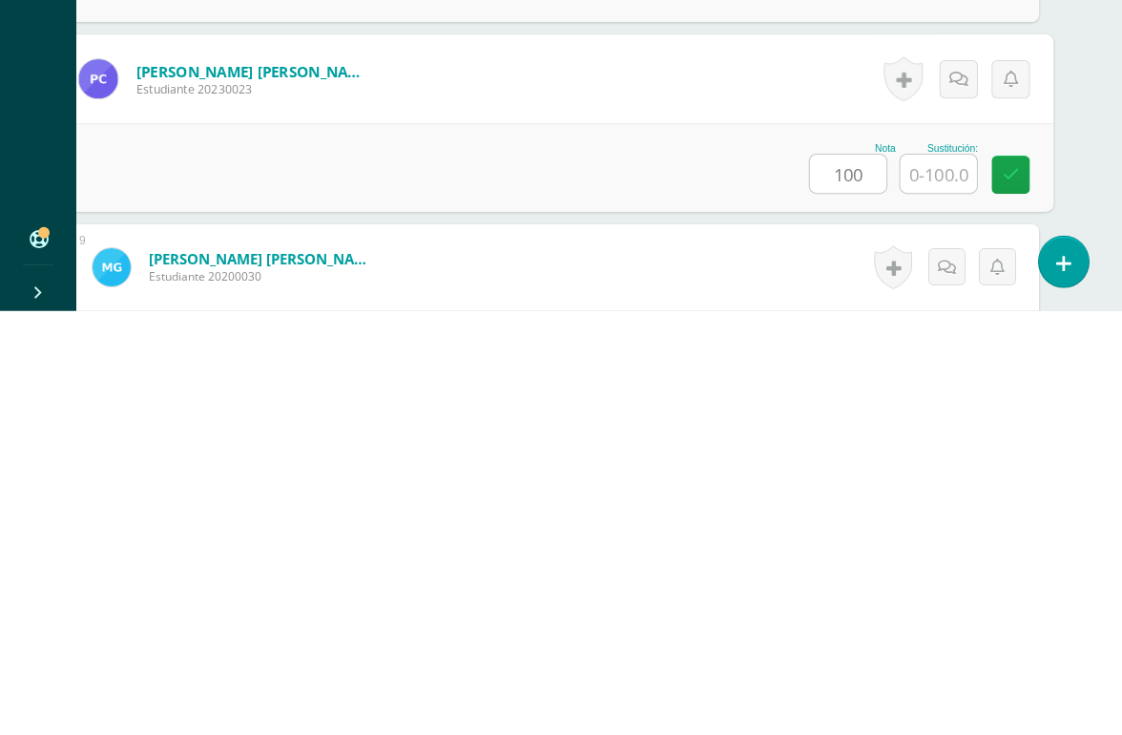
type input "100"
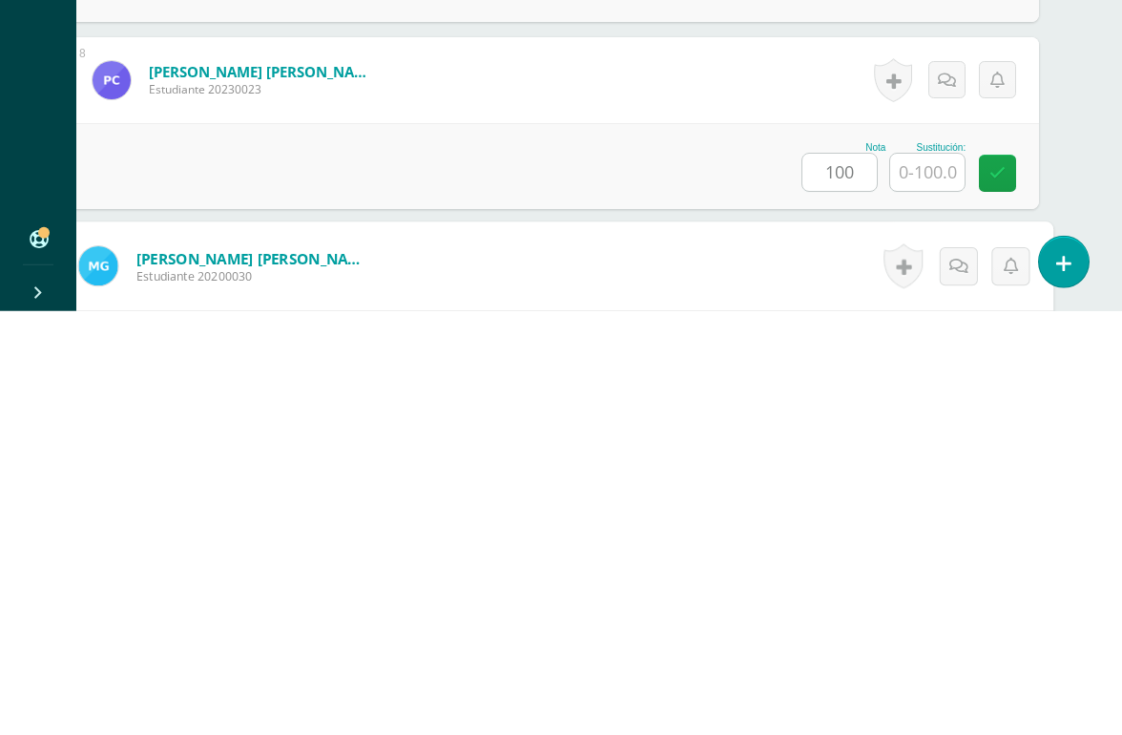
scroll to position [1761, 45]
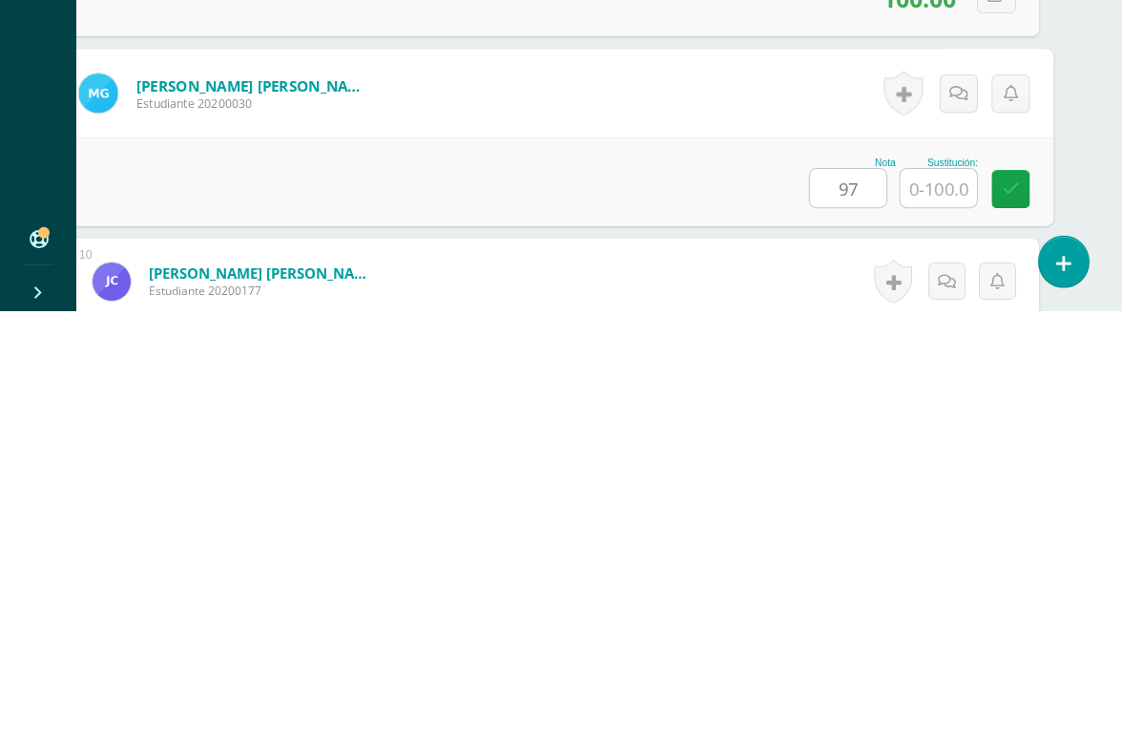
type input "97"
click at [947, 593] on input "text" at bounding box center [939, 612] width 76 height 38
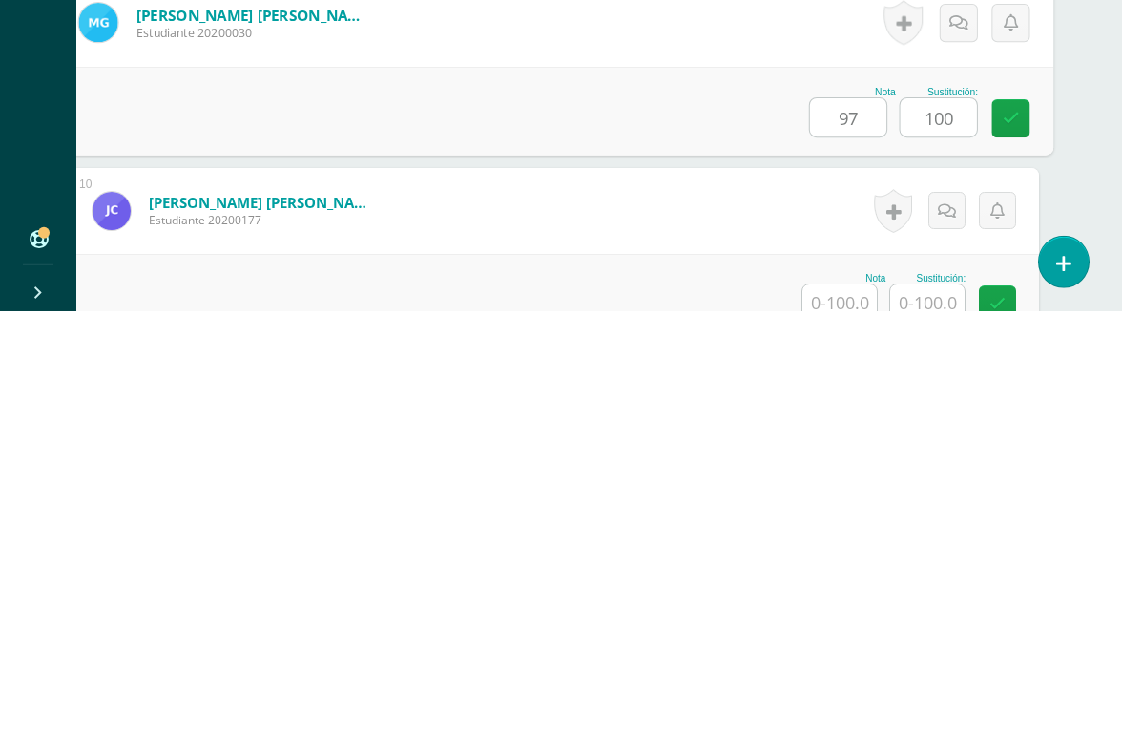
scroll to position [1853, 45]
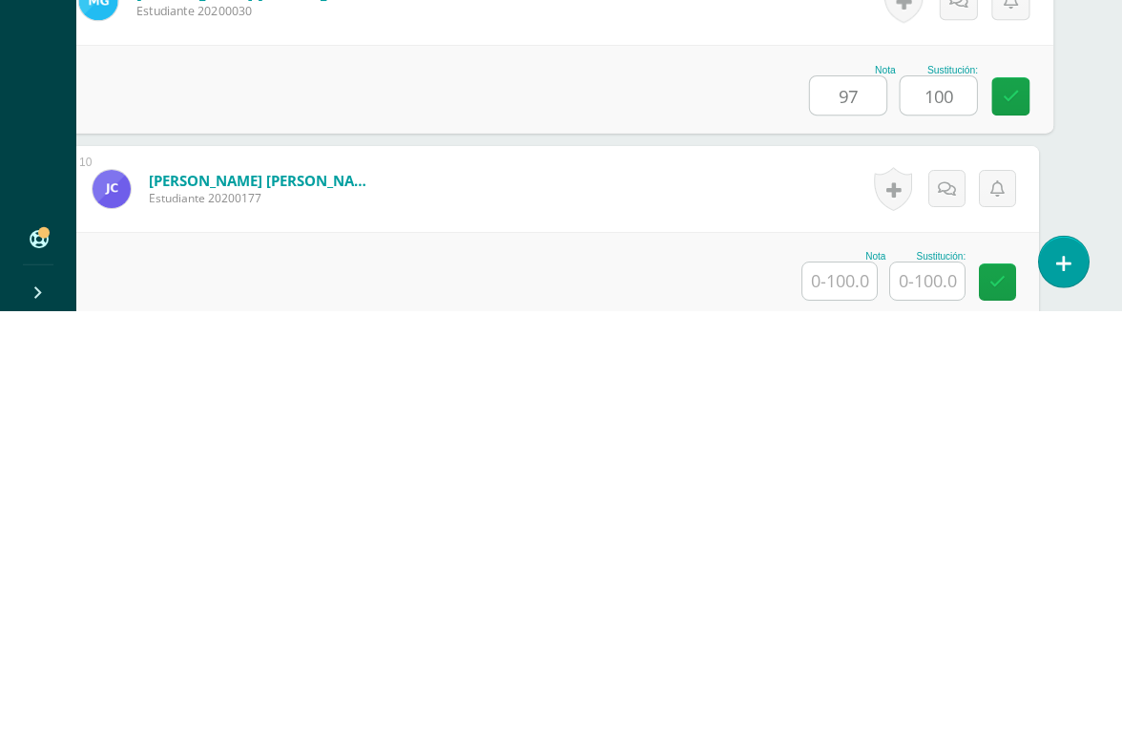
type input "100"
click at [834, 674] on input "text" at bounding box center [840, 704] width 74 height 37
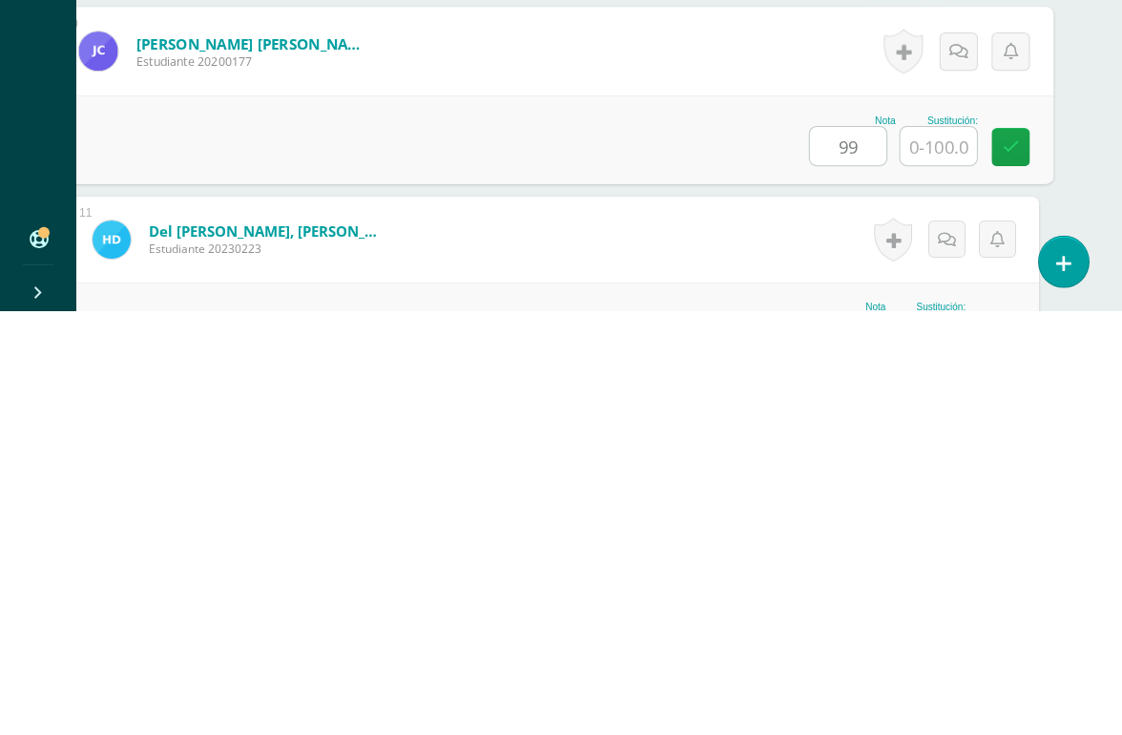
type input "99"
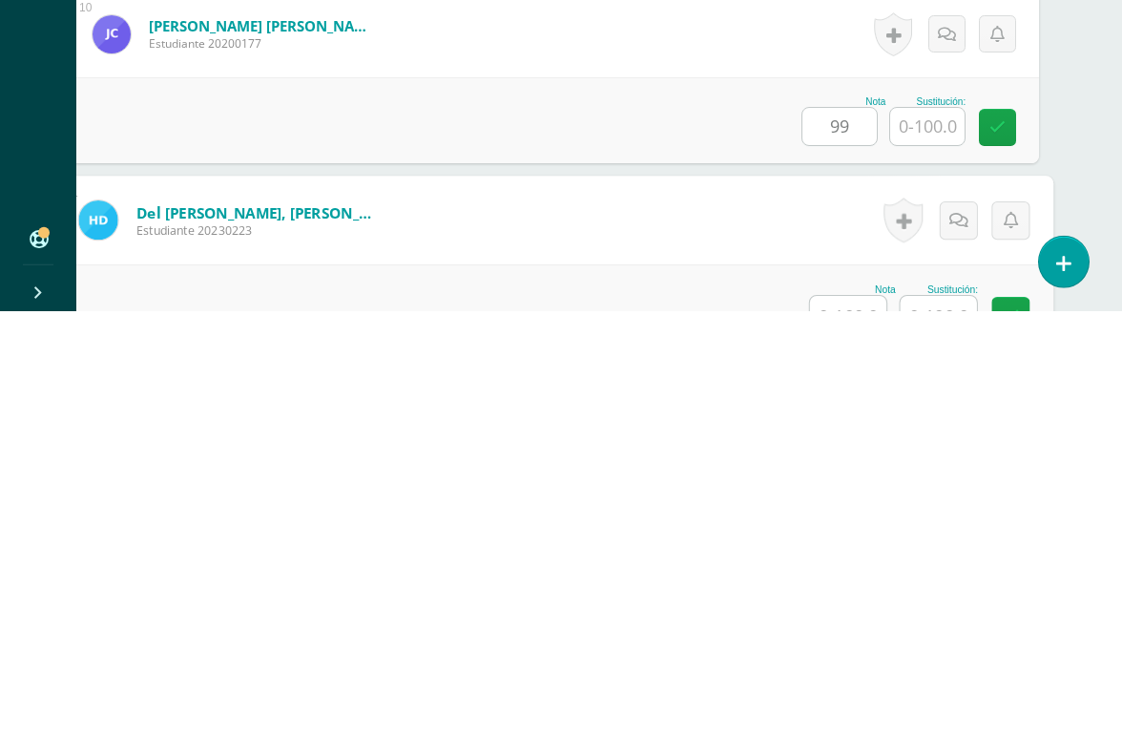
scroll to position [2135, 45]
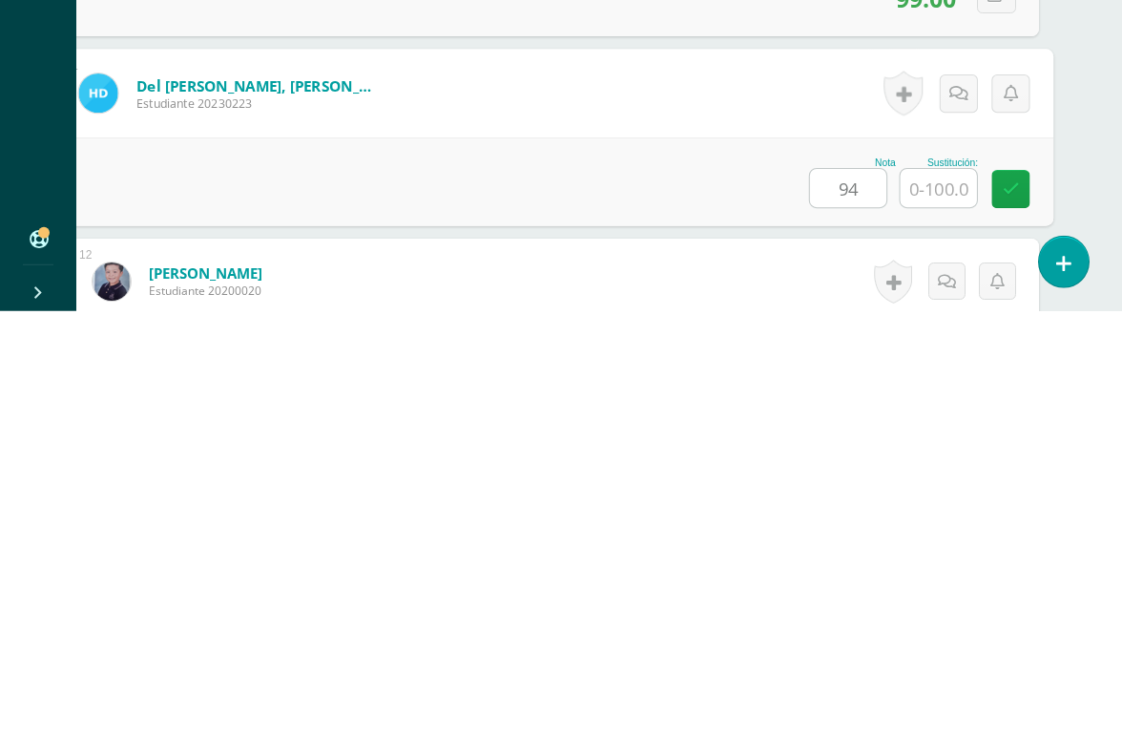
type input "94"
click at [938, 593] on input "text" at bounding box center [939, 612] width 76 height 38
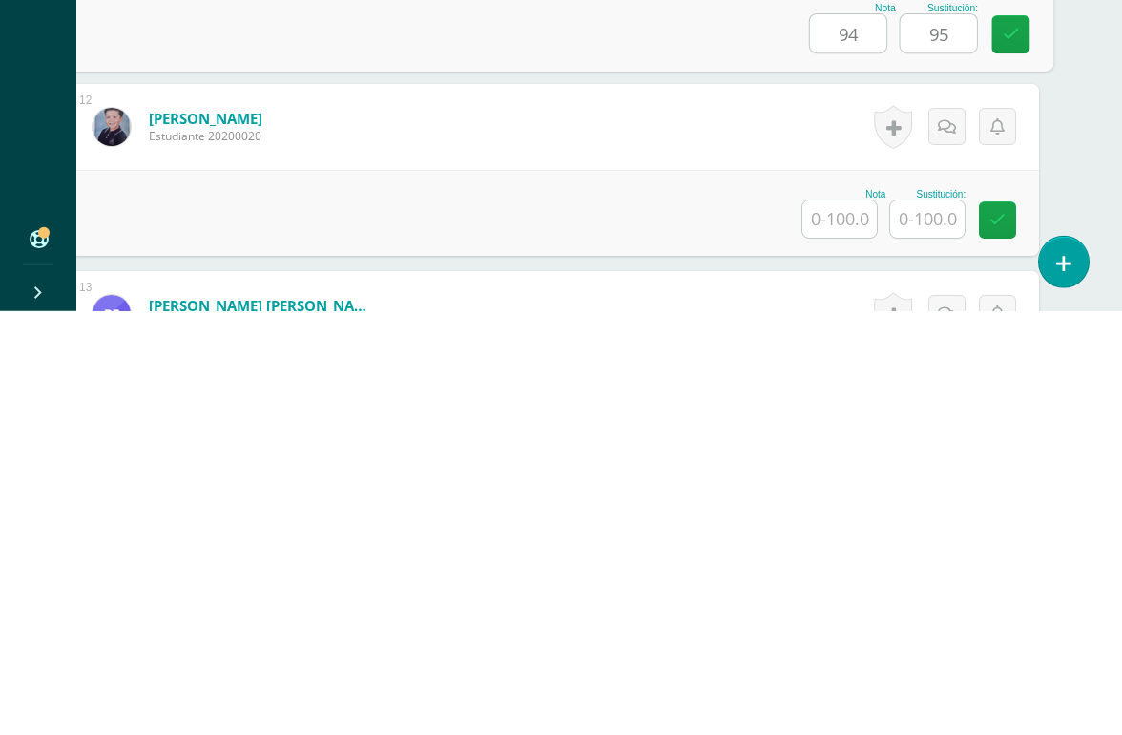
scroll to position [2289, 45]
type input "95"
click at [843, 624] on input "text" at bounding box center [840, 642] width 74 height 37
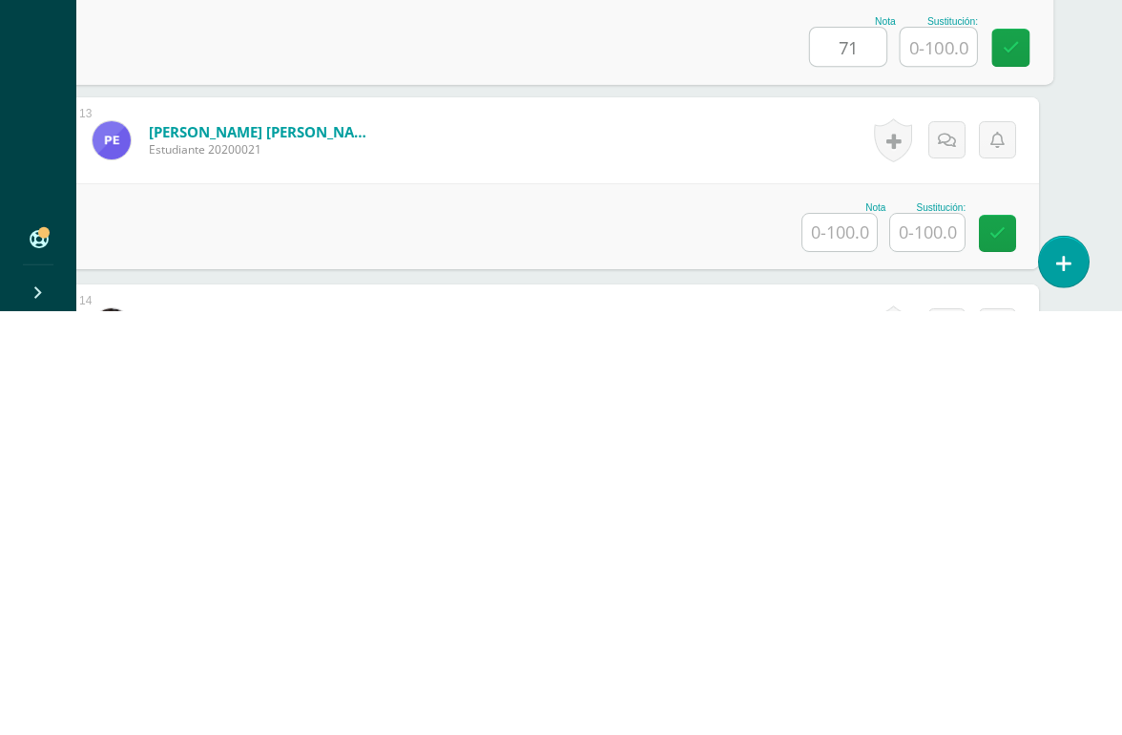
scroll to position [2465, 45]
type input "71"
click at [835, 636] on input "text" at bounding box center [840, 654] width 74 height 37
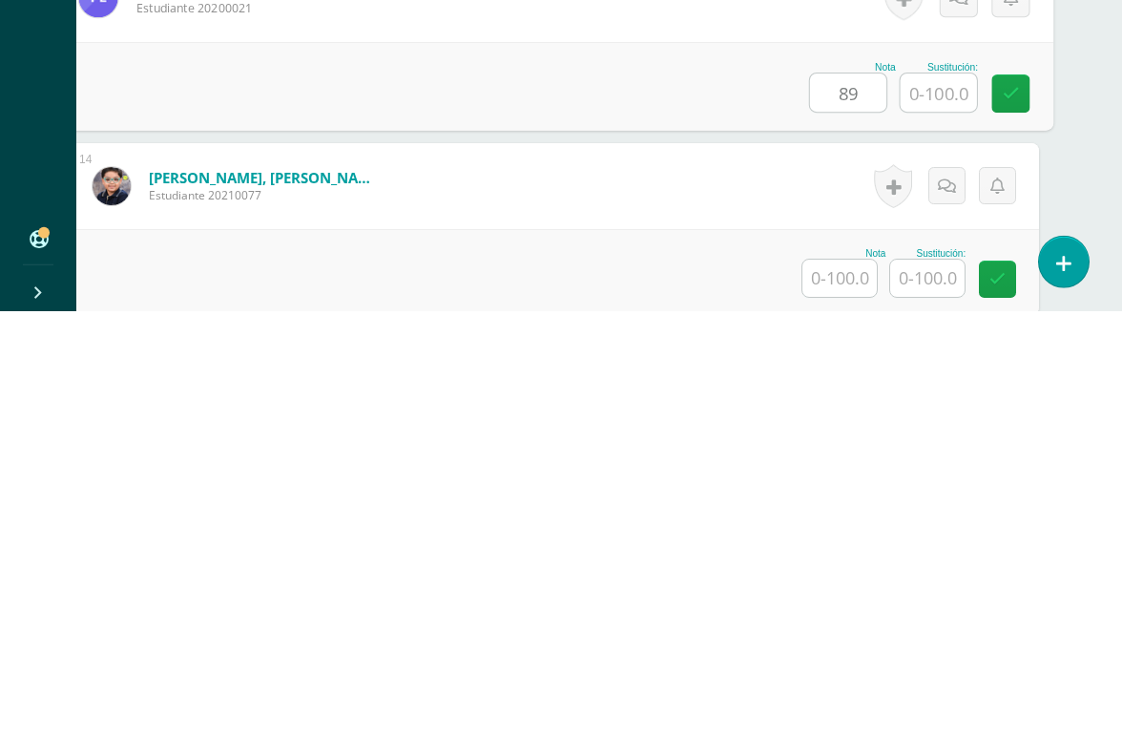
scroll to position [2606, 45]
type input "89"
click at [832, 674] on input "text" at bounding box center [840, 699] width 74 height 37
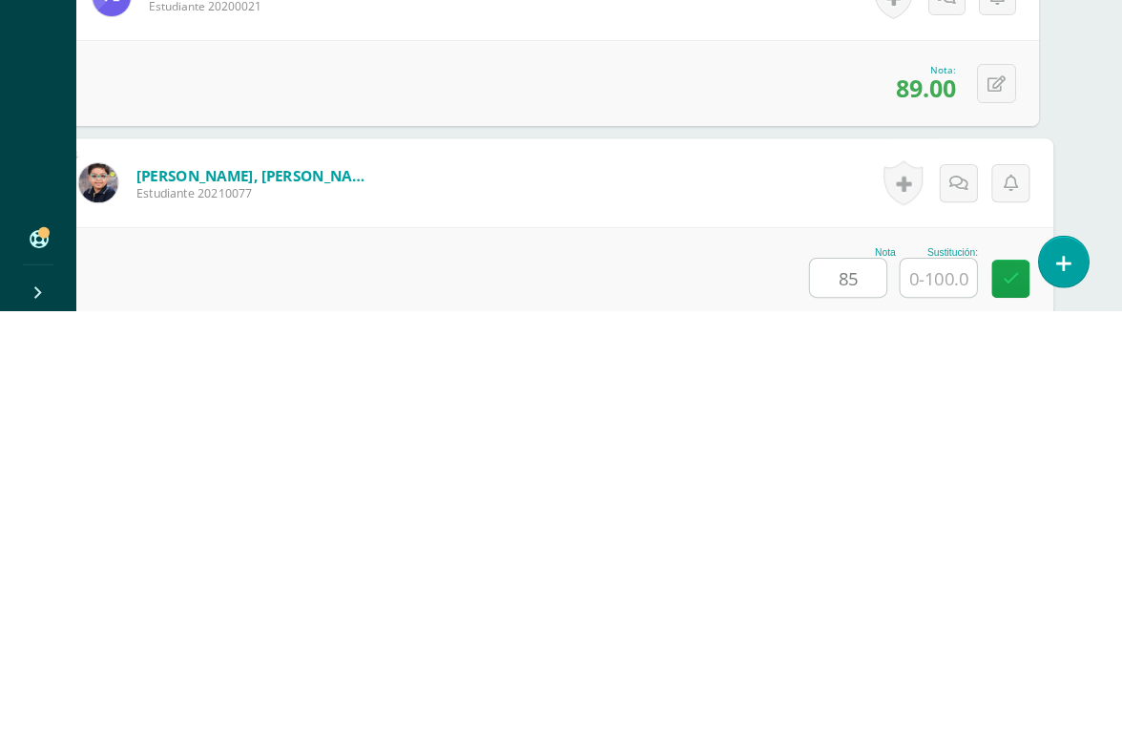
type input "85"
click at [935, 674] on input "text" at bounding box center [939, 701] width 76 height 38
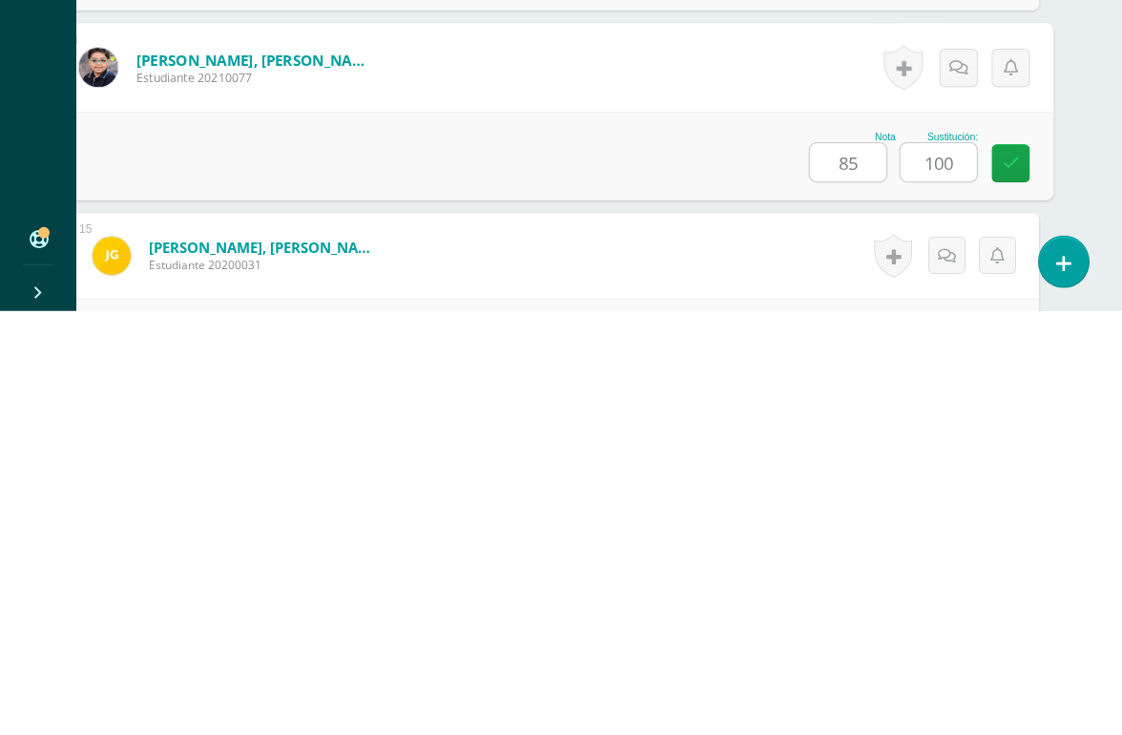
type input "100"
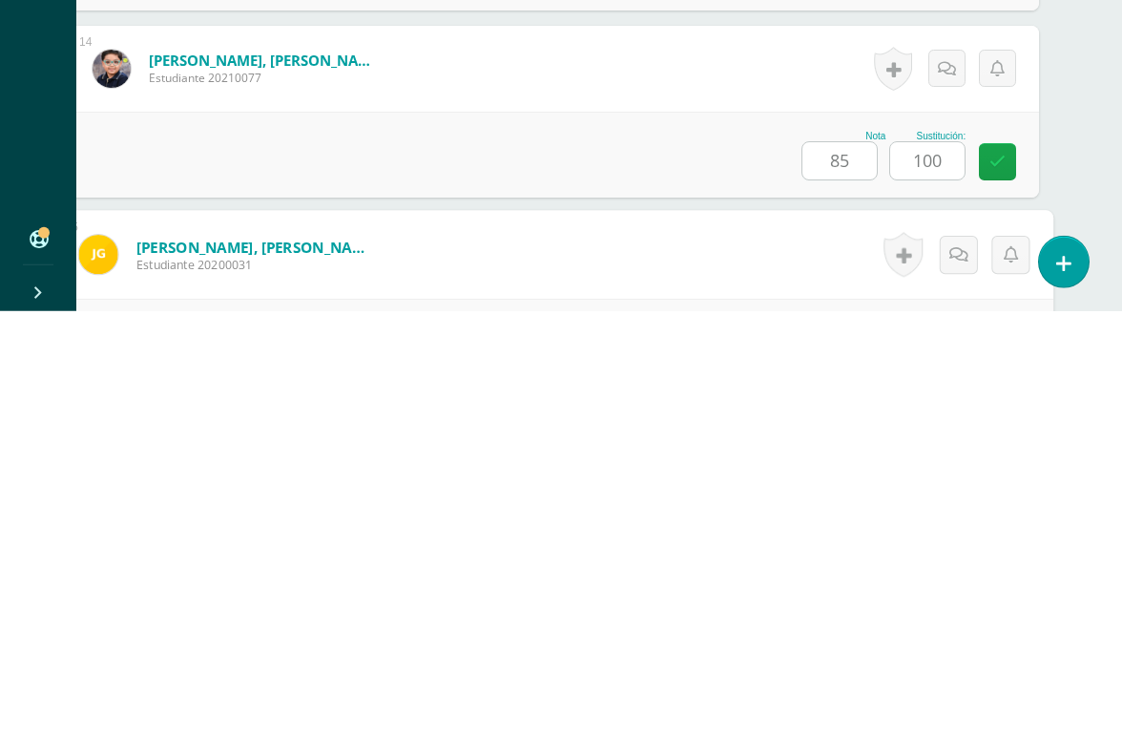
scroll to position [2883, 45]
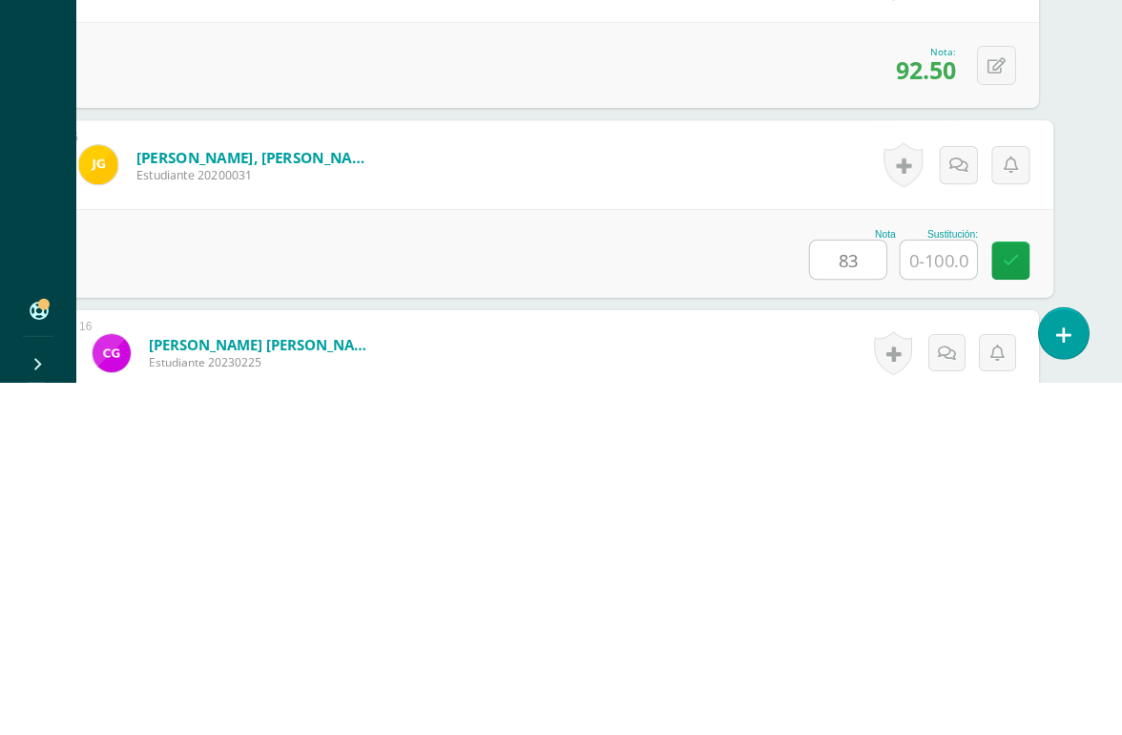
type input "83"
click at [934, 593] on input "text" at bounding box center [939, 612] width 76 height 38
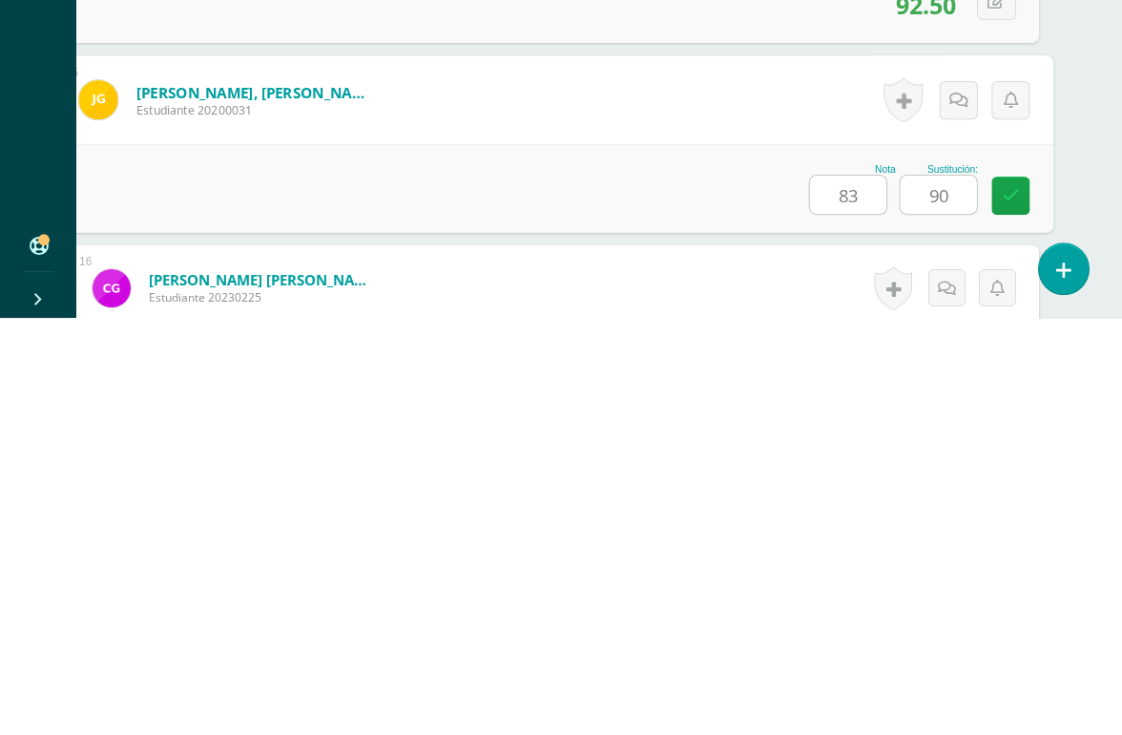
scroll to position [2979, 45]
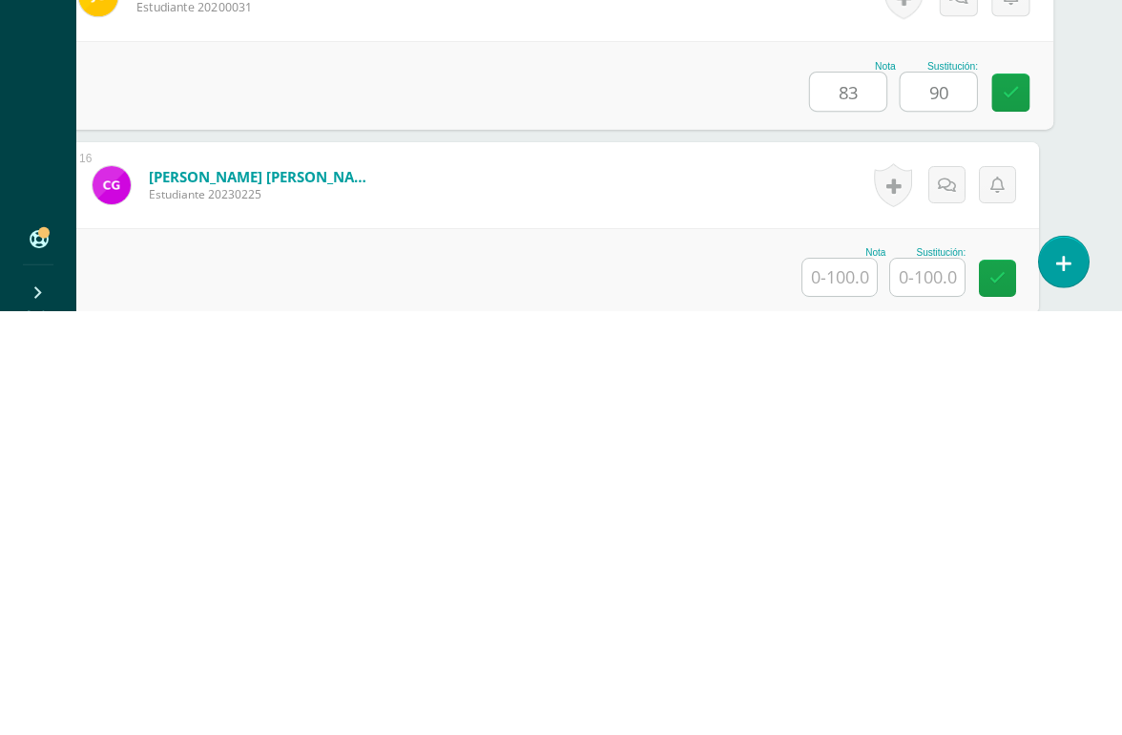
type input "90"
click at [829, 674] on input "text" at bounding box center [840, 700] width 74 height 37
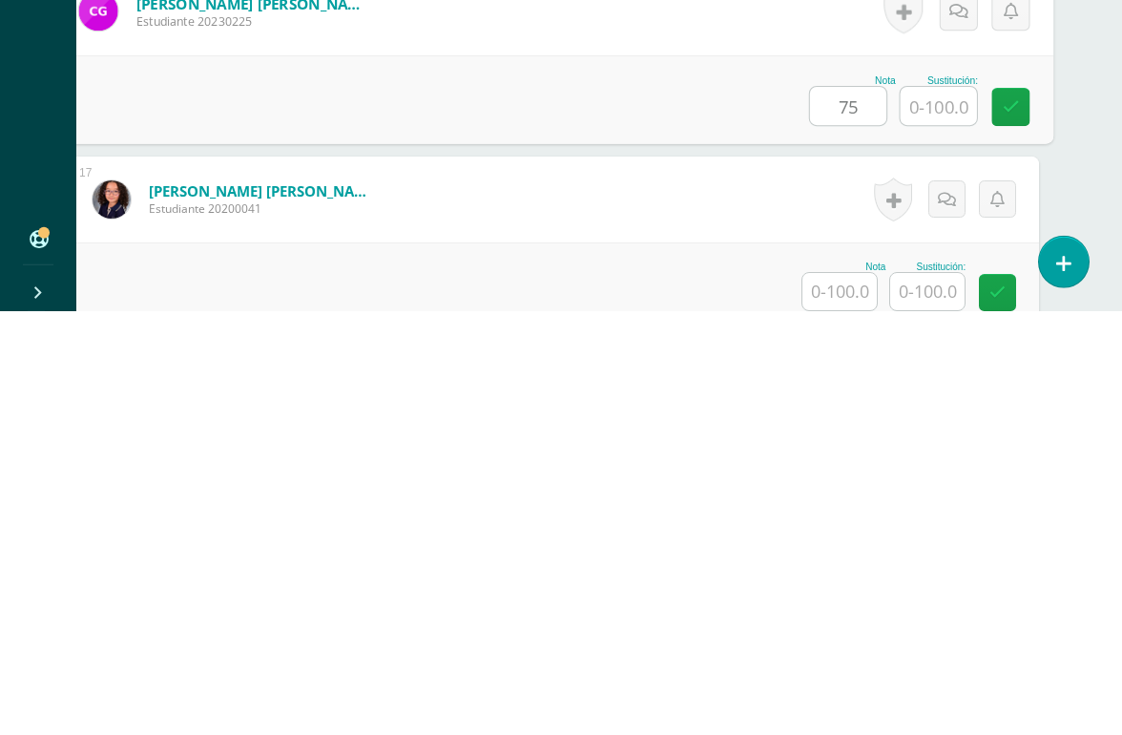
scroll to position [3157, 45]
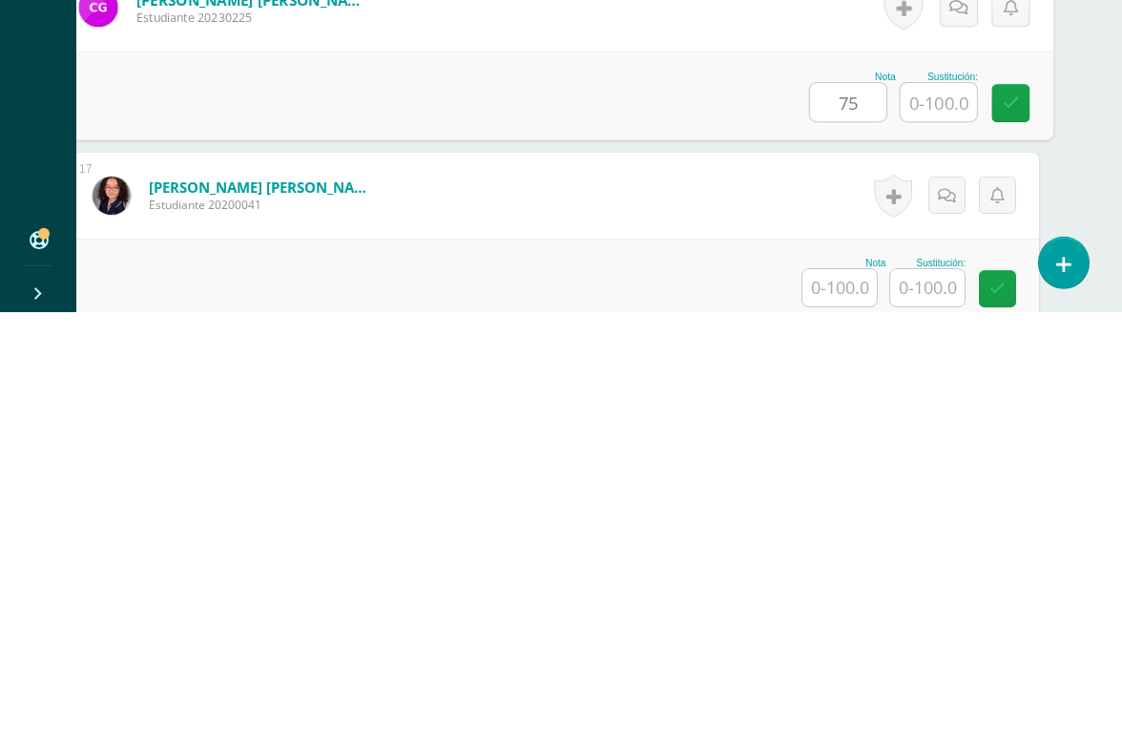
type input "75"
click at [815, 674] on input "text" at bounding box center [840, 710] width 74 height 37
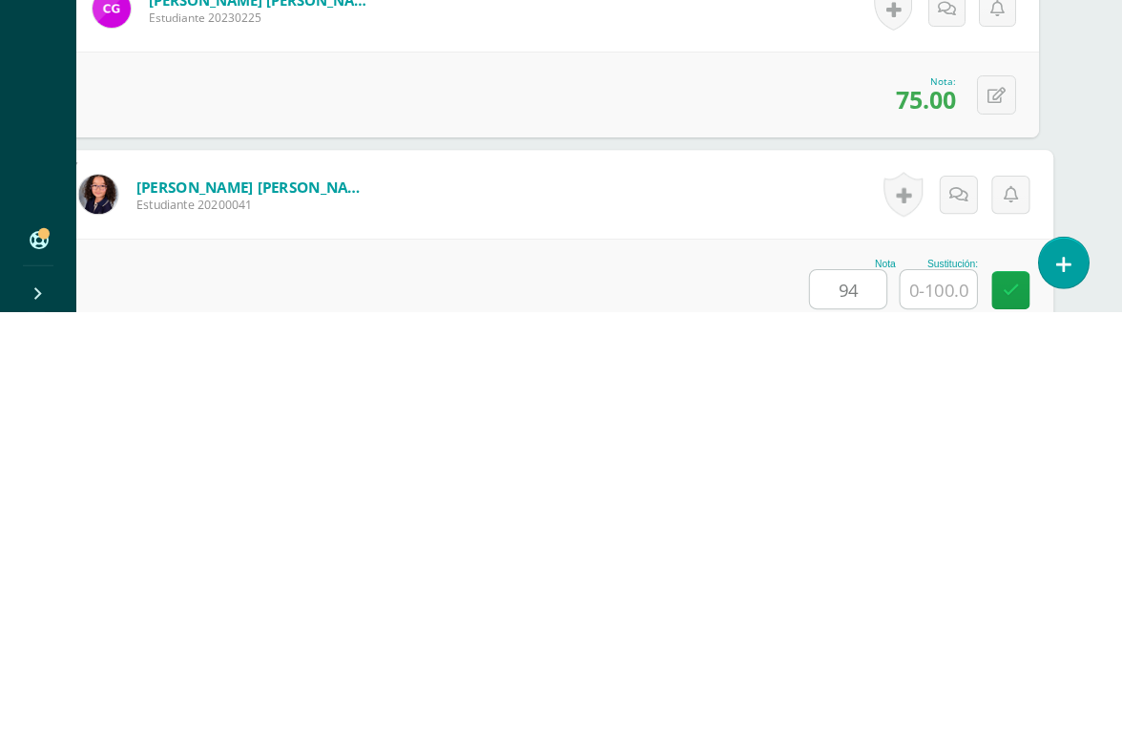
type input "94"
click at [938, 674] on input "text" at bounding box center [939, 712] width 76 height 38
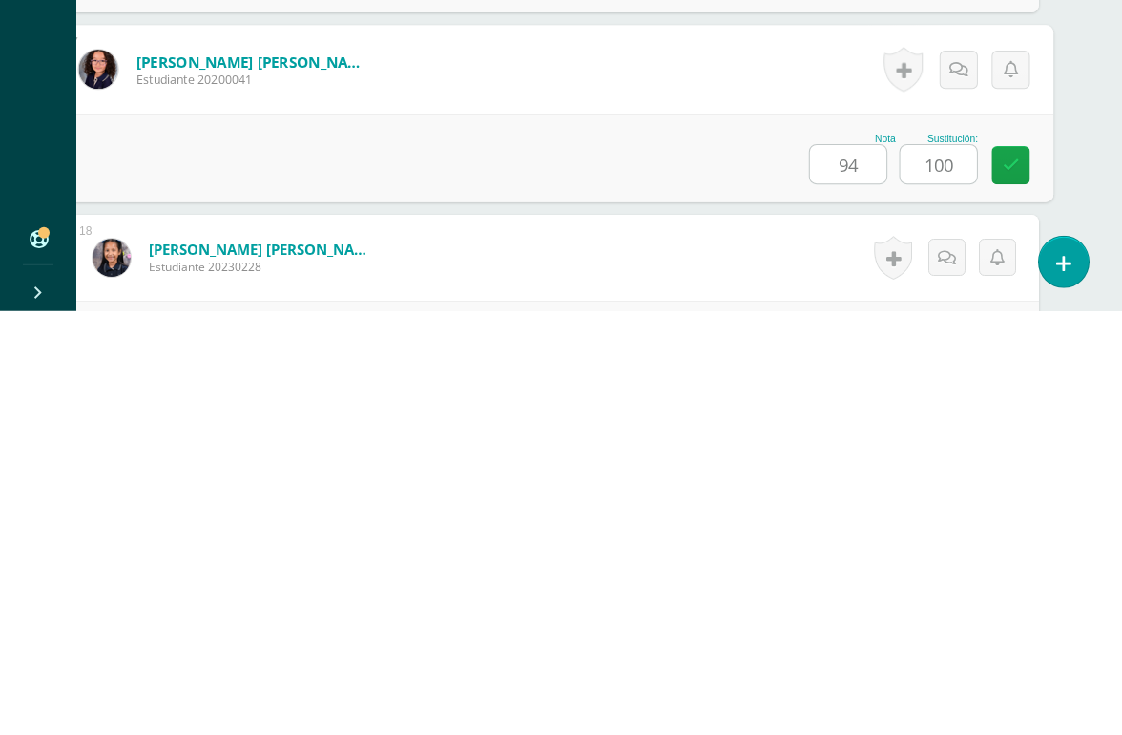
type input "100"
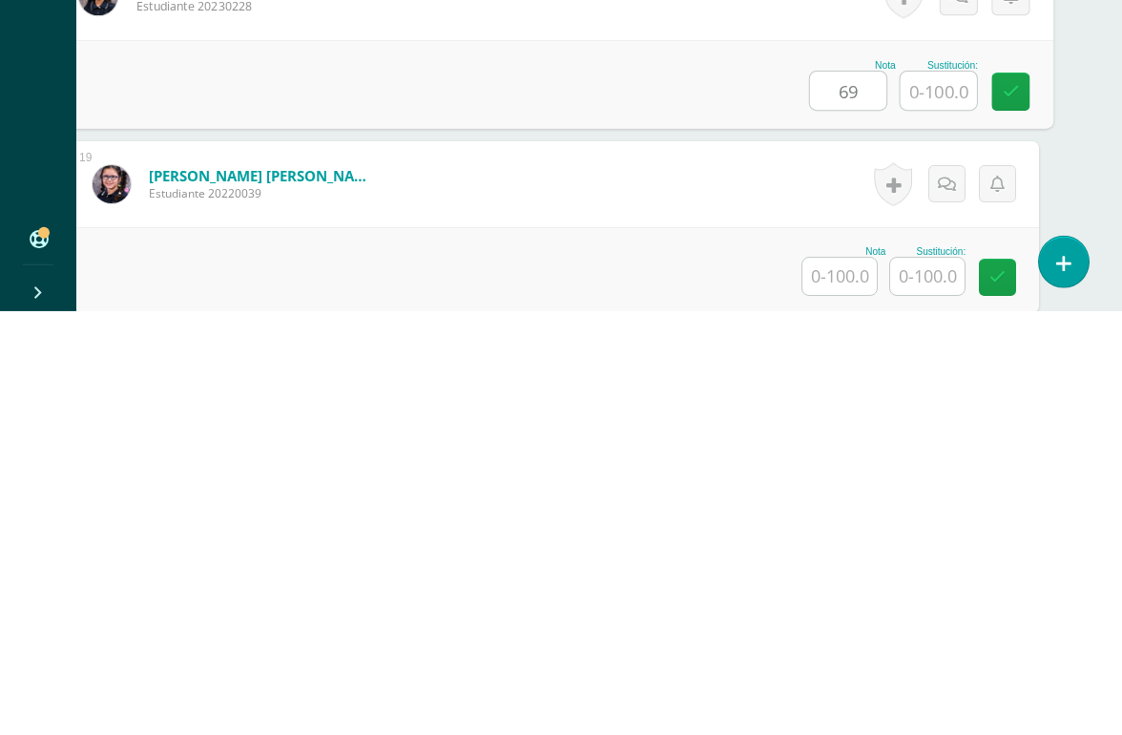
scroll to position [3544, 45]
type input "69"
click at [825, 674] on input "text" at bounding box center [840, 696] width 74 height 37
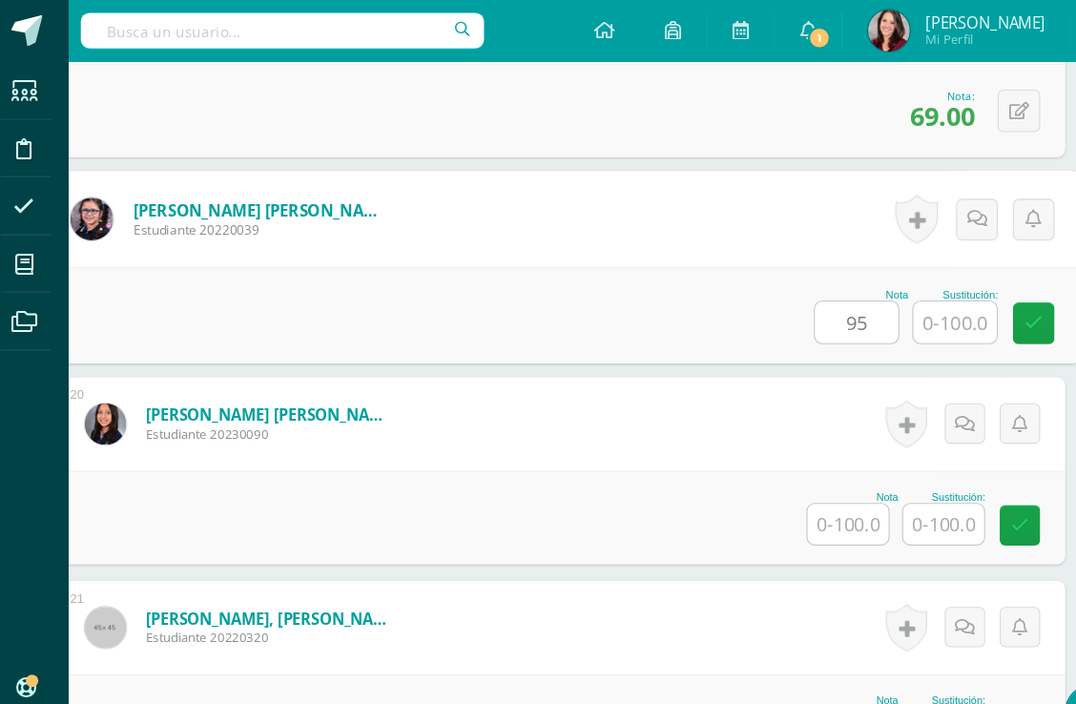
scroll to position [3925, 45]
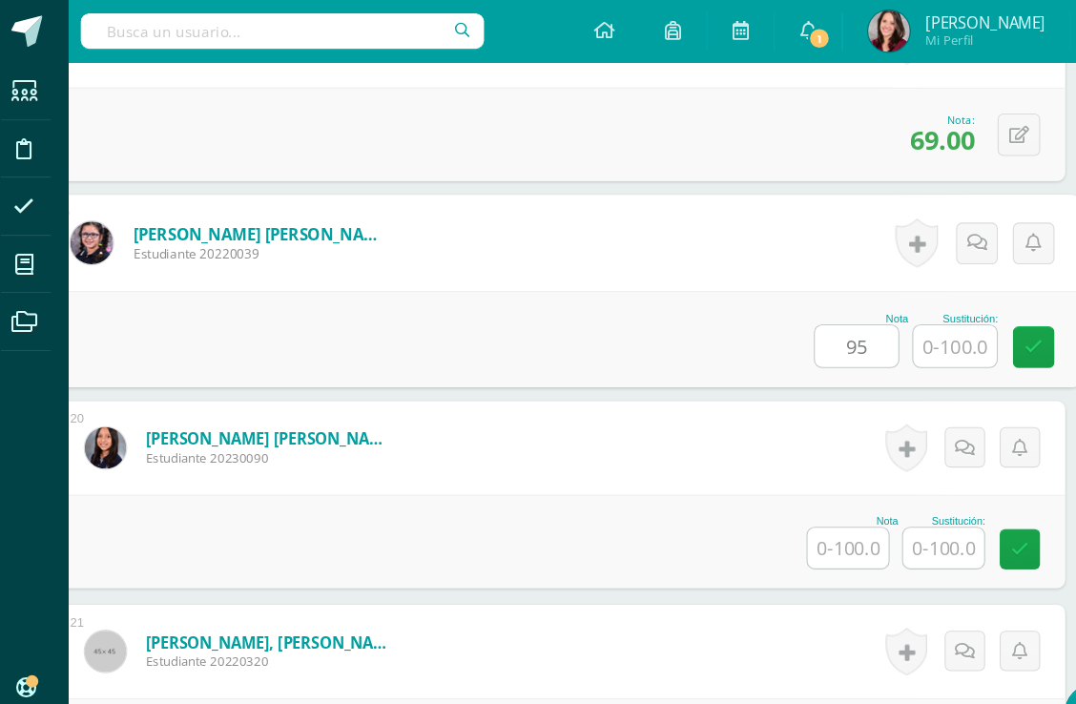
type input "95"
click at [778, 506] on input "text" at bounding box center [794, 503] width 74 height 37
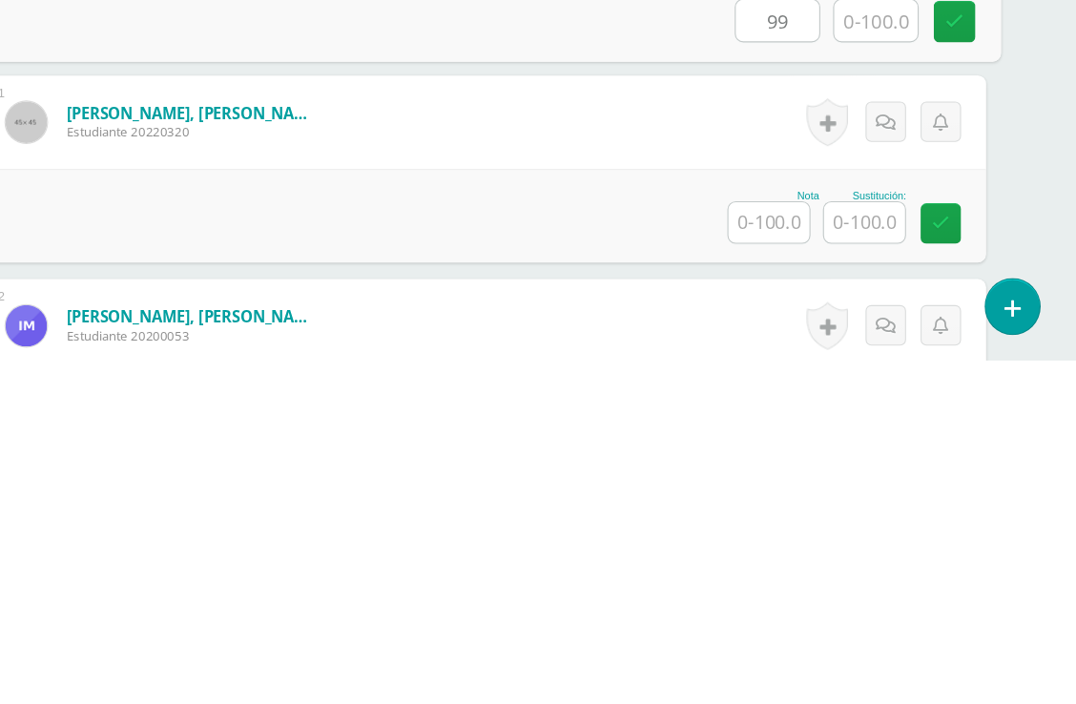
scroll to position [4039, 45]
type input "99"
click at [757, 557] on input "text" at bounding box center [794, 575] width 74 height 37
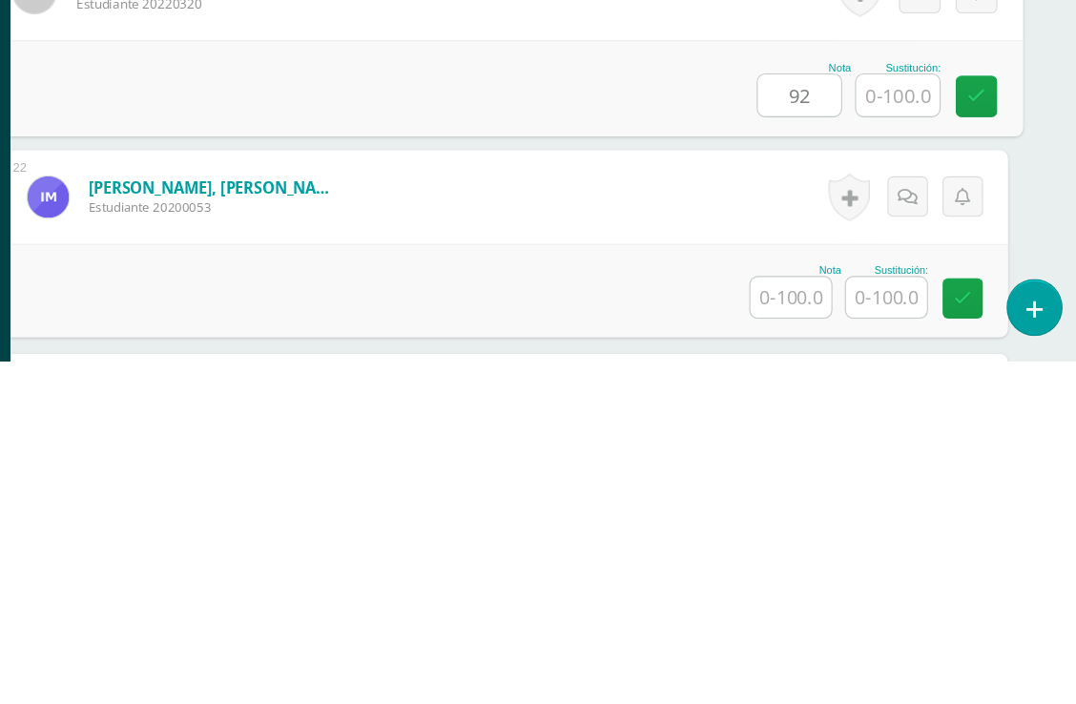
type input "92"
click at [757, 627] on input "text" at bounding box center [794, 645] width 74 height 37
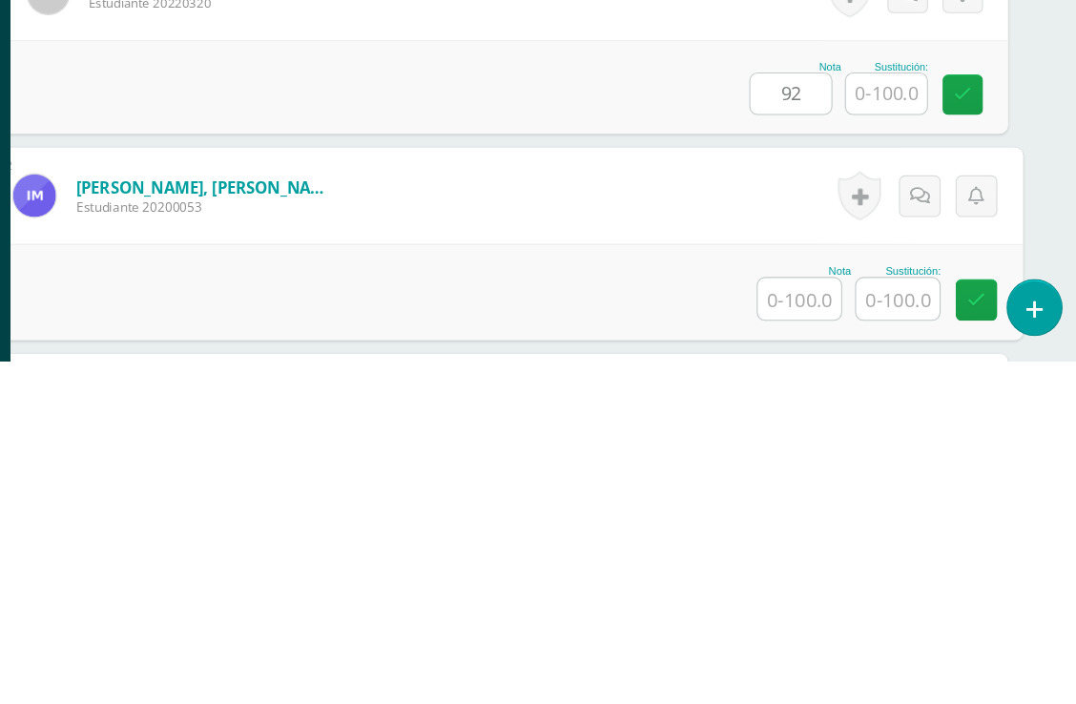
scroll to position [4265, 45]
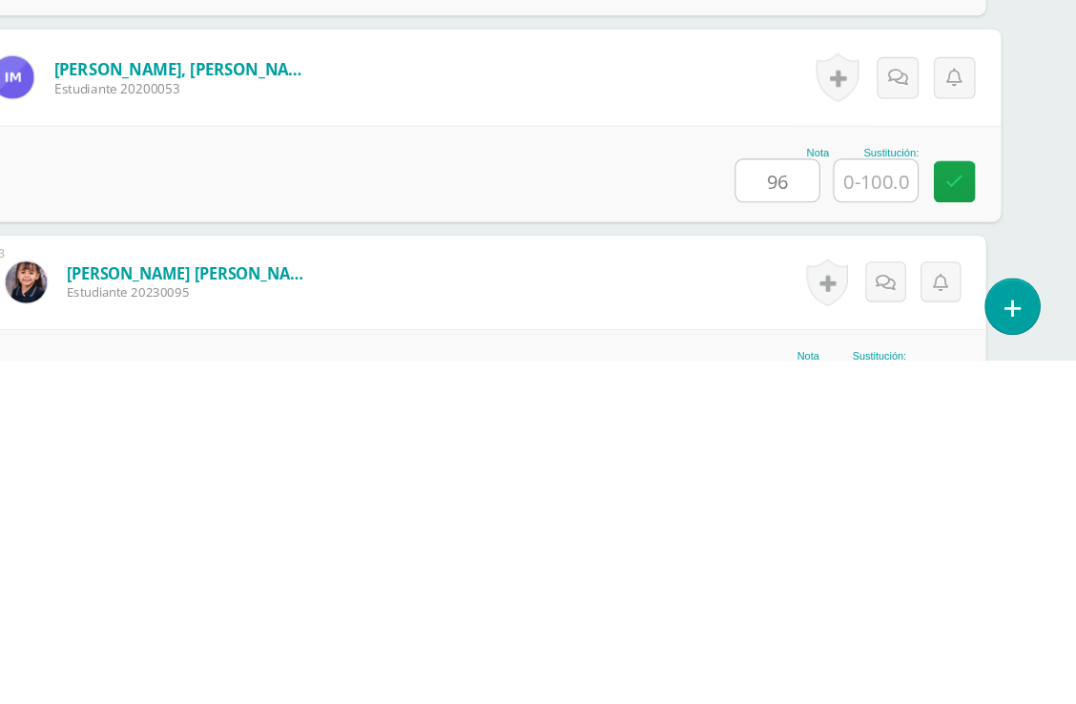
type input "96"
click at [854, 520] on input "text" at bounding box center [892, 539] width 76 height 38
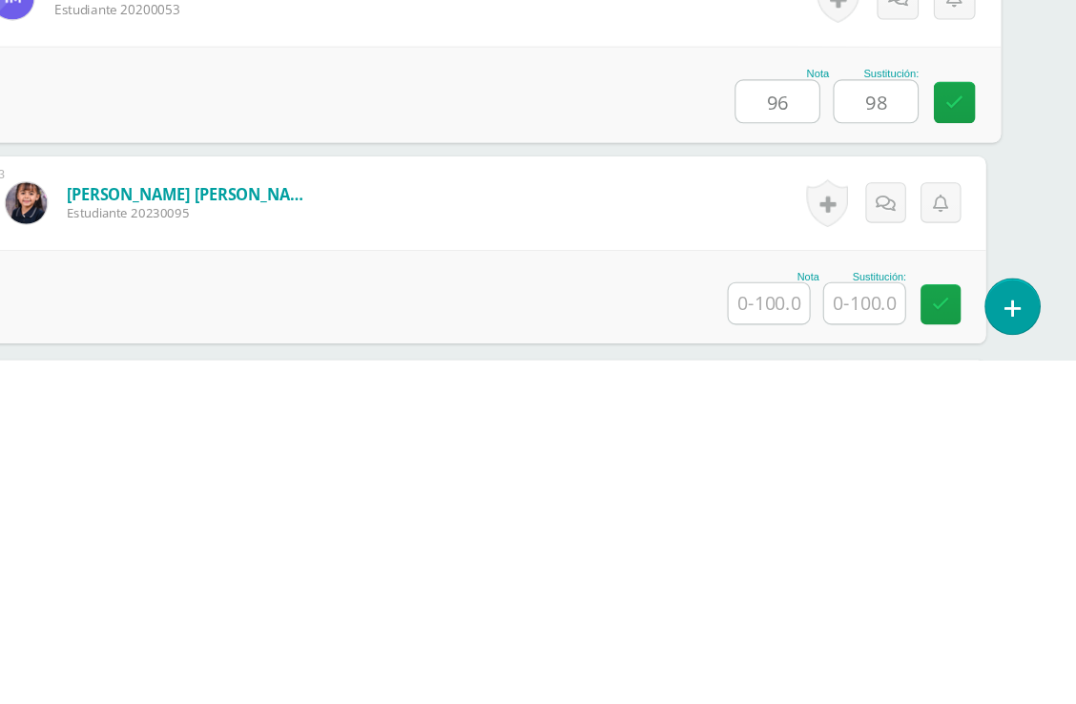
scroll to position [4375, 45]
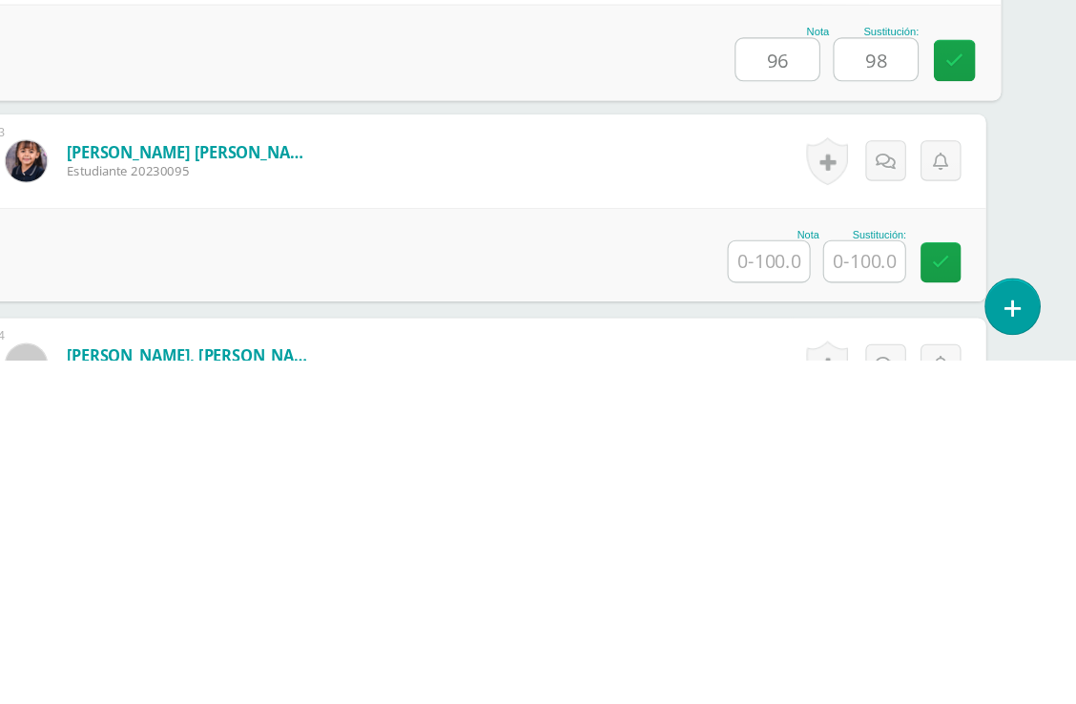
type input "98"
click at [757, 595] on input "text" at bounding box center [794, 613] width 74 height 37
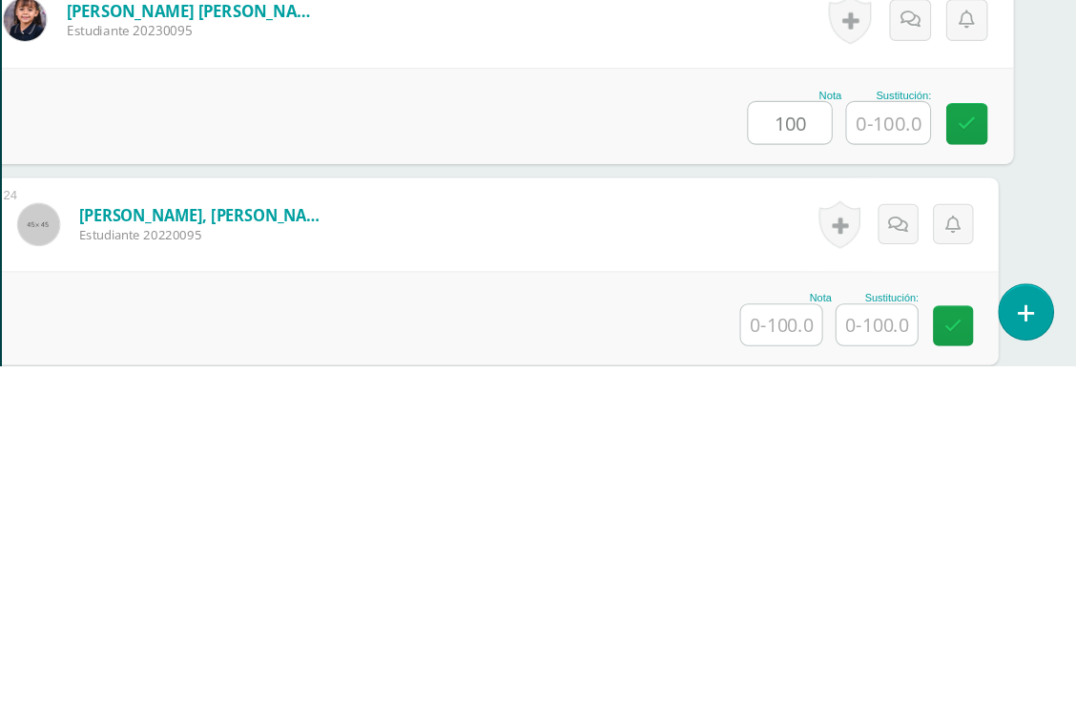
type input "100"
click at [756, 648] on input "text" at bounding box center [793, 666] width 74 height 37
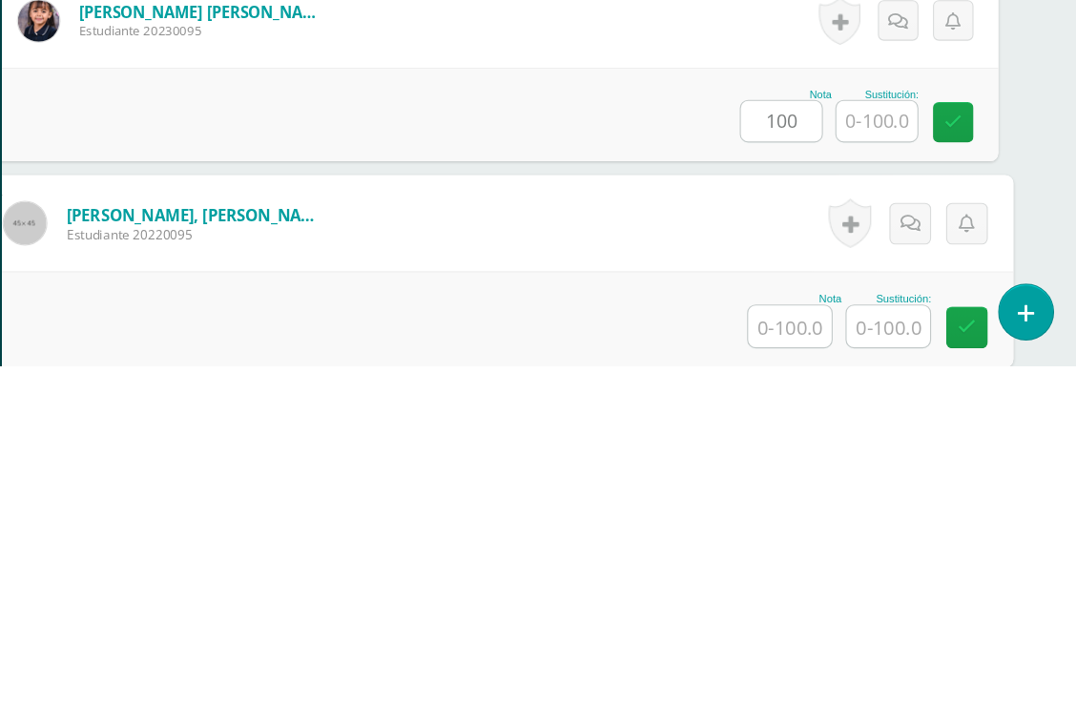
scroll to position [4639, 46]
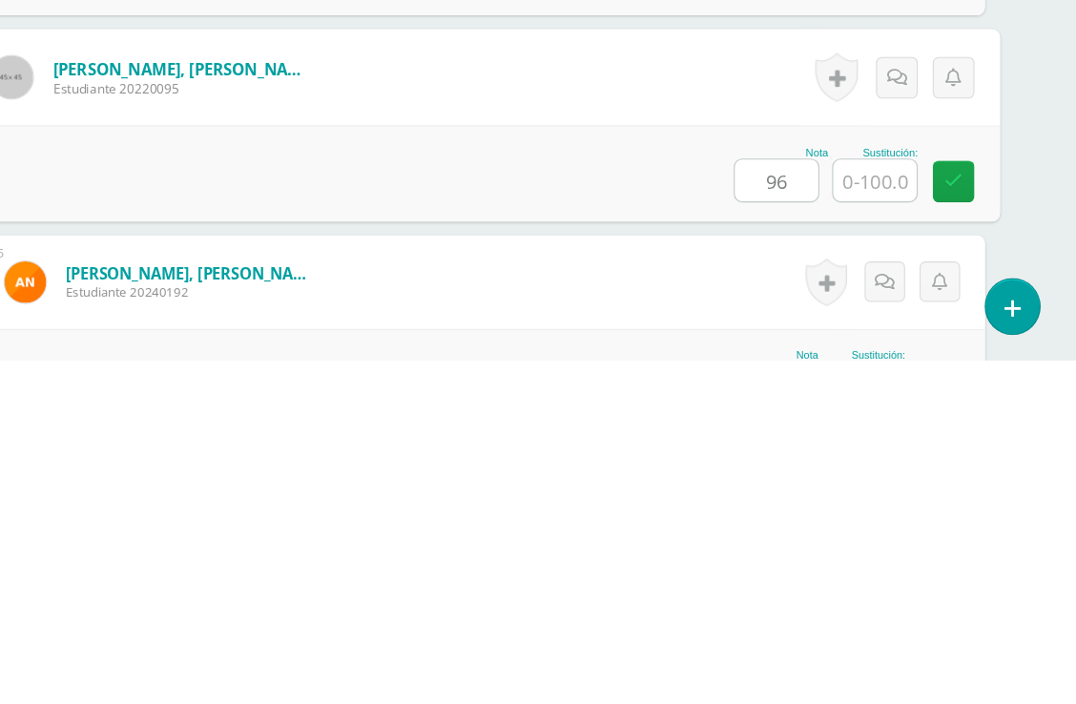
type input "96"
click at [853, 520] on input "text" at bounding box center [891, 539] width 76 height 38
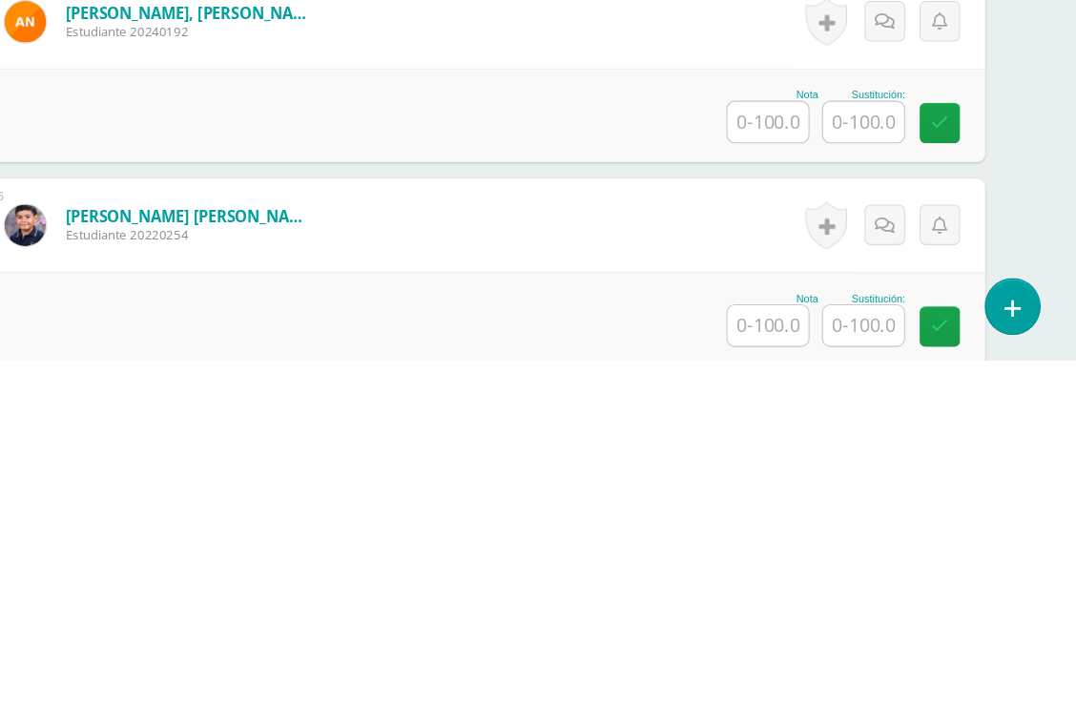
scroll to position [4931, 46]
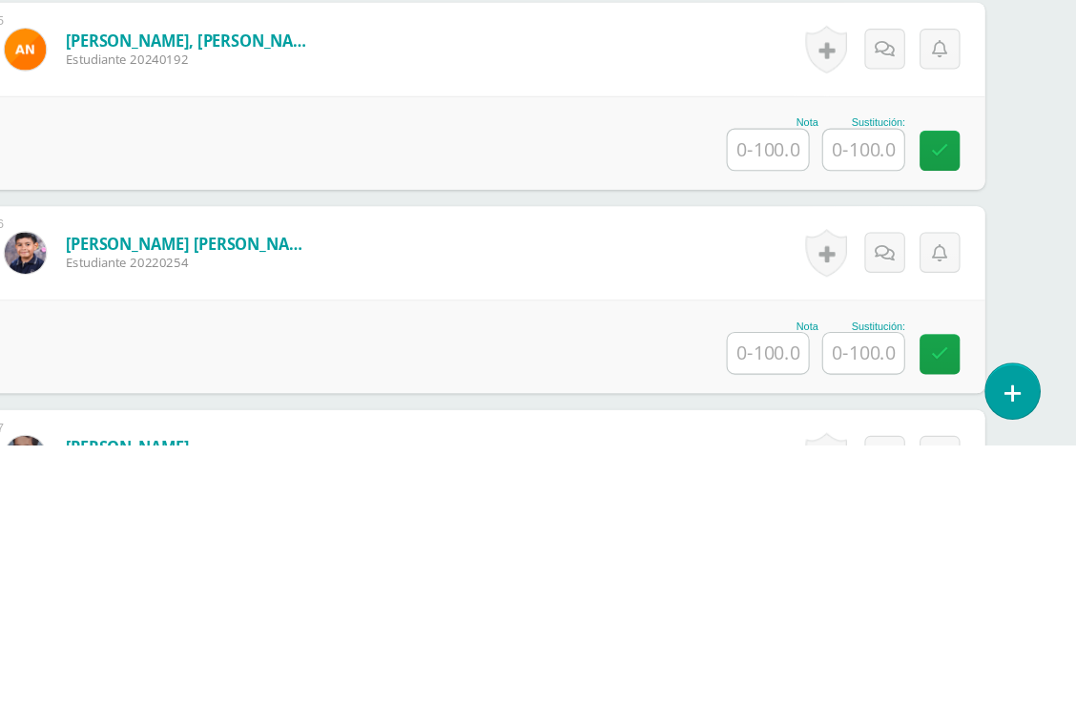
type input "98"
click at [756, 414] on input "text" at bounding box center [793, 432] width 74 height 37
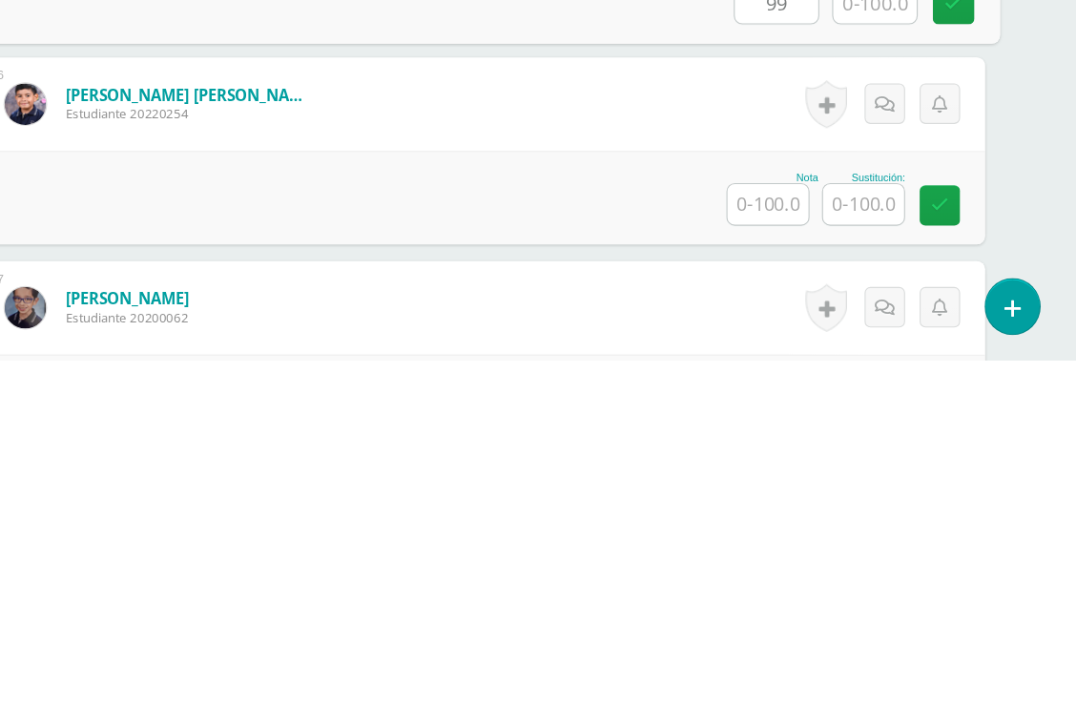
scroll to position [4990, 46]
type input "99"
click at [756, 542] on input "text" at bounding box center [793, 560] width 74 height 37
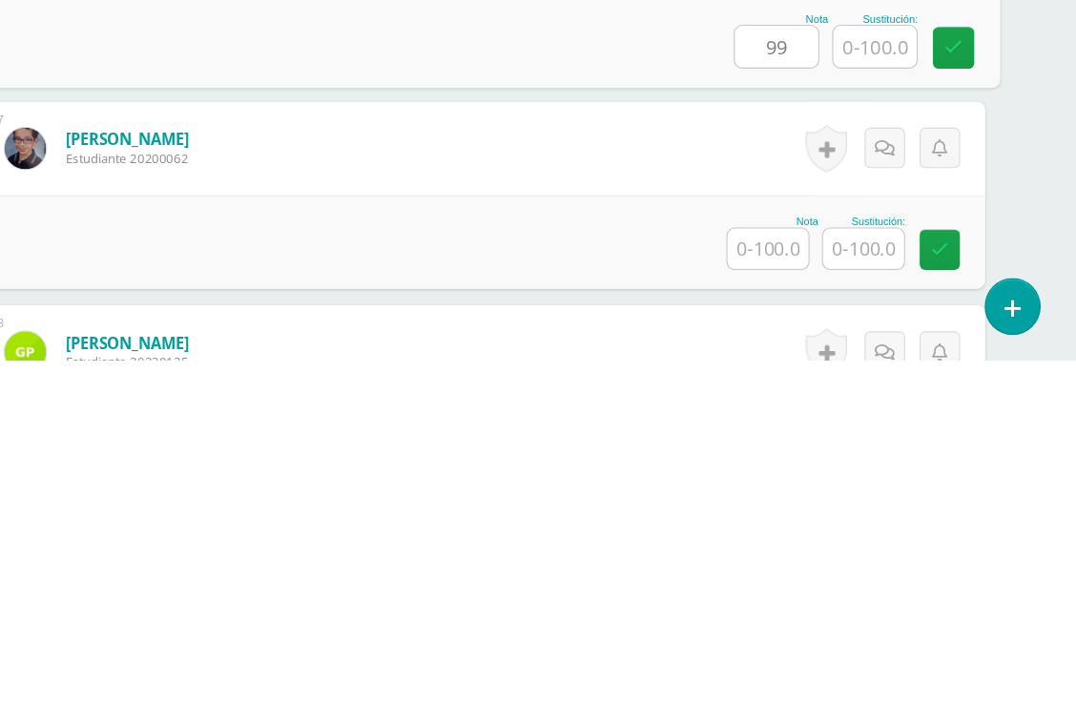
scroll to position [5138, 46]
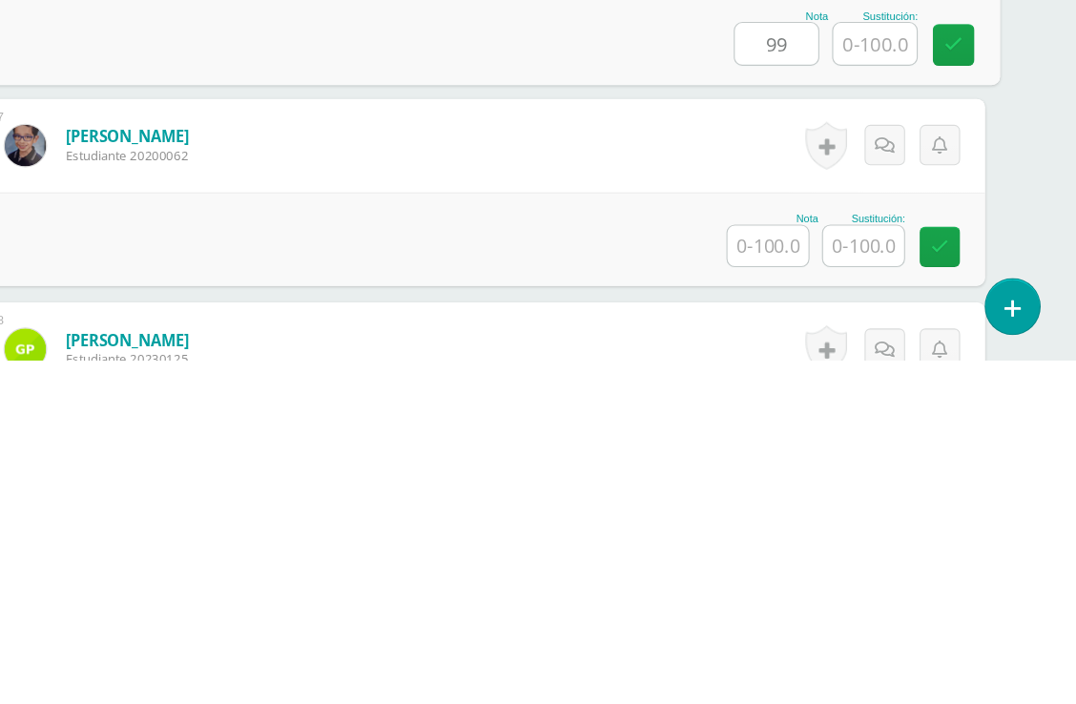
type input "99"
click at [756, 581] on input "text" at bounding box center [793, 599] width 74 height 37
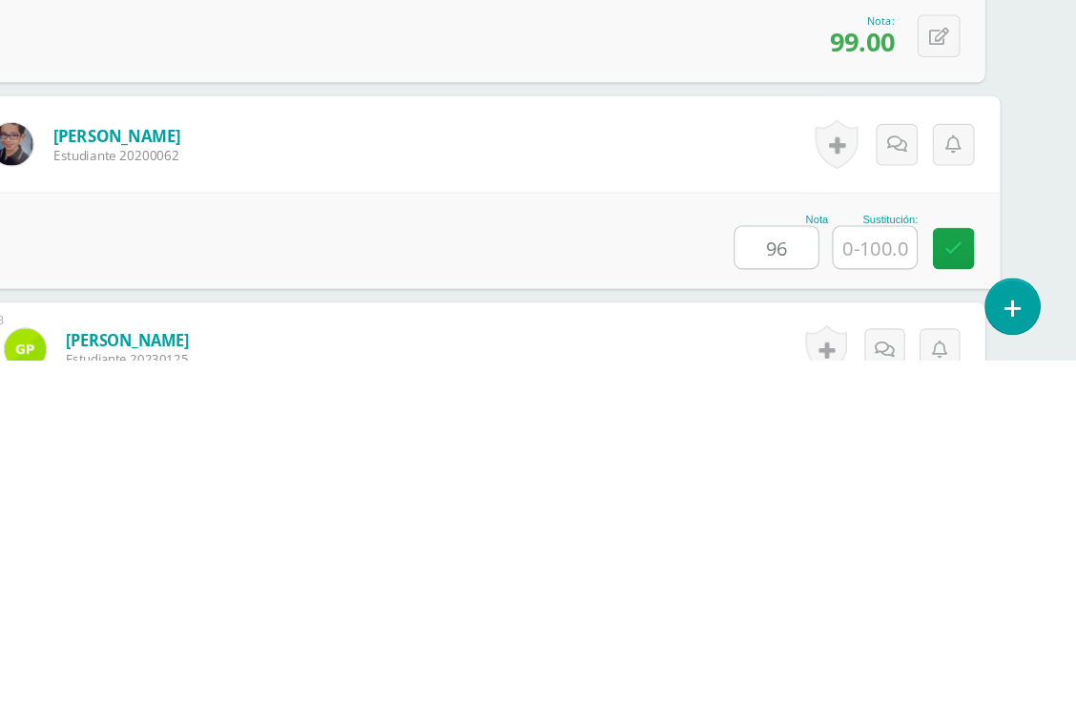
type input "96"
click at [853, 582] on input "text" at bounding box center [891, 601] width 76 height 38
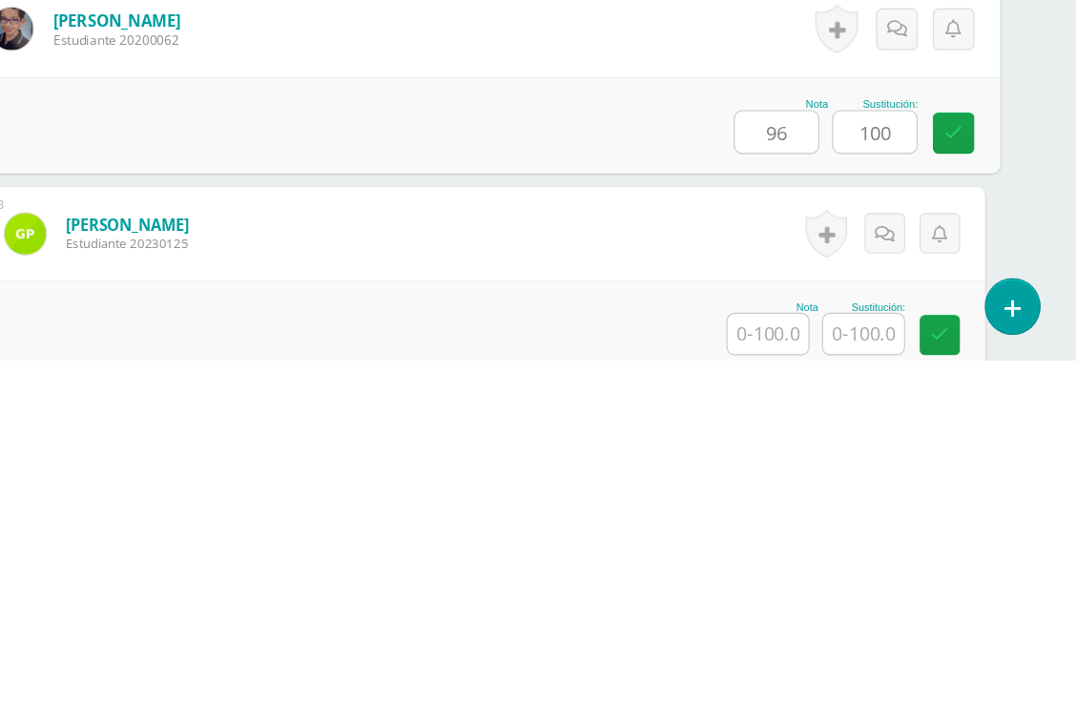
type input "100"
click at [756, 661] on input "text" at bounding box center [793, 679] width 74 height 37
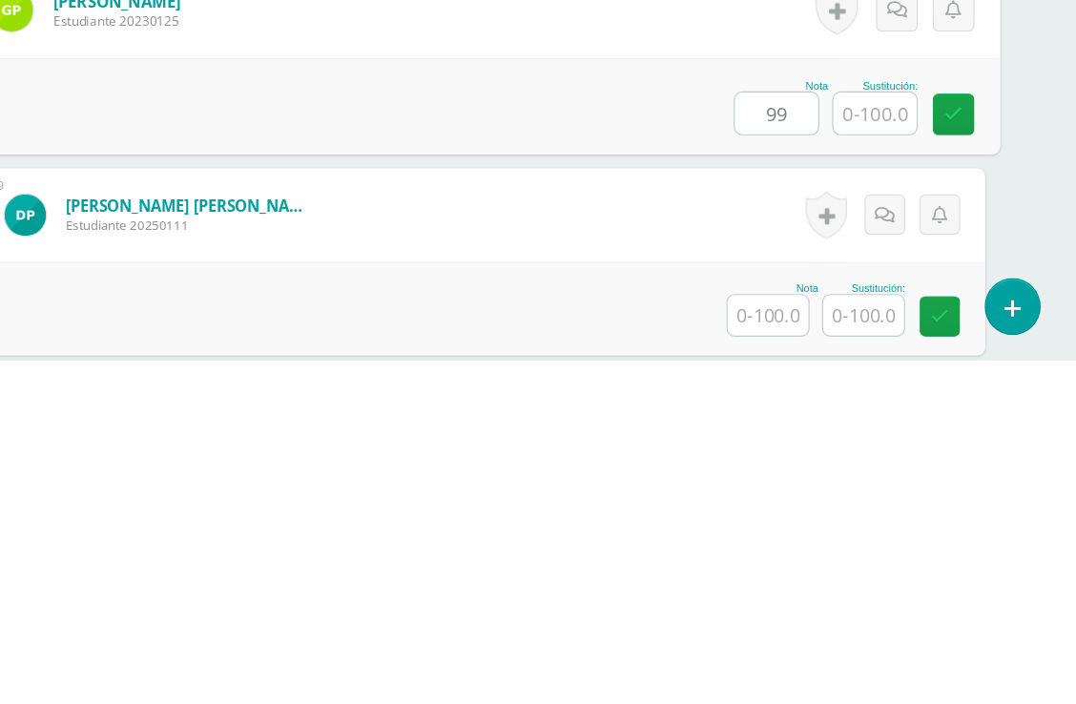
scroll to position [5489, 46]
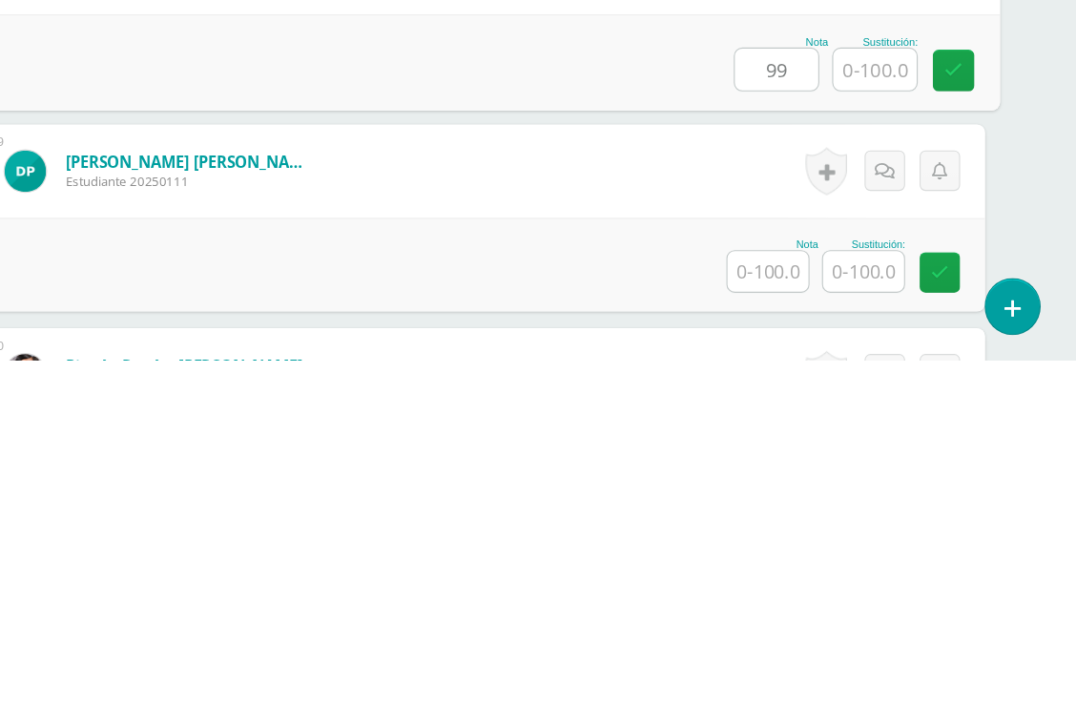
type input "99"
click at [756, 604] on input "text" at bounding box center [793, 622] width 74 height 37
